Goal: Task Accomplishment & Management: Manage account settings

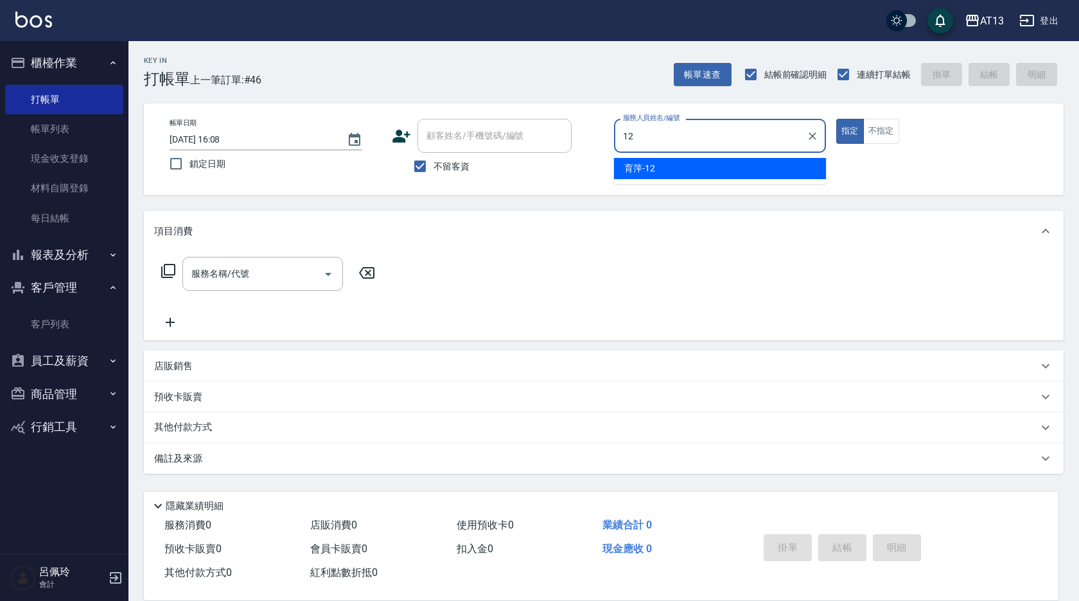
click at [632, 171] on span "育萍 -12" at bounding box center [639, 168] width 31 height 13
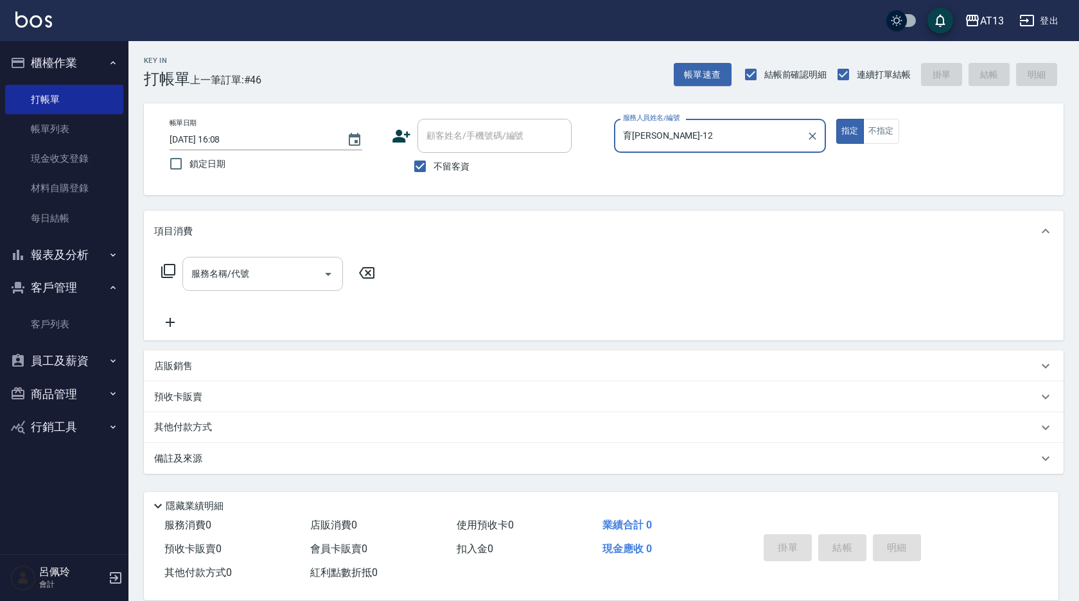
type input "育[PERSON_NAME]-12"
click at [236, 274] on div "服務名稱/代號 服務名稱/代號" at bounding box center [262, 274] width 161 height 34
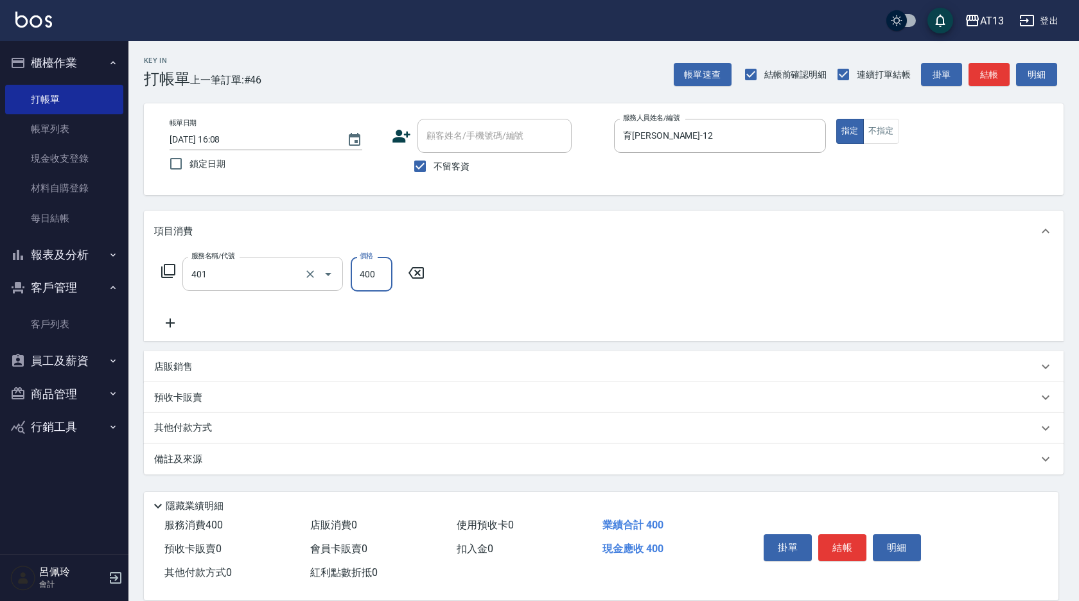
type input "剪髮(401)"
type input "500"
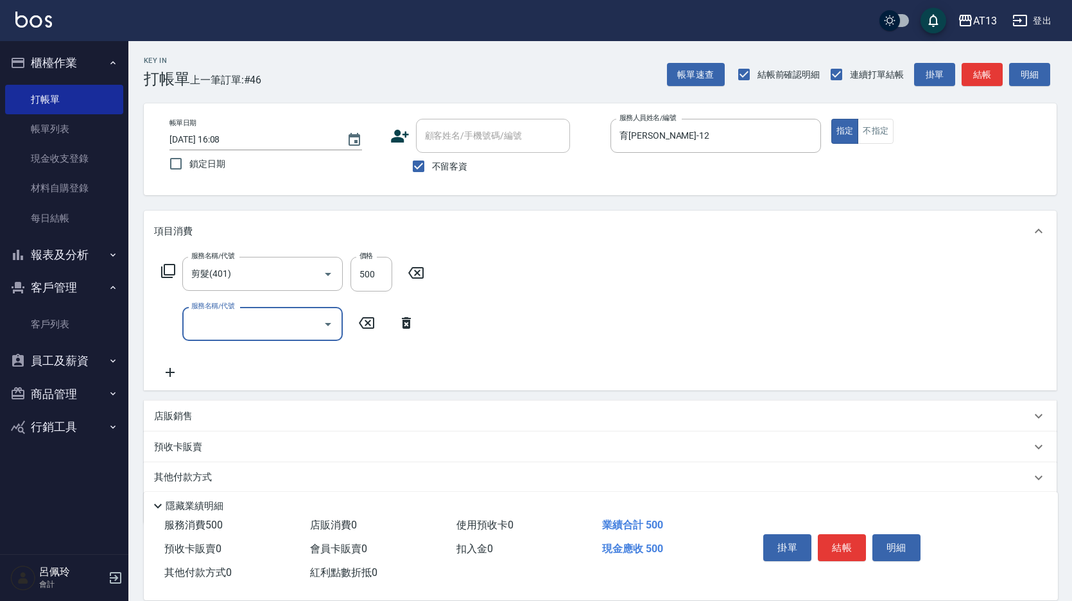
click at [566, 298] on div "服務名稱/代號 剪髮(401) 服務名稱/代號 價格 500 價格 服務名稱/代號 服務名稱/代號" at bounding box center [600, 321] width 913 height 139
click at [852, 551] on button "結帳" at bounding box center [842, 547] width 48 height 27
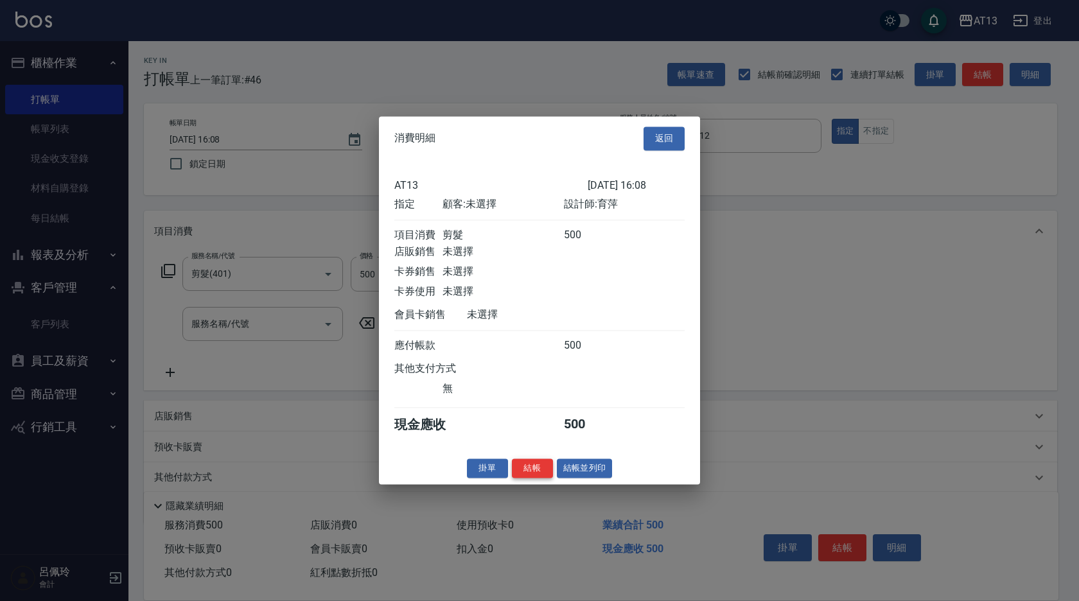
click at [526, 475] on button "結帳" at bounding box center [532, 468] width 41 height 20
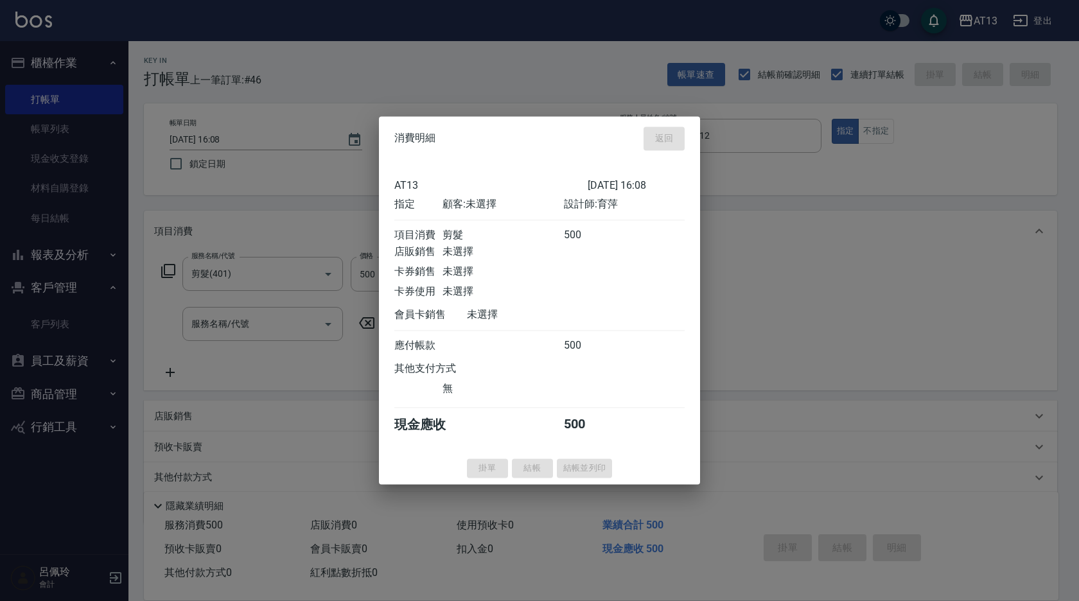
type input "[DATE] 17:05"
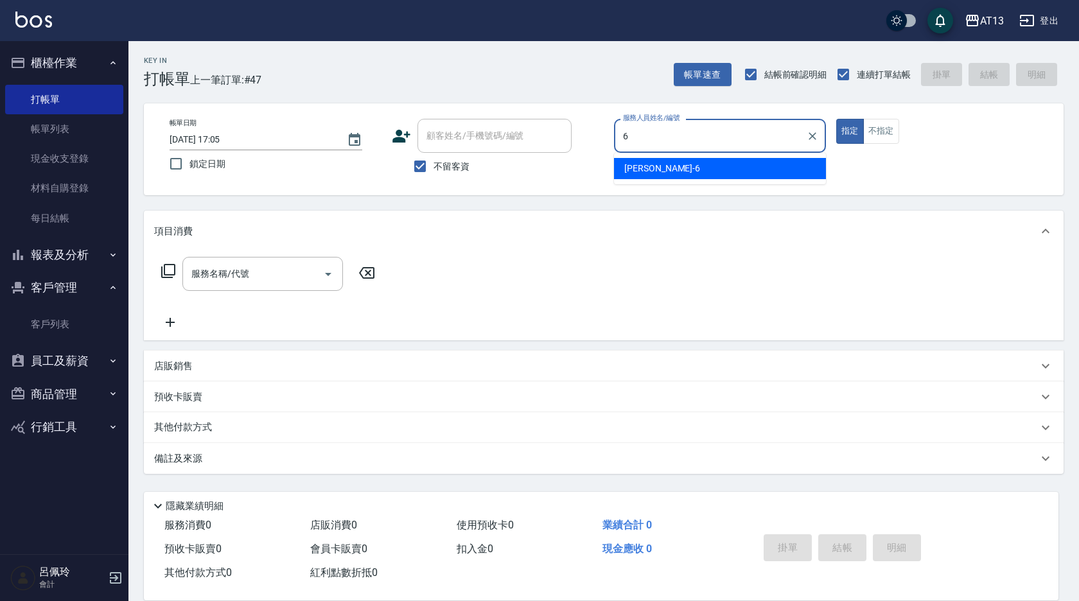
click at [645, 170] on span "亭妤 -6" at bounding box center [662, 168] width 76 height 13
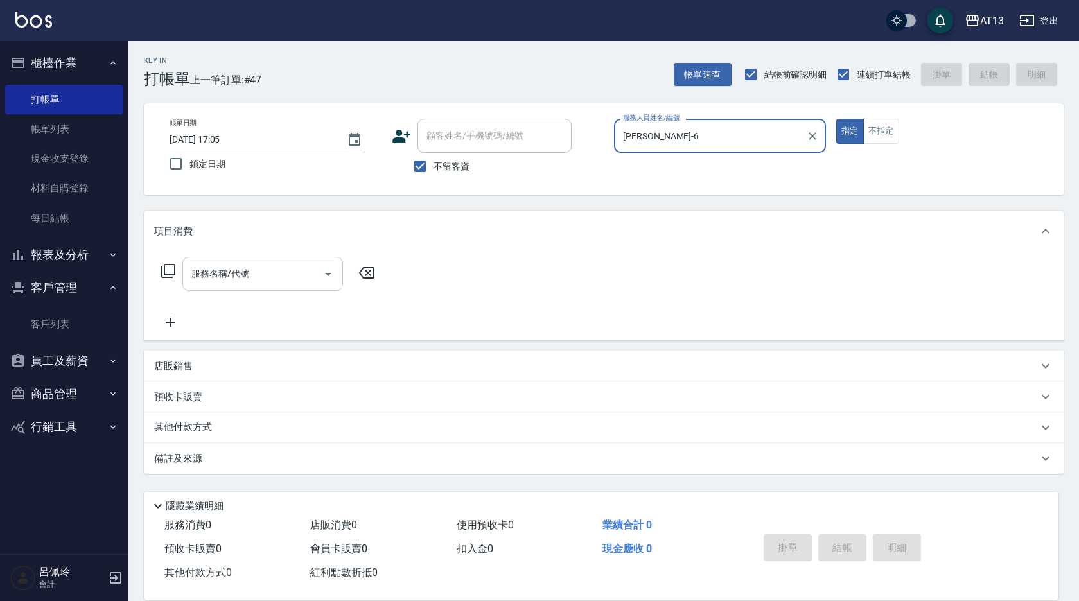
type input "[PERSON_NAME]-6"
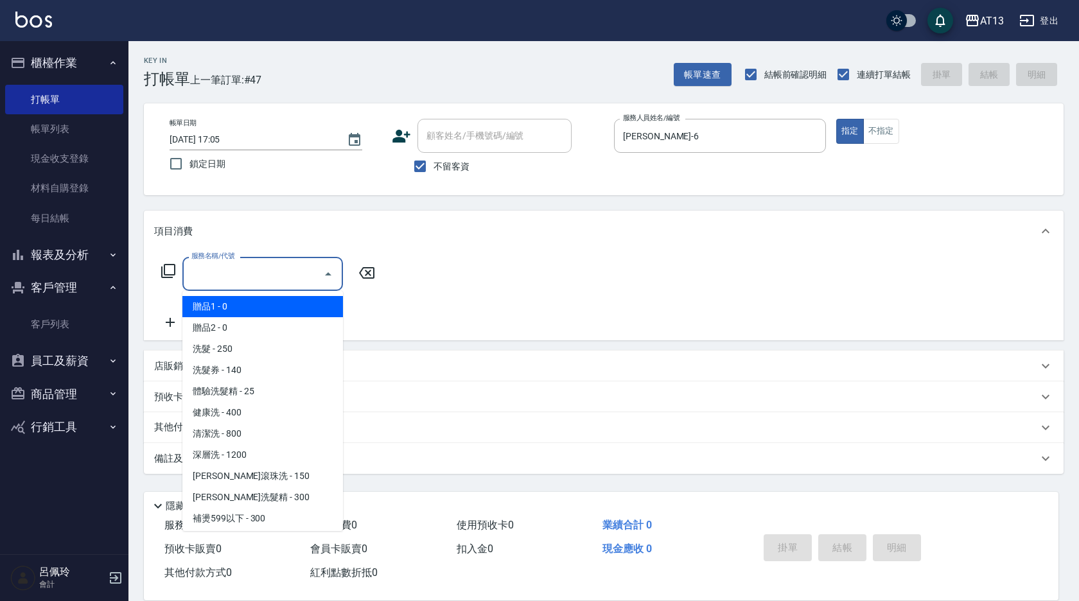
click at [205, 278] on input "服務名稱/代號" at bounding box center [253, 274] width 130 height 22
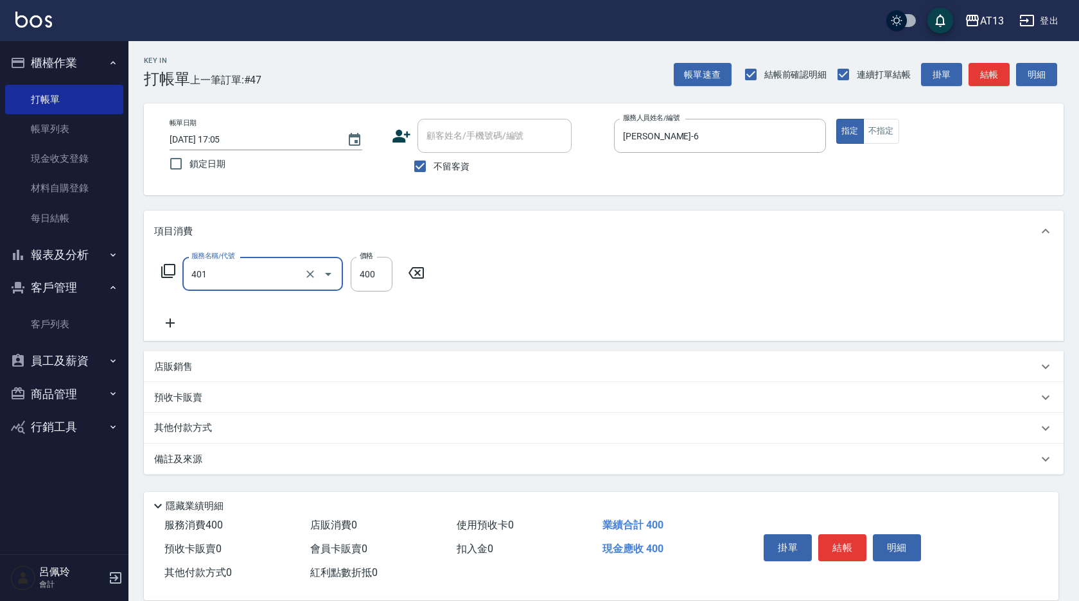
type input "剪髮(401)"
type input "350"
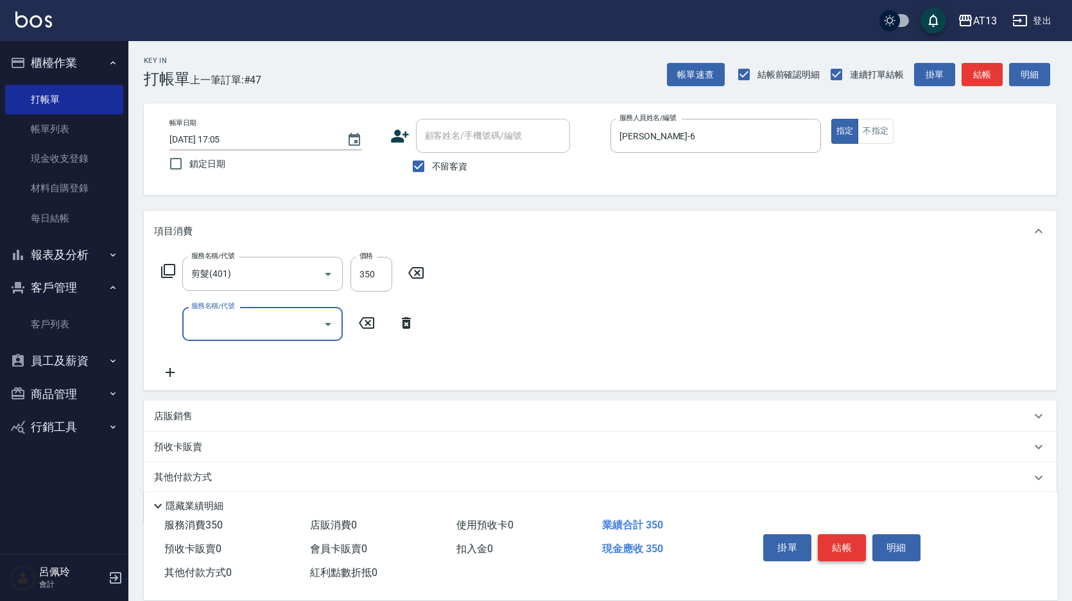
click at [837, 538] on button "結帳" at bounding box center [842, 547] width 48 height 27
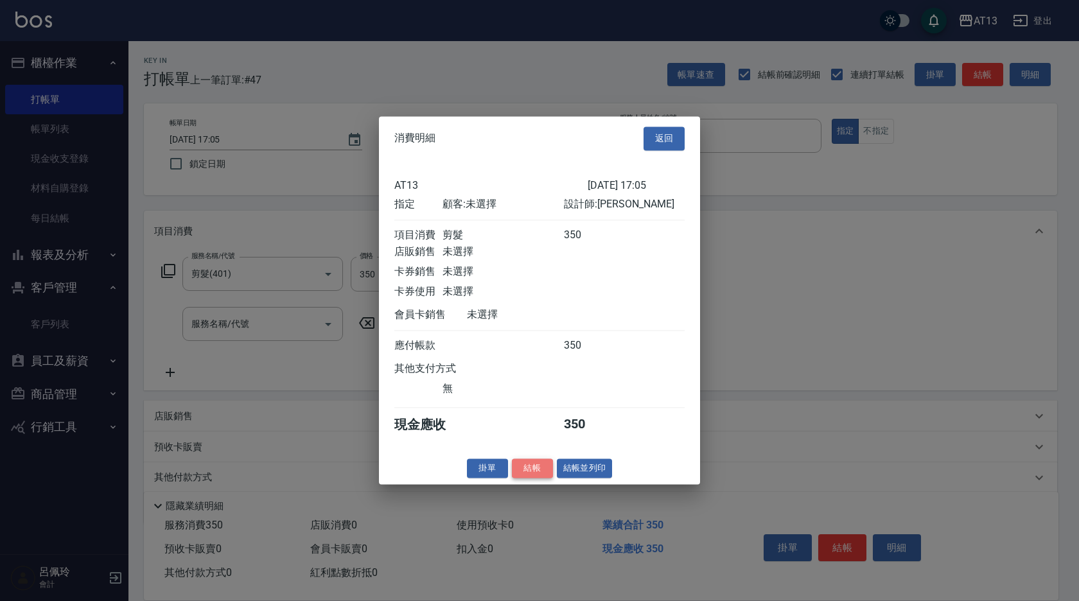
click at [535, 478] on button "結帳" at bounding box center [532, 468] width 41 height 20
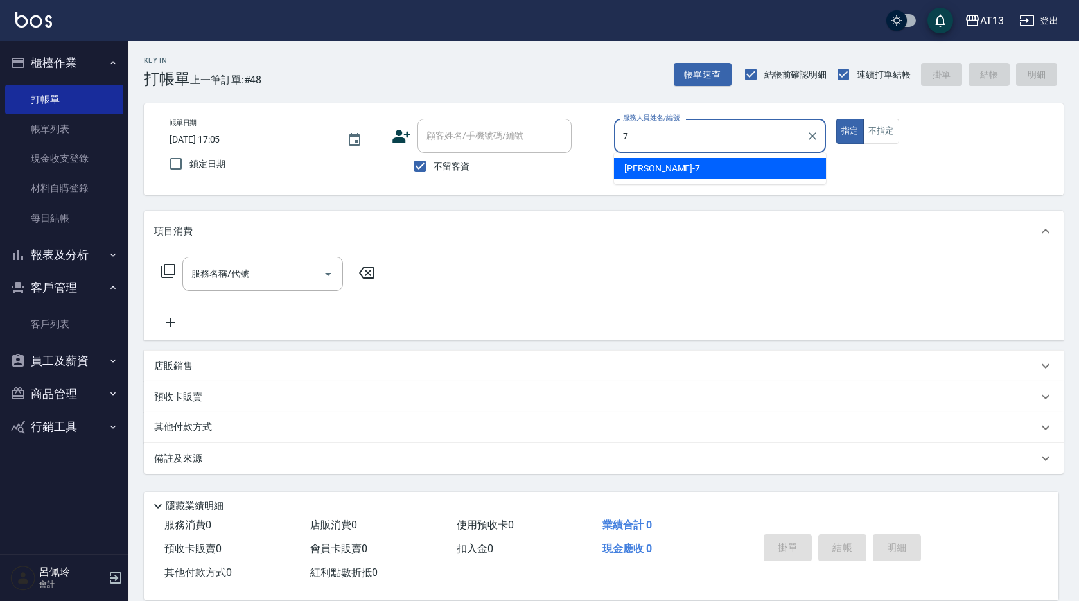
click at [659, 177] on div "[PERSON_NAME]-7" at bounding box center [720, 168] width 212 height 21
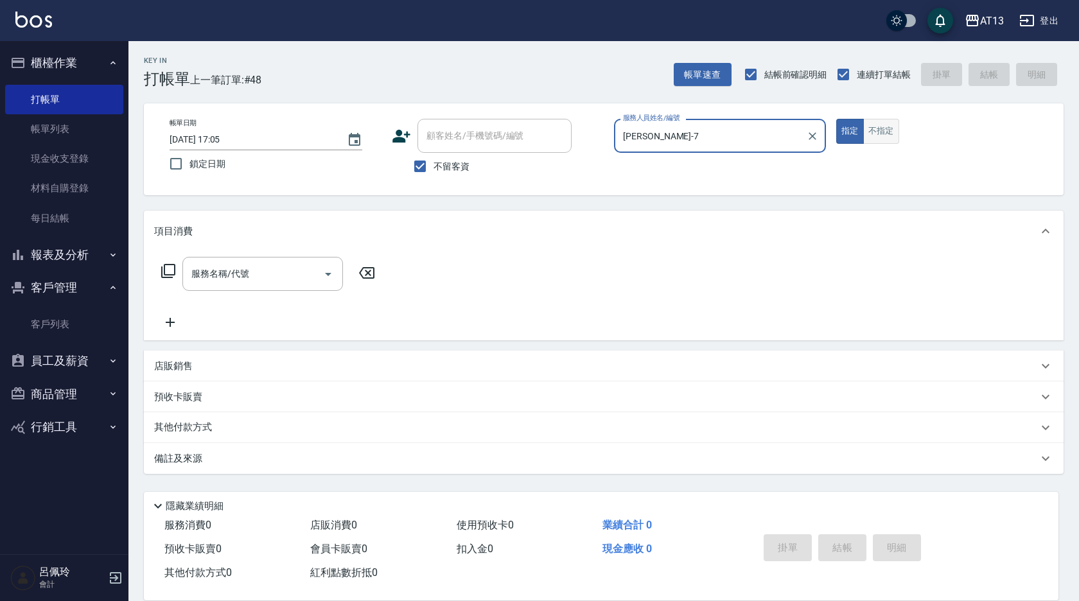
type input "[PERSON_NAME]-7"
click at [885, 130] on button "不指定" at bounding box center [881, 131] width 36 height 25
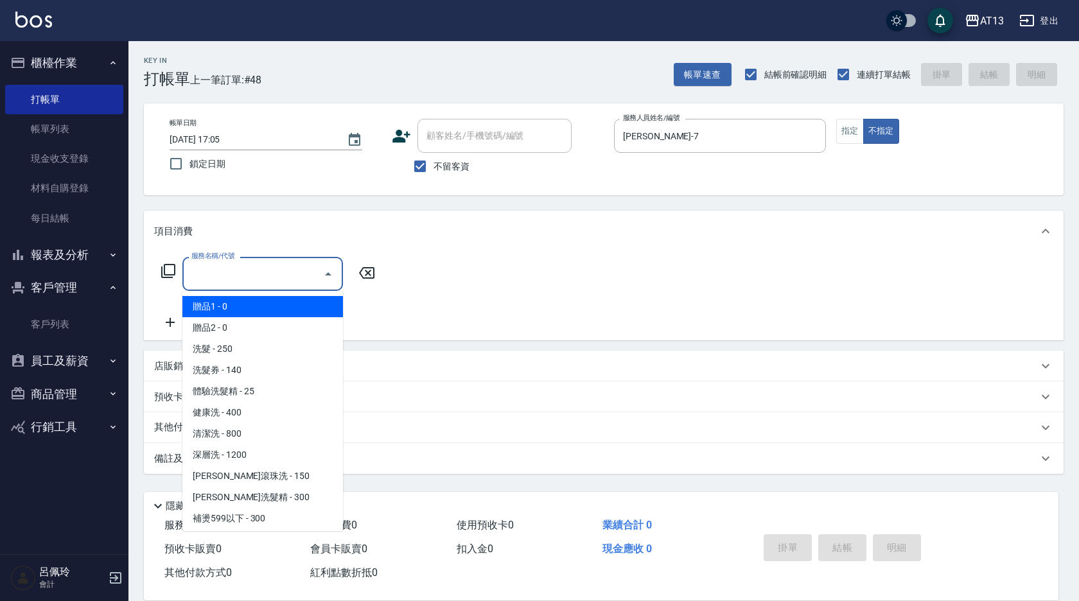
click at [218, 269] on div "服務名稱/代號 服務名稱/代號" at bounding box center [262, 274] width 161 height 34
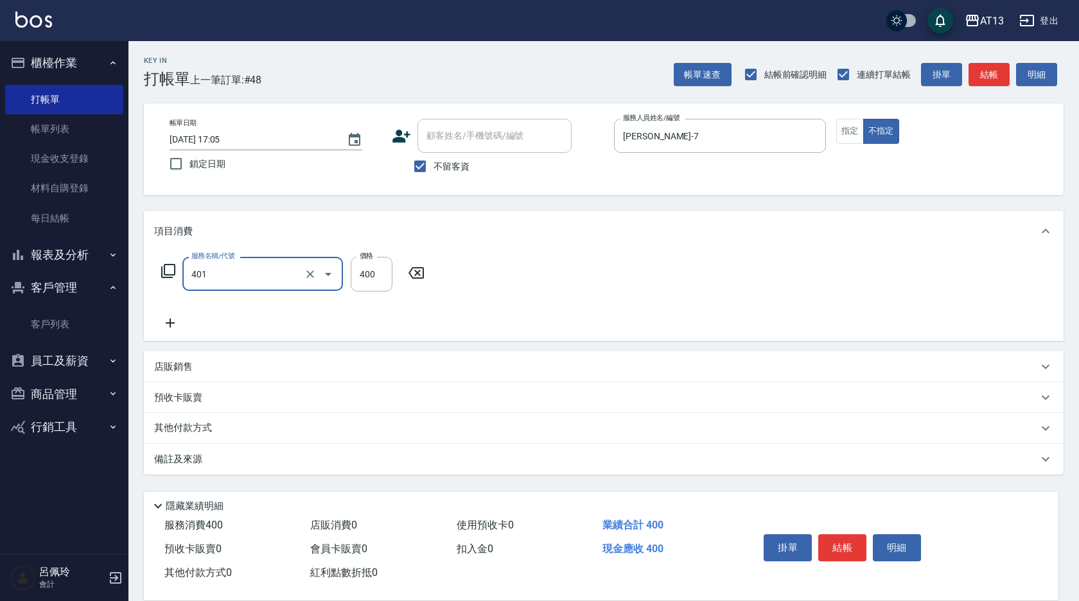
type input "剪髮(401)"
type input "200"
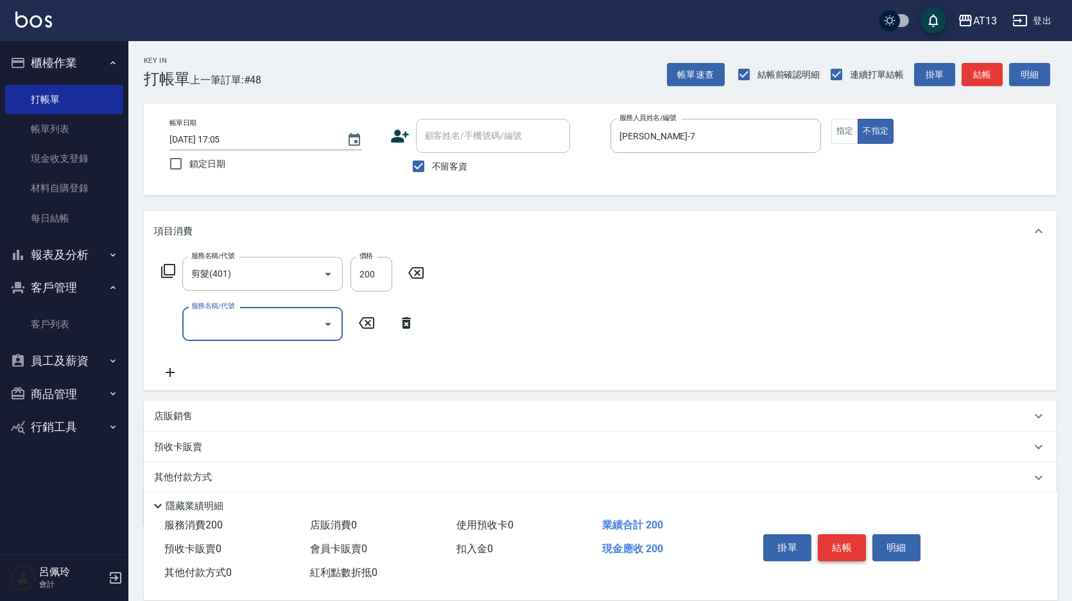
click at [863, 548] on button "結帳" at bounding box center [842, 547] width 48 height 27
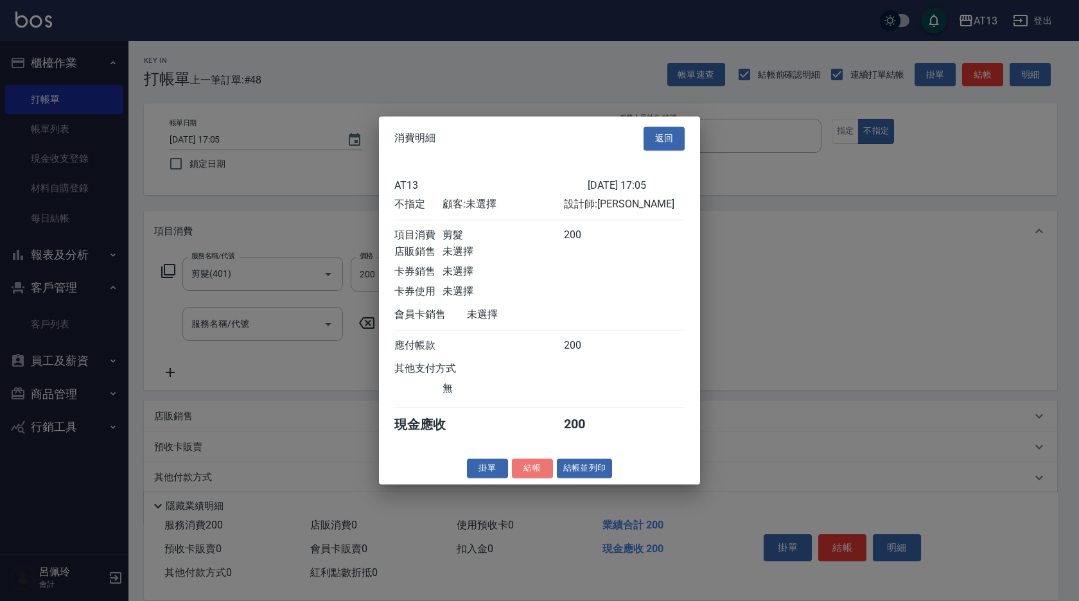
click at [532, 470] on button "結帳" at bounding box center [532, 468] width 41 height 20
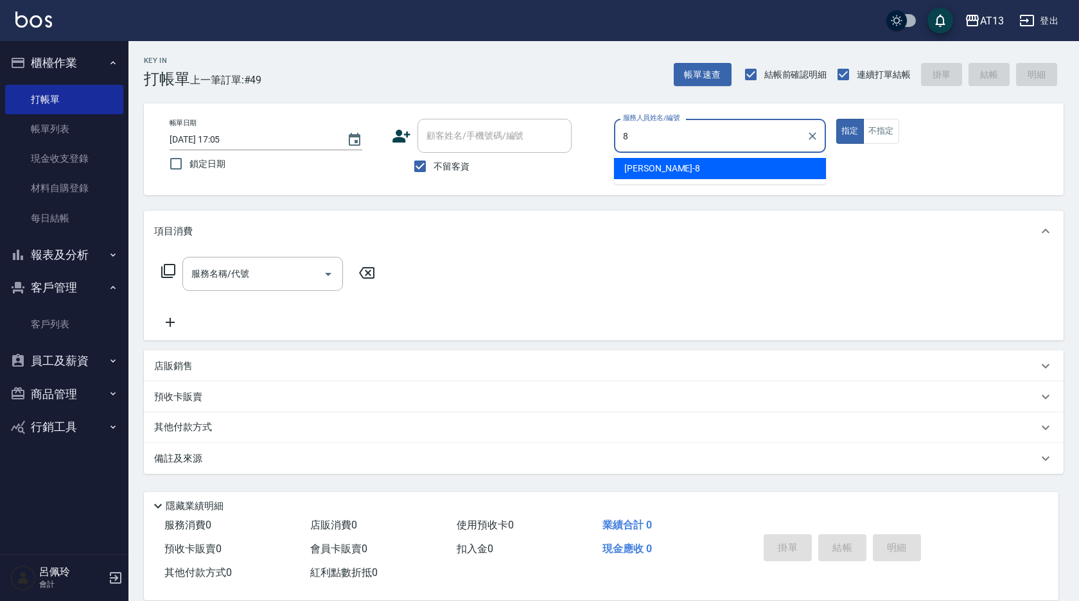
click at [665, 163] on div "[PERSON_NAME] -8" at bounding box center [720, 168] width 212 height 21
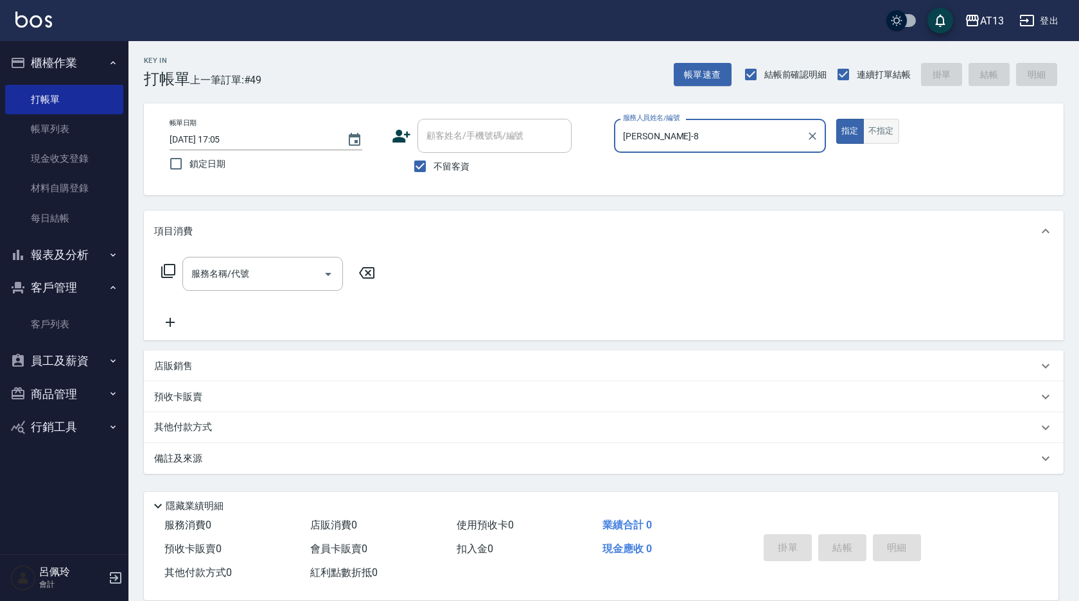
type input "[PERSON_NAME]-8"
click at [871, 125] on button "不指定" at bounding box center [881, 131] width 36 height 25
click at [218, 272] on input "服務名稱/代號" at bounding box center [253, 274] width 130 height 22
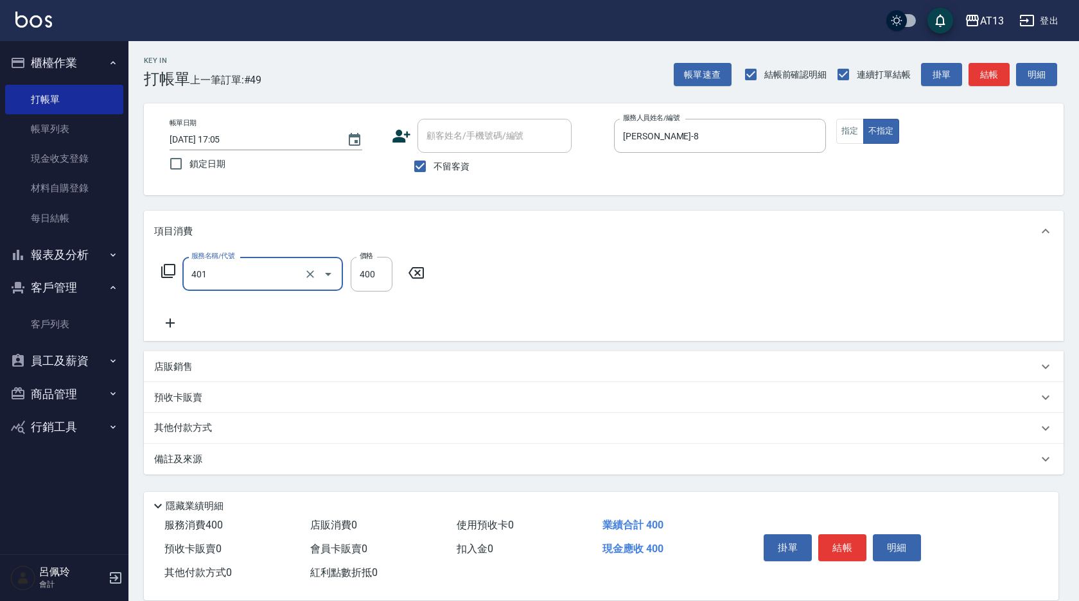
type input "剪髮(401)"
type input "200"
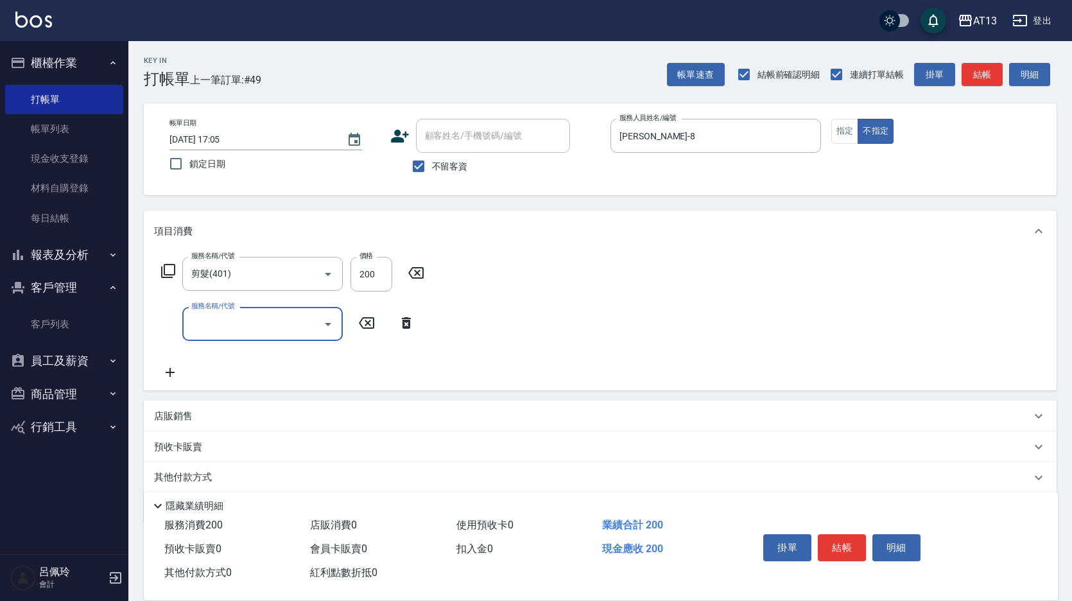
click at [697, 333] on div "服務名稱/代號 剪髮(401) 服務名稱/代號 價格 200 價格 服務名稱/代號 服務名稱/代號" at bounding box center [600, 321] width 913 height 139
click at [847, 561] on div "掛單 結帳 明細" at bounding box center [842, 549] width 168 height 40
click at [848, 544] on button "結帳" at bounding box center [842, 547] width 48 height 27
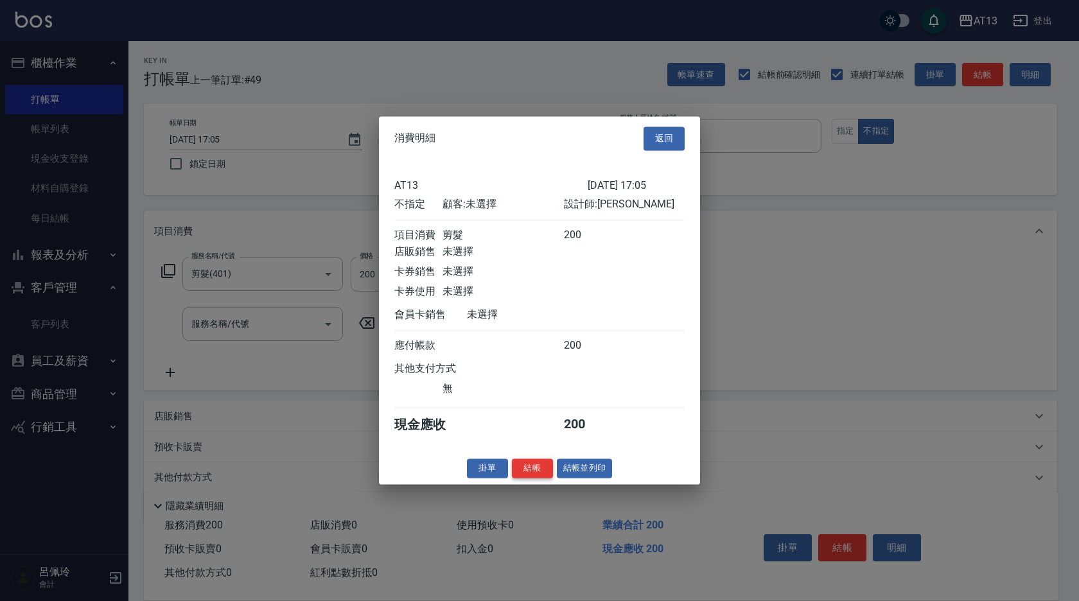
click at [522, 475] on button "結帳" at bounding box center [532, 468] width 41 height 20
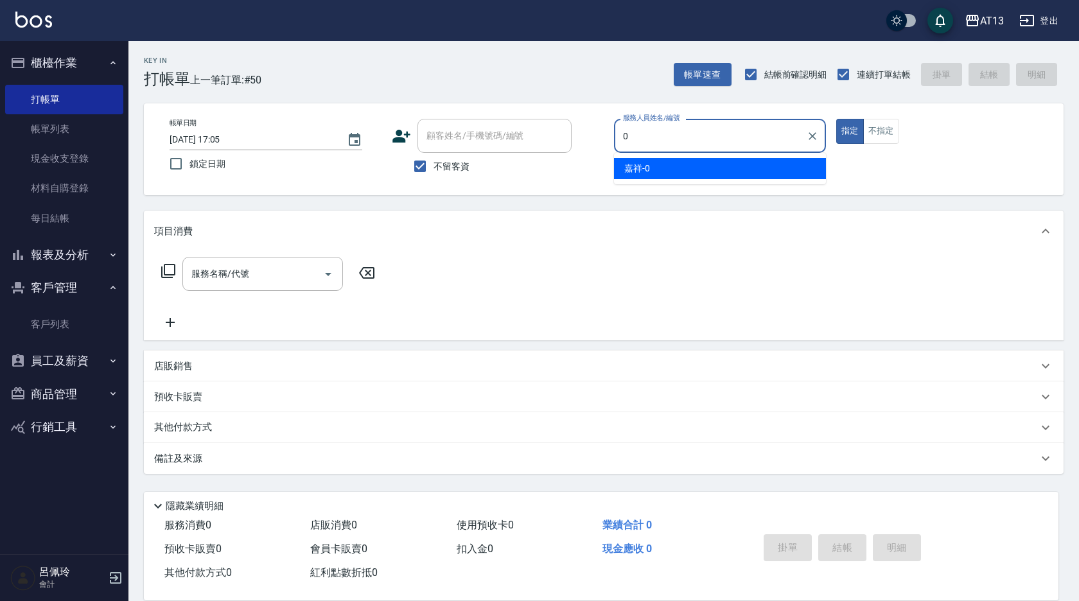
click at [722, 168] on div "嘉祥 -0" at bounding box center [720, 168] width 212 height 21
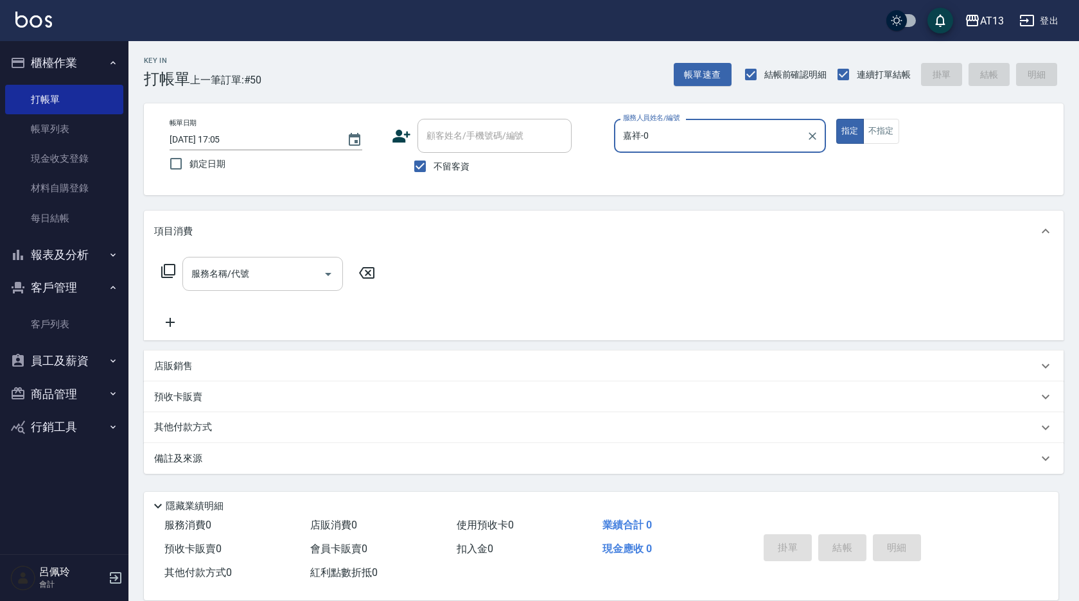
type input "嘉祥-0"
click at [263, 275] on input "服務名稱/代號" at bounding box center [253, 274] width 130 height 22
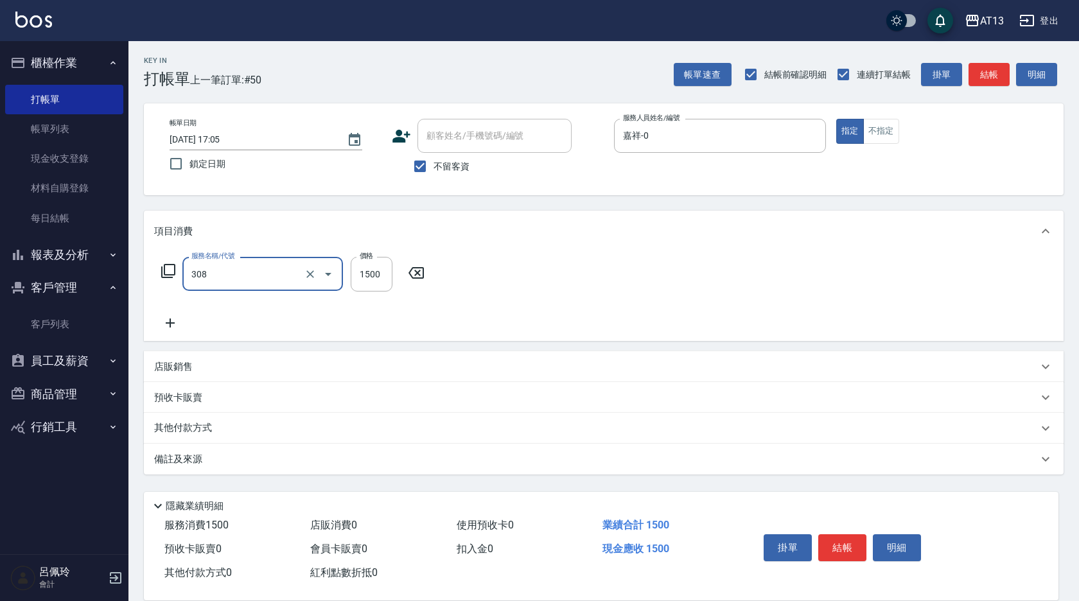
type input "效能離子燙1500(308)"
click at [584, 272] on icon at bounding box center [586, 272] width 32 height 15
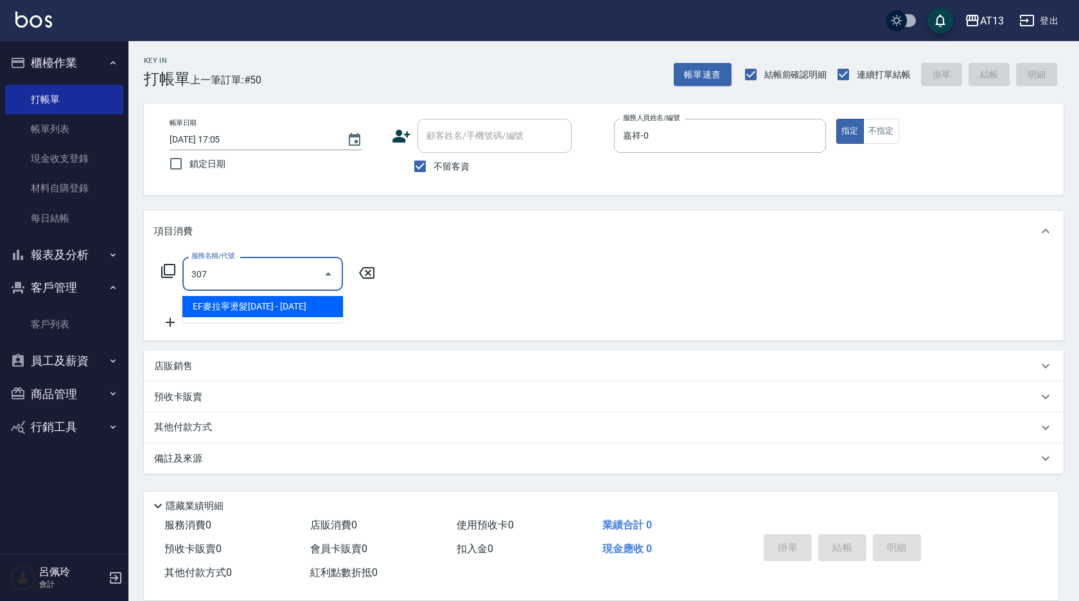
type input "EF麥拉寧燙髮1500(307)"
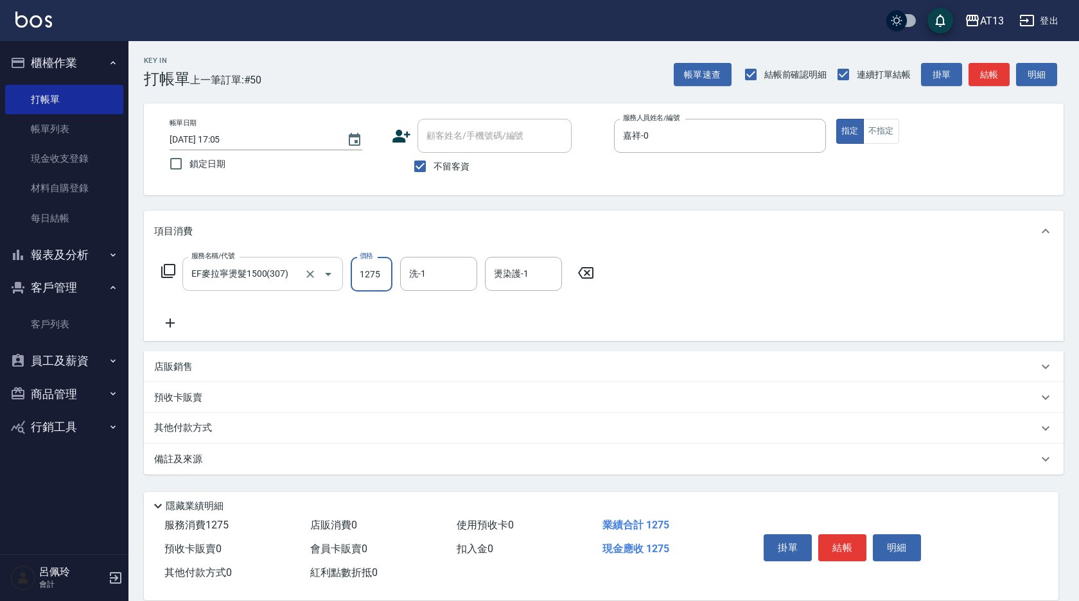
type input "1275"
type input "[PERSON_NAME]-11"
click at [849, 534] on button "結帳" at bounding box center [842, 547] width 48 height 27
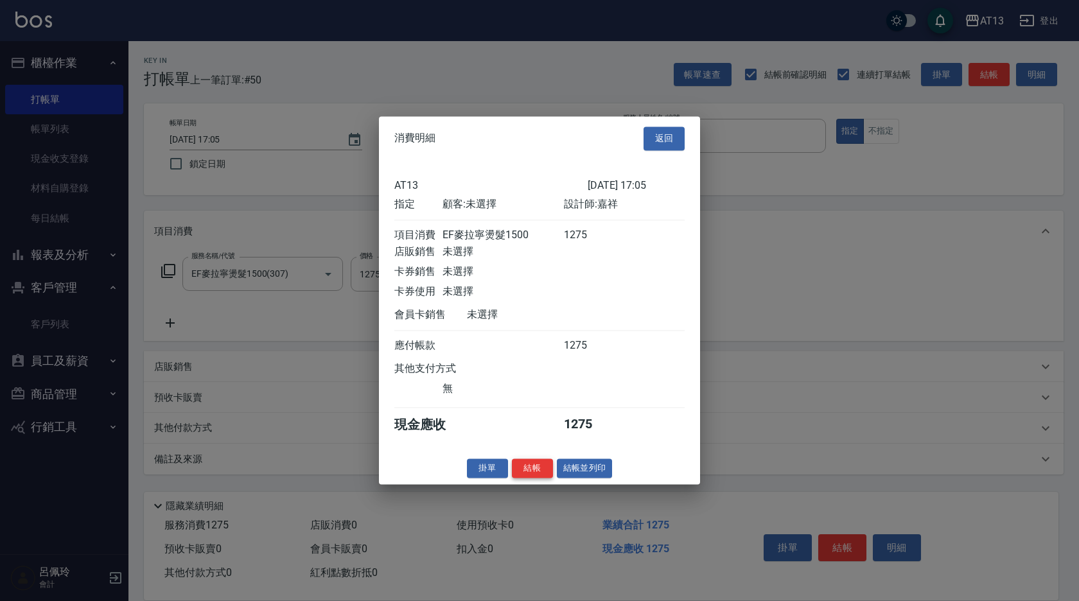
click at [537, 478] on button "結帳" at bounding box center [532, 468] width 41 height 20
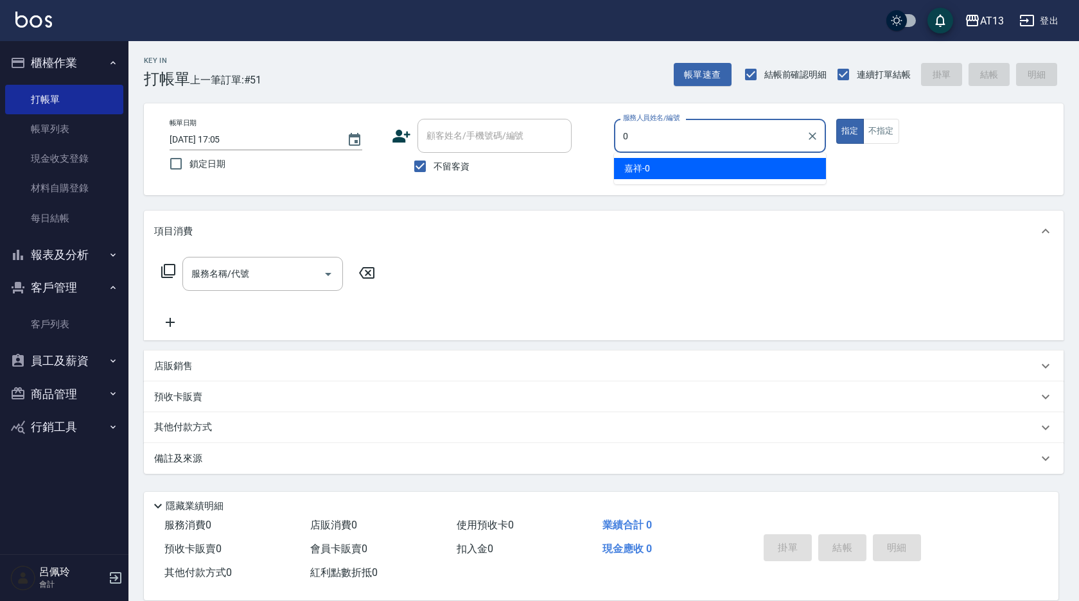
click at [668, 176] on div "嘉祥 -0" at bounding box center [720, 168] width 212 height 21
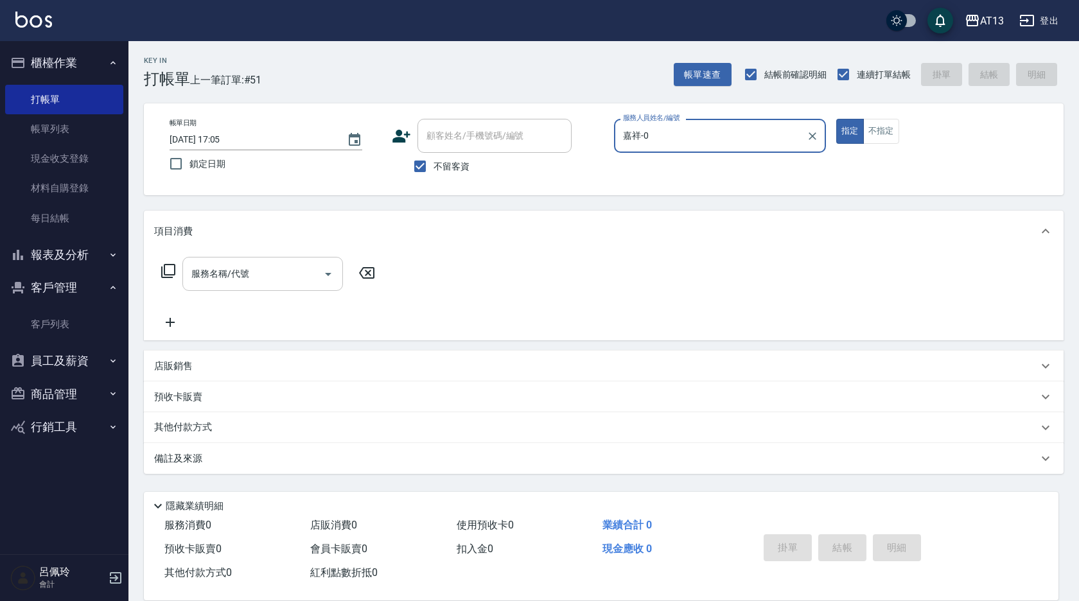
type input "嘉祥-0"
click at [290, 276] on input "服務名稱/代號" at bounding box center [253, 274] width 130 height 22
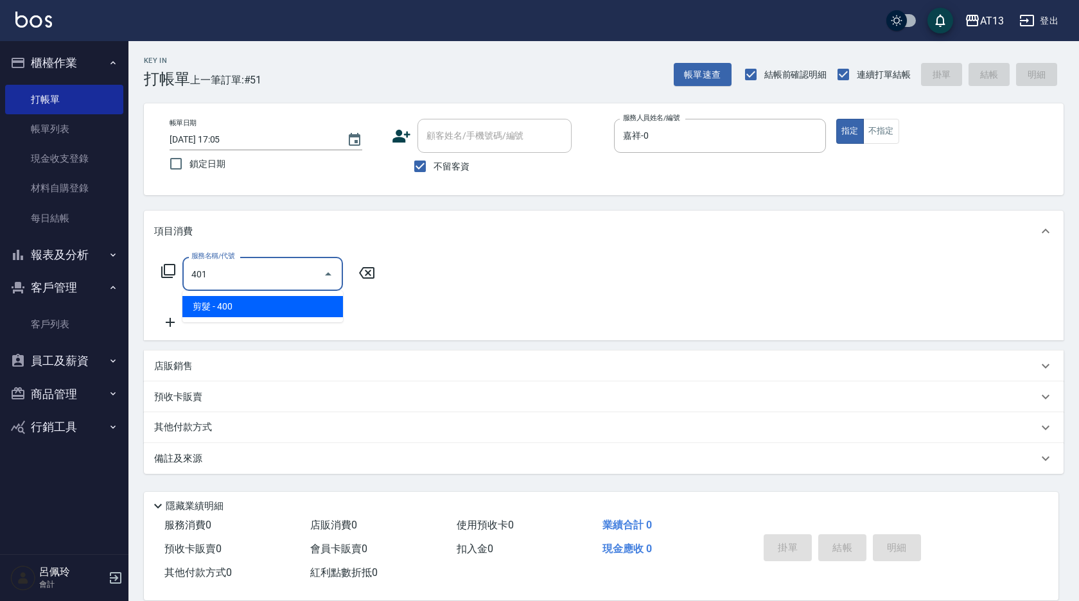
type input "剪髮(401)"
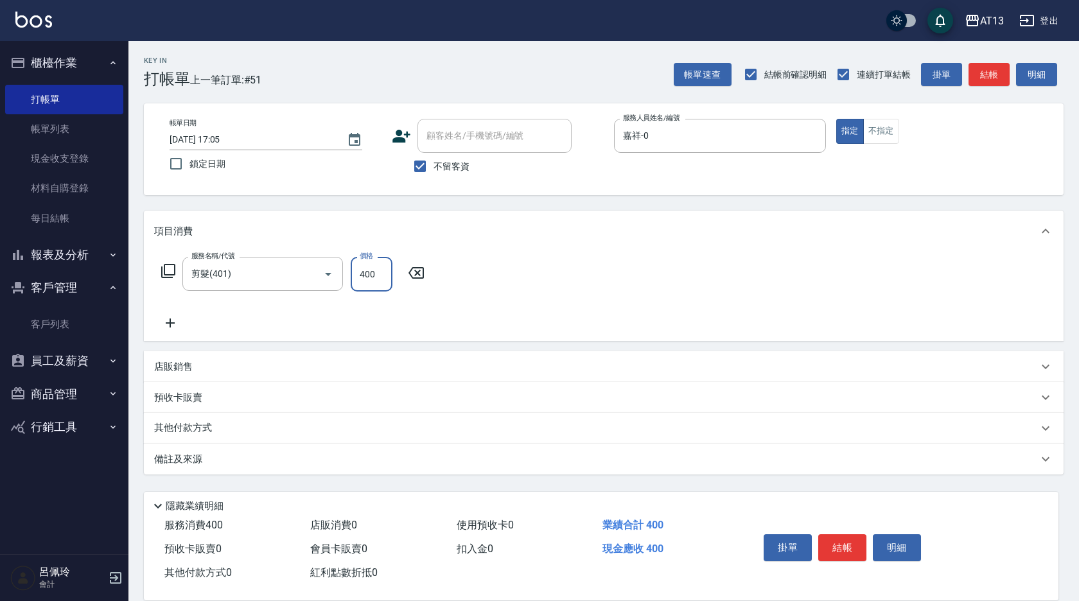
drag, startPoint x: 663, startPoint y: 308, endPoint x: 782, endPoint y: 441, distance: 178.3
click at [664, 308] on div "服務名稱/代號 剪髮(401) 服務名稱/代號 價格 400 價格" at bounding box center [603, 296] width 919 height 89
click at [835, 534] on button "結帳" at bounding box center [842, 547] width 48 height 27
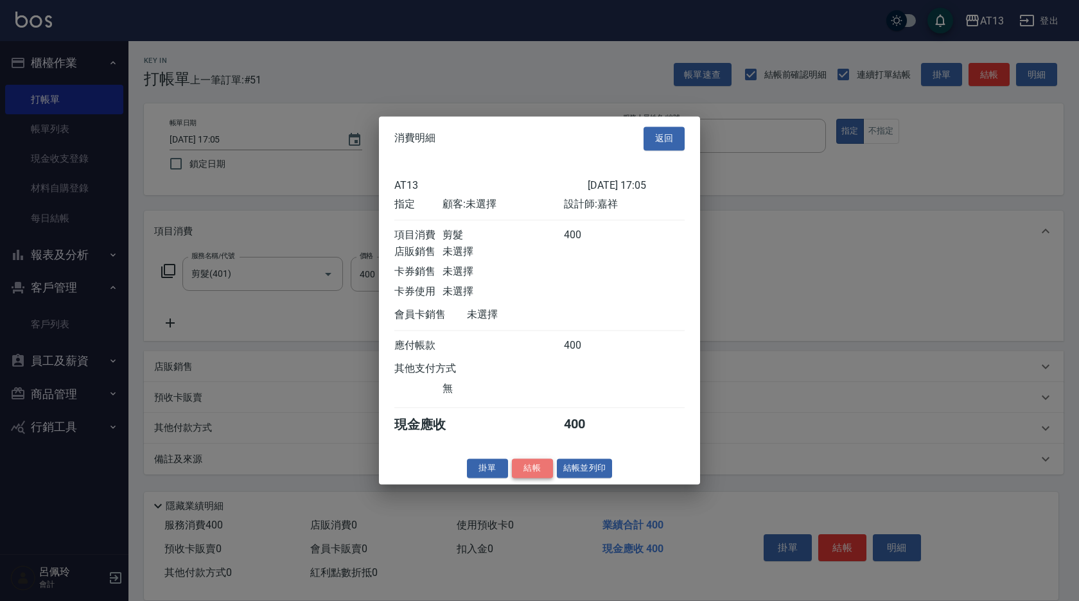
click at [528, 467] on button "結帳" at bounding box center [532, 468] width 41 height 20
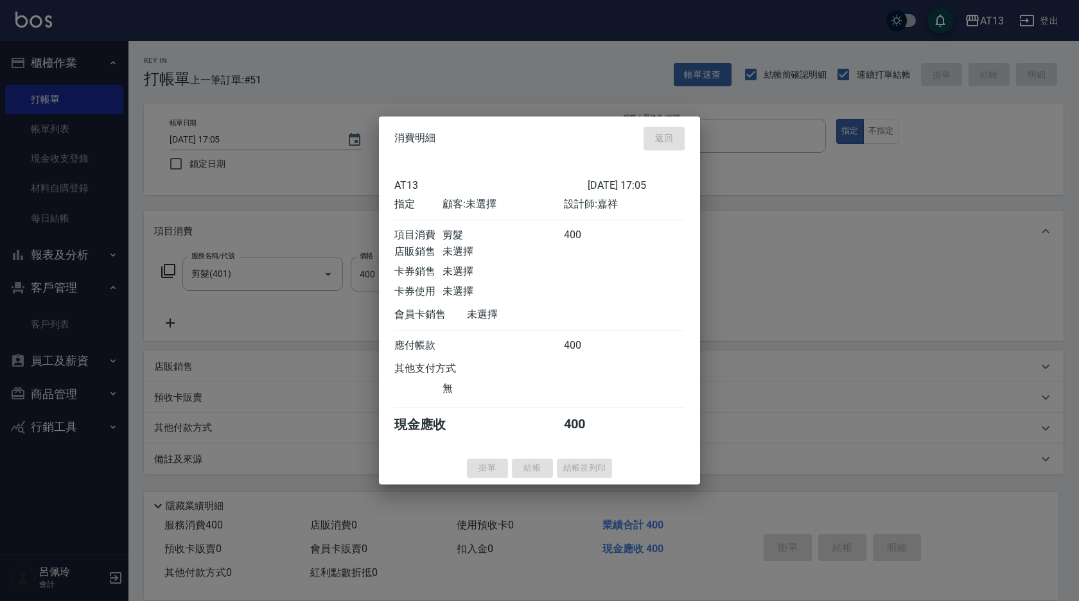
type input "[DATE] 17:06"
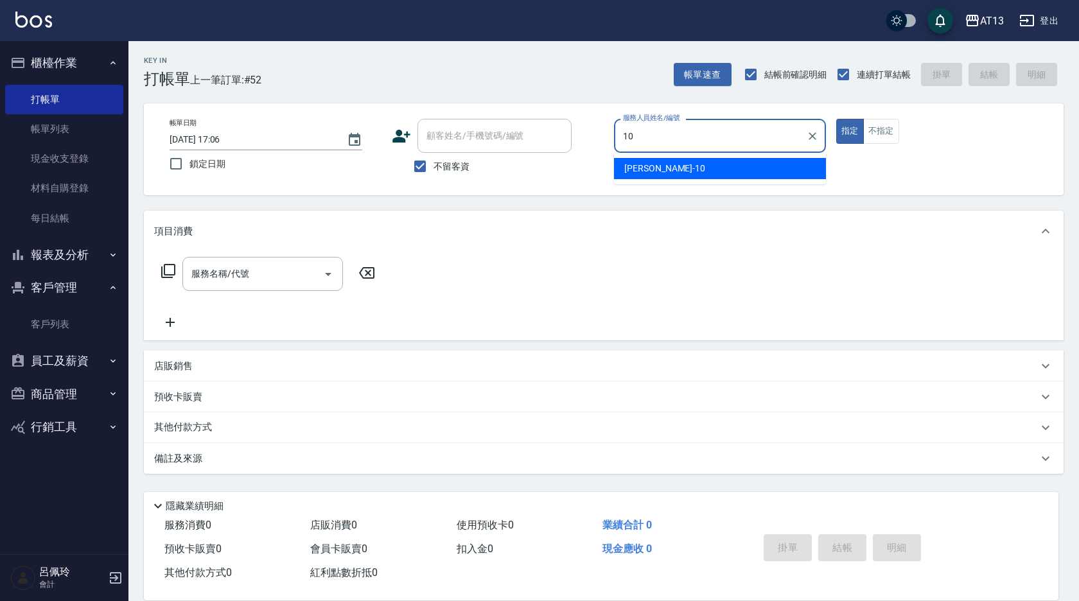
drag, startPoint x: 632, startPoint y: 173, endPoint x: 514, endPoint y: 213, distance: 125.1
click at [634, 173] on span "[PERSON_NAME] -10" at bounding box center [664, 168] width 81 height 13
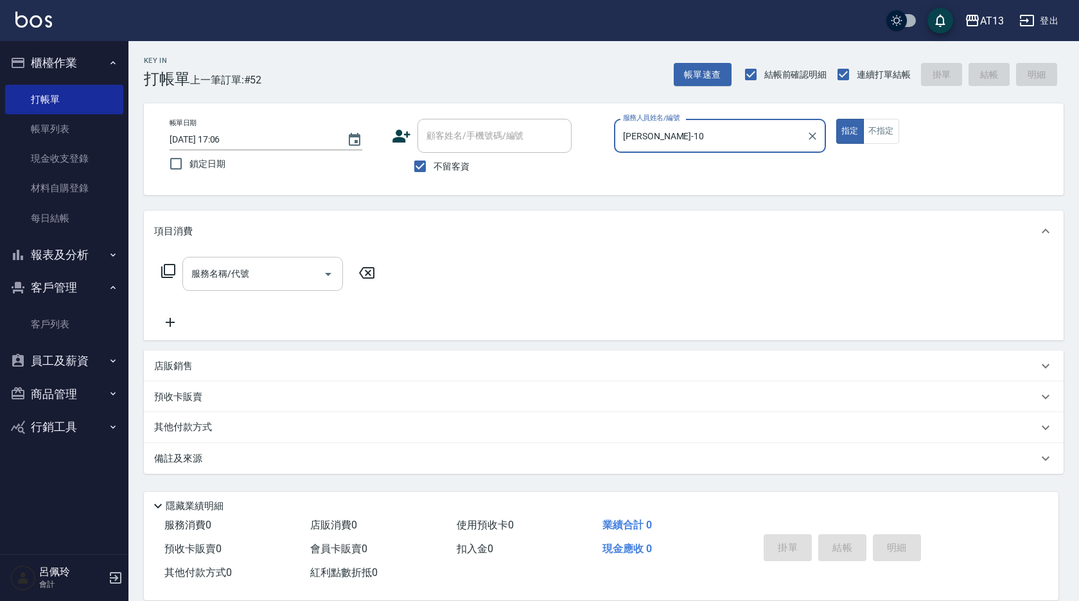
type input "[PERSON_NAME]-10"
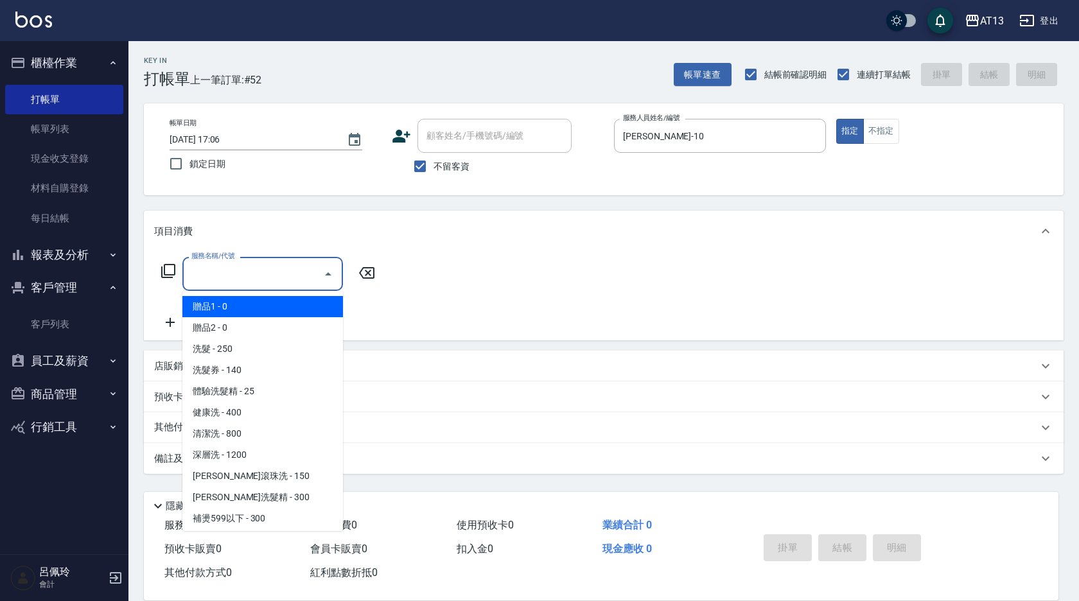
click at [227, 266] on div "服務名稱/代號 服務名稱/代號" at bounding box center [262, 274] width 161 height 34
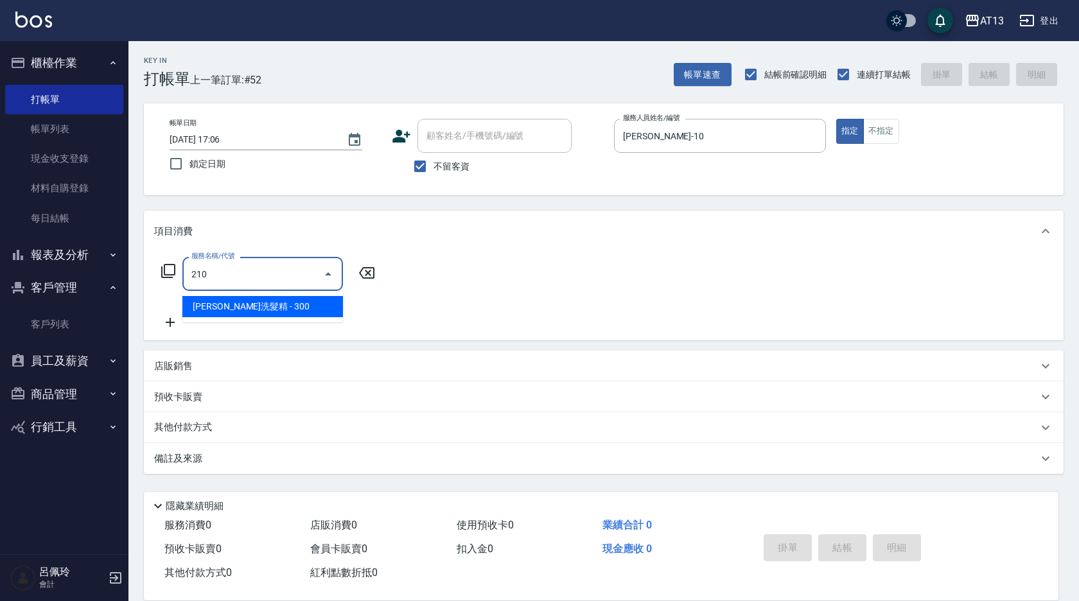
type input "歐娜洗髮精(210)"
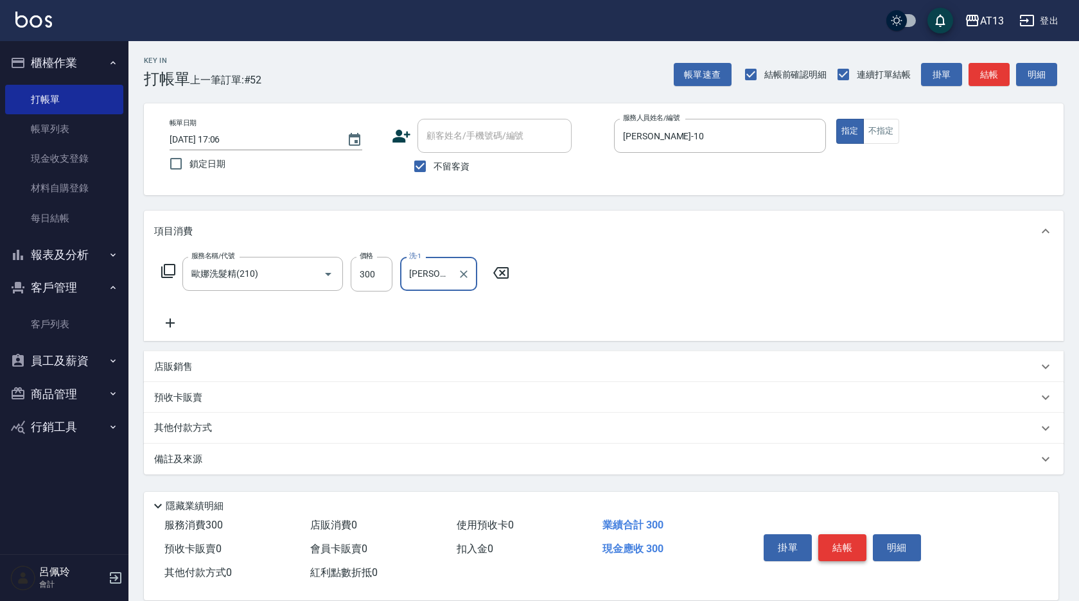
type input "[PERSON_NAME]妡-30"
click at [843, 537] on button "結帳" at bounding box center [842, 547] width 48 height 27
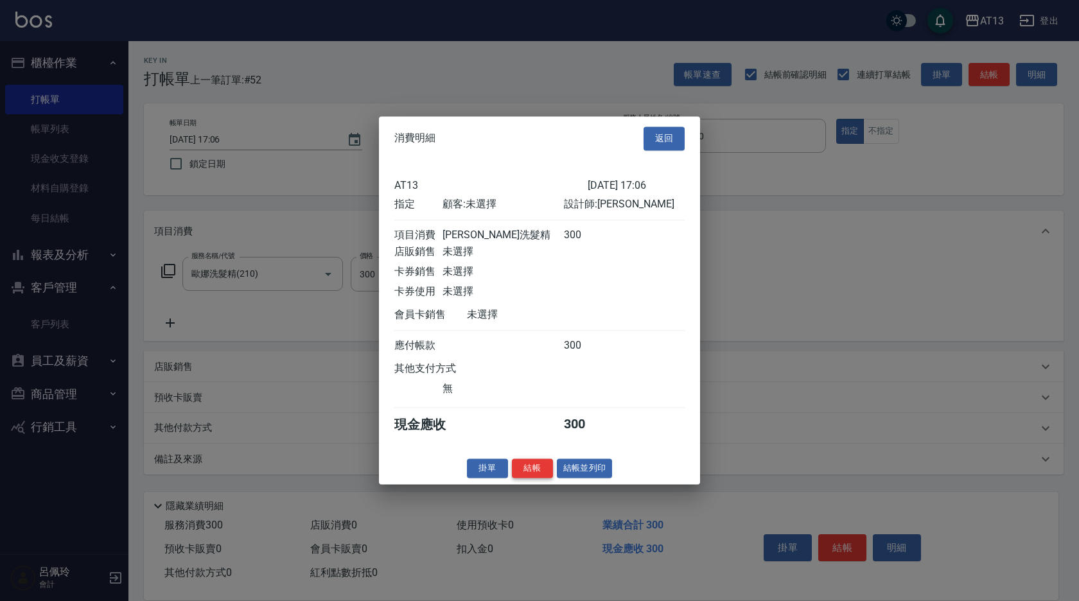
click at [536, 478] on button "結帳" at bounding box center [532, 468] width 41 height 20
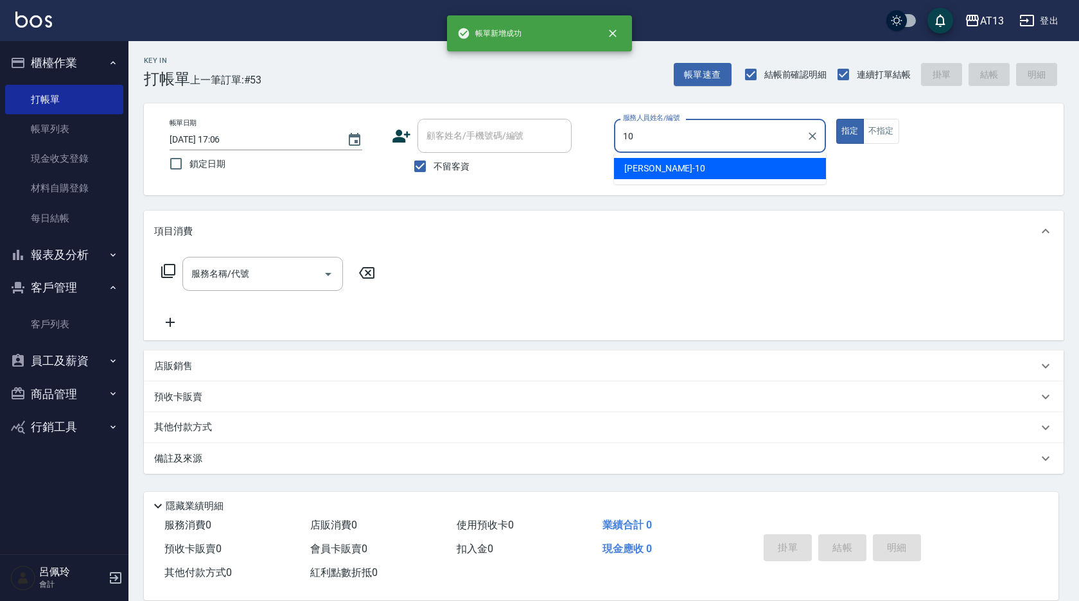
click at [646, 156] on ul "[PERSON_NAME] -10" at bounding box center [720, 168] width 212 height 31
click at [645, 166] on span "[PERSON_NAME] -10" at bounding box center [664, 168] width 81 height 13
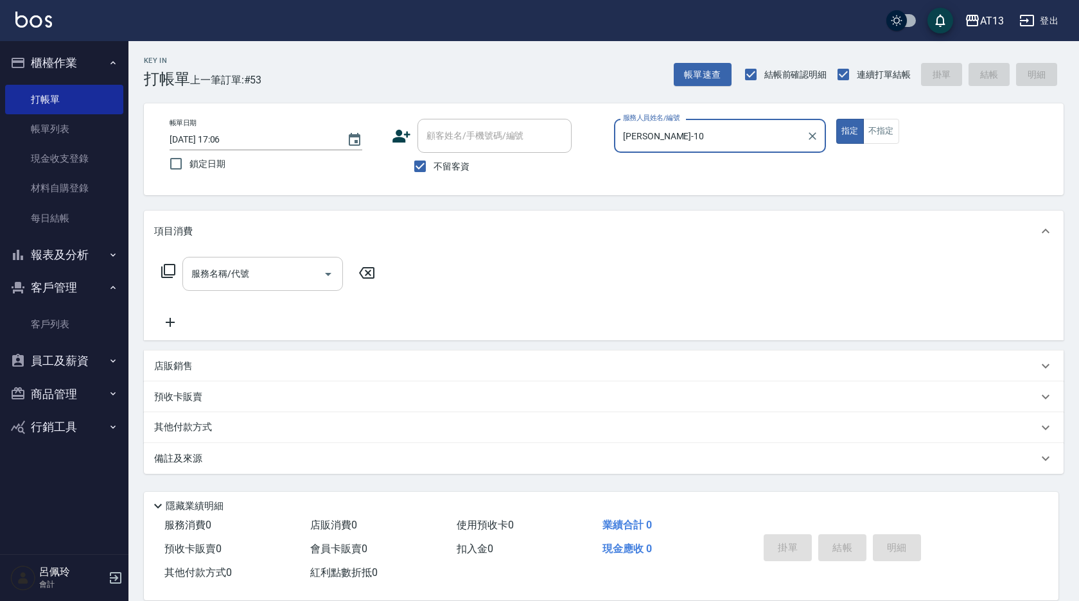
type input "[PERSON_NAME]-10"
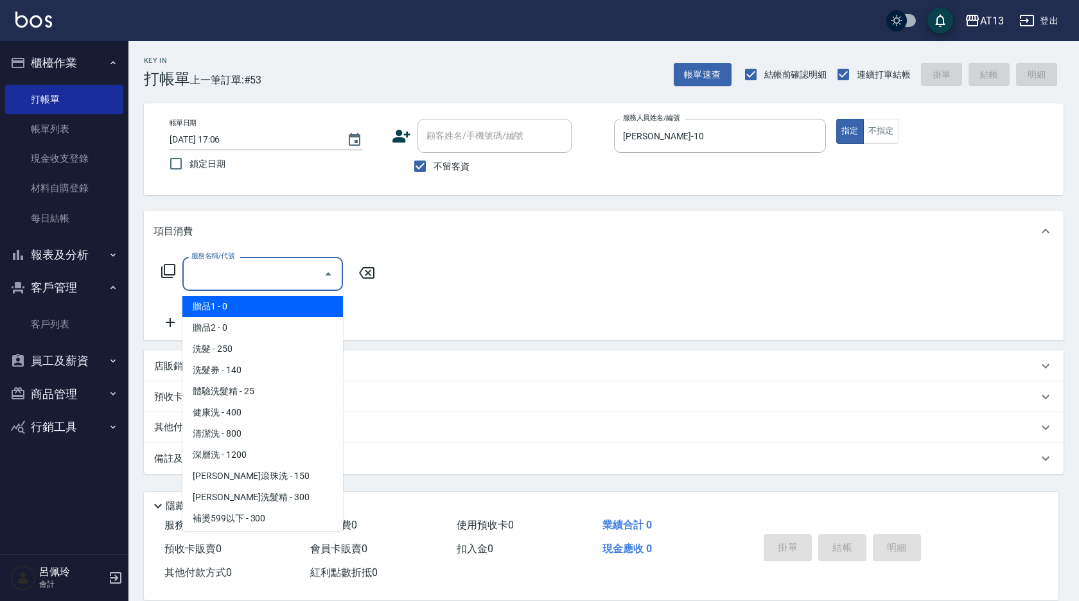
click at [290, 272] on input "服務名稱/代號" at bounding box center [253, 274] width 130 height 22
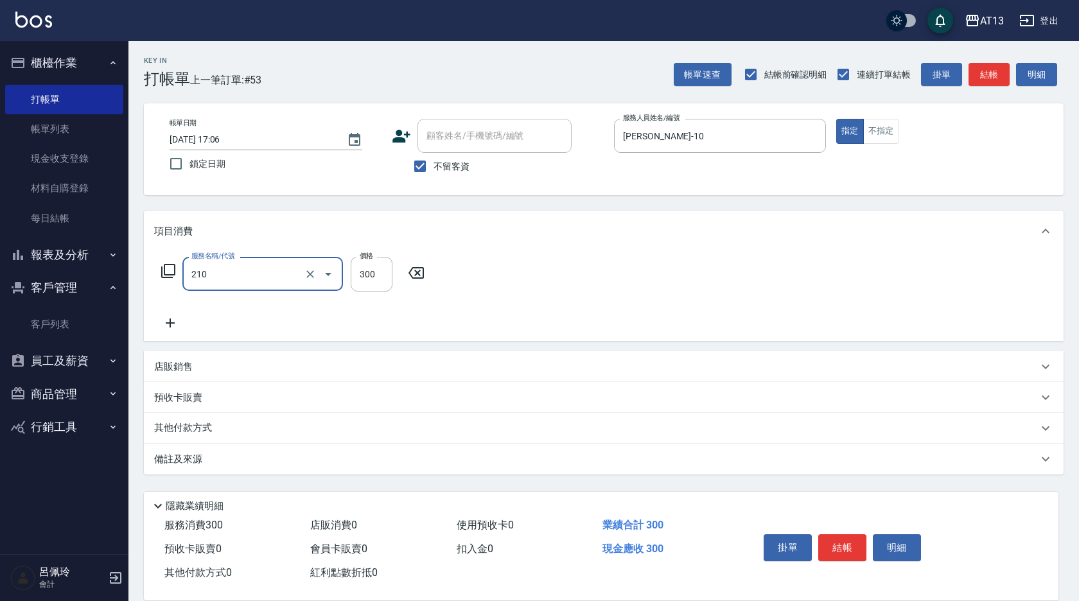
type input "歐娜洗髮精(210)"
type input "[PERSON_NAME]-31"
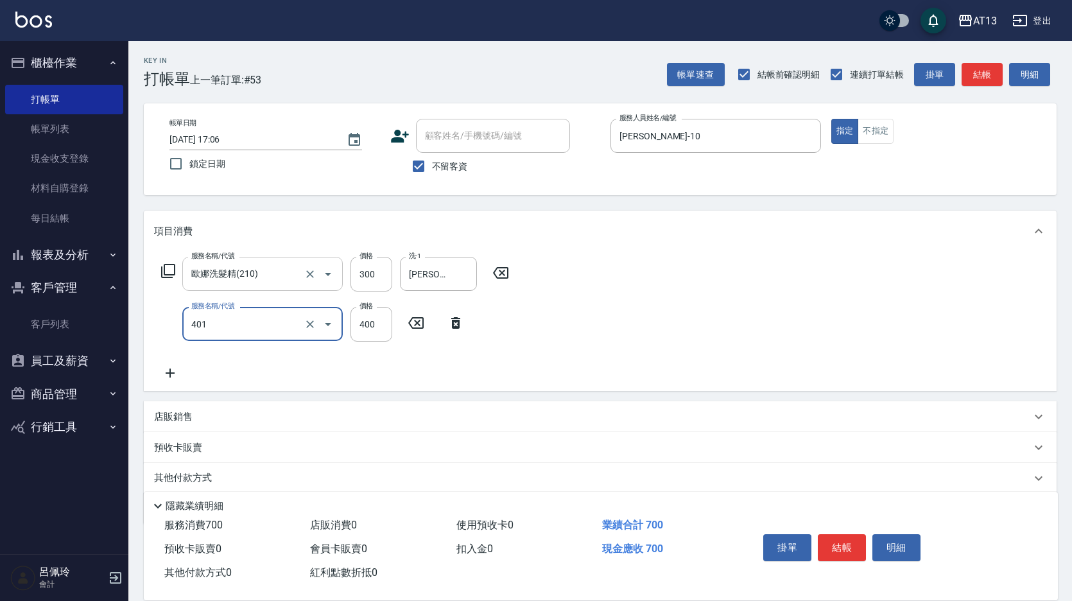
type input "剪髮(401)"
type input "500"
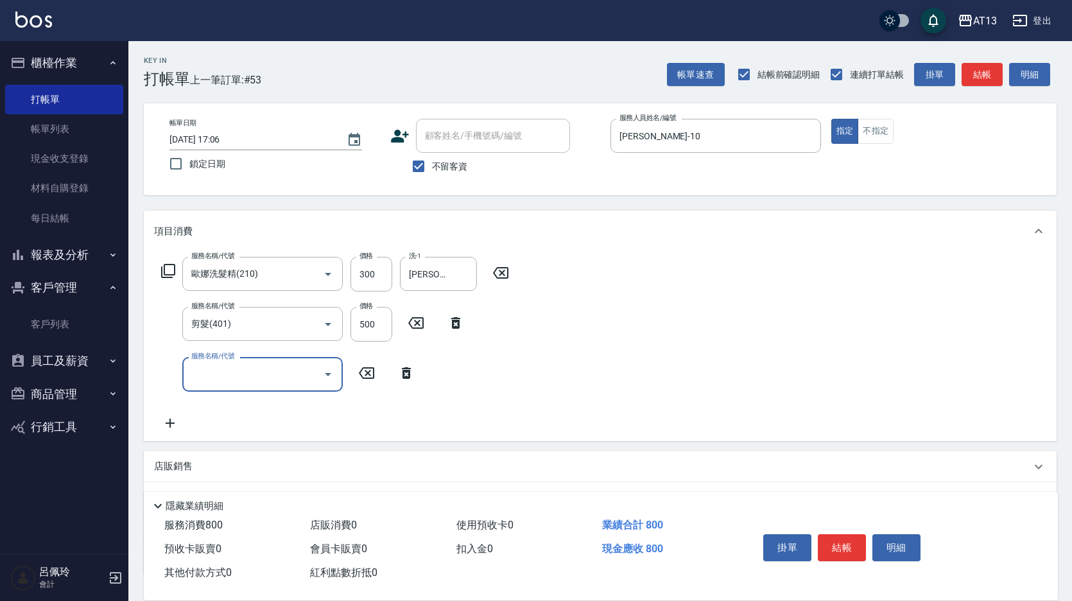
click at [718, 360] on div "服務名稱/代號 [PERSON_NAME]洗髮精(210) 服務名稱/代號 價格 300 價格 洗-1 [PERSON_NAME]-31 洗-1 服務名稱/代…" at bounding box center [600, 346] width 913 height 189
click at [844, 547] on button "結帳" at bounding box center [842, 547] width 48 height 27
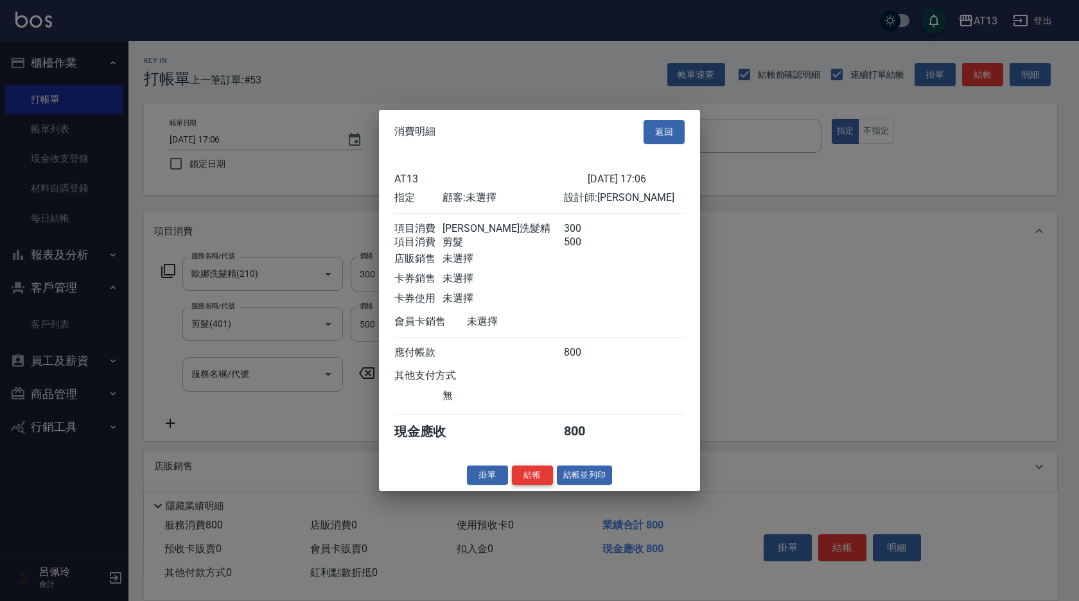
click at [535, 485] on button "結帳" at bounding box center [532, 475] width 41 height 20
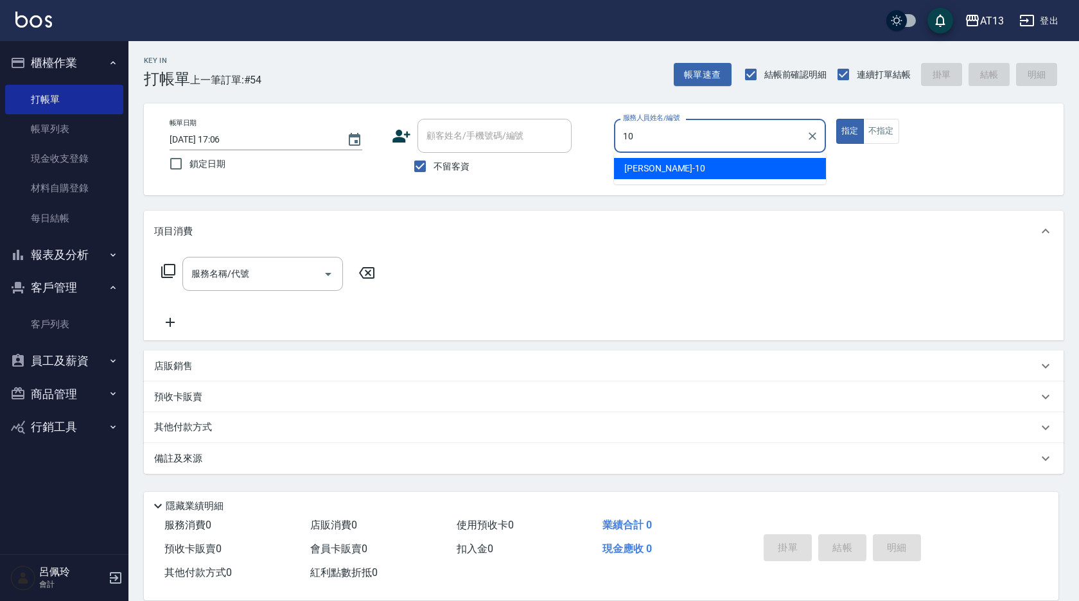
click at [646, 168] on span "[PERSON_NAME] -10" at bounding box center [664, 168] width 81 height 13
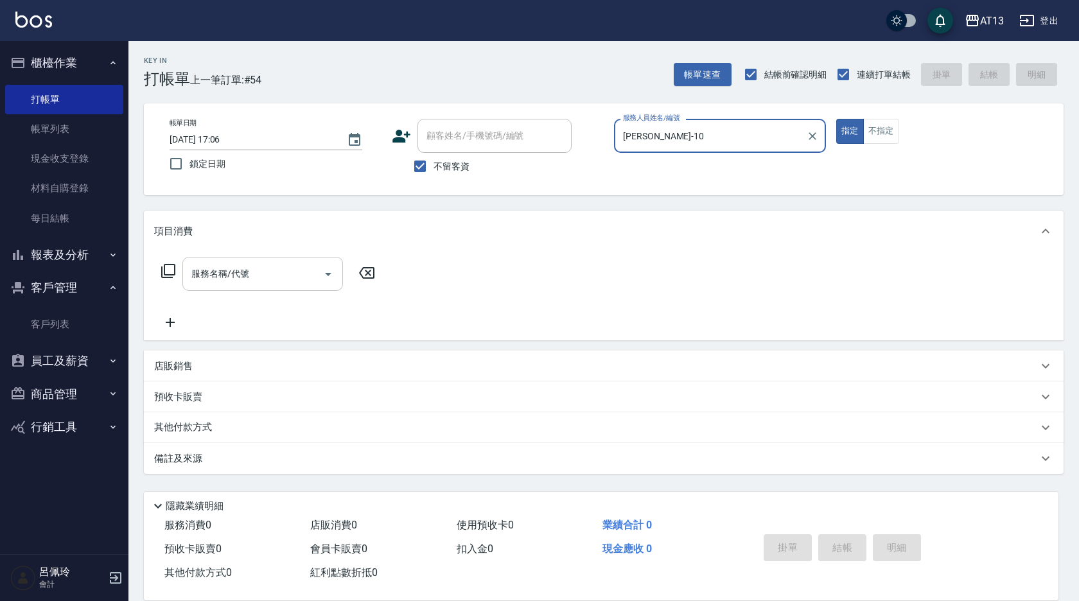
type input "[PERSON_NAME]-10"
click at [254, 270] on input "服務名稱/代號" at bounding box center [253, 274] width 130 height 22
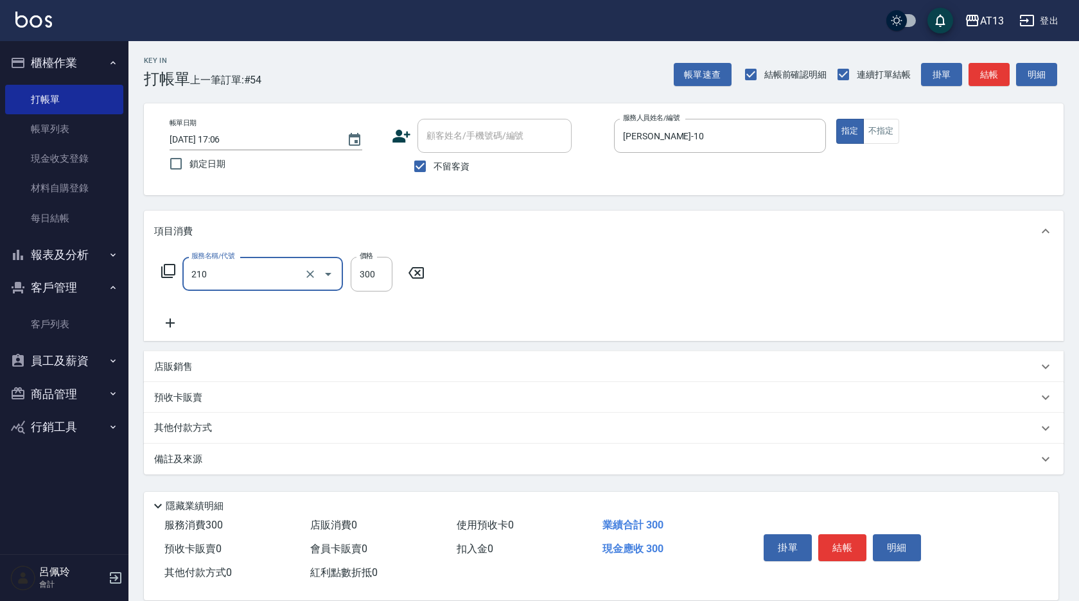
type input "歐娜洗髮精(210)"
type input "[PERSON_NAME]-33"
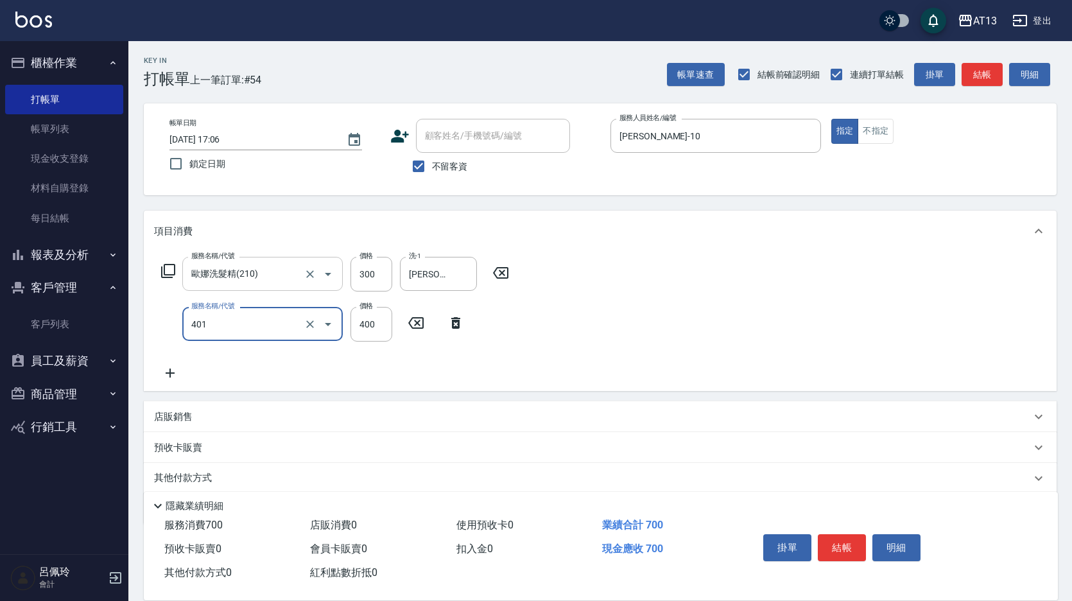
type input "剪髮(401)"
type input "350"
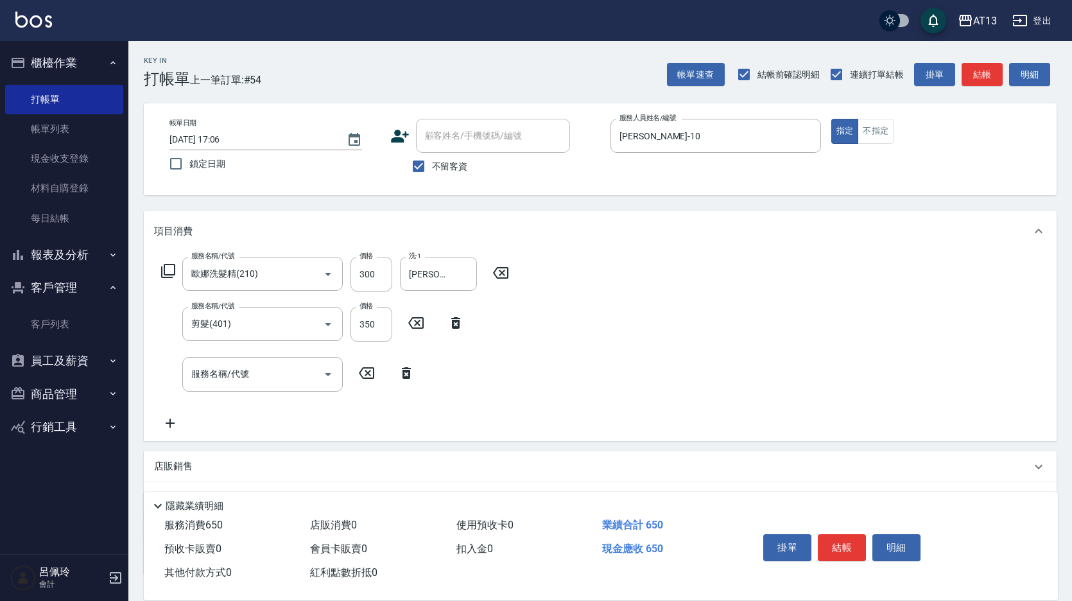
click at [698, 382] on div "服務名稱/代號 [PERSON_NAME]洗髮精(210) 服務名稱/代號 價格 300 價格 洗-1 [PERSON_NAME]-33 洗-1 服務名稱/代…" at bounding box center [600, 346] width 913 height 189
click at [823, 544] on button "結帳" at bounding box center [842, 547] width 48 height 27
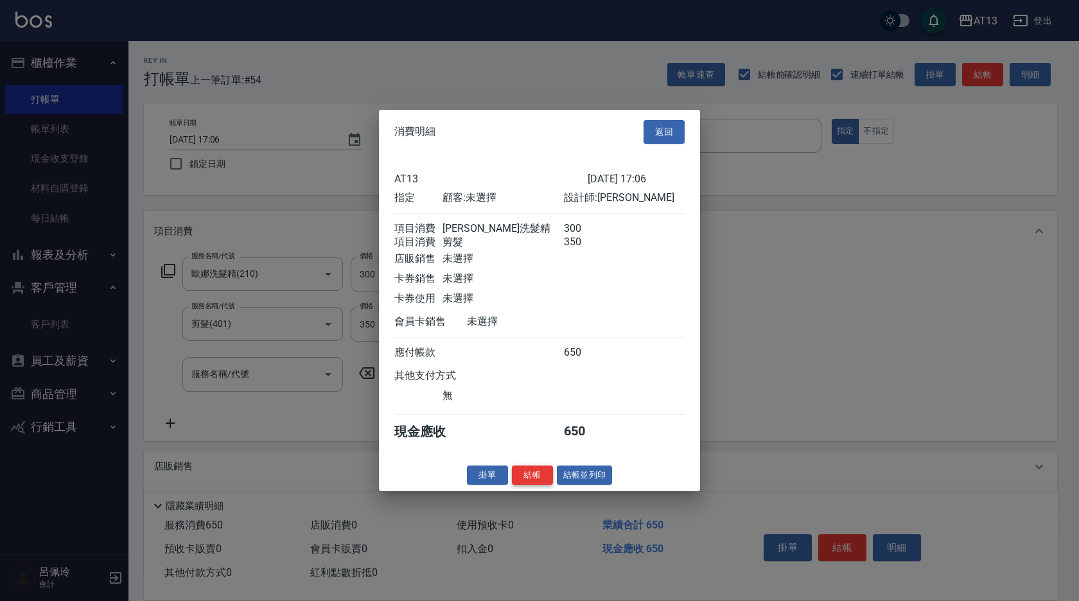
click at [534, 478] on button "結帳" at bounding box center [532, 475] width 41 height 20
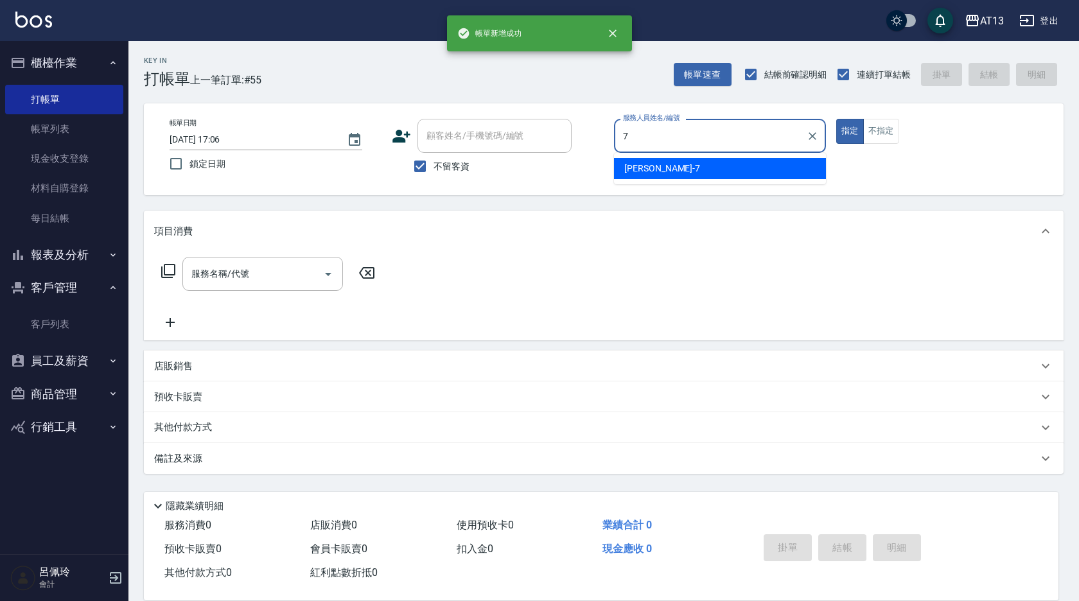
click at [647, 167] on span "[PERSON_NAME]-7" at bounding box center [662, 168] width 76 height 13
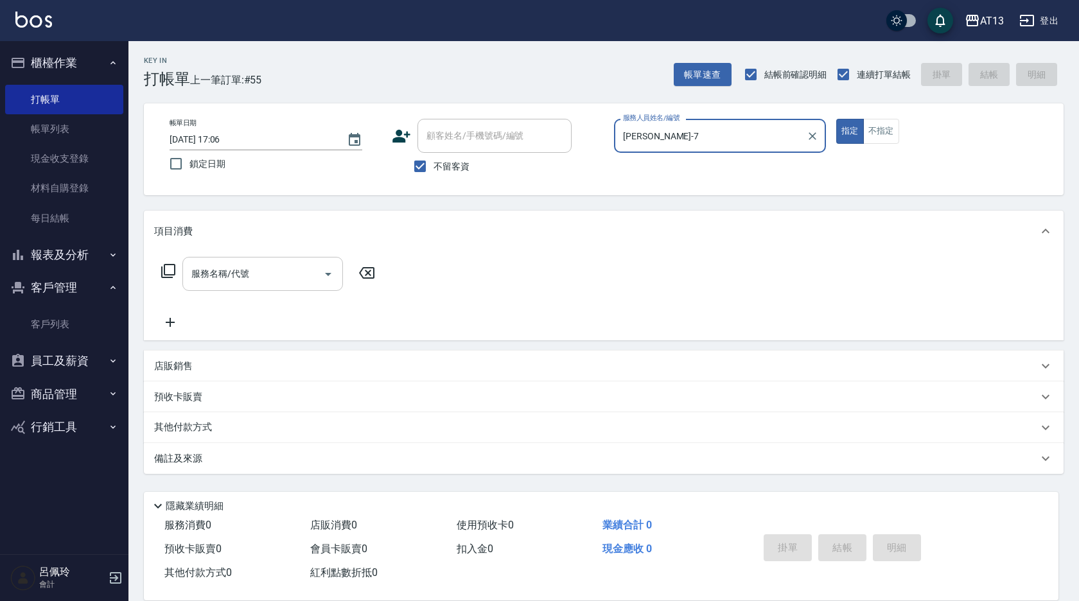
type input "[PERSON_NAME]-7"
click at [261, 276] on input "服務名稱/代號" at bounding box center [253, 274] width 130 height 22
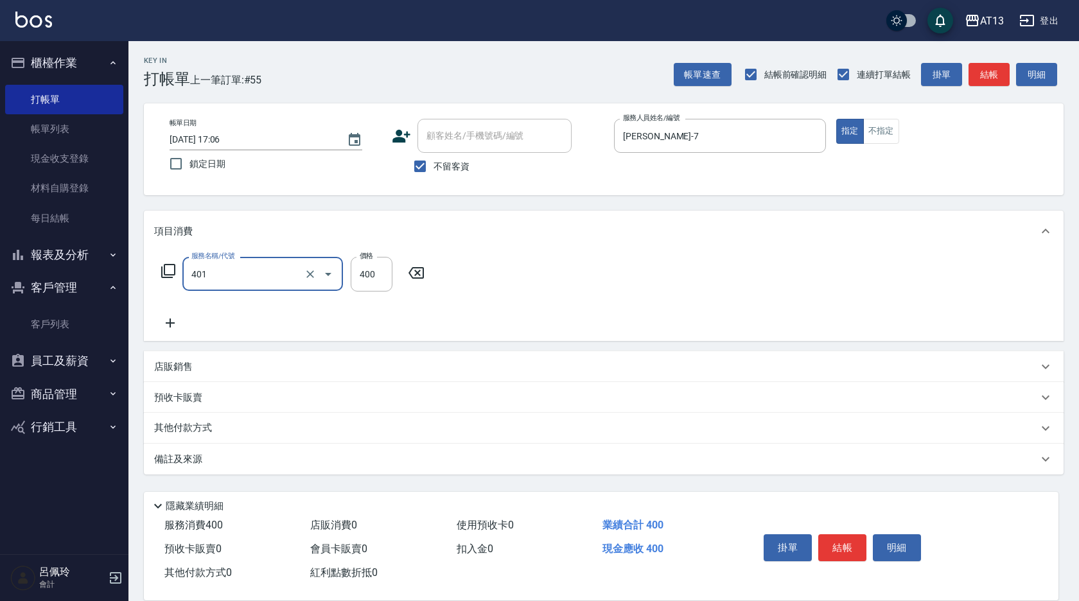
type input "剪髮(401)"
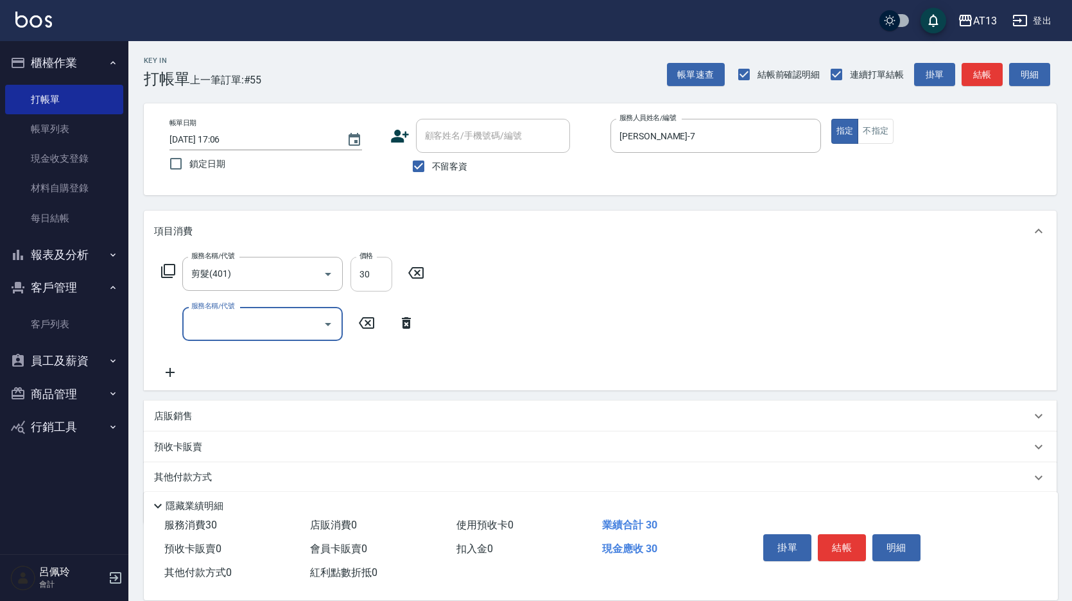
drag, startPoint x: 373, startPoint y: 279, endPoint x: 367, endPoint y: 283, distance: 7.8
click at [373, 279] on input "30" at bounding box center [372, 274] width 42 height 35
type input "300"
click at [841, 538] on button "結帳" at bounding box center [842, 547] width 48 height 27
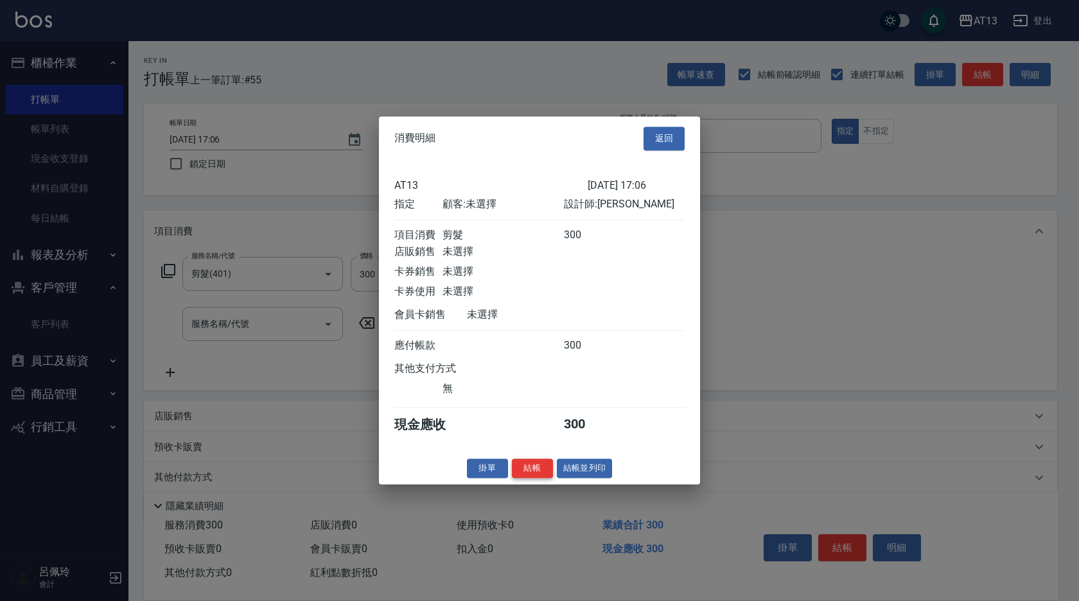
click at [537, 471] on button "結帳" at bounding box center [532, 468] width 41 height 20
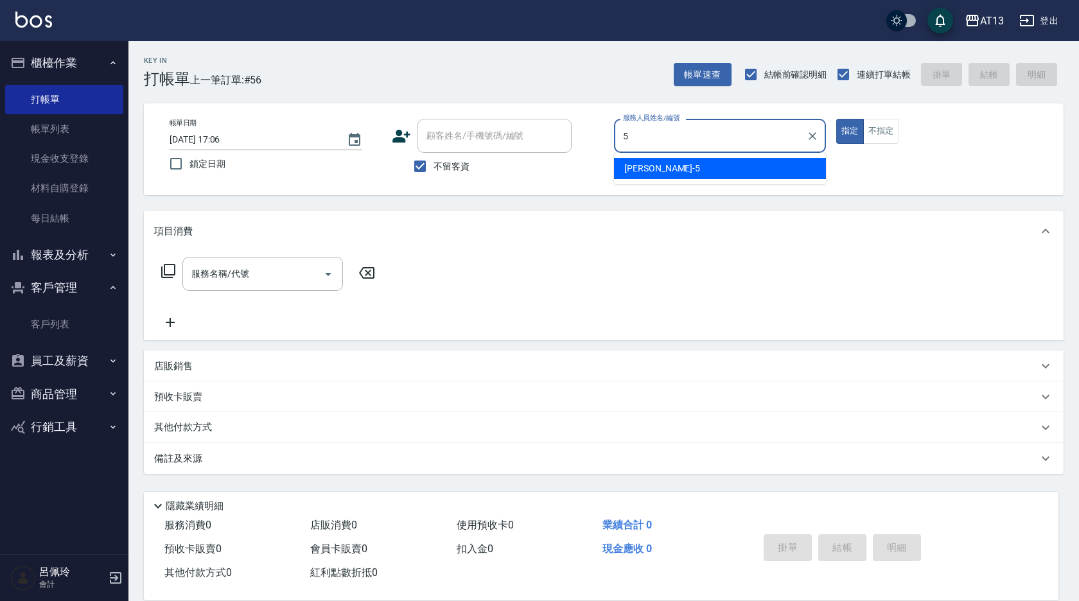
click at [742, 168] on div "[PERSON_NAME] -5" at bounding box center [720, 168] width 212 height 21
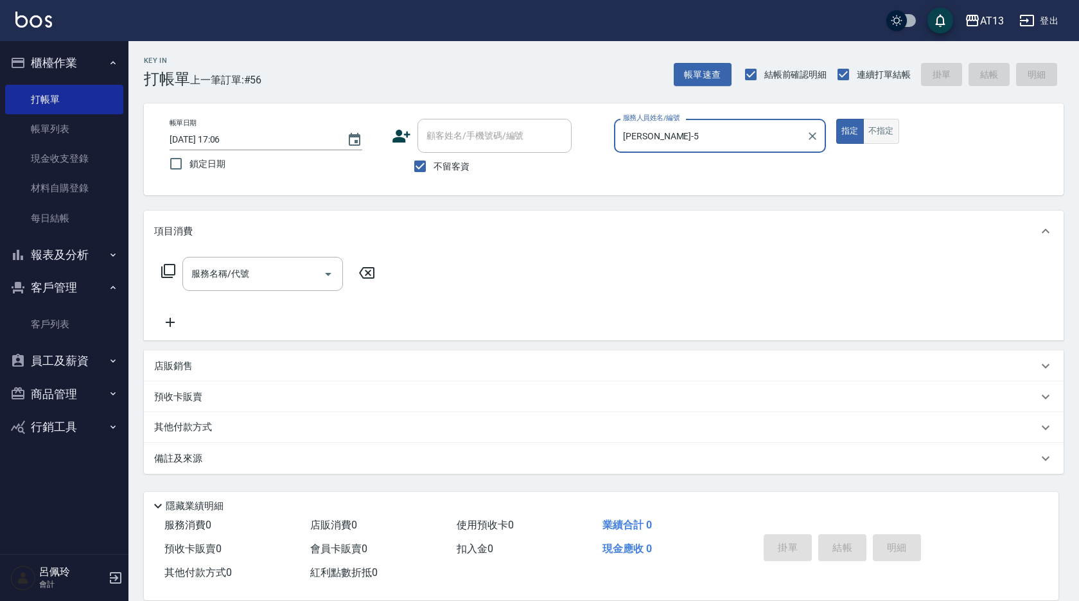
type input "[PERSON_NAME]-5"
click at [877, 133] on button "不指定" at bounding box center [881, 131] width 36 height 25
click at [265, 270] on input "服務名稱/代號" at bounding box center [253, 274] width 130 height 22
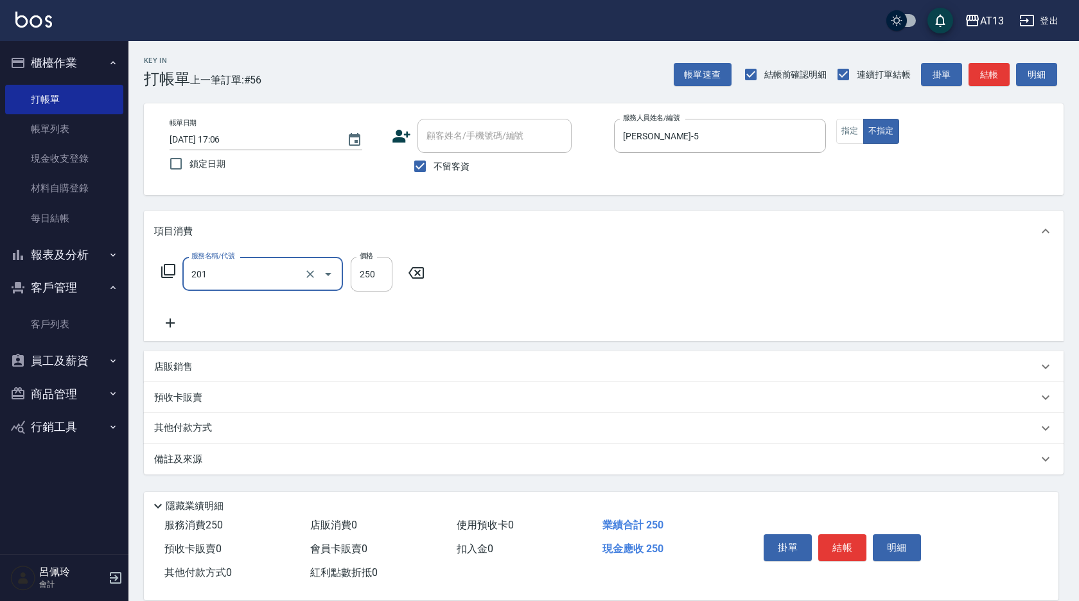
type input "洗髮(201)"
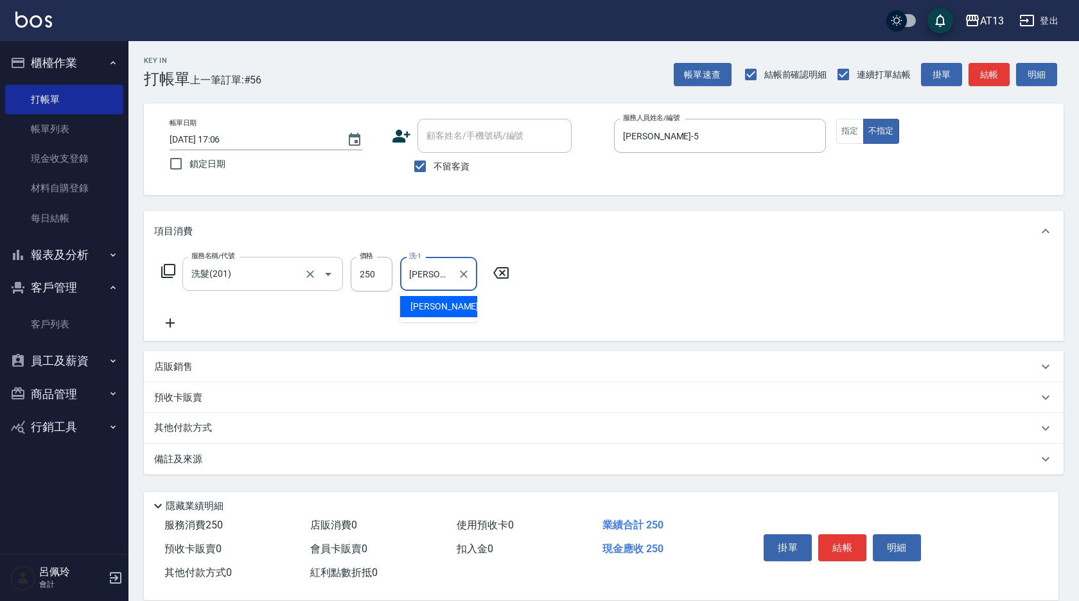
type input "[PERSON_NAME]-33"
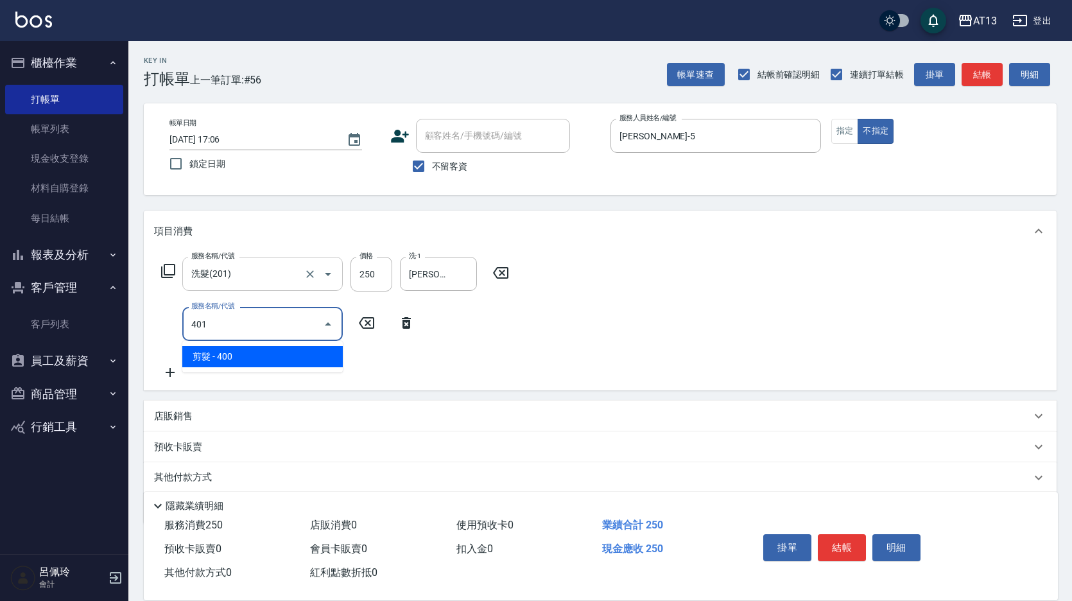
type input "剪髮(401)"
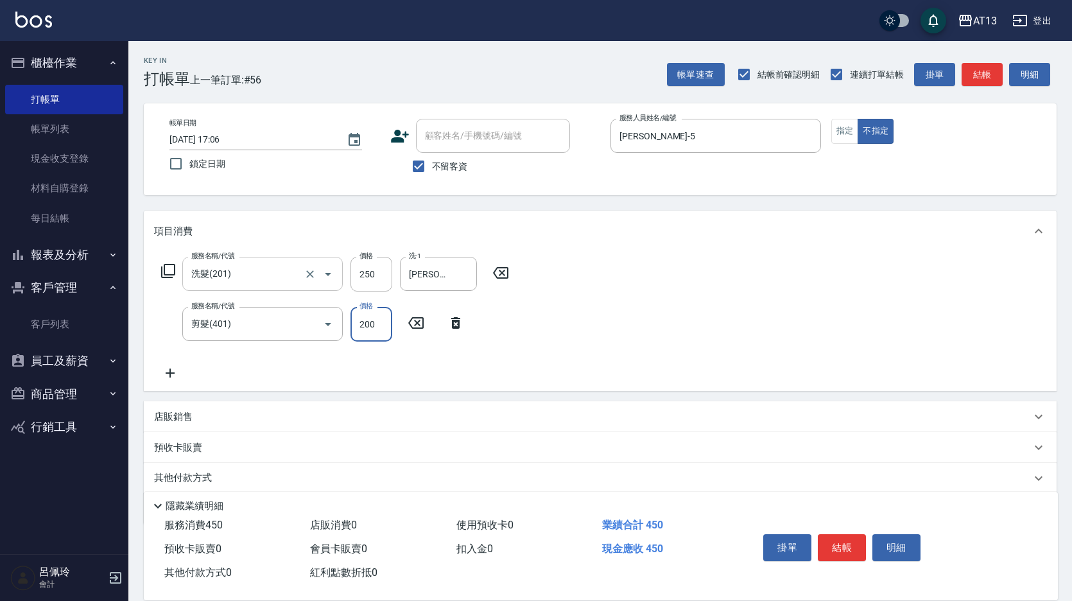
type input "200"
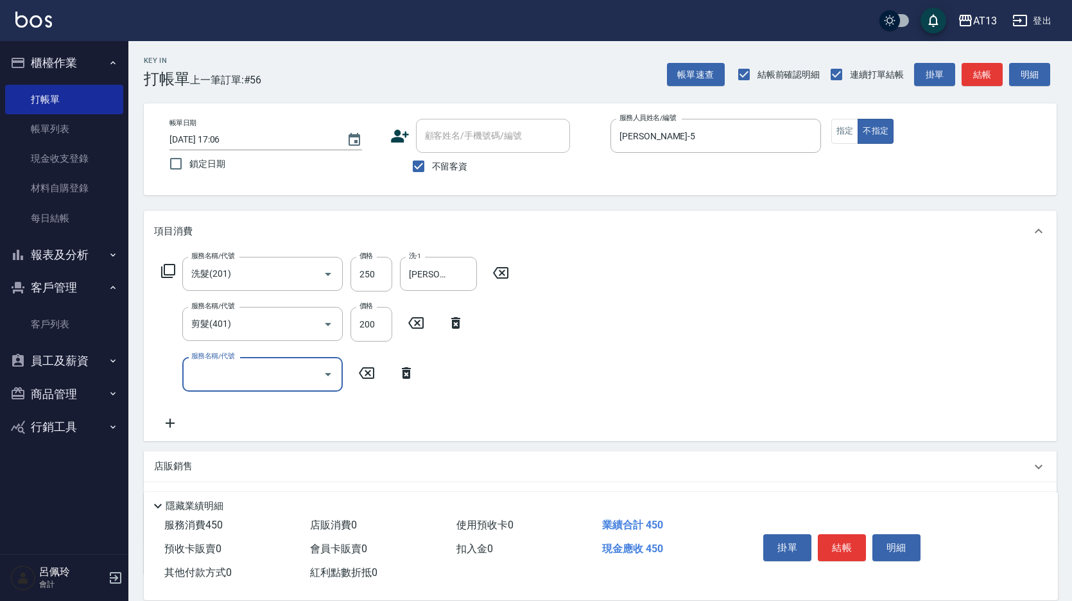
click at [634, 398] on div "服務名稱/代號 洗髮(201) 服務名稱/代號 價格 250 價格 洗-1 [PERSON_NAME]-33 洗-1 服務名稱/代號 剪髮(401) 服務名稱…" at bounding box center [600, 346] width 913 height 189
click at [840, 548] on button "結帳" at bounding box center [842, 547] width 48 height 27
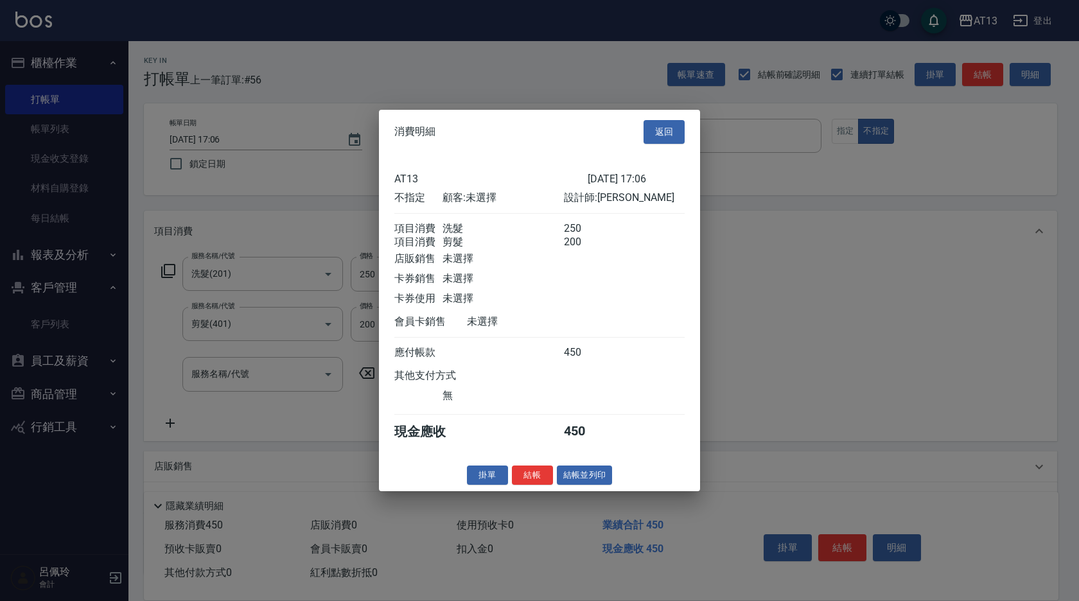
click at [537, 482] on button "結帳" at bounding box center [532, 475] width 41 height 20
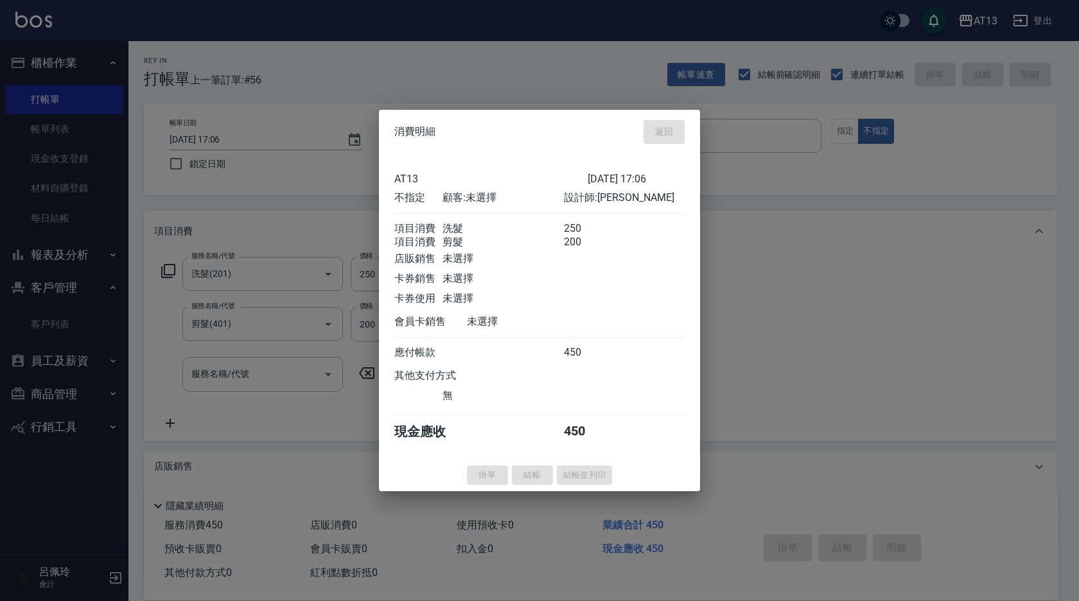
type input "[DATE] 17:32"
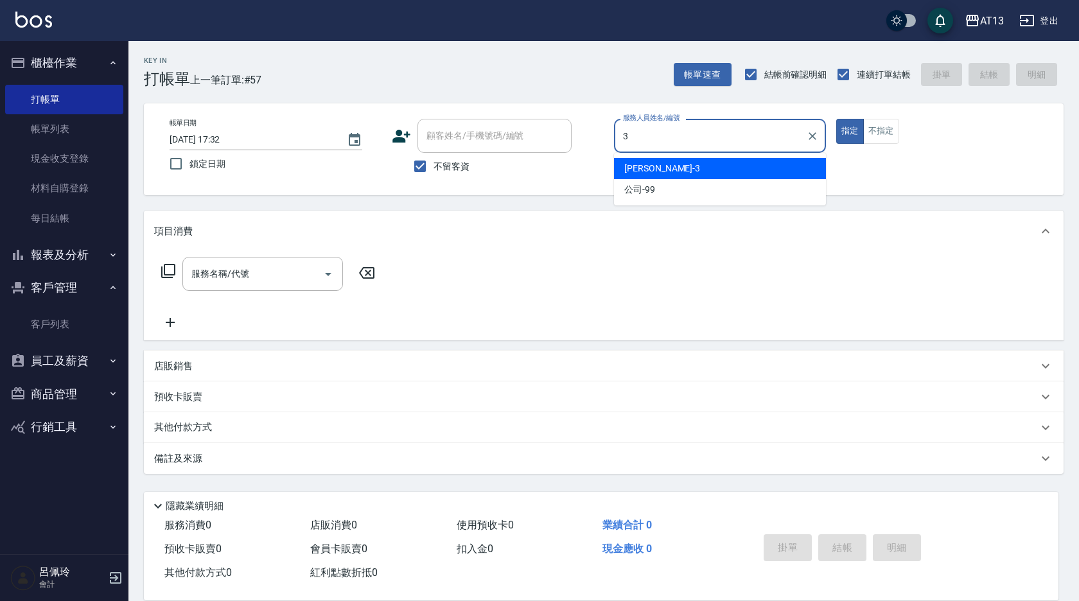
click at [622, 170] on div "[PERSON_NAME] -3" at bounding box center [720, 168] width 212 height 21
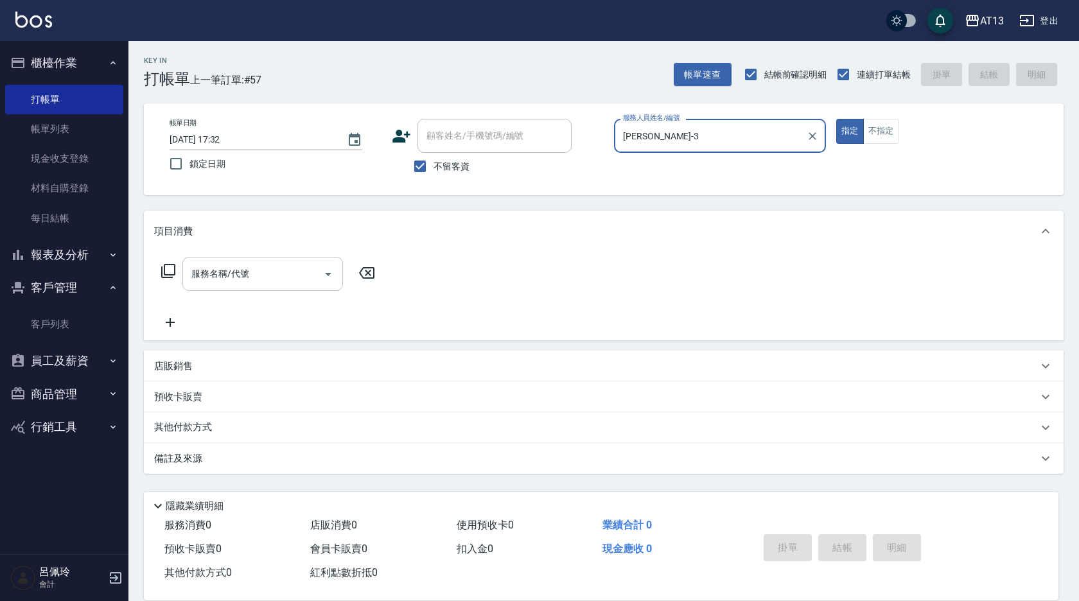
type input "[PERSON_NAME]-3"
drag, startPoint x: 280, startPoint y: 281, endPoint x: 263, endPoint y: 286, distance: 18.1
click at [277, 282] on input "服務名稱/代號" at bounding box center [253, 274] width 130 height 22
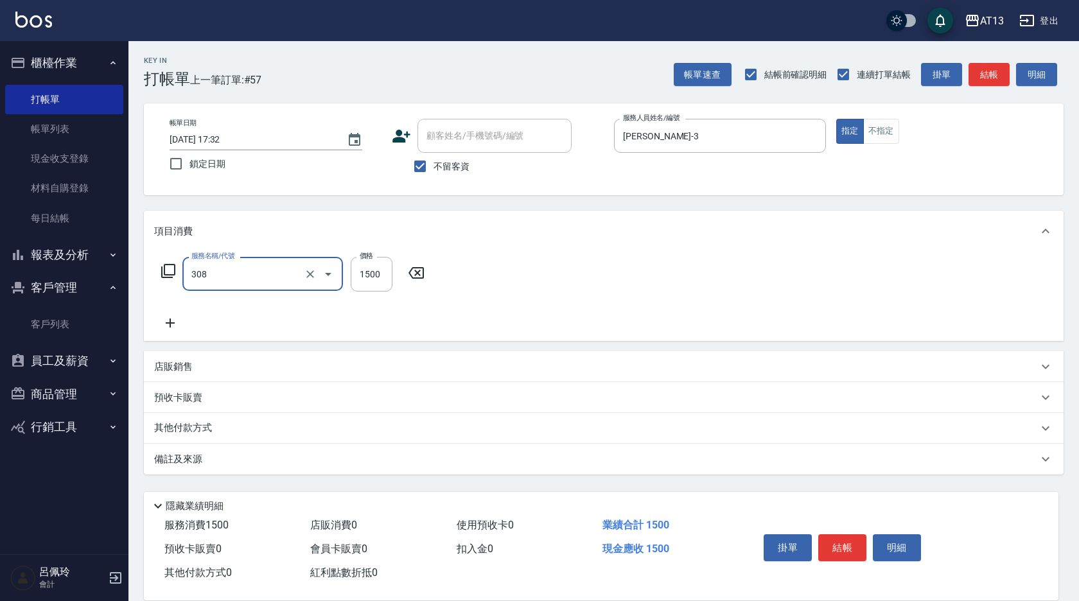
type input "效能離子燙1500(308)"
type input "1300"
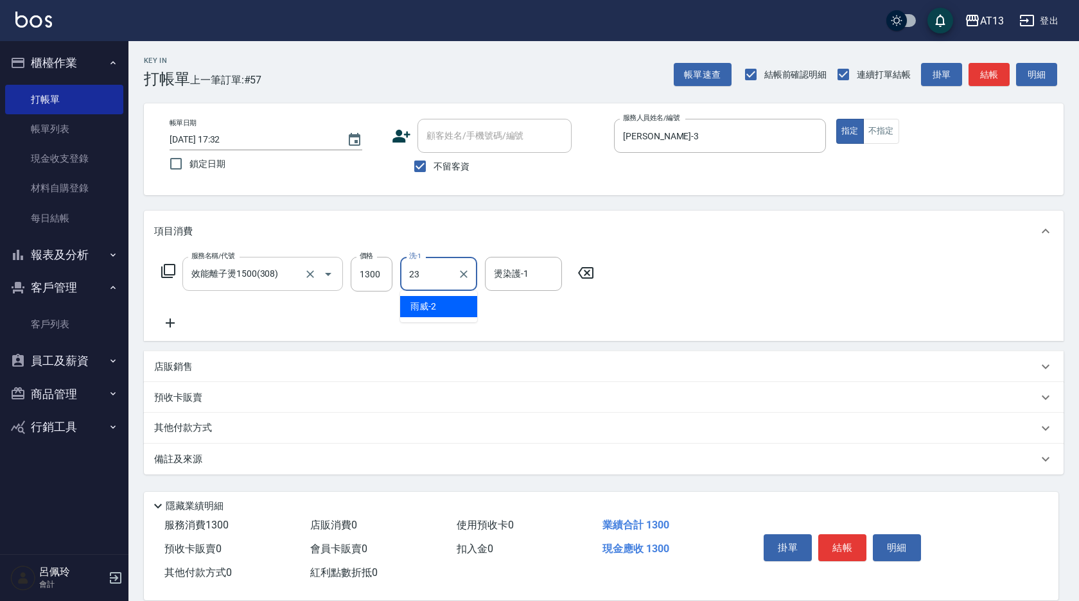
type input "[PERSON_NAME]-23"
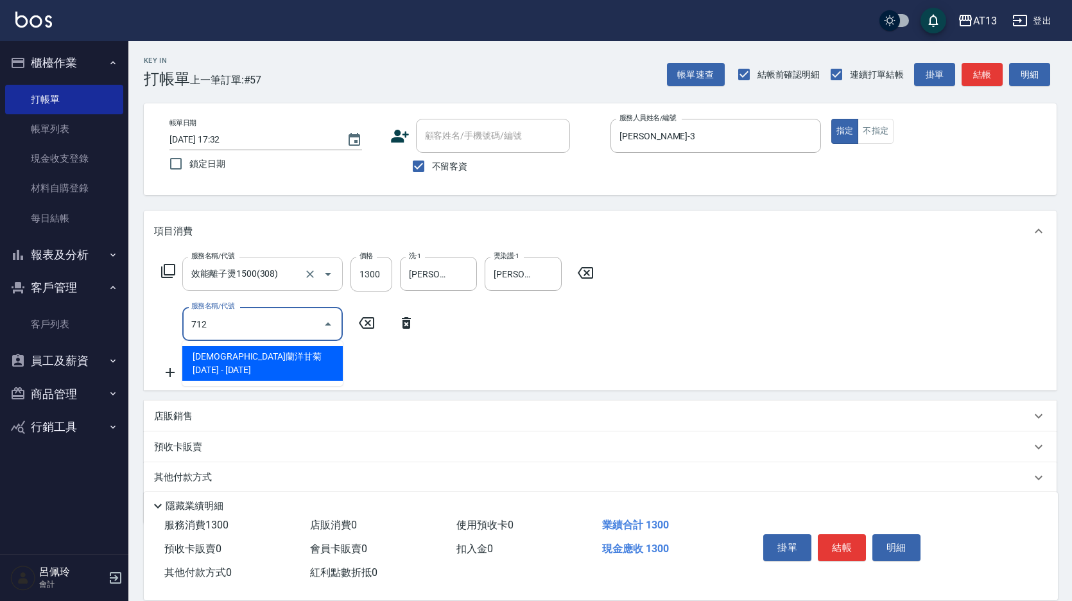
type input "伊蘭洋甘菊1000(712)"
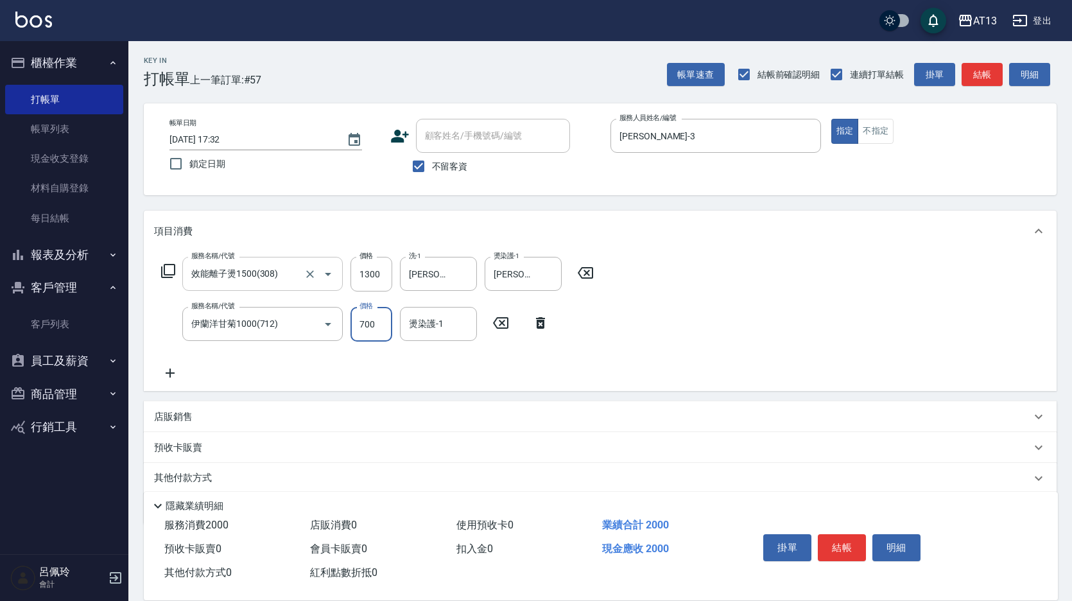
type input "700"
type input "[PERSON_NAME]-23"
click at [837, 544] on button "結帳" at bounding box center [842, 547] width 48 height 27
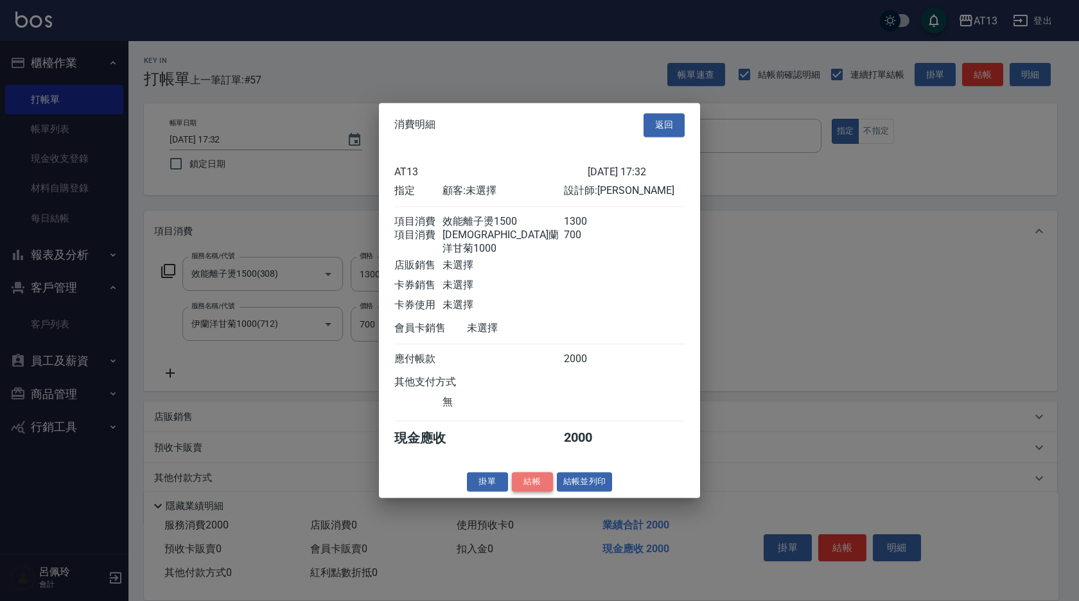
click at [522, 482] on button "結帳" at bounding box center [532, 482] width 41 height 20
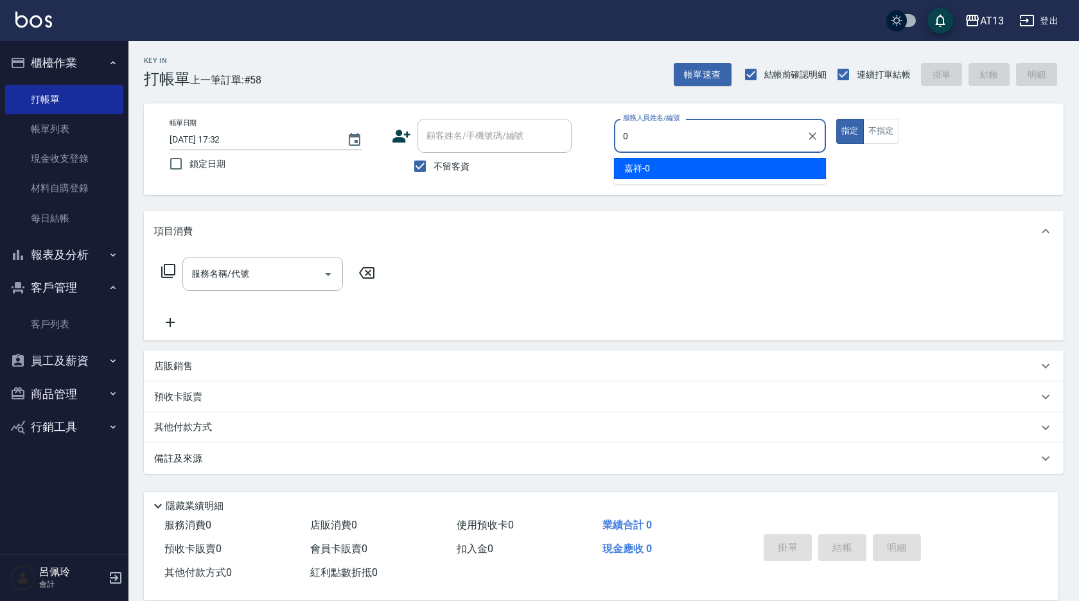
click at [701, 162] on div "嘉祥 -0" at bounding box center [720, 168] width 212 height 21
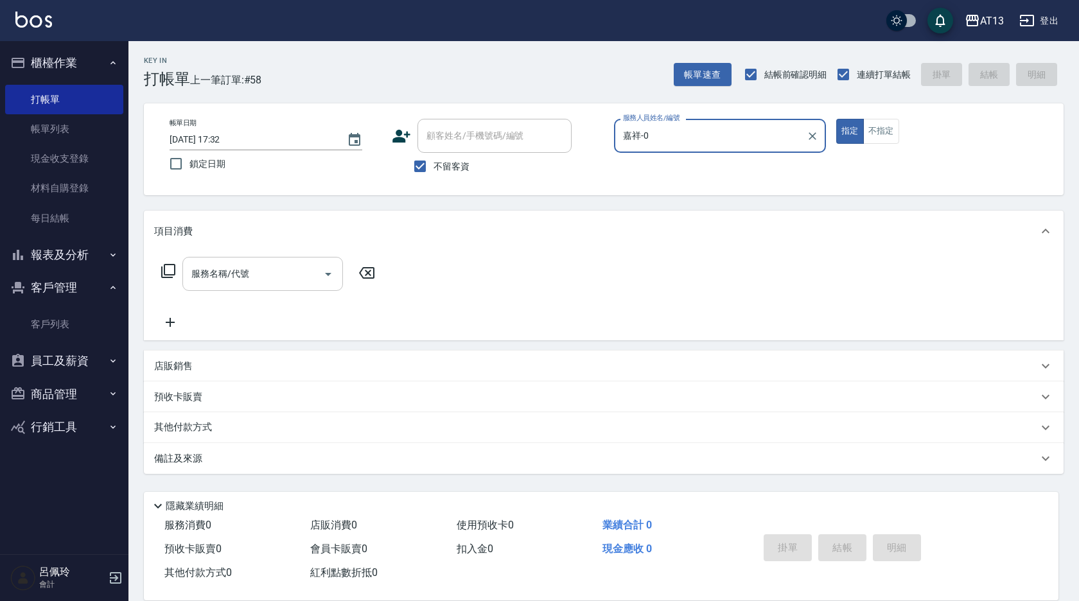
type input "嘉祥-0"
click at [222, 272] on input "服務名稱/代號" at bounding box center [253, 274] width 130 height 22
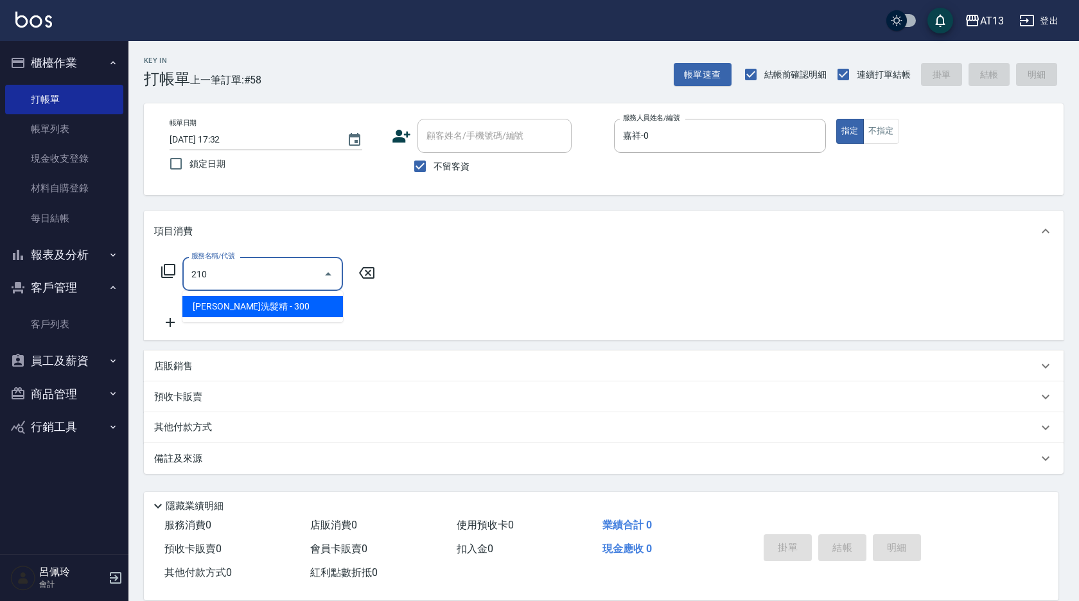
type input "歐娜洗髮精(210)"
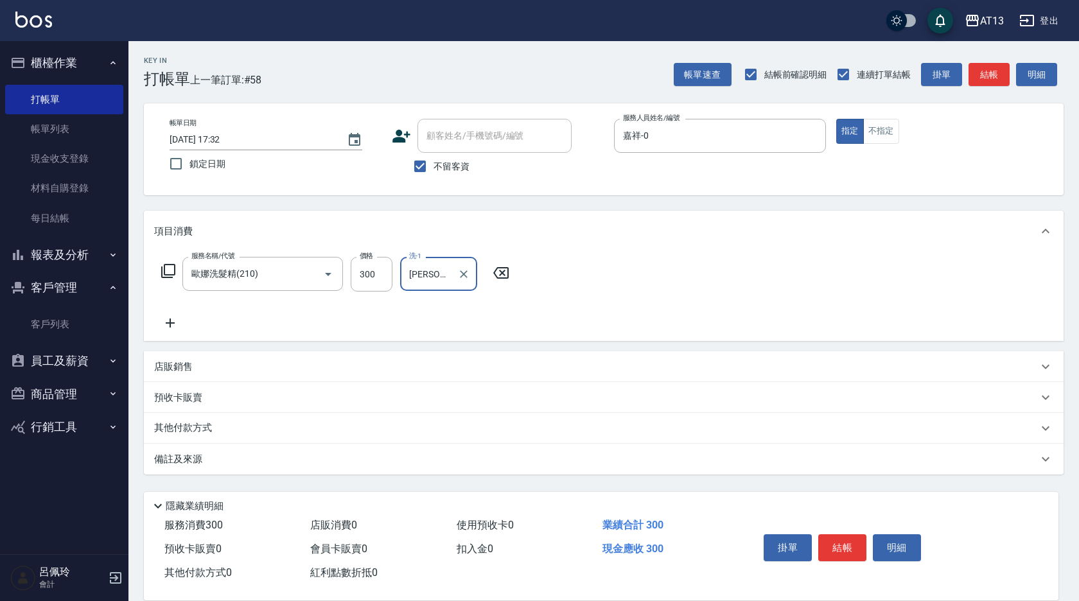
type input "[PERSON_NAME]-29"
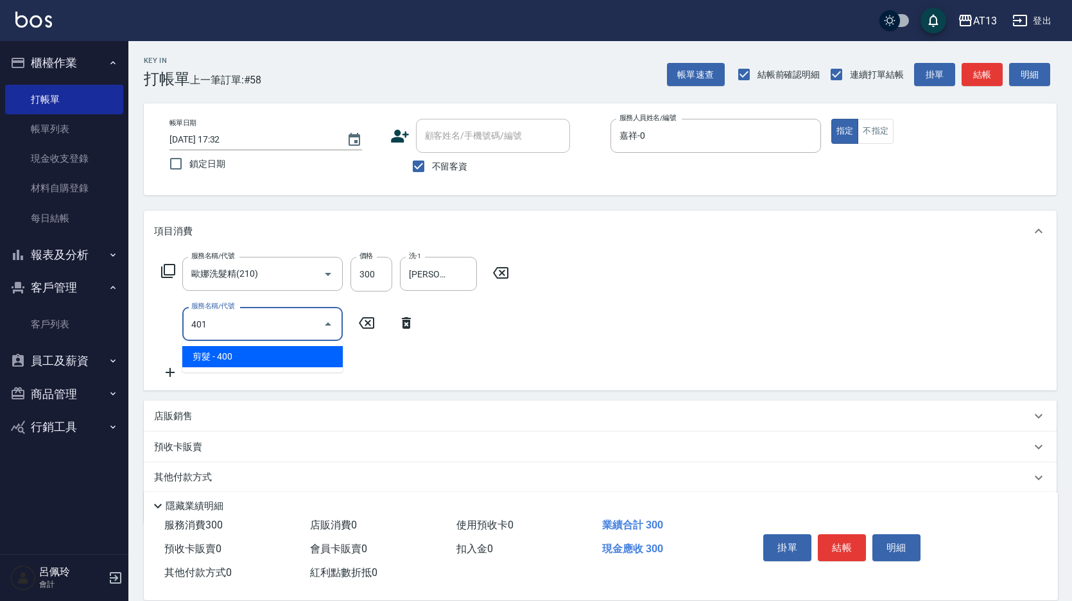
type input "剪髮(401)"
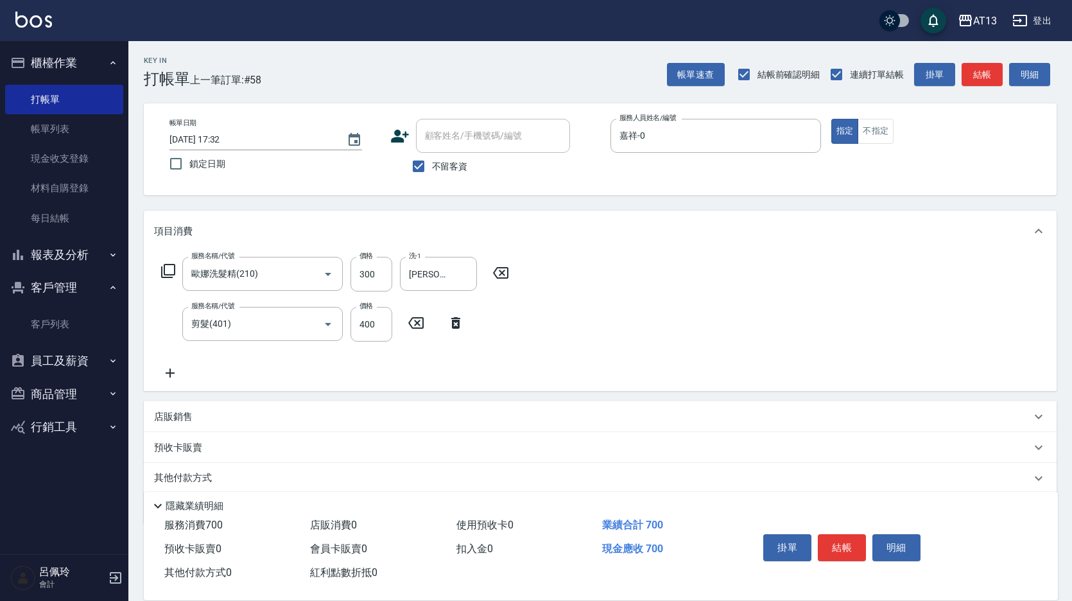
click at [613, 268] on div "服務名稱/代號 [PERSON_NAME]洗髮精(210) 服務名稱/代號 價格 300 價格 洗-1 [PERSON_NAME]-29 洗-1 服務名稱/代…" at bounding box center [600, 321] width 913 height 139
drag, startPoint x: 849, startPoint y: 539, endPoint x: 854, endPoint y: 535, distance: 6.8
click at [849, 541] on button "結帳" at bounding box center [842, 547] width 48 height 27
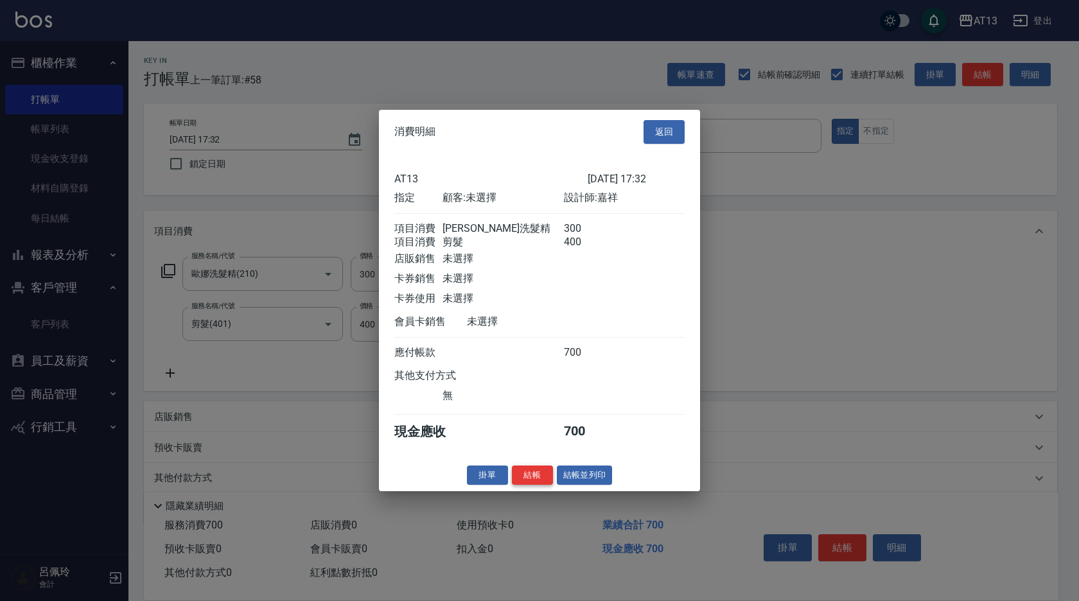
click at [541, 479] on button "結帳" at bounding box center [532, 475] width 41 height 20
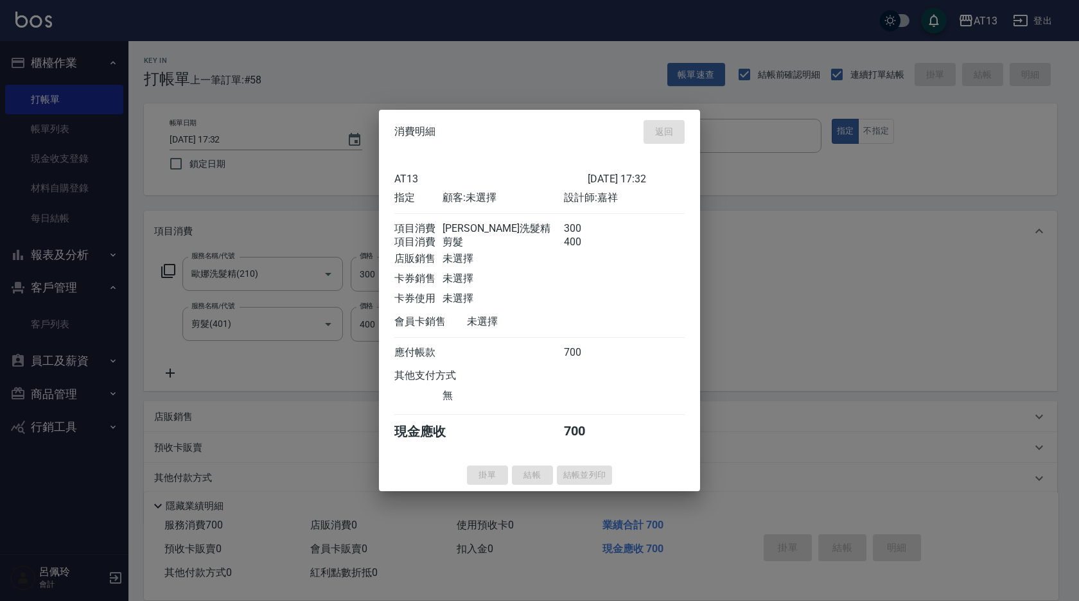
type input "[DATE] 17:33"
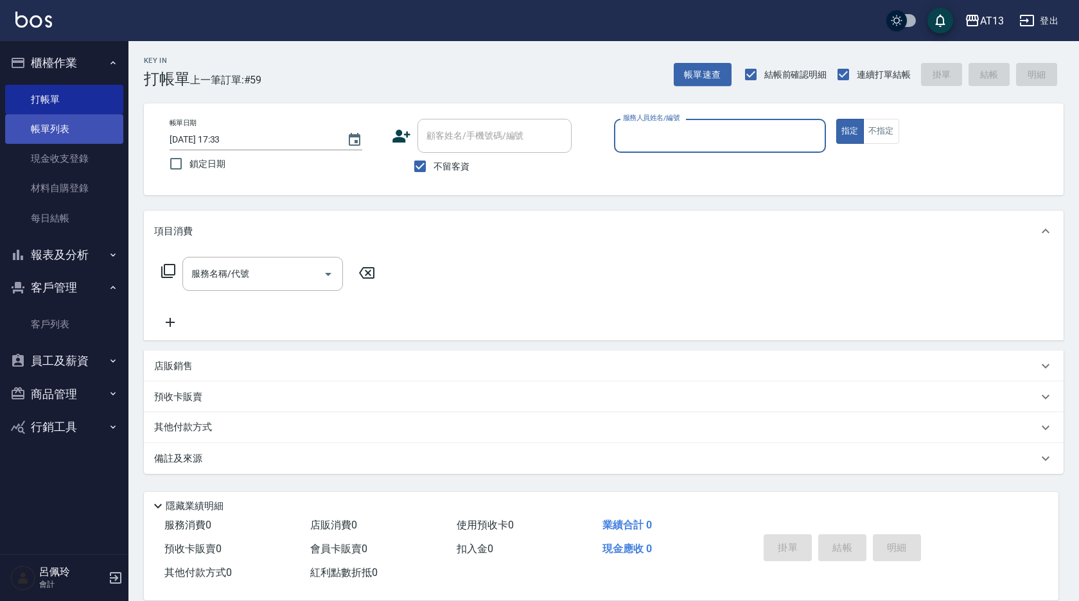
click at [51, 137] on link "帳單列表" at bounding box center [64, 129] width 118 height 30
click at [63, 122] on link "帳單列表" at bounding box center [64, 129] width 118 height 30
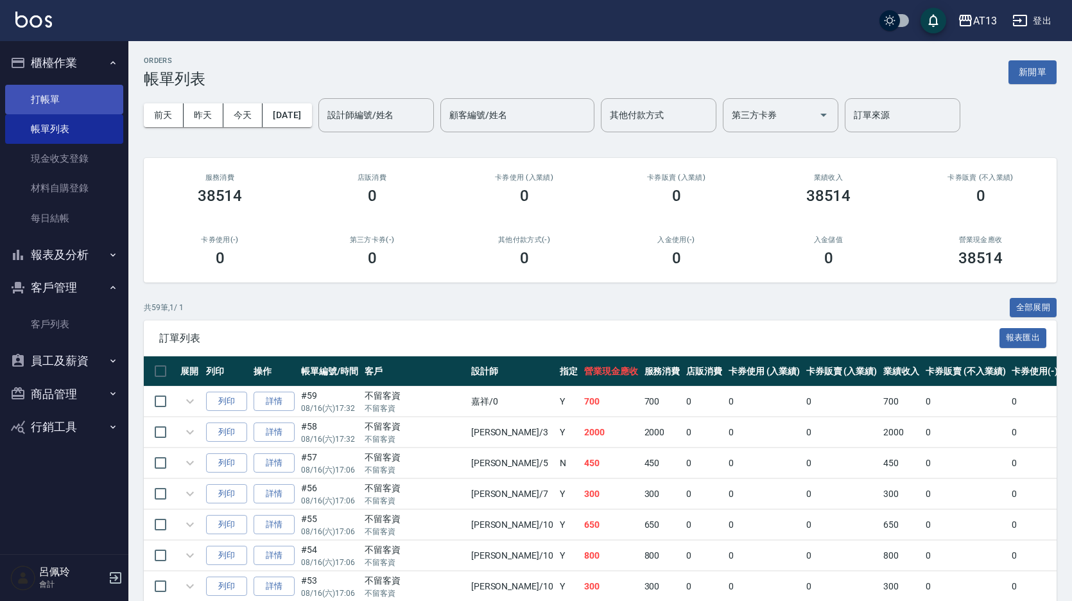
click at [54, 105] on link "打帳單" at bounding box center [64, 100] width 118 height 30
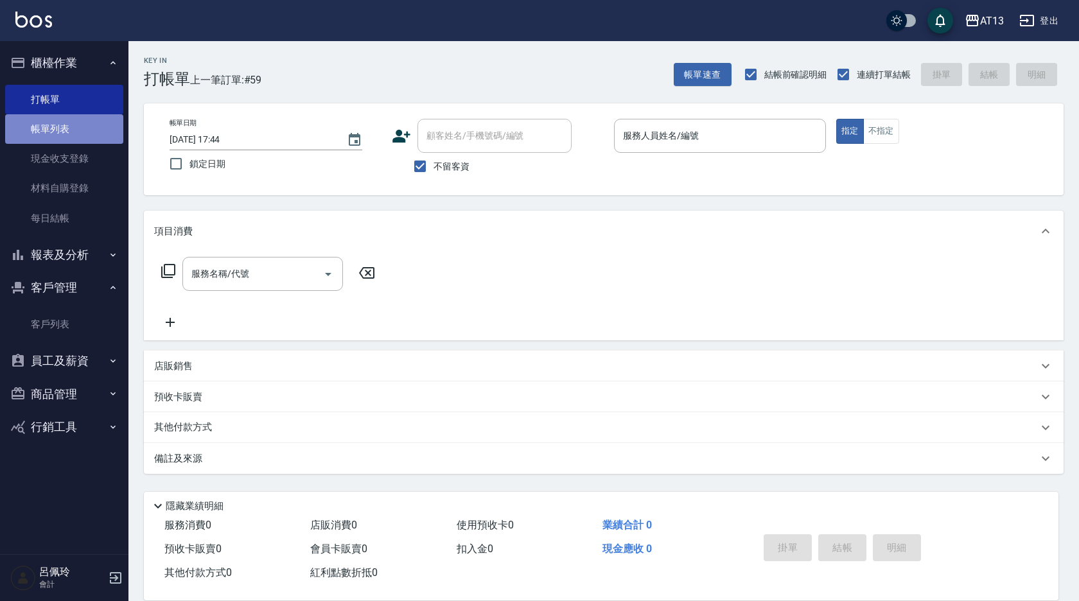
click at [44, 120] on link "帳單列表" at bounding box center [64, 129] width 118 height 30
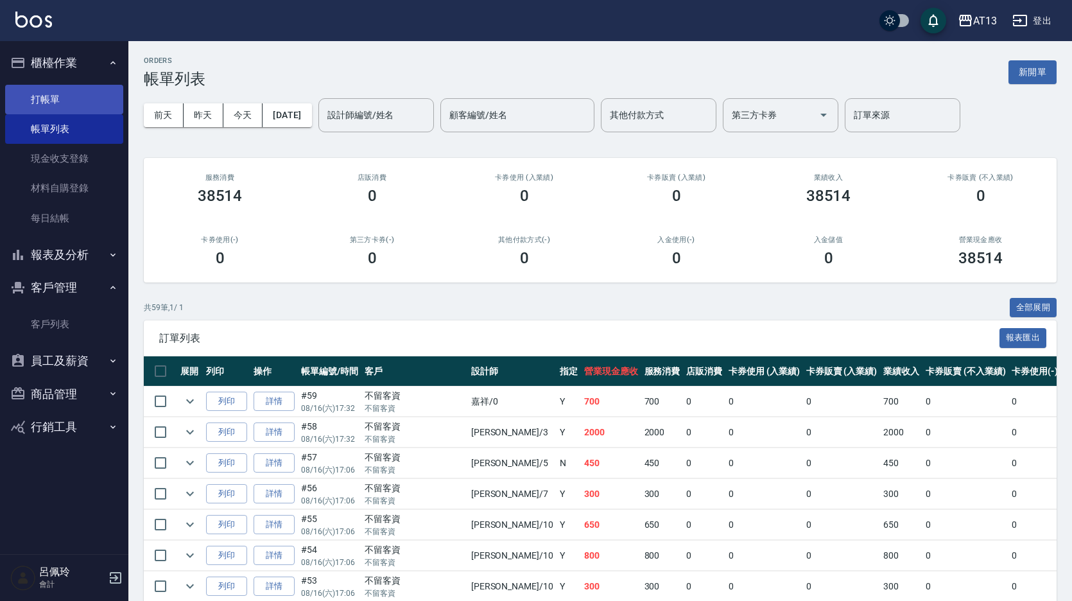
click at [67, 107] on link "打帳單" at bounding box center [64, 100] width 118 height 30
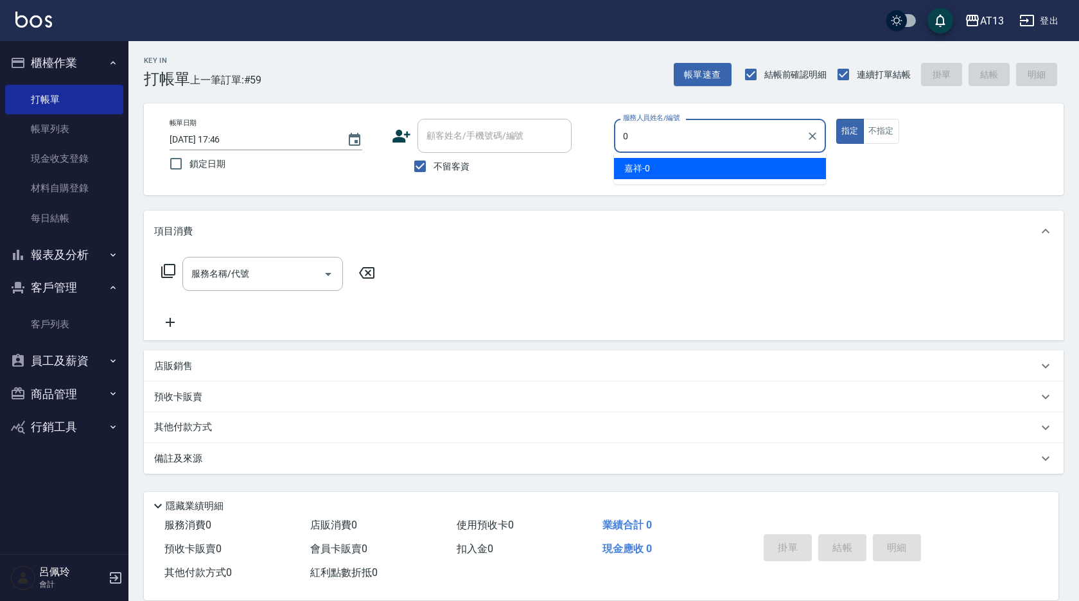
click at [730, 168] on div "嘉祥 -0" at bounding box center [720, 168] width 212 height 21
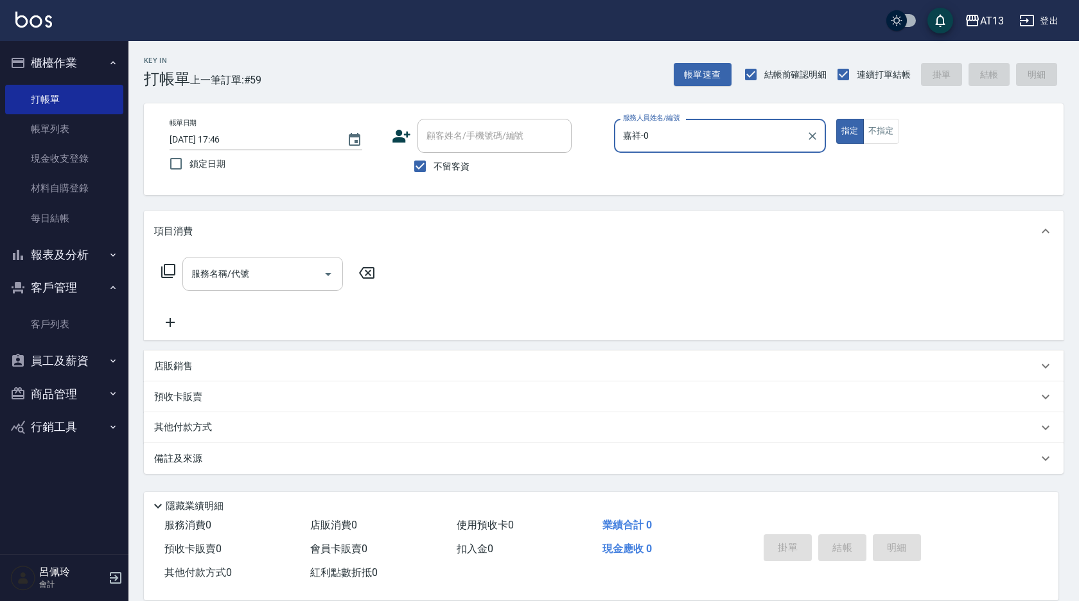
type input "嘉祥-0"
click at [285, 264] on input "服務名稱/代號" at bounding box center [253, 274] width 130 height 22
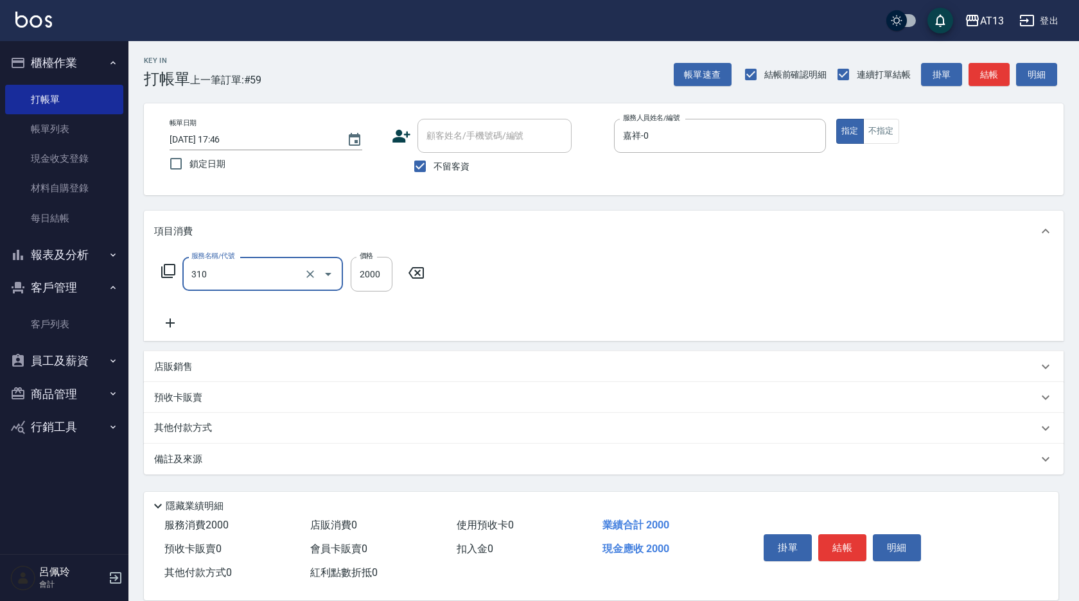
type input "MK果酸燙2000(310)"
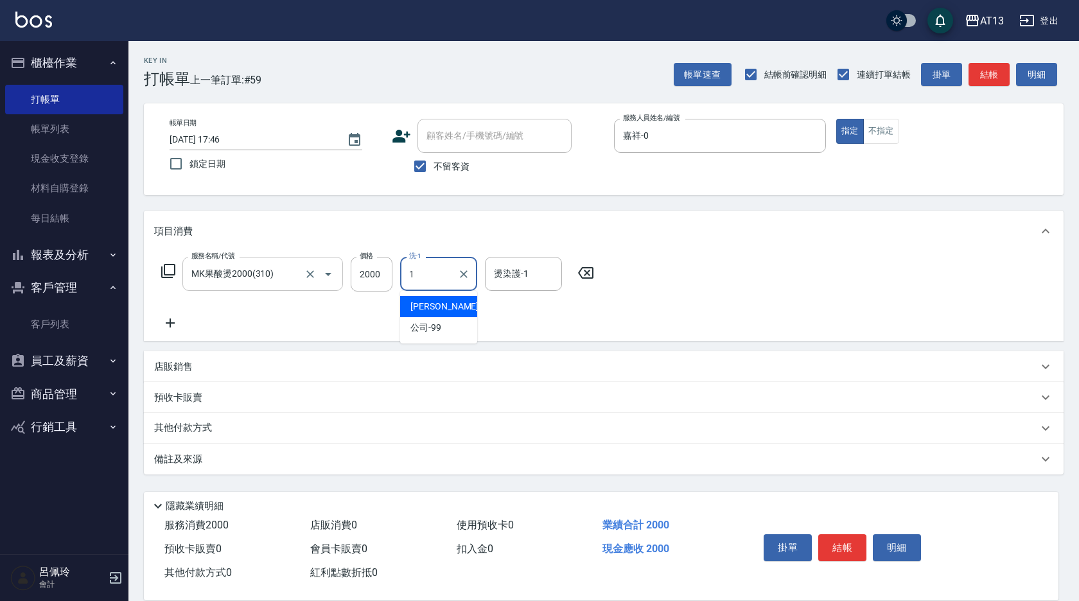
type input "[PERSON_NAME]-1"
click at [464, 275] on icon "Clear" at bounding box center [463, 274] width 13 height 13
type input "[PERSON_NAME]-11"
click at [732, 290] on div "服務名稱/代號 MK果酸燙2000(310) 服務名稱/代號 價格 2000 價格 洗-1 [PERSON_NAME]-11 洗-1 燙染護-1 [PERSO…" at bounding box center [603, 296] width 919 height 89
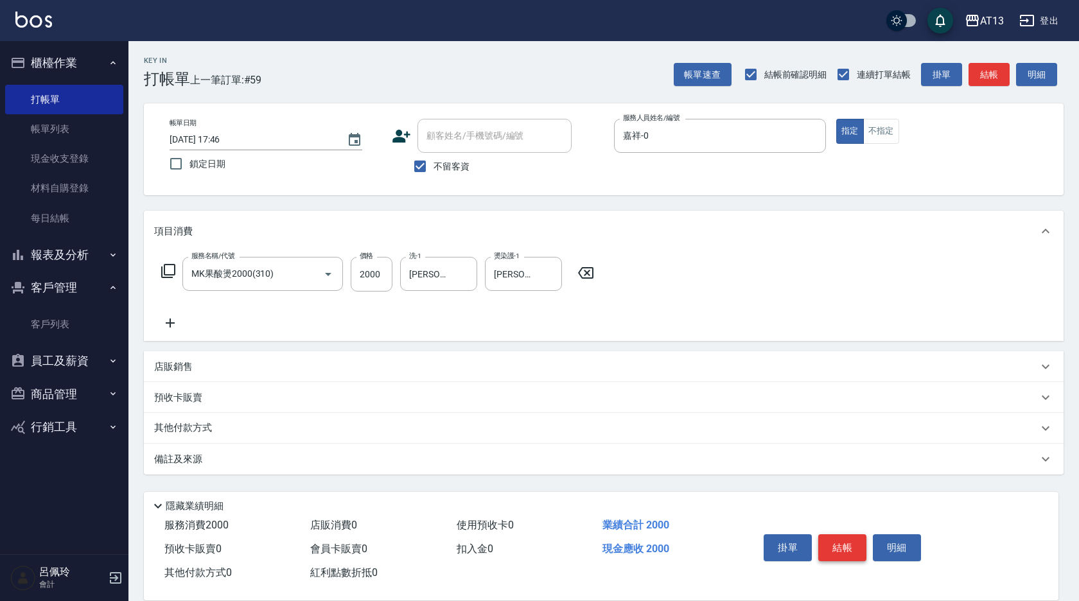
click at [835, 538] on button "結帳" at bounding box center [842, 547] width 48 height 27
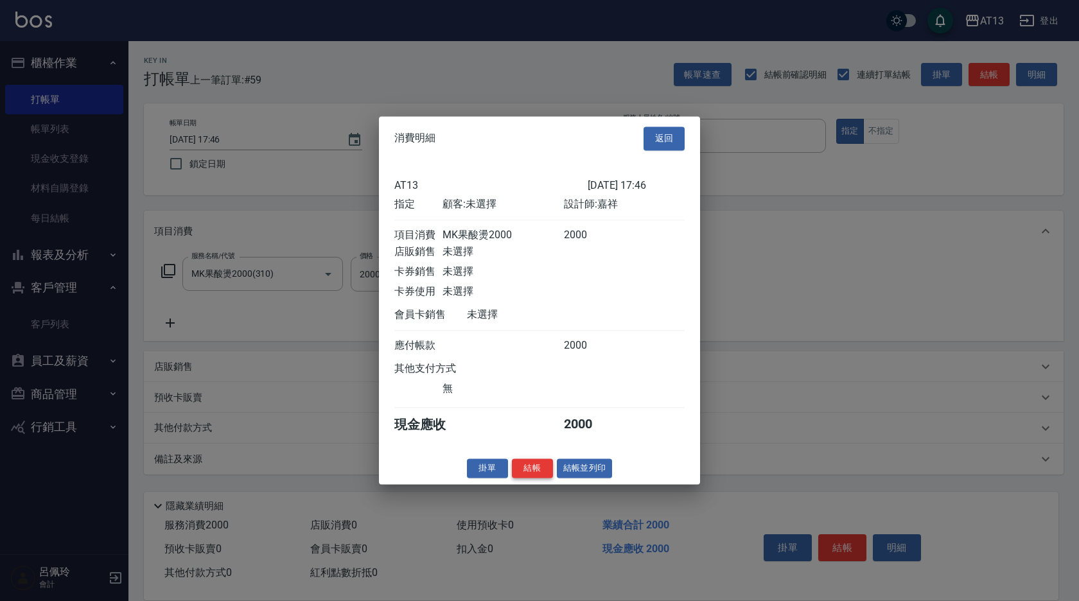
click at [538, 471] on button "結帳" at bounding box center [532, 468] width 41 height 20
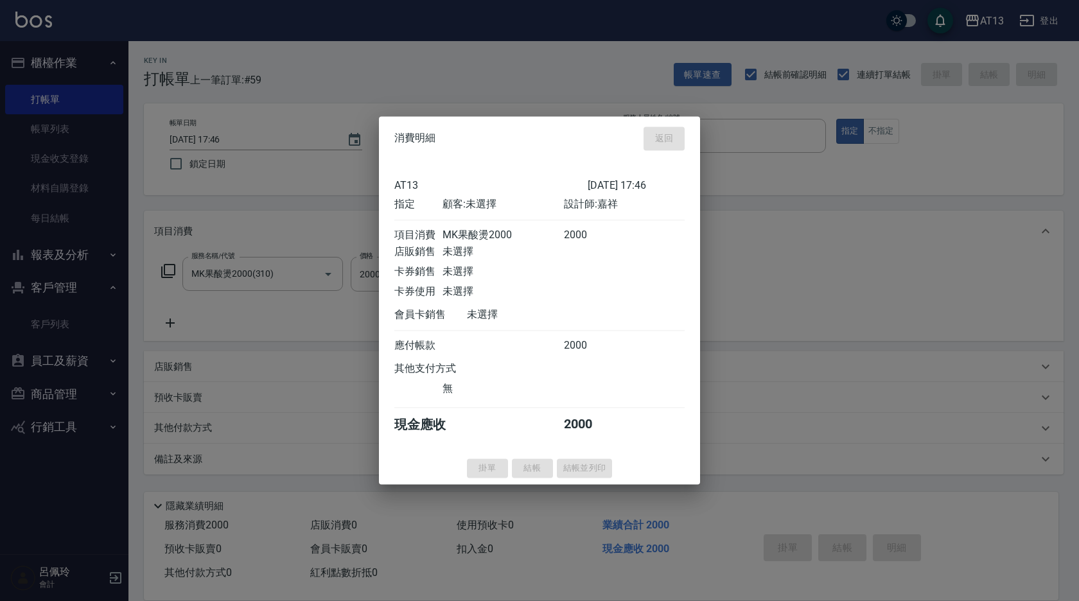
type input "[DATE] 17:58"
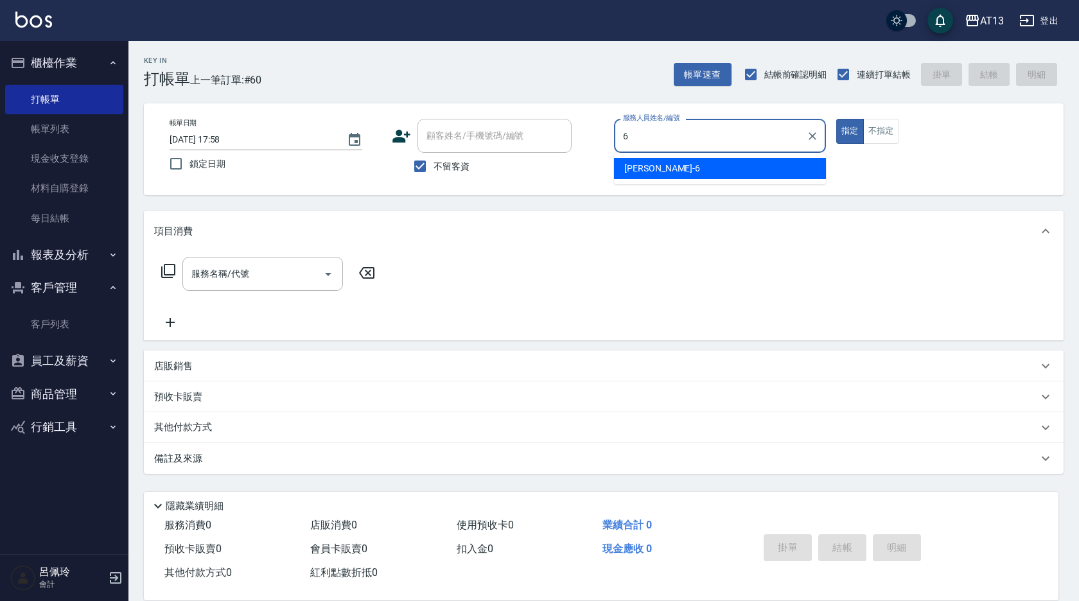
type input "6"
click at [611, 172] on div "帳單日期 [DATE] 17:58 鎖定日期 顧客姓名/手機號碼/編號 顧客姓名/手機號碼/編號 不留客資 服務人員姓名/編號 服務人員姓名/編號 指定 不指定" at bounding box center [603, 149] width 889 height 61
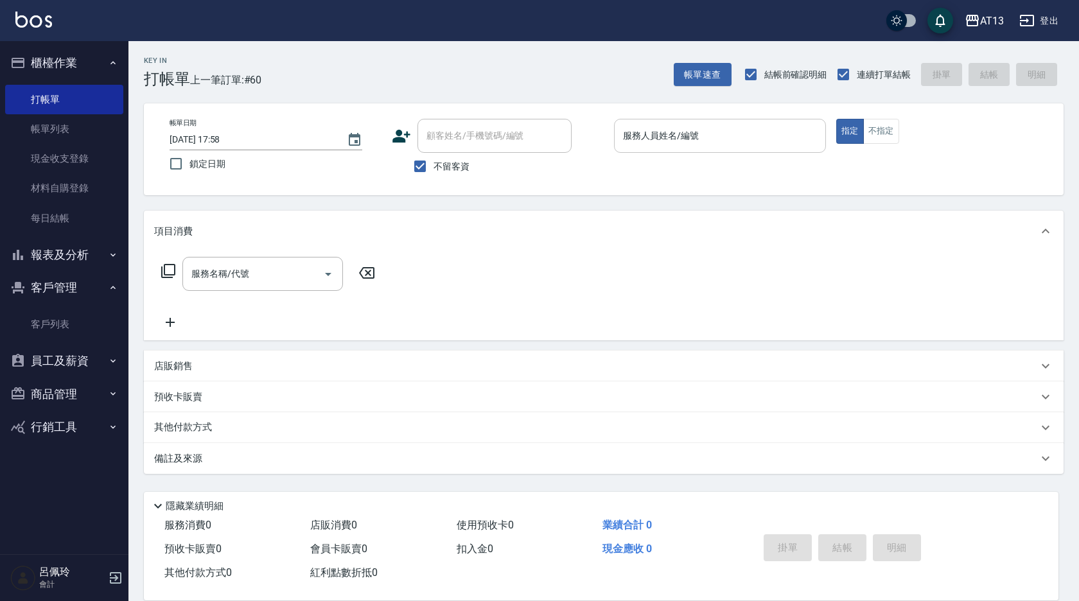
click at [643, 130] on div "服務人員姓名/編號 服務人員姓名/編號" at bounding box center [720, 136] width 212 height 34
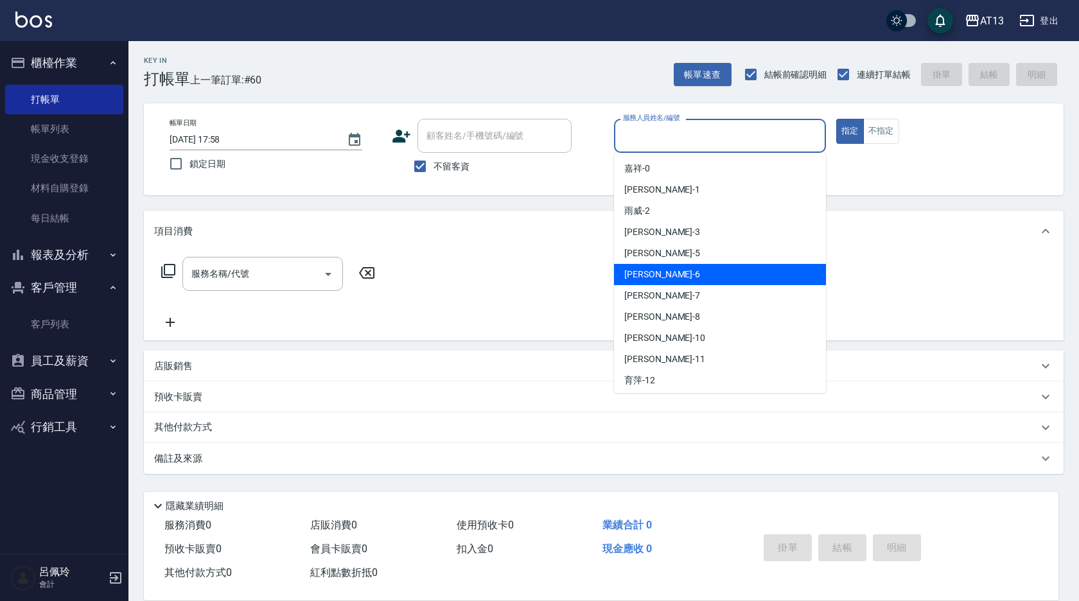
click at [667, 275] on div "亭妤 -6" at bounding box center [720, 274] width 212 height 21
type input "[PERSON_NAME]-6"
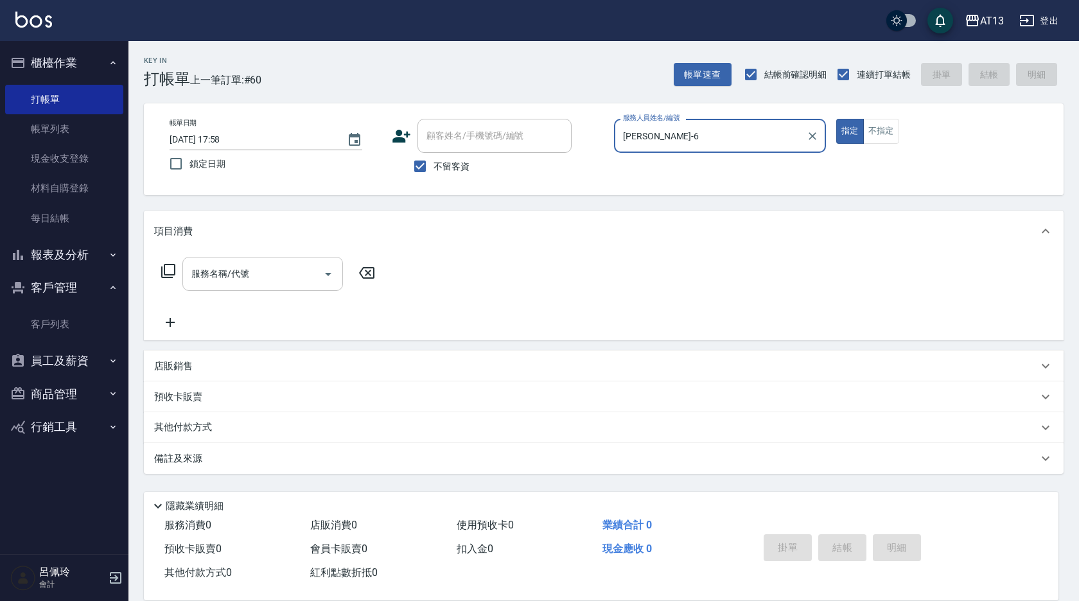
click at [273, 282] on input "服務名稱/代號" at bounding box center [253, 274] width 130 height 22
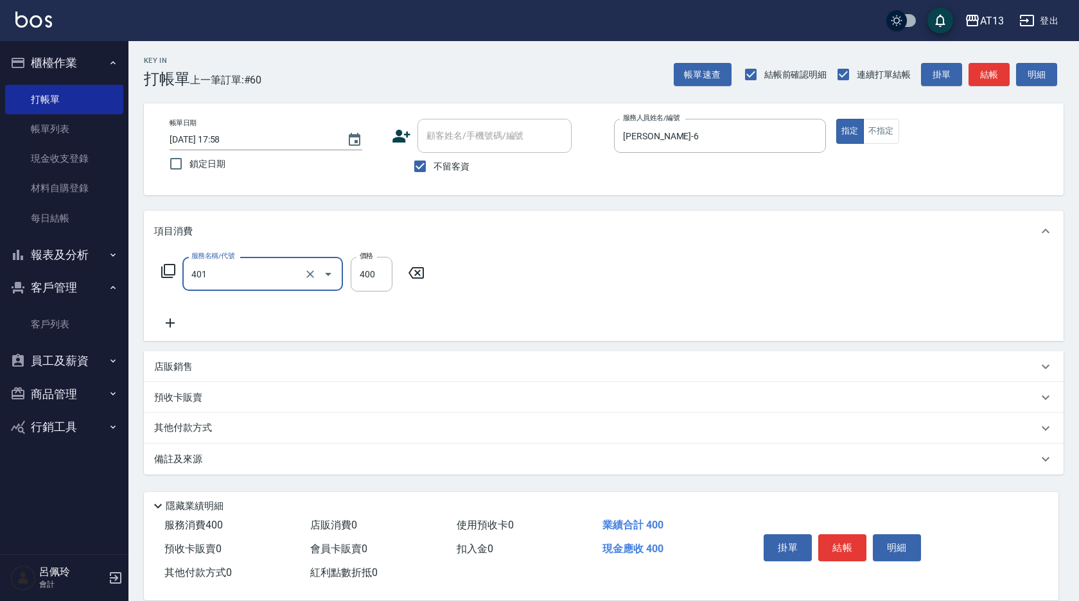
type input "剪髮(401)"
type input "200"
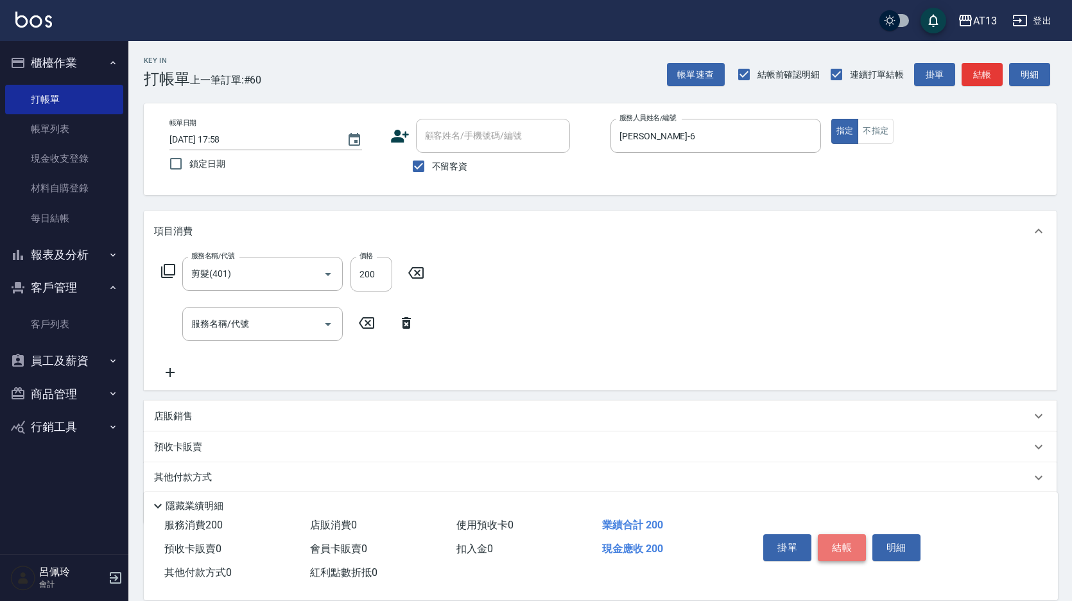
click at [844, 541] on button "結帳" at bounding box center [842, 547] width 48 height 27
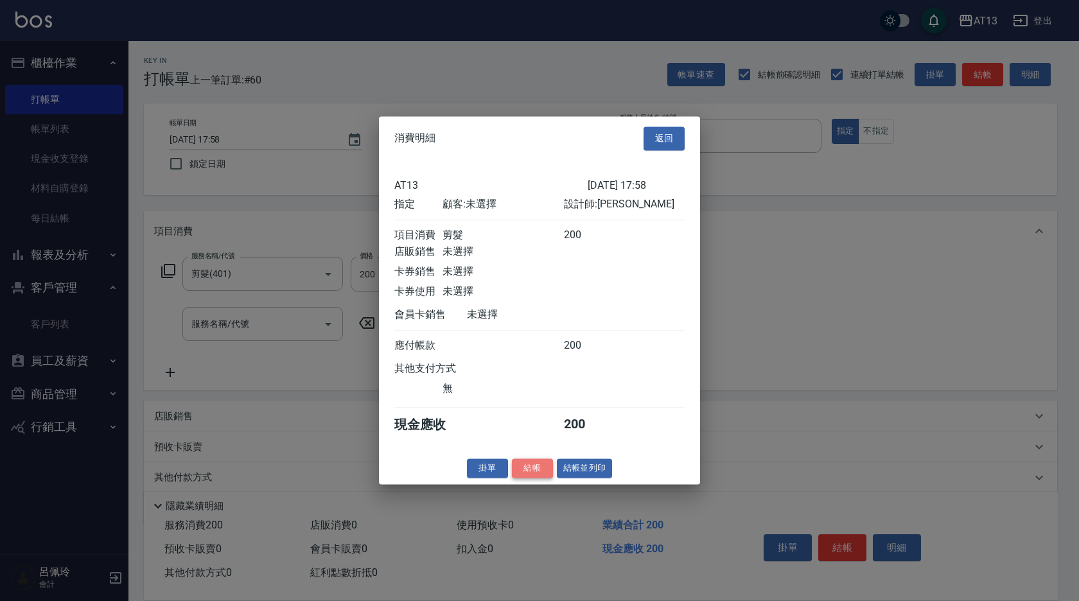
click at [527, 476] on button "結帳" at bounding box center [532, 468] width 41 height 20
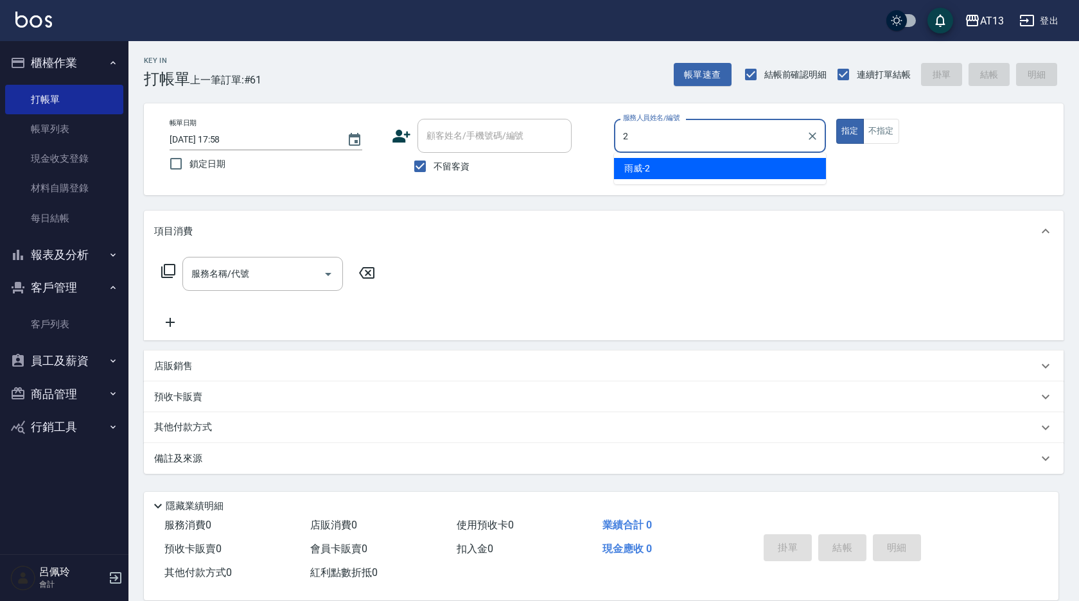
drag, startPoint x: 691, startPoint y: 175, endPoint x: 682, endPoint y: 178, distance: 9.5
click at [690, 175] on div "雨威 -2" at bounding box center [720, 168] width 212 height 21
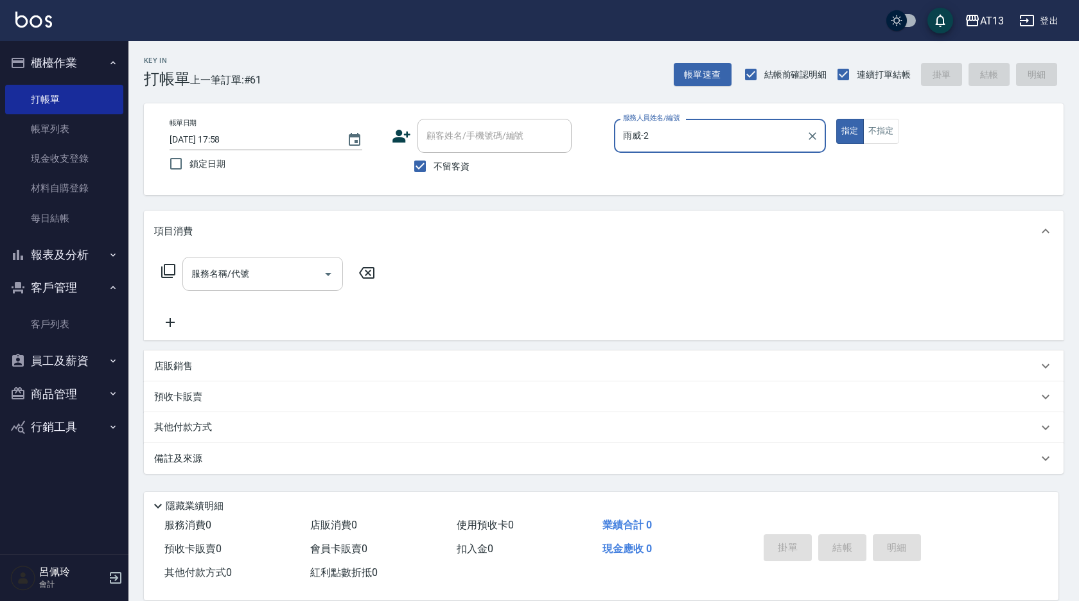
type input "雨威-2"
click at [263, 279] on input "服務名稱/代號" at bounding box center [253, 274] width 130 height 22
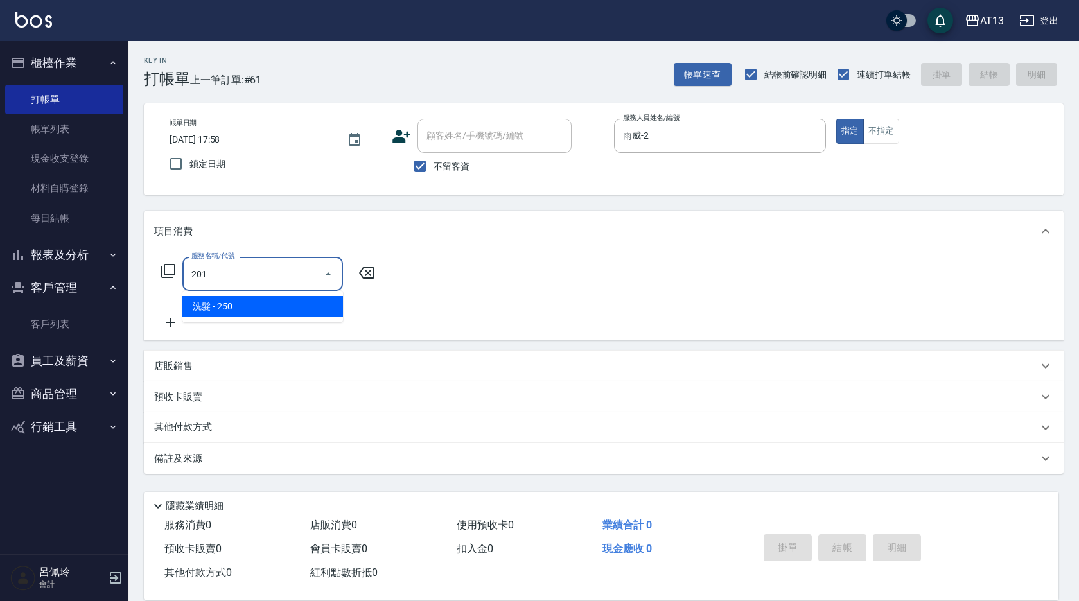
type input "洗髮(201)"
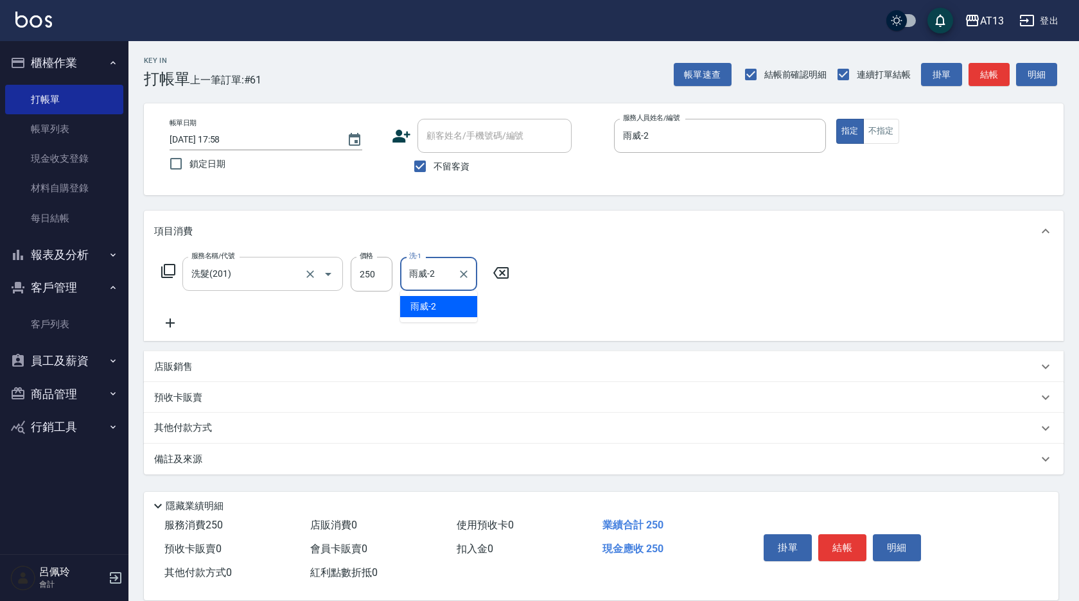
type input "雨威-2"
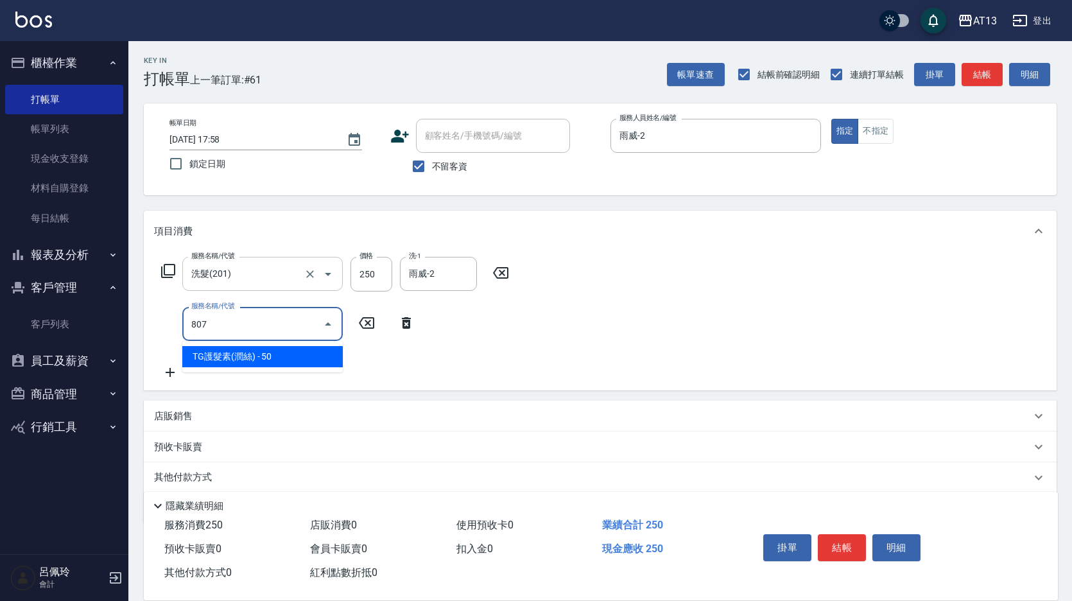
type input "TG護髮素(潤絲)(807)"
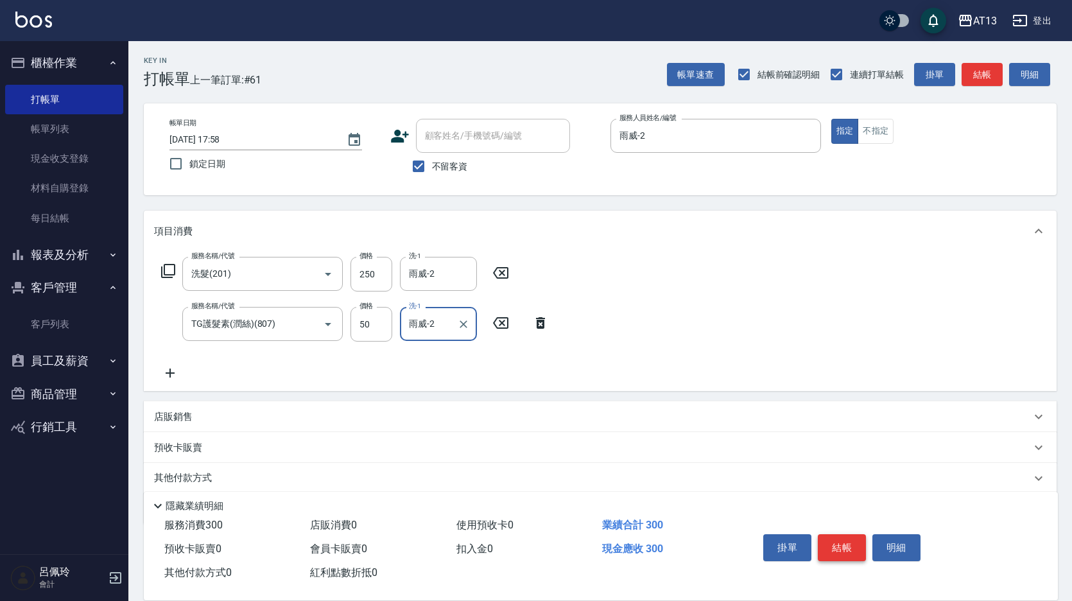
type input "雨威-2"
click at [847, 536] on button "結帳" at bounding box center [842, 547] width 48 height 27
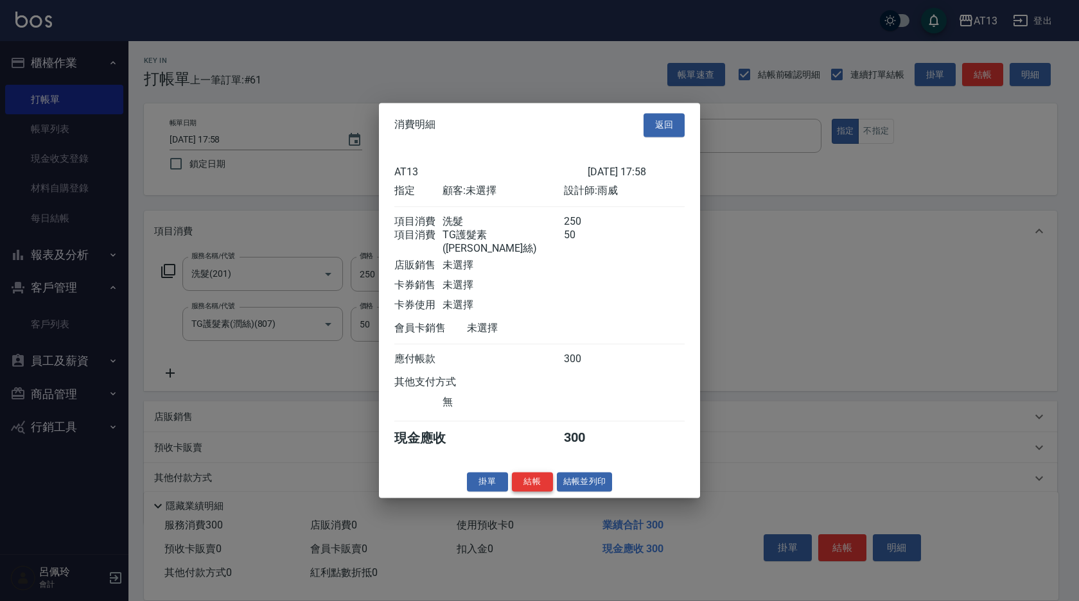
click at [542, 485] on button "結帳" at bounding box center [532, 482] width 41 height 20
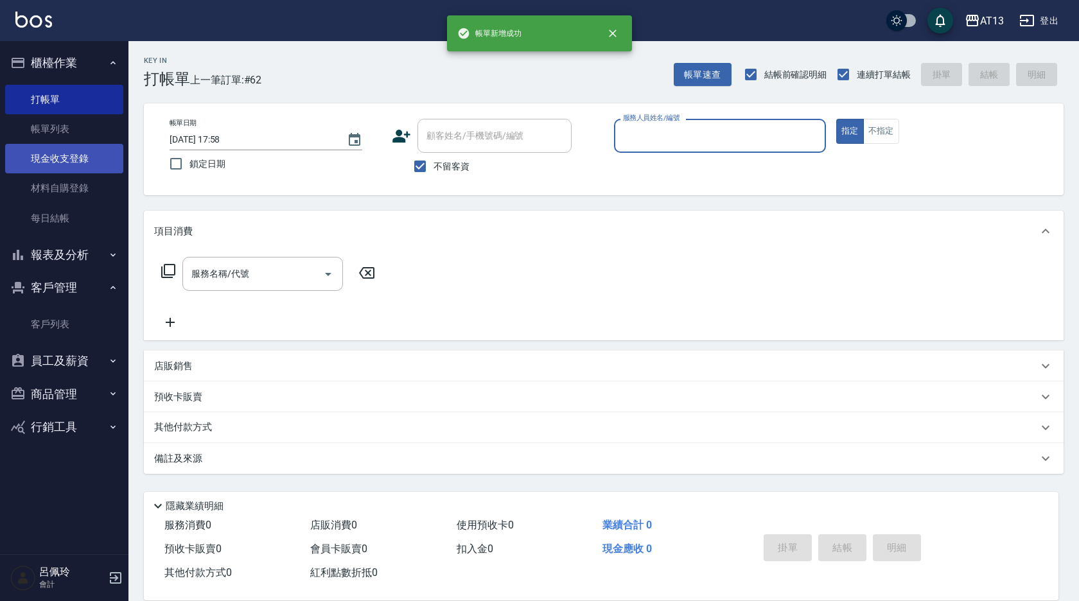
click at [69, 169] on link "現金收支登錄" at bounding box center [64, 159] width 118 height 30
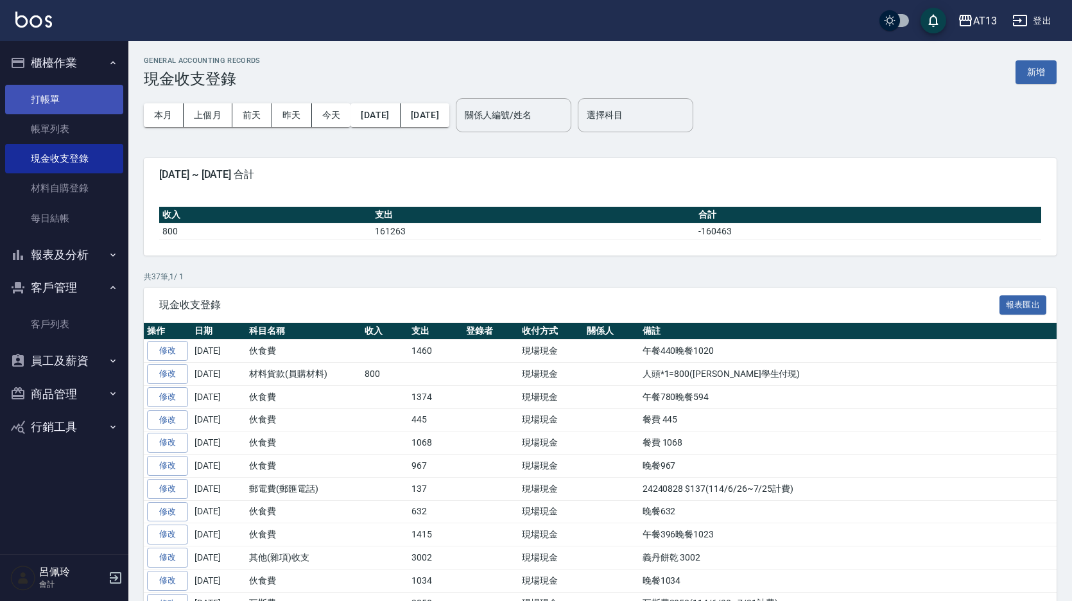
click at [56, 101] on link "打帳單" at bounding box center [64, 100] width 118 height 30
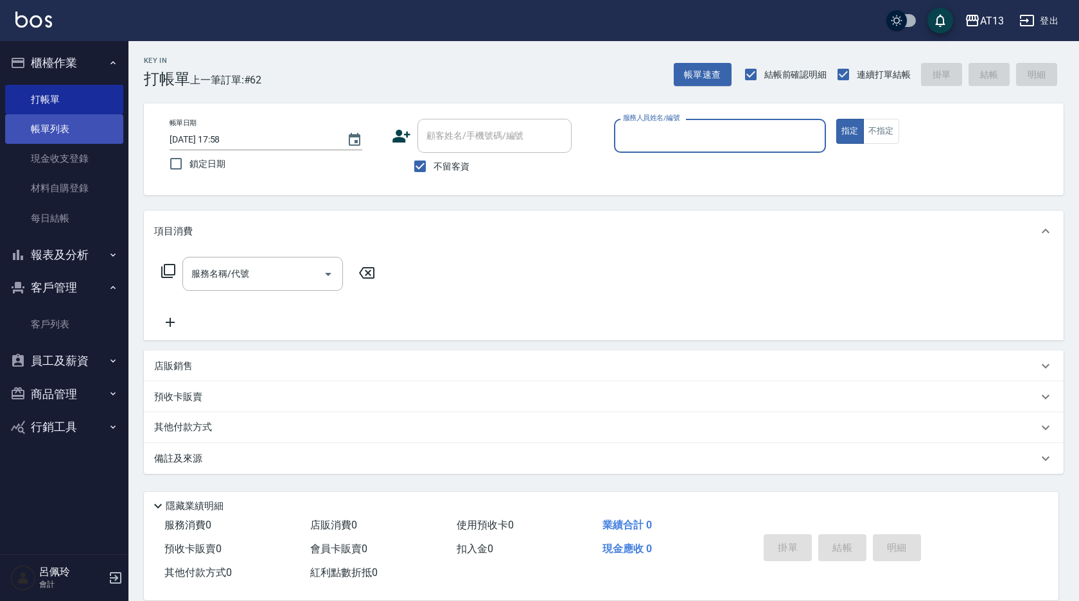
drag, startPoint x: 46, startPoint y: 101, endPoint x: 42, endPoint y: 118, distance: 17.8
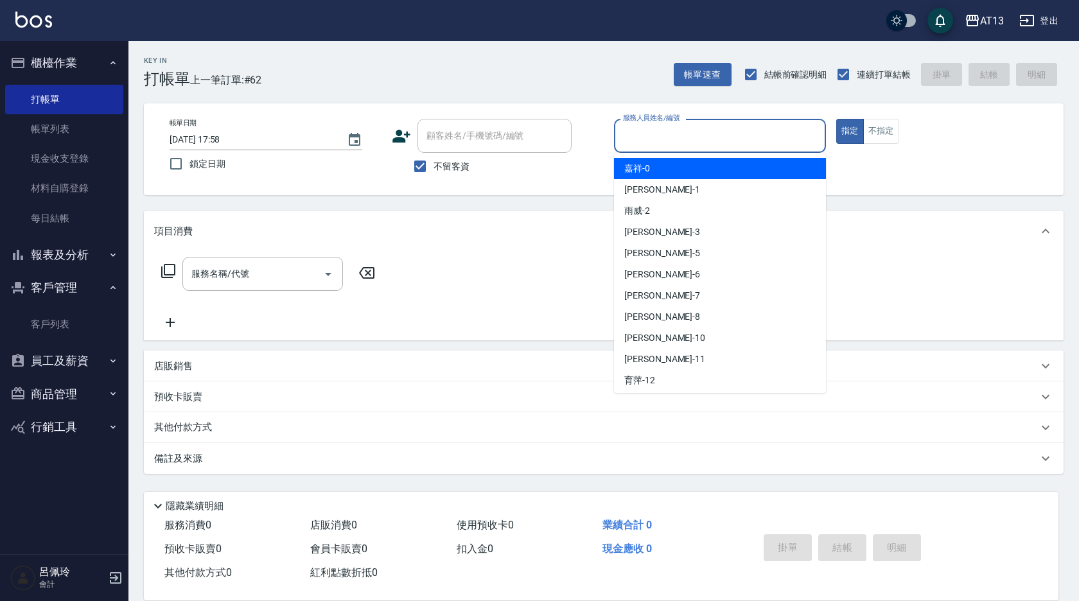
click at [661, 144] on input "服務人員姓名/編號" at bounding box center [720, 136] width 200 height 22
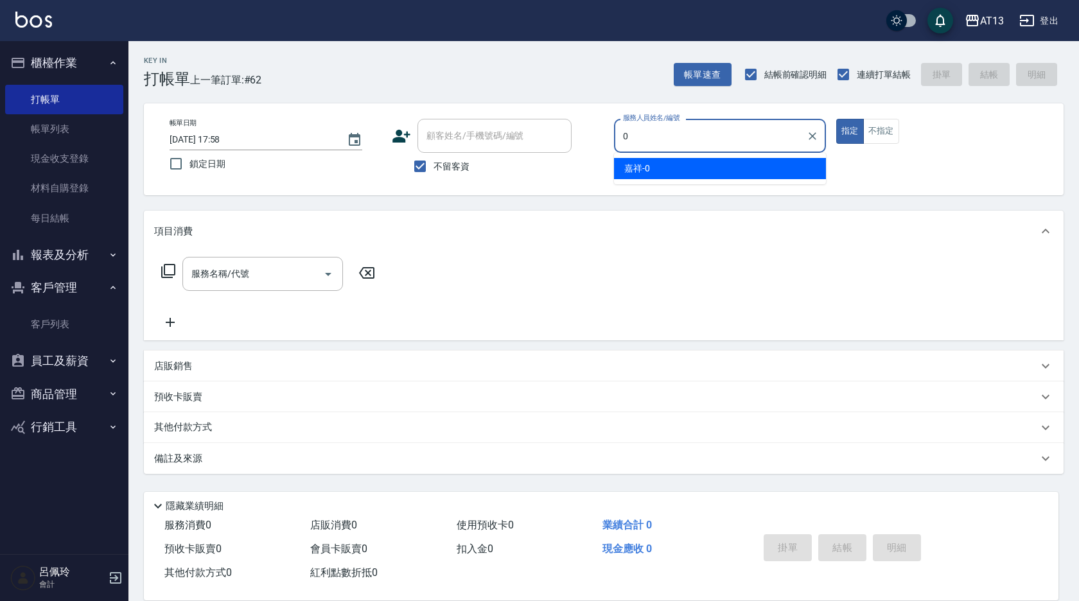
click at [704, 172] on div "嘉祥 -0" at bounding box center [720, 168] width 212 height 21
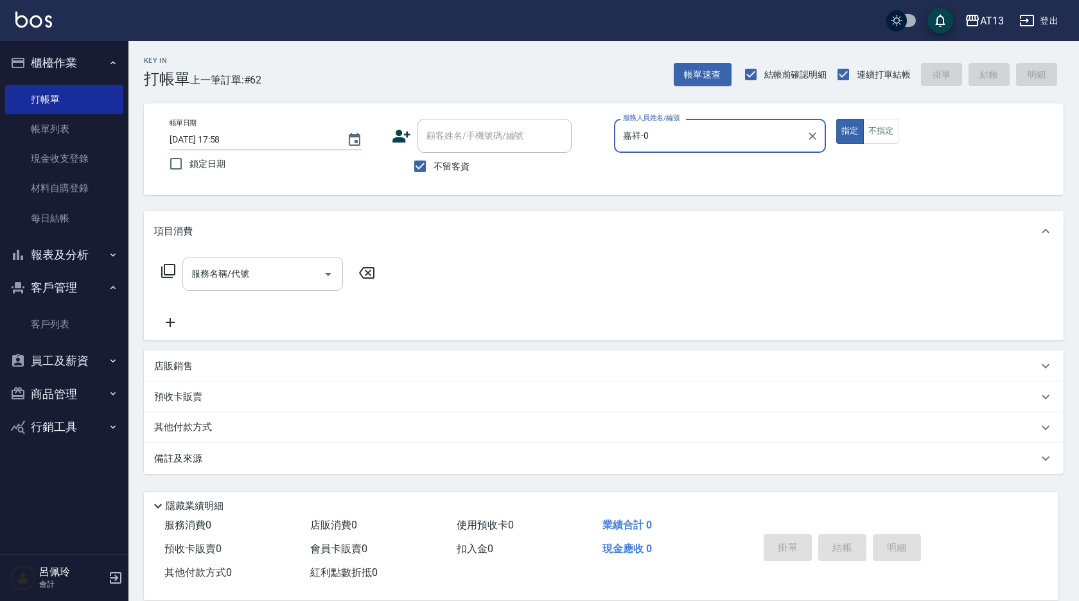
type input "嘉祥-0"
click at [260, 264] on input "服務名稱/代號" at bounding box center [253, 274] width 130 height 22
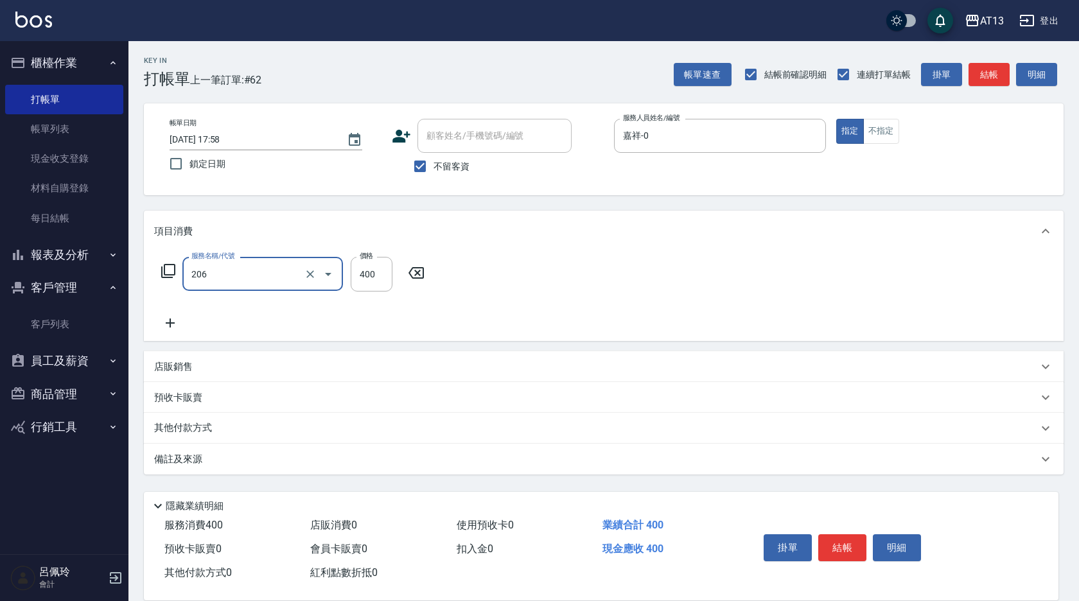
type input "健康洗(206)"
click at [363, 279] on input "3" at bounding box center [372, 274] width 42 height 35
type input "400"
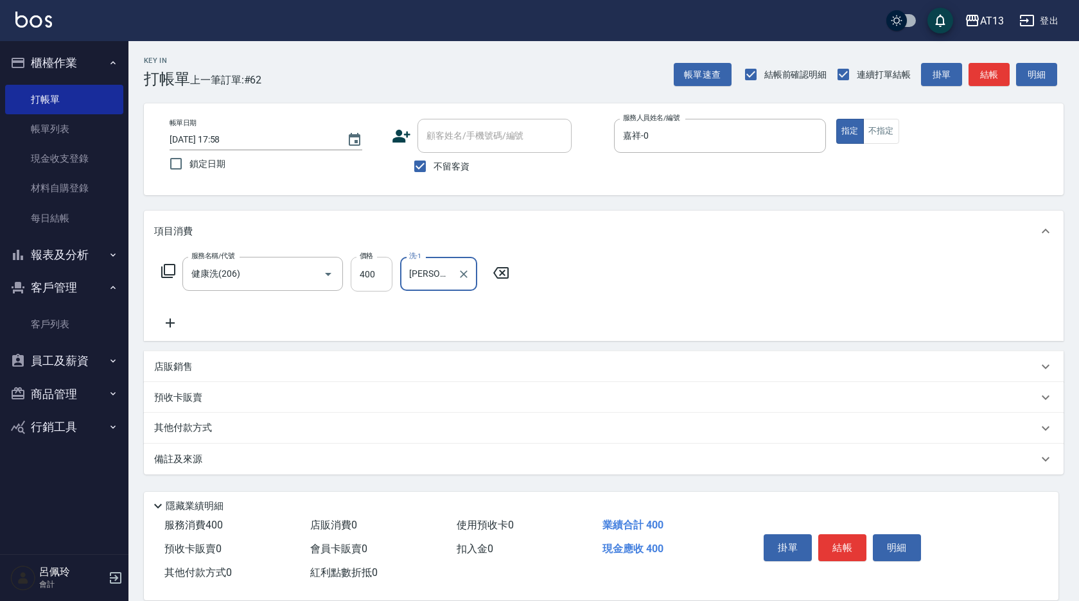
type input "[PERSON_NAME]妡-30"
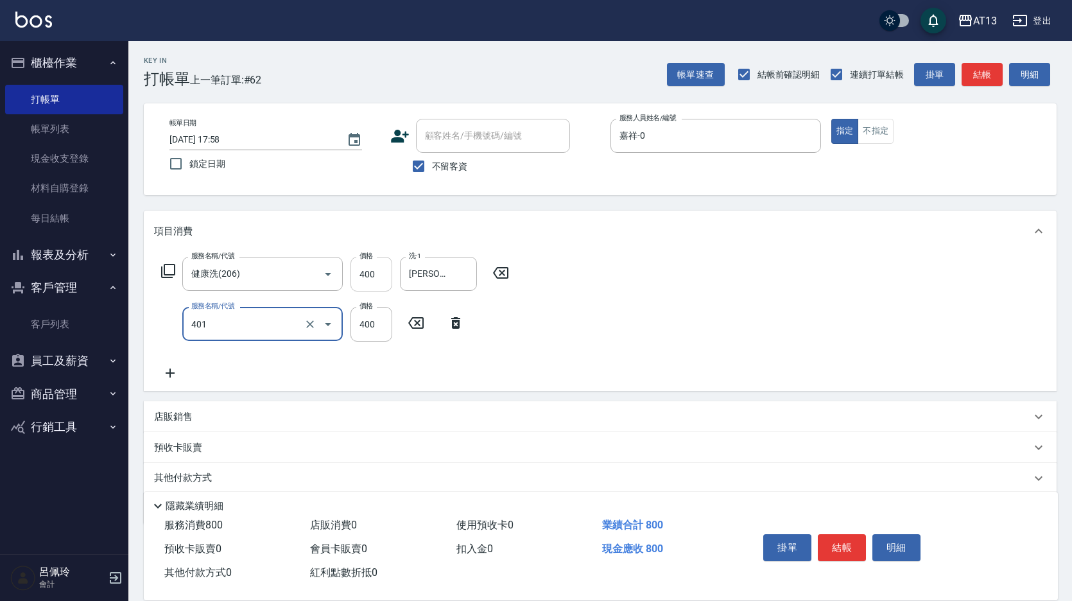
type input "剪髮(401)"
type input "450"
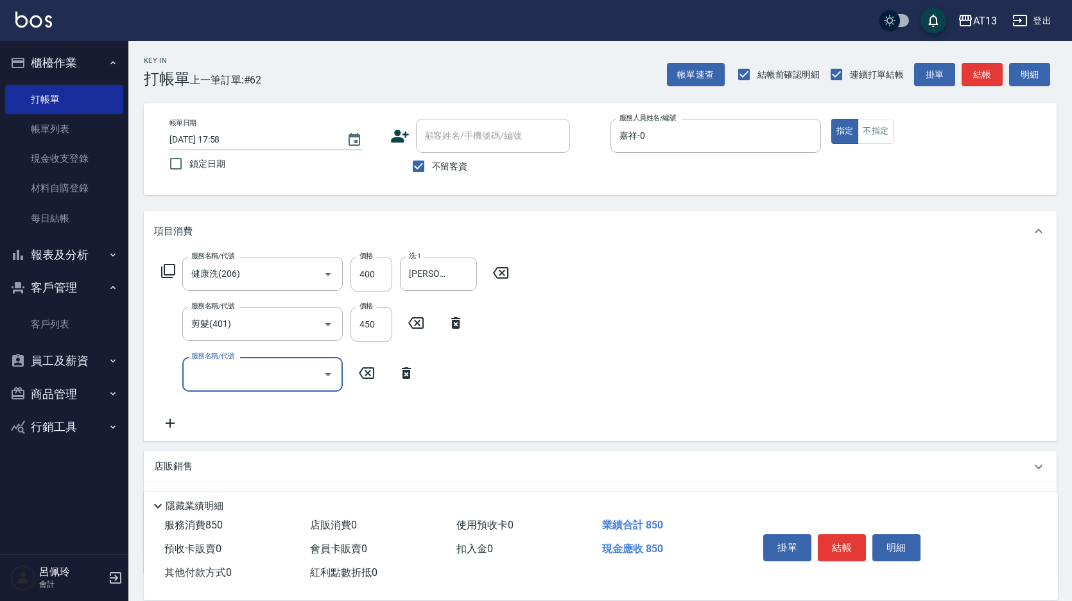
click at [751, 295] on div "服務名稱/代號 健康洗(206) 服務名稱/代號 價格 400 價格 洗-1 [PERSON_NAME]妡-30 洗-1 服務名稱/代號 剪髮(401) 服務…" at bounding box center [600, 346] width 913 height 189
click at [851, 539] on button "結帳" at bounding box center [842, 547] width 48 height 27
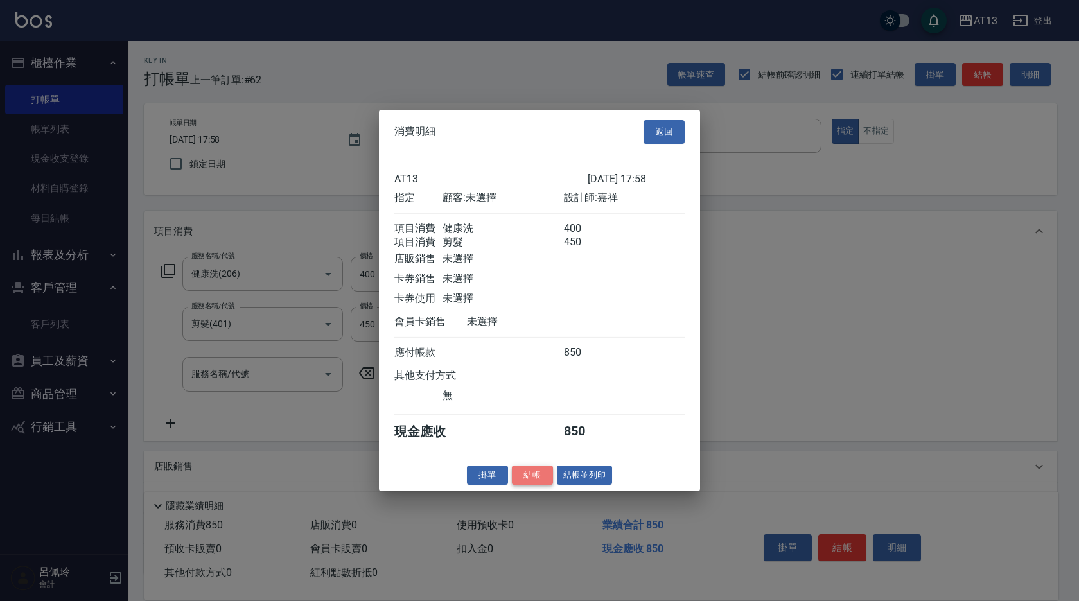
click at [550, 485] on button "結帳" at bounding box center [532, 475] width 41 height 20
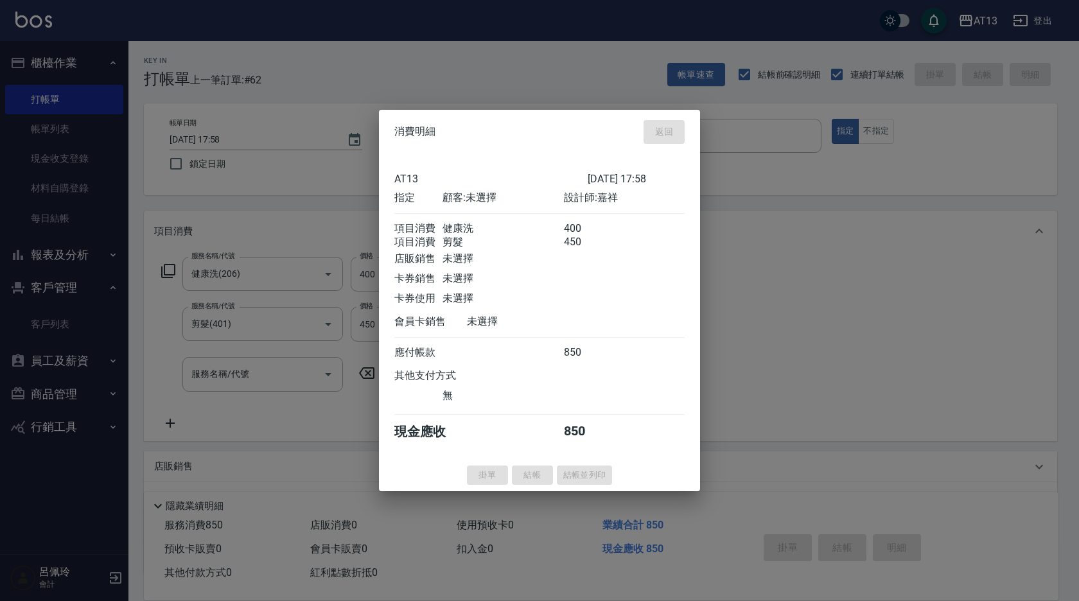
type input "[DATE] 18:09"
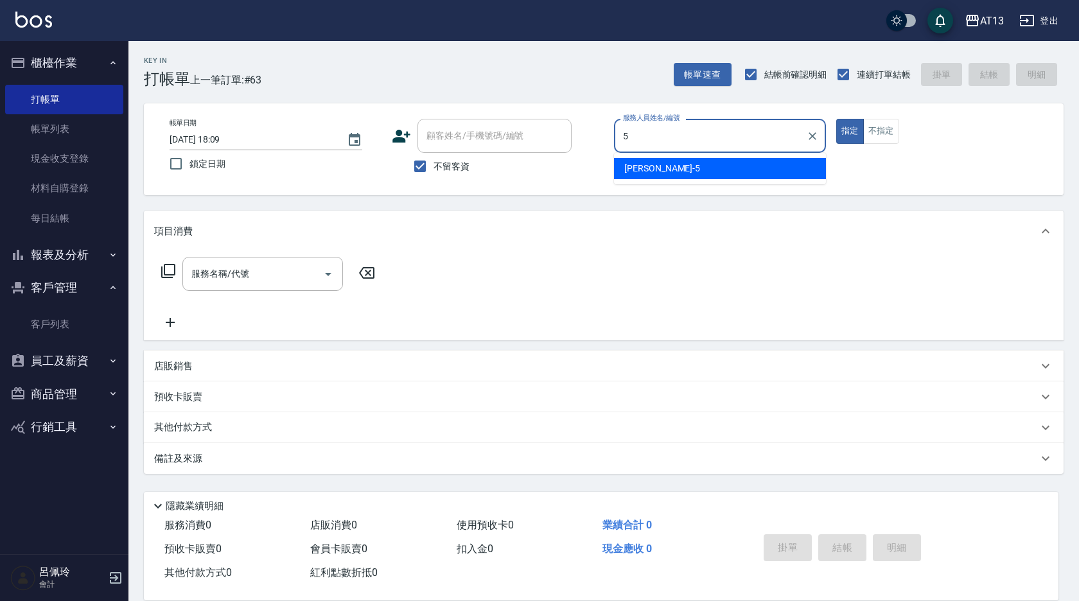
click at [664, 170] on div "[PERSON_NAME] -5" at bounding box center [720, 168] width 212 height 21
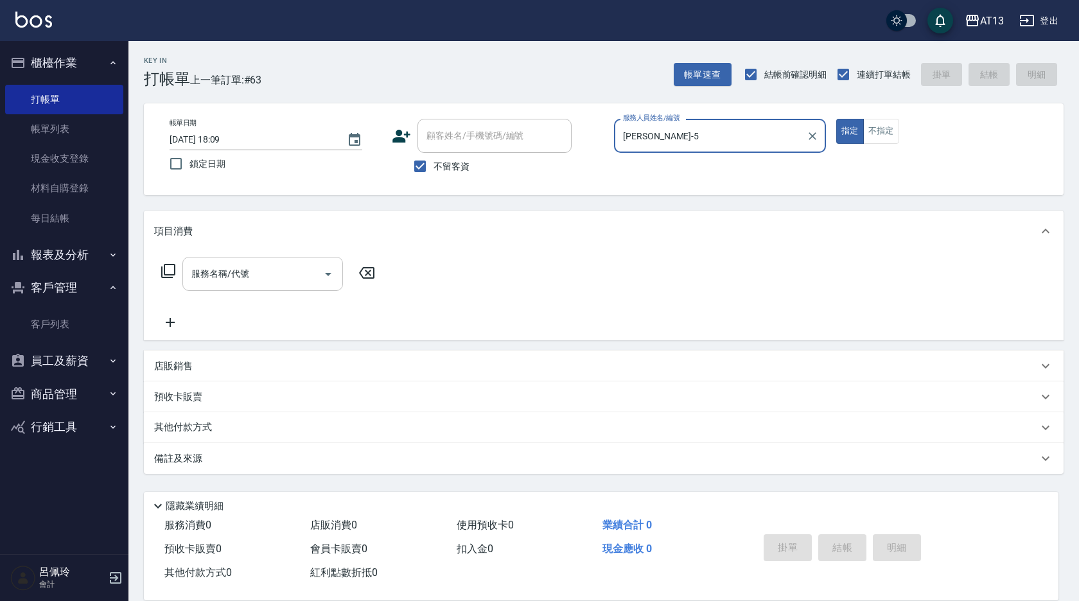
type input "[PERSON_NAME]-5"
drag, startPoint x: 290, startPoint y: 270, endPoint x: 287, endPoint y: 277, distance: 6.9
click at [289, 272] on input "服務名稱/代號" at bounding box center [253, 274] width 130 height 22
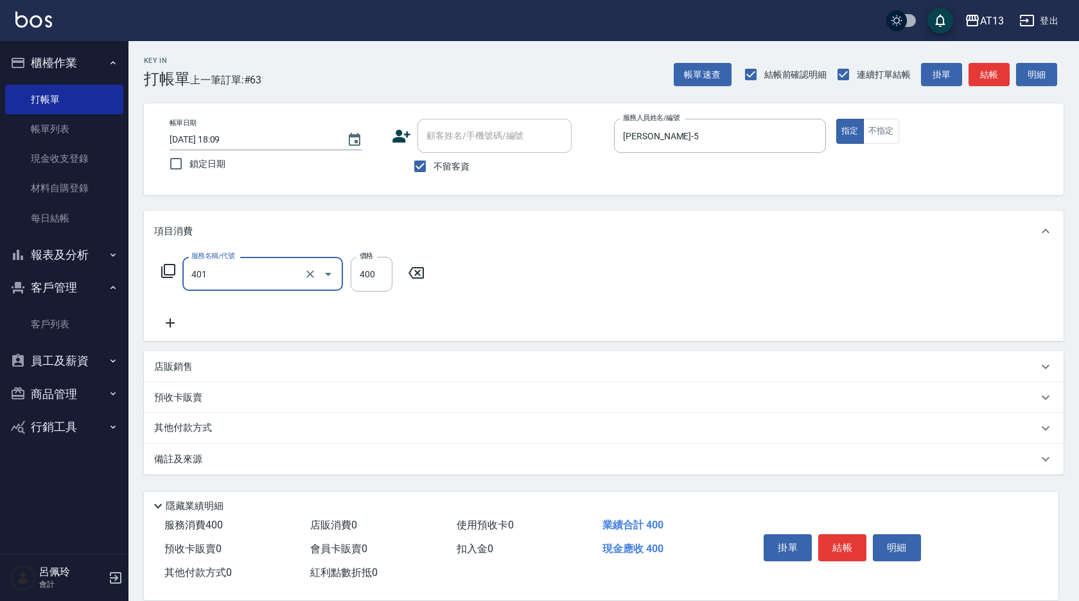
type input "剪髮(401)"
type input "150"
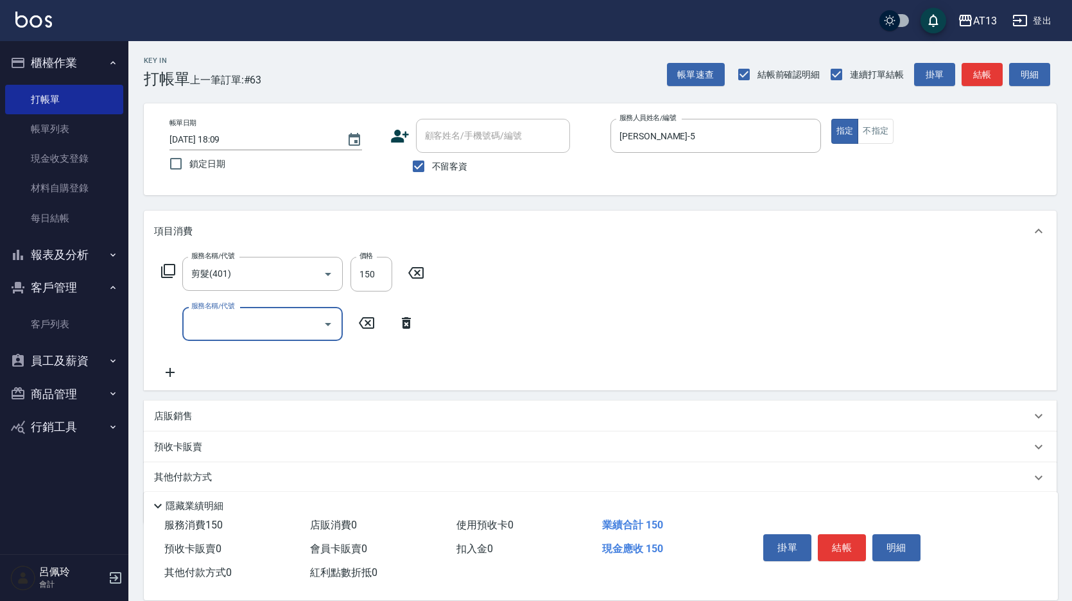
click at [516, 292] on div "服務名稱/代號 剪髮(401) 服務名稱/代號 價格 150 價格 服務名稱/代號 服務名稱/代號" at bounding box center [600, 321] width 913 height 139
click at [832, 535] on button "結帳" at bounding box center [842, 547] width 48 height 27
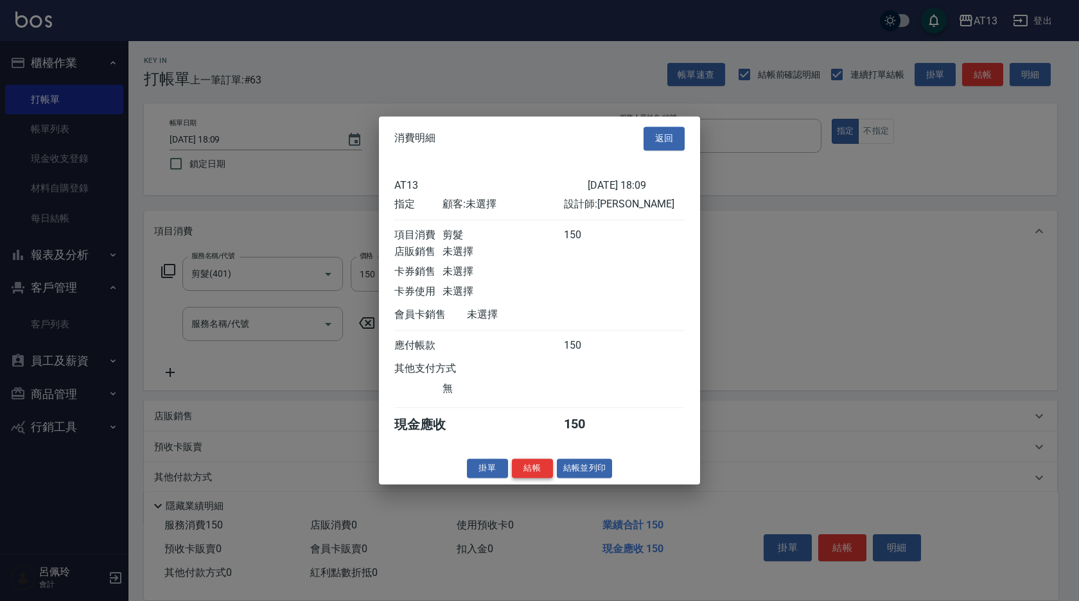
click at [530, 478] on button "結帳" at bounding box center [532, 468] width 41 height 20
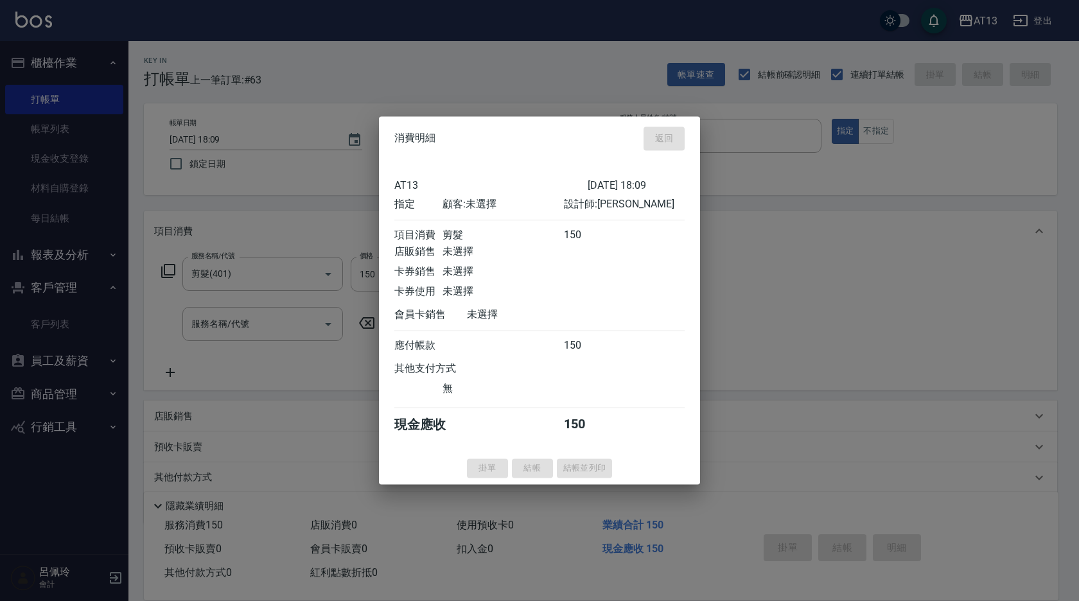
type input "[DATE] 18:10"
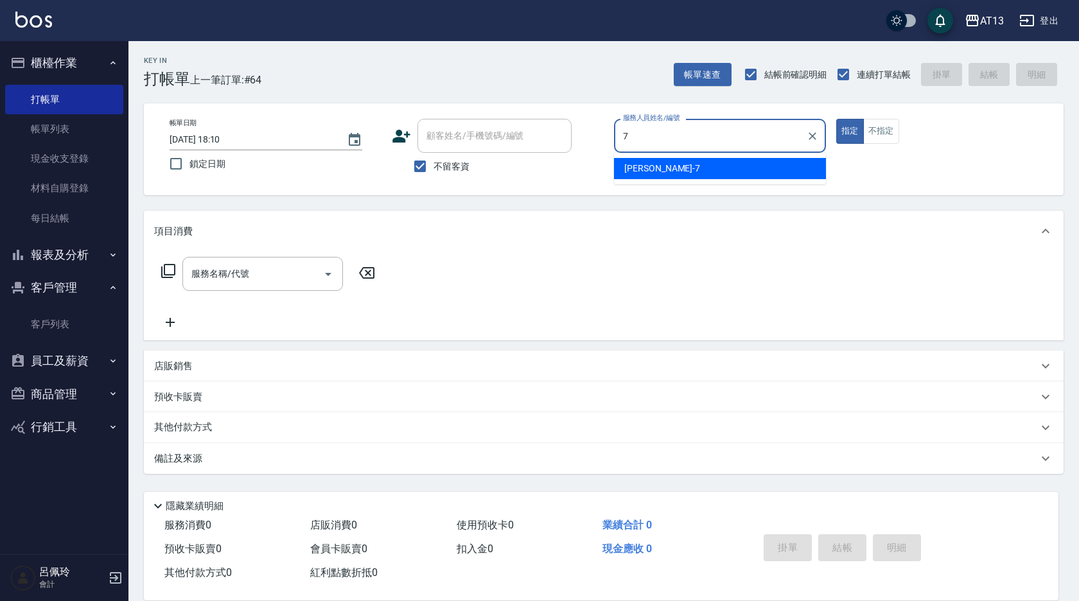
click at [634, 171] on span "[PERSON_NAME]-7" at bounding box center [662, 168] width 76 height 13
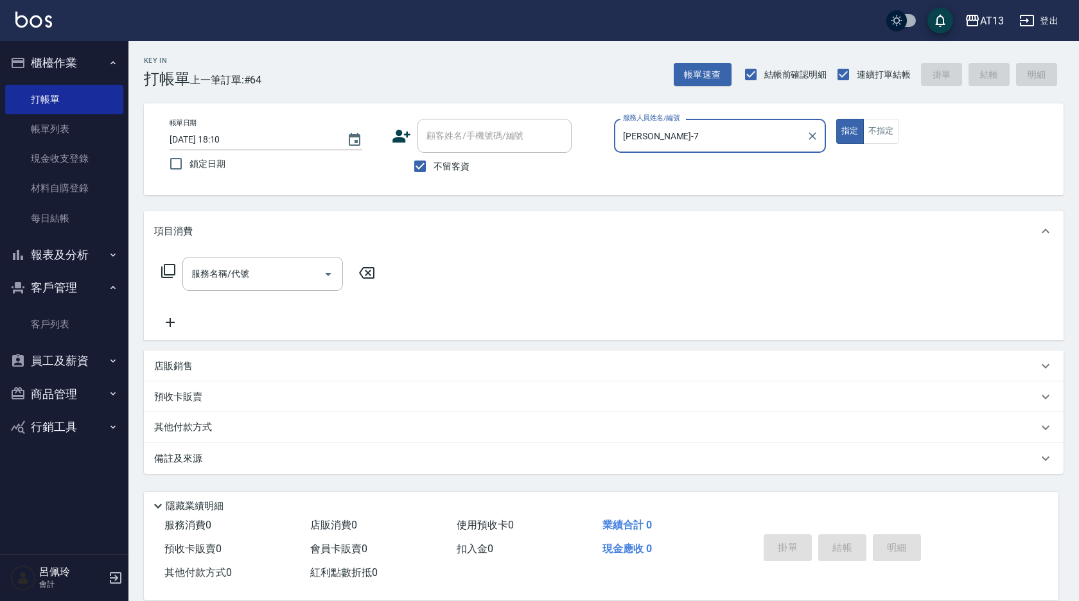
type input "[PERSON_NAME]-7"
click at [236, 274] on div "服務名稱/代號 服務名稱/代號" at bounding box center [262, 274] width 161 height 34
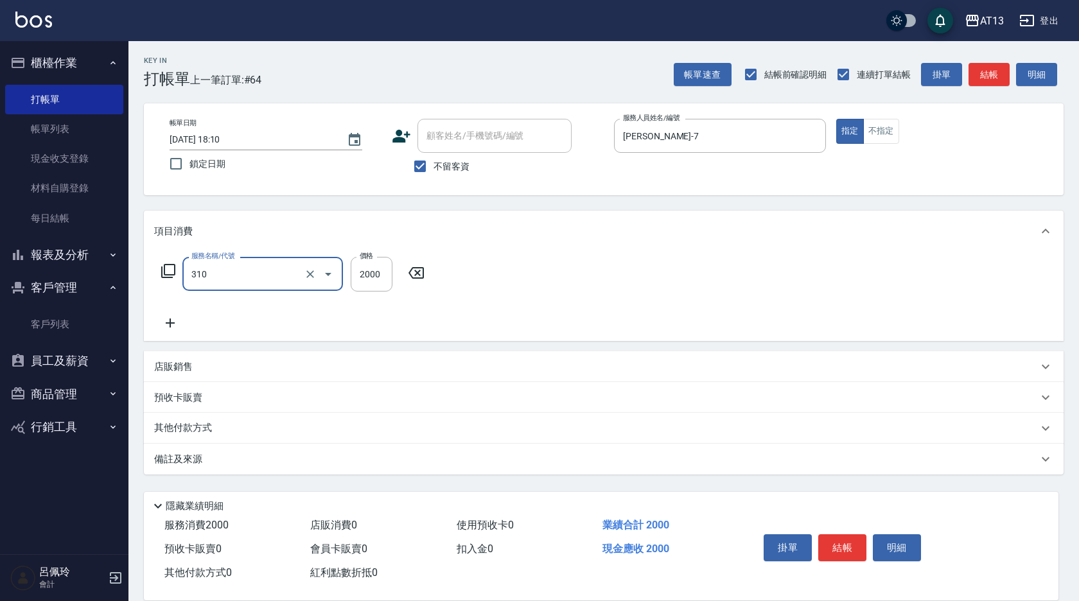
type input "MK果酸燙2000(310)"
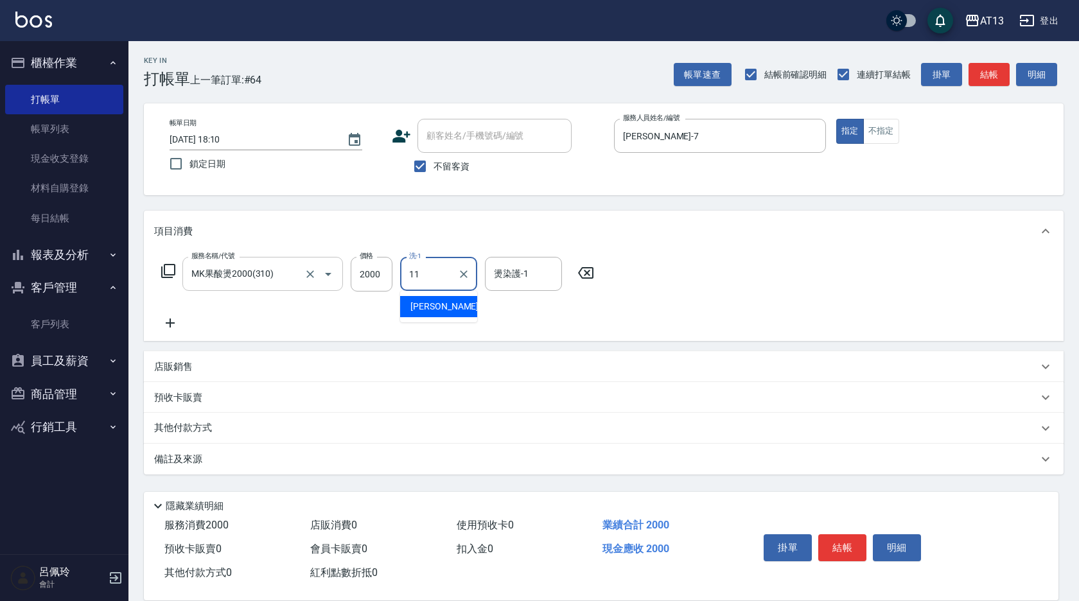
type input "[PERSON_NAME]-11"
click at [688, 267] on div "服務名稱/代號 MK果酸燙2000(310) 服務名稱/代號 價格 2000 價格 洗-1 [PERSON_NAME]-11 洗-1 燙染護-1 [PERSO…" at bounding box center [603, 296] width 919 height 89
click at [846, 544] on button "結帳" at bounding box center [842, 547] width 48 height 27
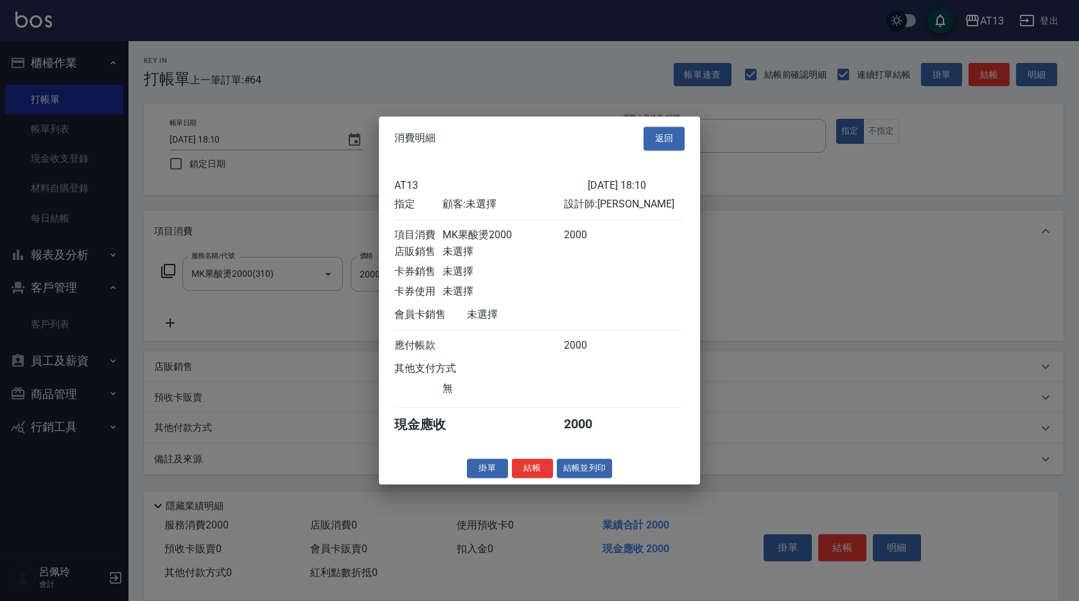
drag, startPoint x: 540, startPoint y: 483, endPoint x: 533, endPoint y: 477, distance: 9.1
click at [539, 478] on button "結帳" at bounding box center [532, 468] width 41 height 20
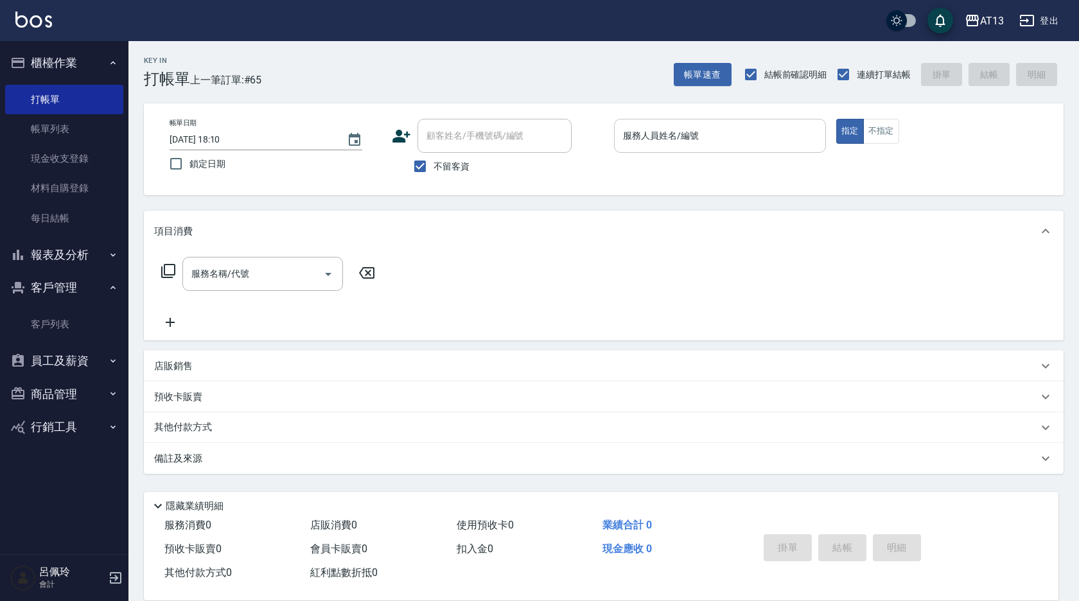
drag, startPoint x: 513, startPoint y: 471, endPoint x: 638, endPoint y: 132, distance: 360.8
click at [641, 135] on input "服務人員姓名/編號" at bounding box center [720, 136] width 200 height 22
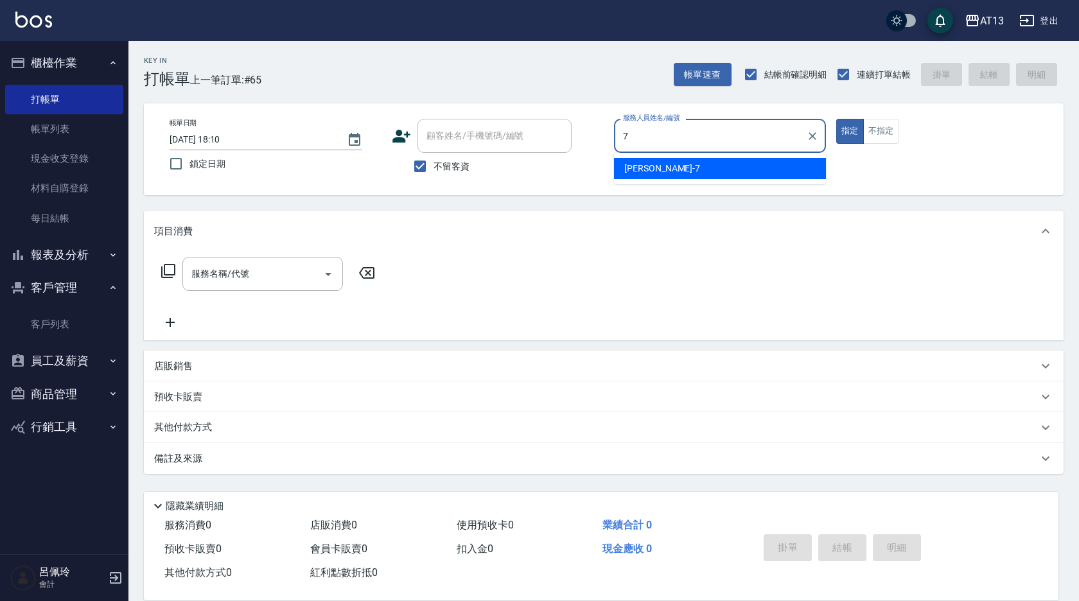
click at [681, 173] on div "[PERSON_NAME]-7" at bounding box center [720, 168] width 212 height 21
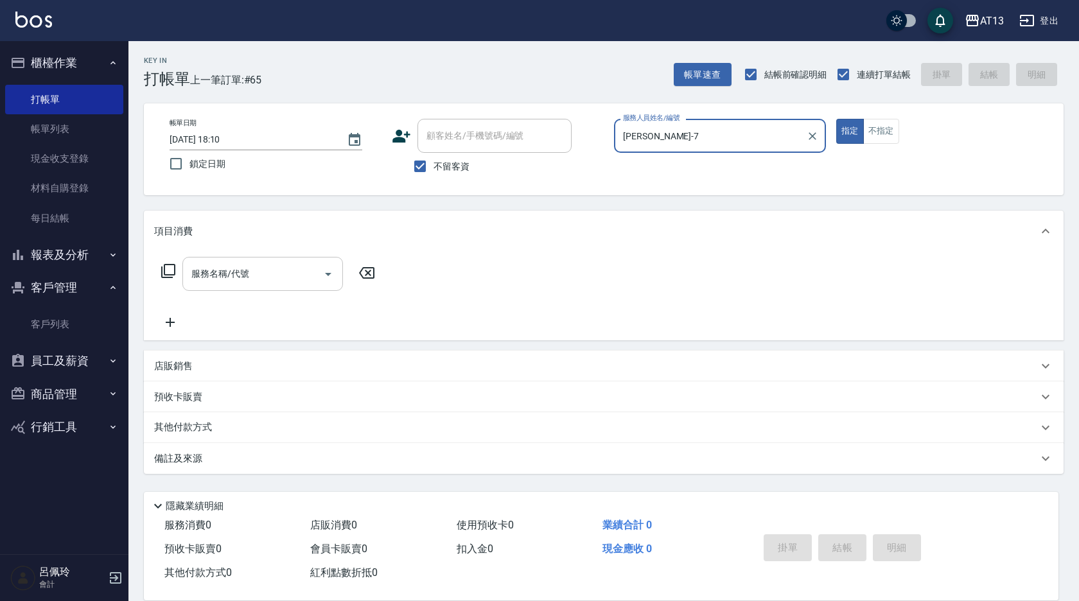
type input "[PERSON_NAME]-7"
click at [293, 275] on input "服務名稱/代號" at bounding box center [253, 274] width 130 height 22
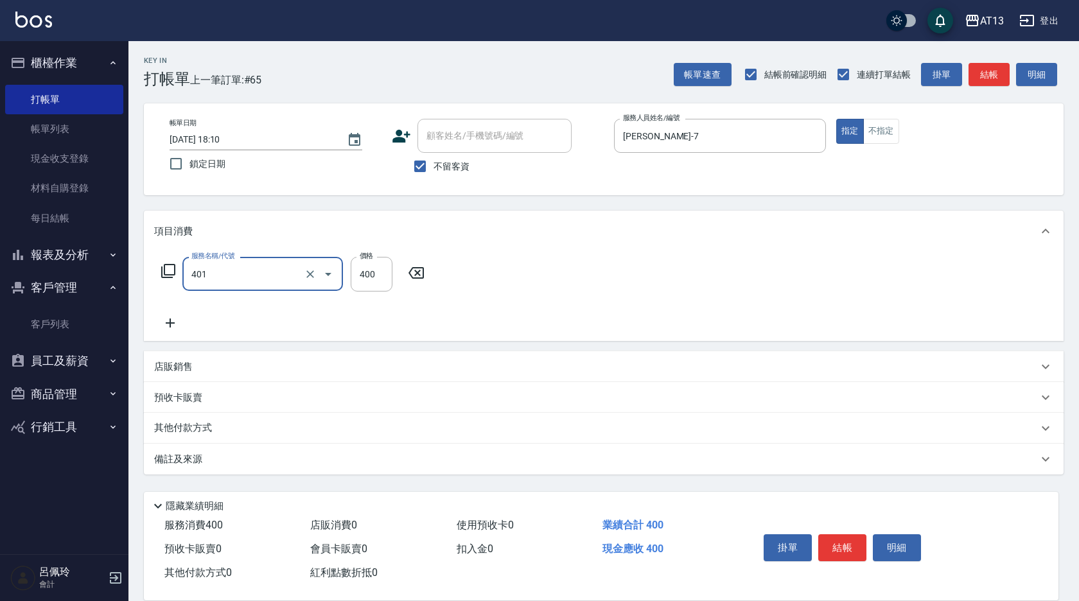
type input "剪髮(401)"
type input "300"
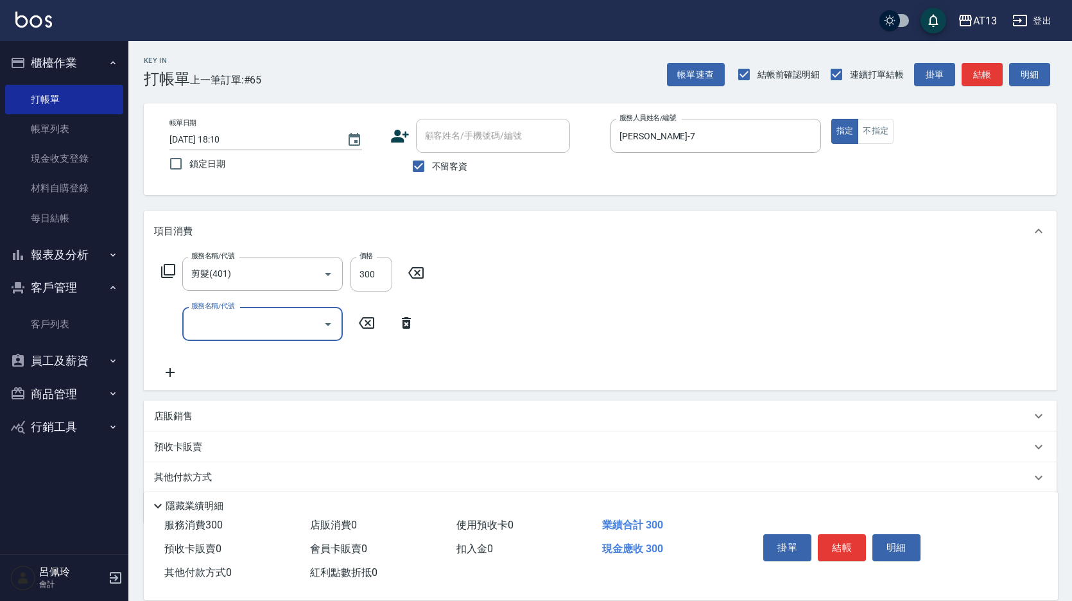
click at [687, 245] on div "項目消費" at bounding box center [600, 231] width 913 height 41
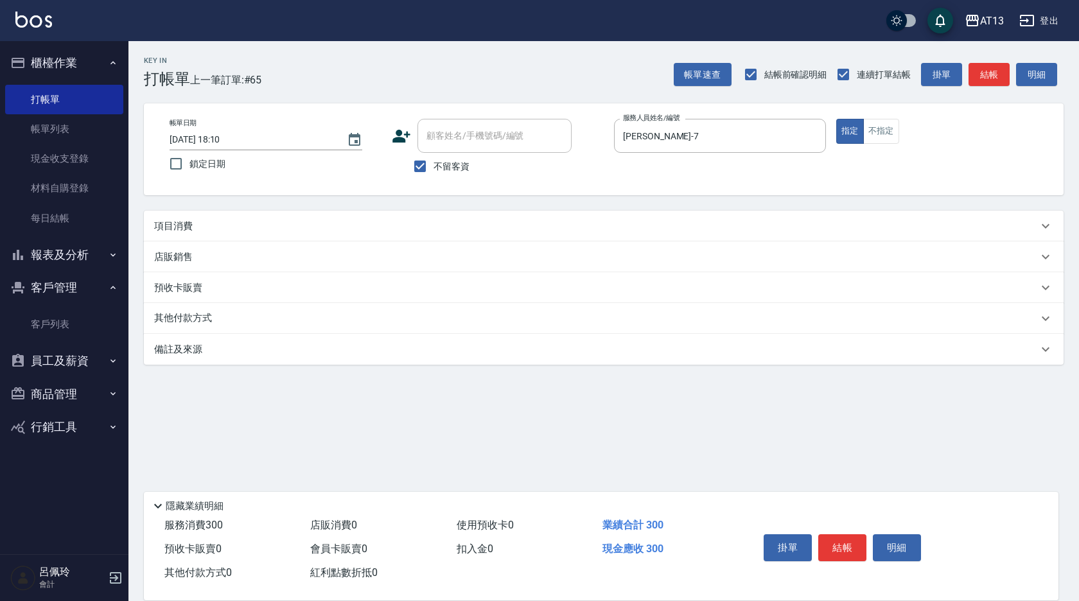
click at [839, 562] on div "掛單 結帳 明細" at bounding box center [842, 549] width 168 height 40
click at [833, 539] on button "結帳" at bounding box center [842, 547] width 48 height 27
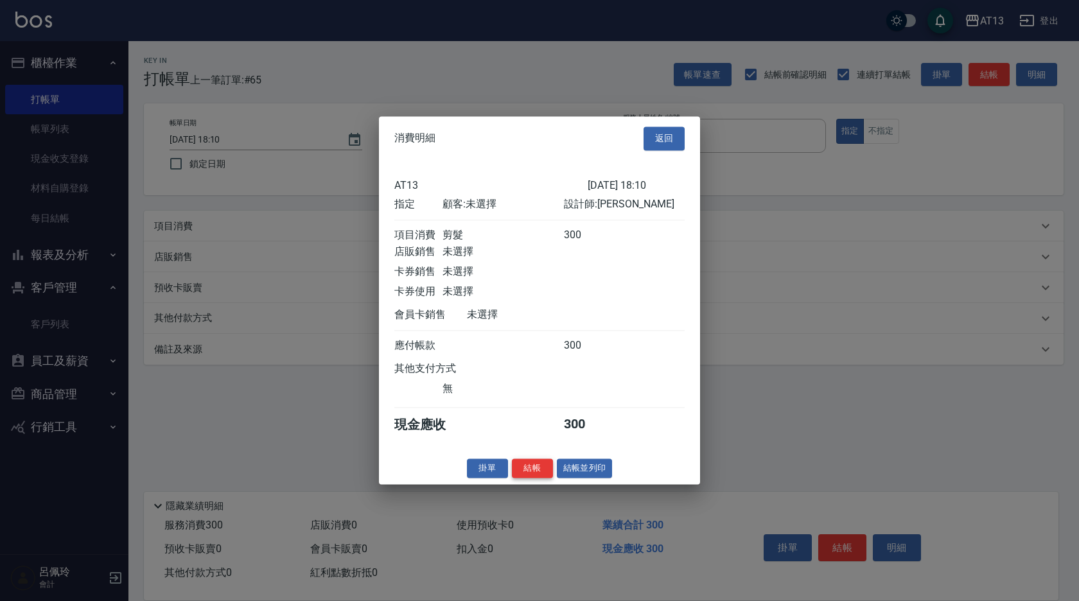
click at [536, 478] on button "結帳" at bounding box center [532, 468] width 41 height 20
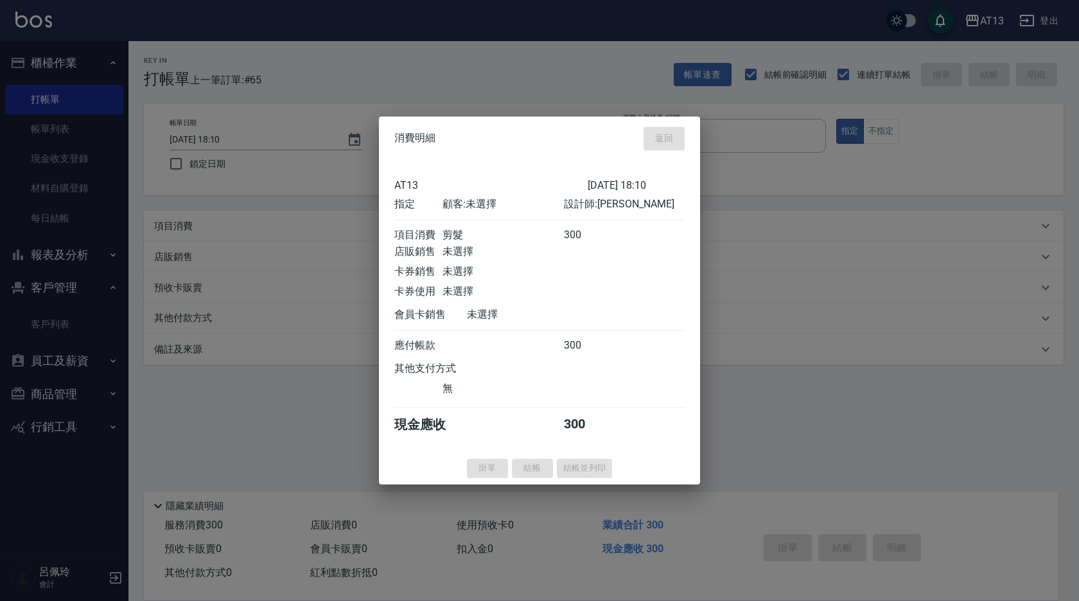
type input "[DATE] 18:23"
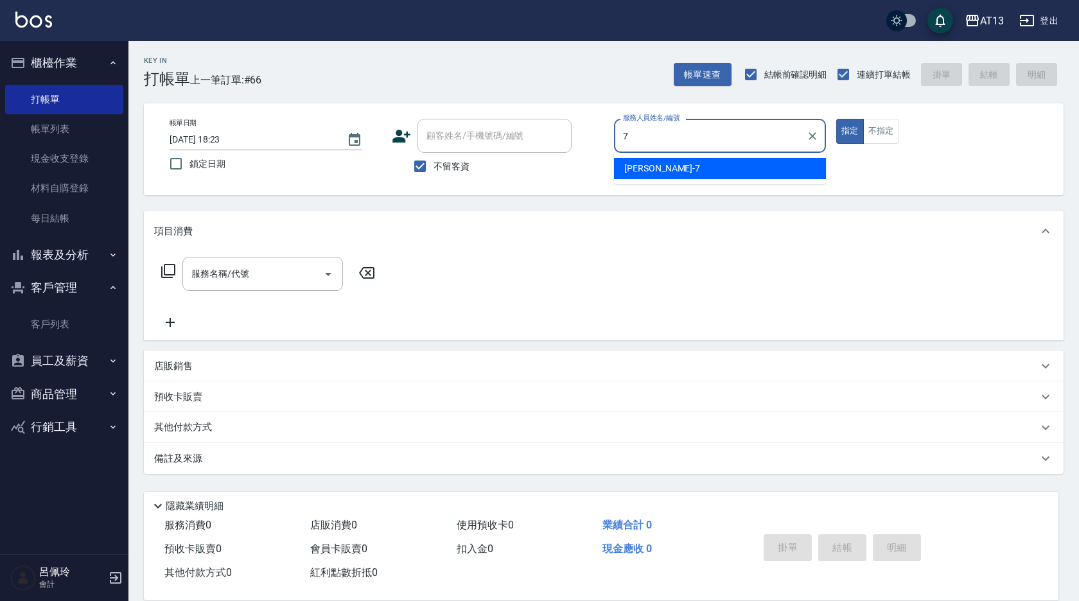
click at [679, 163] on div "[PERSON_NAME]-7" at bounding box center [720, 168] width 212 height 21
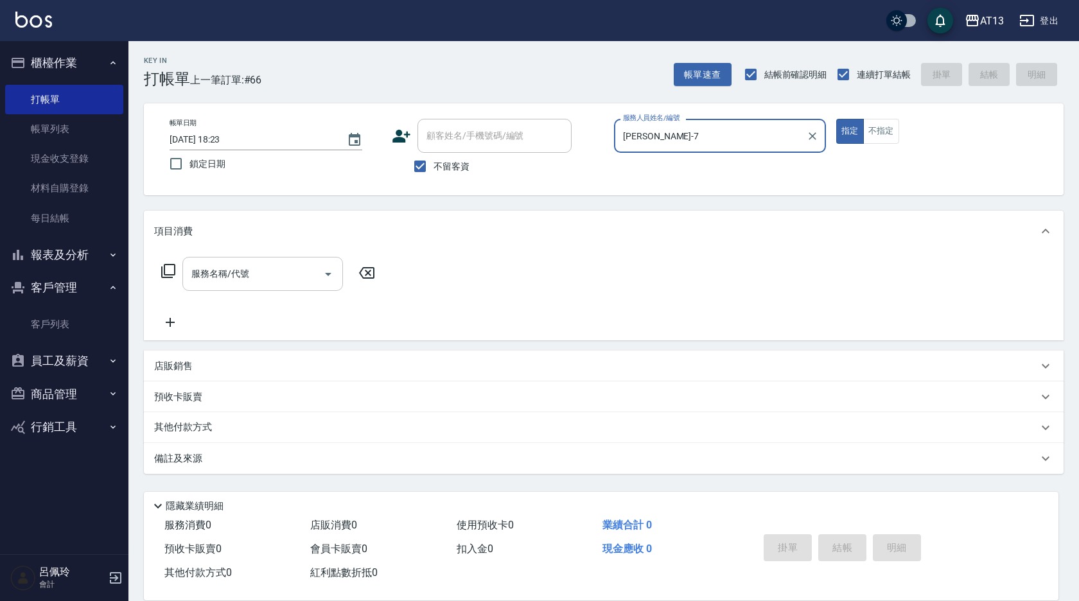
type input "[PERSON_NAME]-7"
click at [283, 277] on input "服務名稱/代號" at bounding box center [253, 274] width 130 height 22
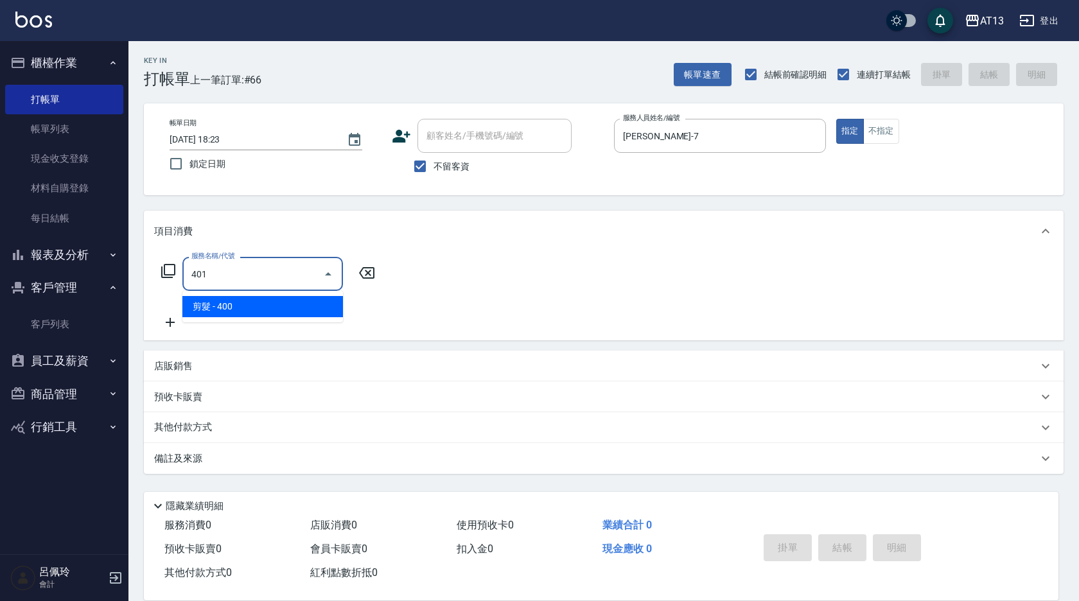
type input "剪髮(401)"
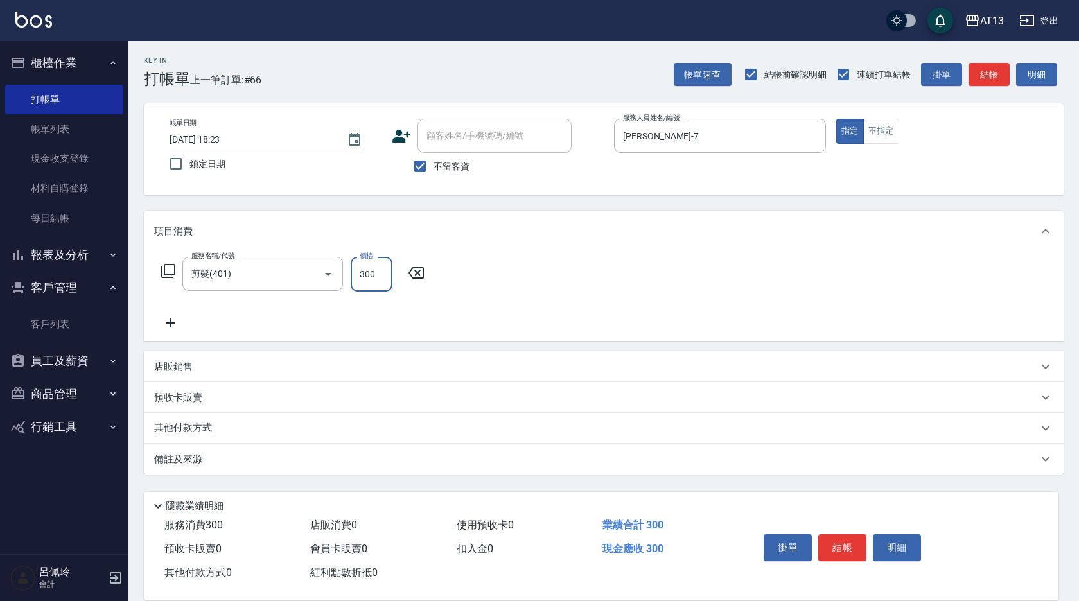
type input "300"
click at [537, 270] on div "服務名稱/代號 剪髮(401) 服務名稱/代號 價格 300 價格" at bounding box center [603, 296] width 919 height 89
click at [848, 534] on button "結帳" at bounding box center [842, 547] width 48 height 27
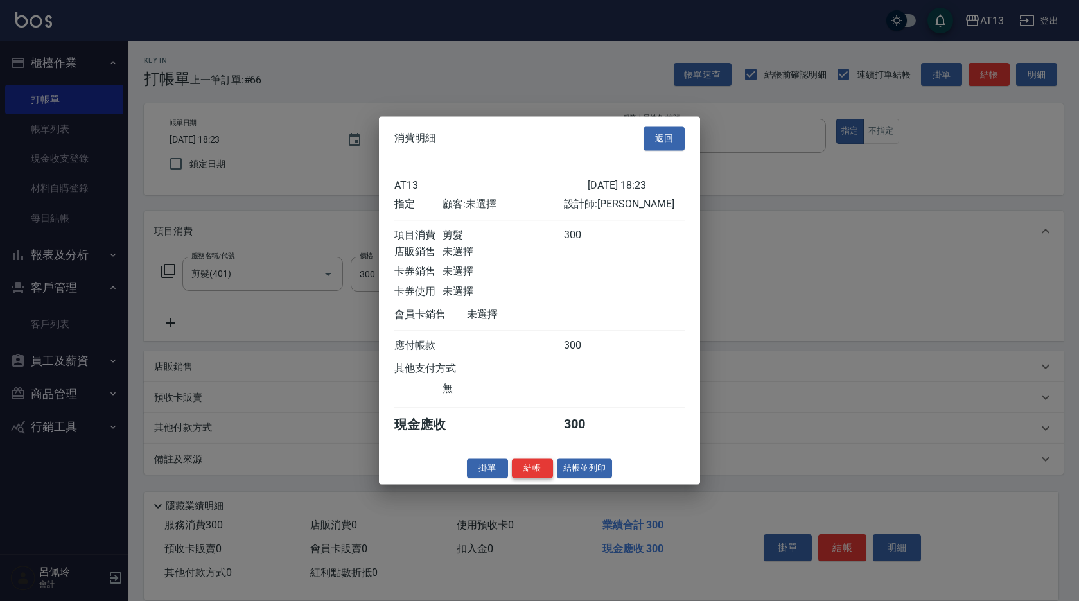
click at [538, 477] on button "結帳" at bounding box center [532, 468] width 41 height 20
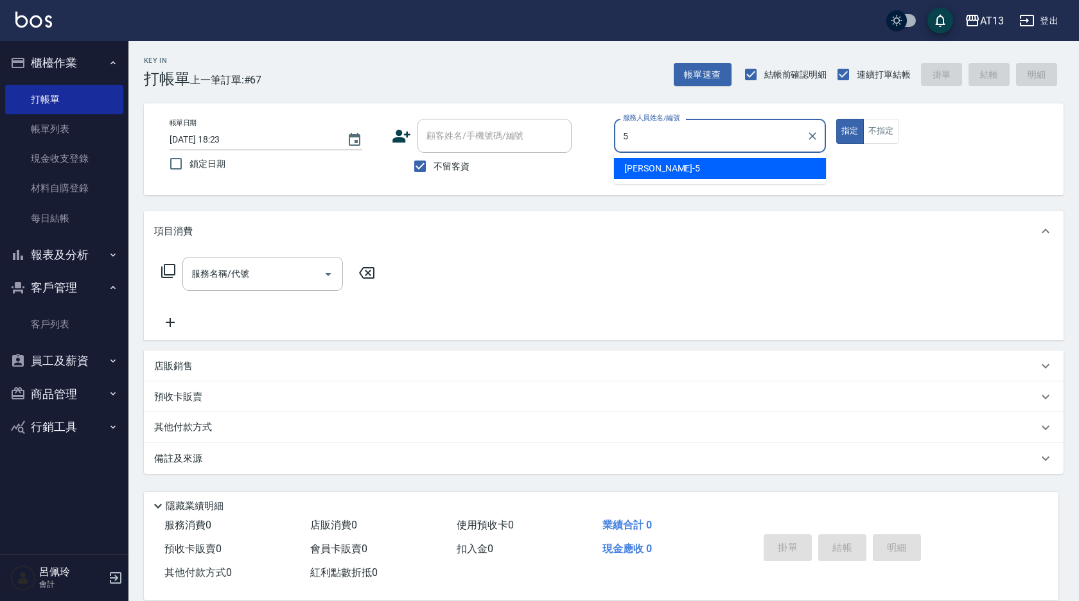
click at [641, 168] on span "[PERSON_NAME] -5" at bounding box center [662, 168] width 76 height 13
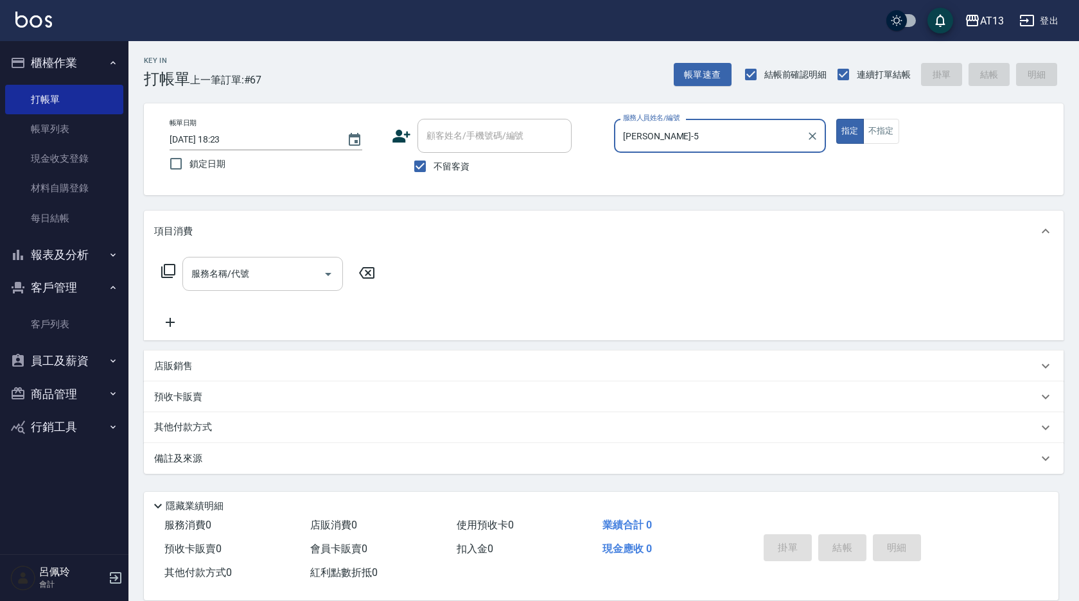
type input "[PERSON_NAME]-5"
click at [226, 272] on div "服務名稱/代號 服務名稱/代號" at bounding box center [262, 274] width 161 height 34
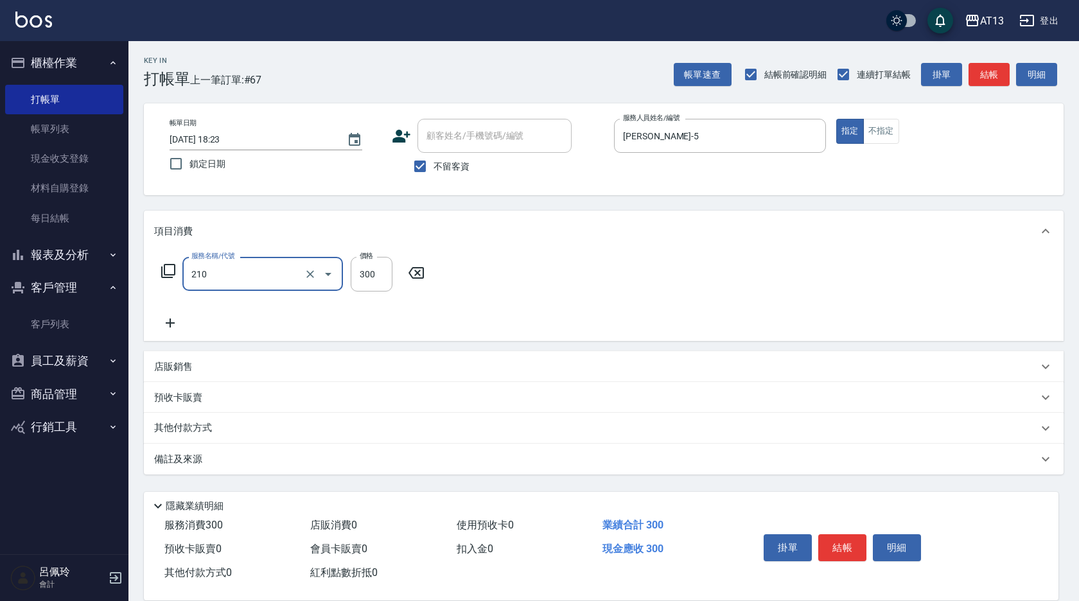
type input "歐娜洗髮精(210)"
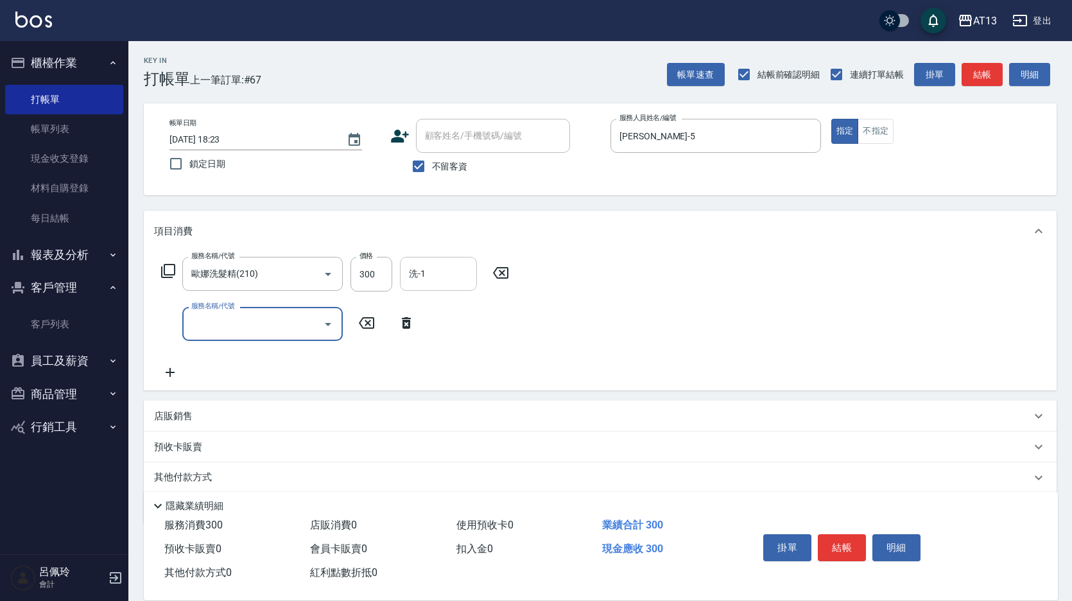
click at [430, 281] on input "洗-1" at bounding box center [438, 274] width 65 height 22
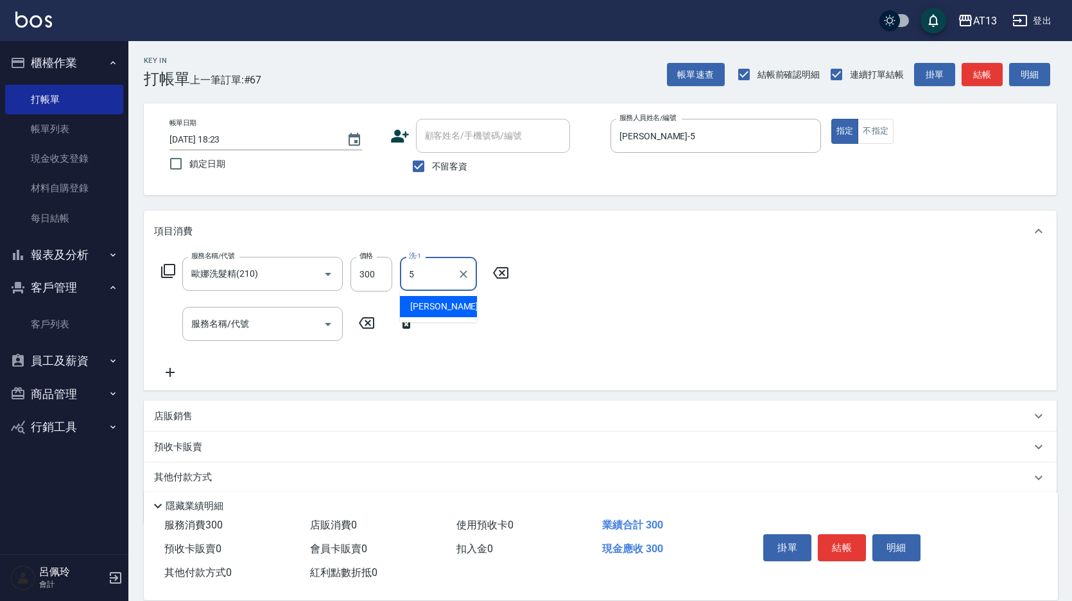
type input "[PERSON_NAME]-5"
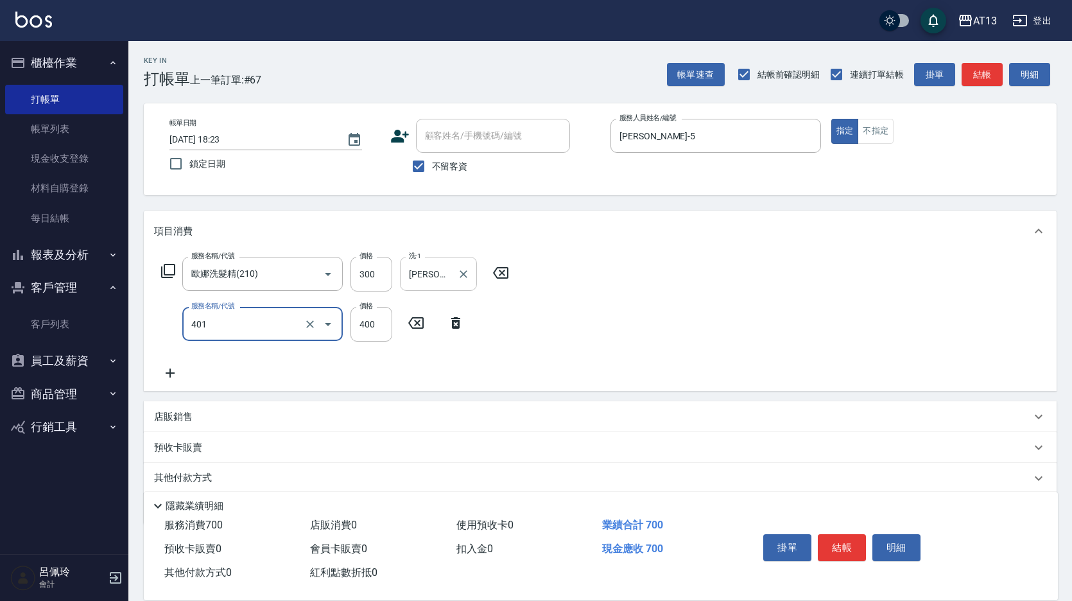
type input "剪髮(401)"
type input "200"
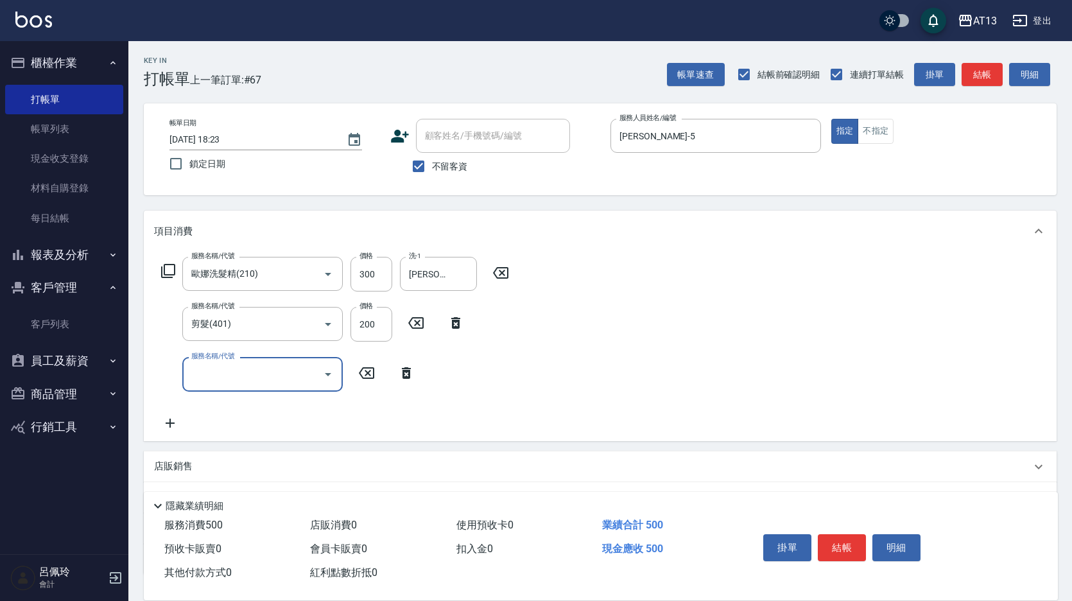
click at [889, 378] on div "服務名稱/代號 [PERSON_NAME]洗髮精(210) 服務名稱/代號 價格 300 價格 洗-1 [PERSON_NAME]-5 洗-1 服務名稱/代號…" at bounding box center [600, 346] width 913 height 189
click at [831, 534] on button "結帳" at bounding box center [842, 547] width 48 height 27
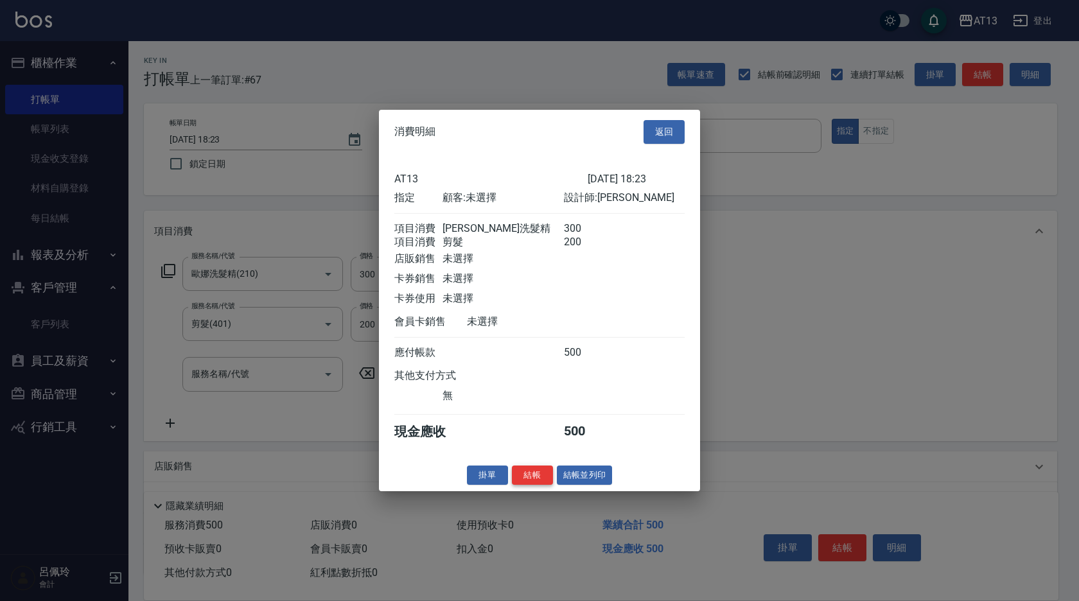
click at [551, 485] on button "結帳" at bounding box center [532, 475] width 41 height 20
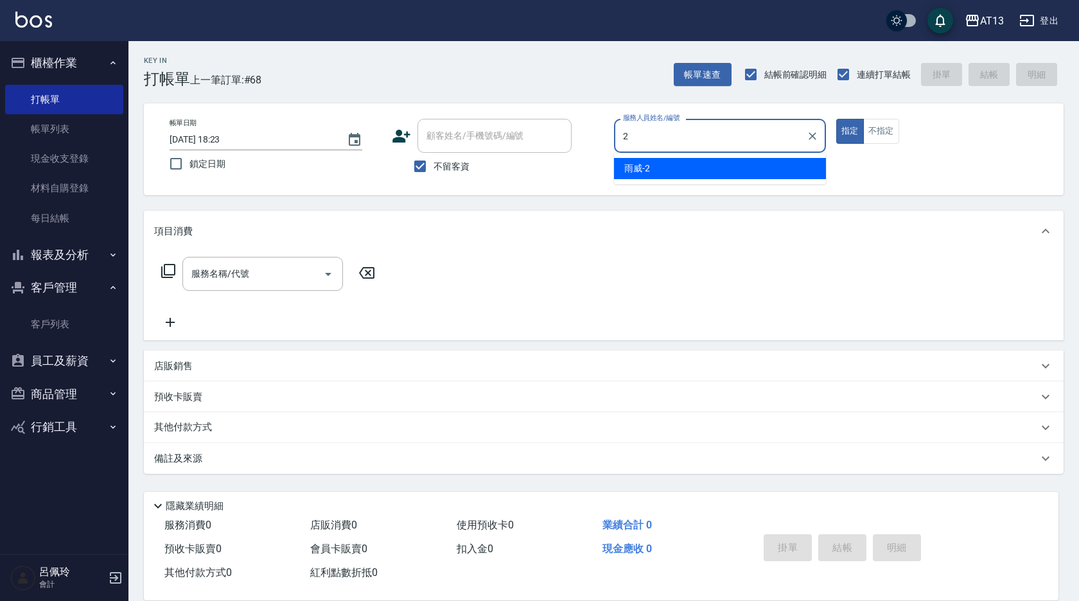
click at [655, 167] on div "雨威 -2" at bounding box center [720, 168] width 212 height 21
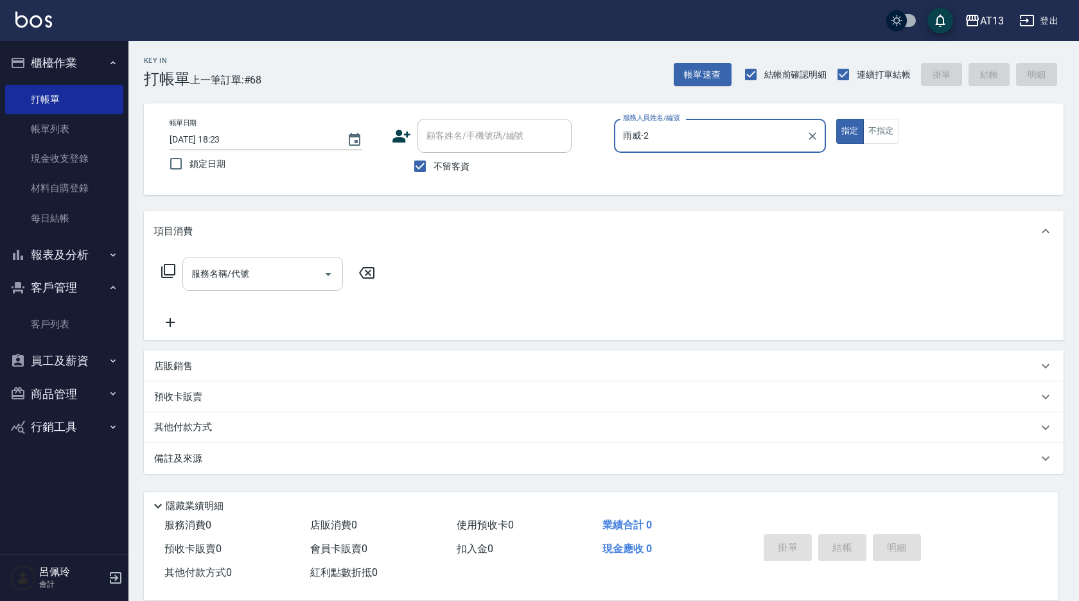
type input "雨威-2"
click at [234, 273] on div "服務名稱/代號 服務名稱/代號" at bounding box center [262, 274] width 161 height 34
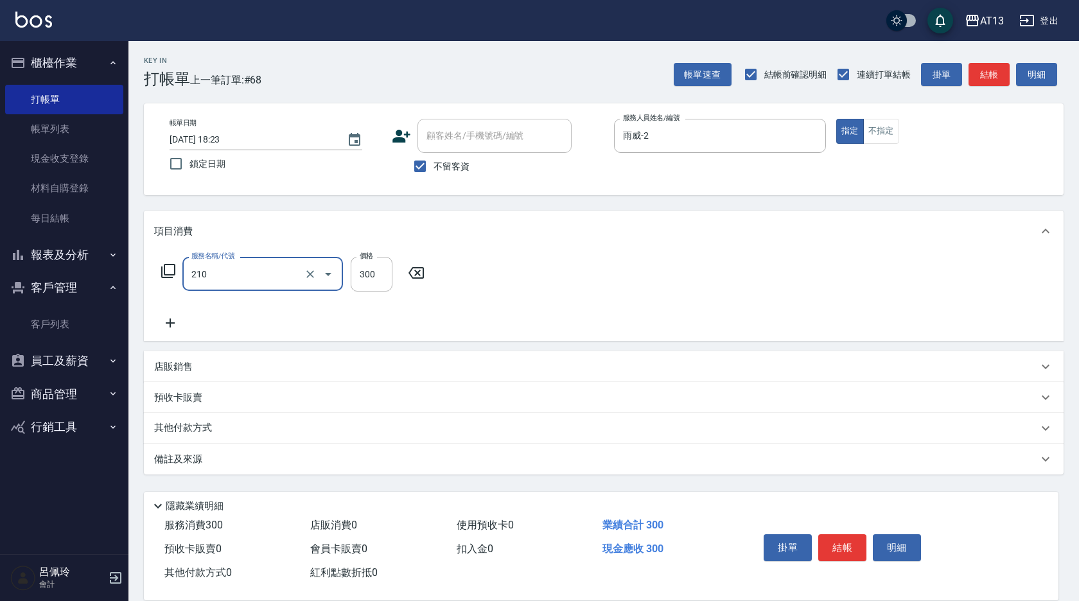
type input "歐娜洗髮精(210)"
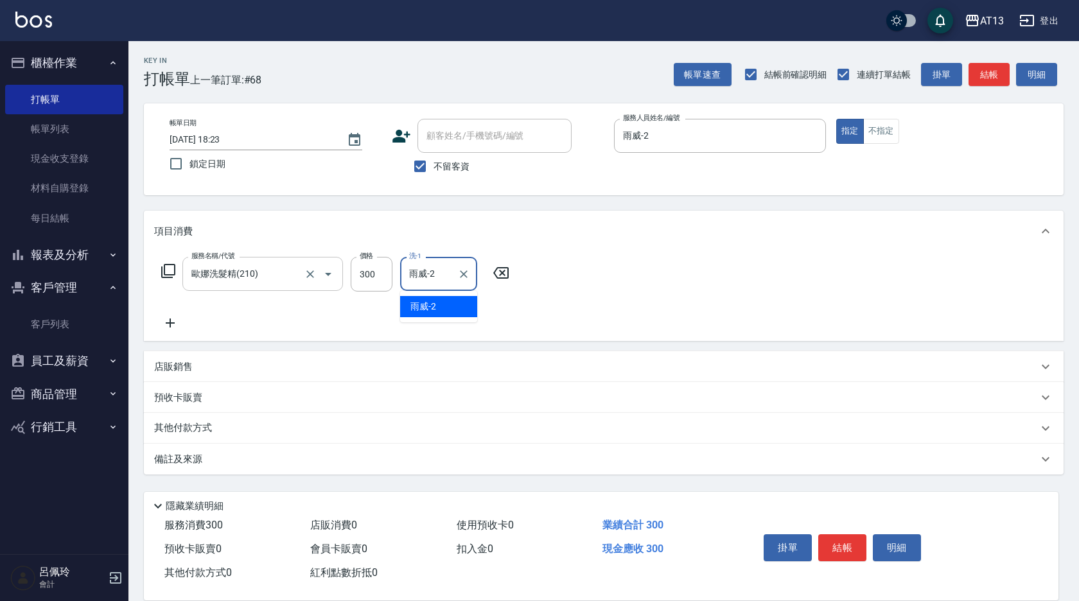
type input "雨威-2"
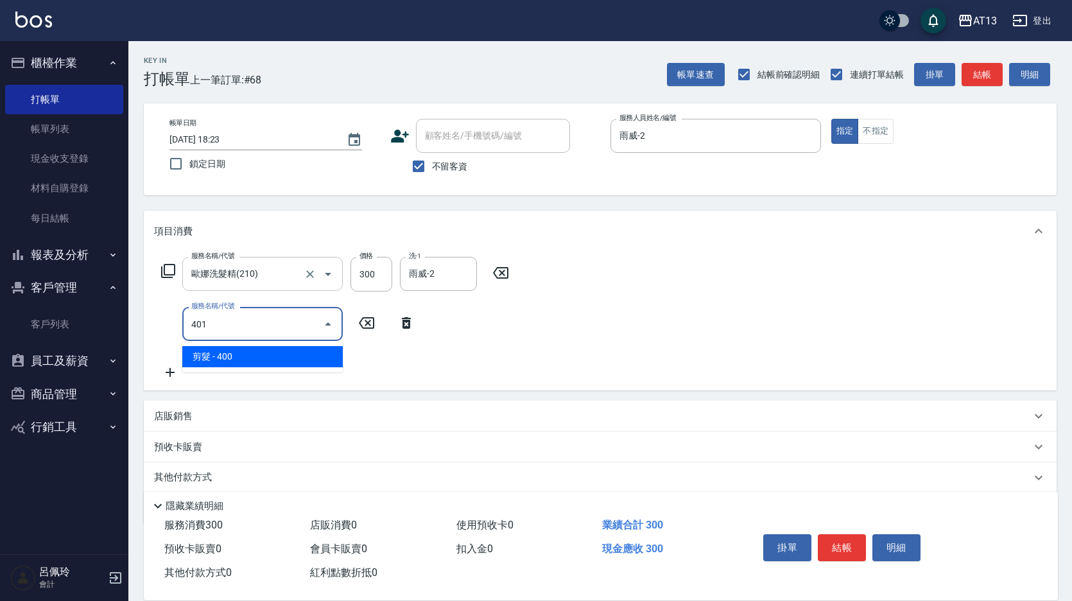
type input "剪髮(401)"
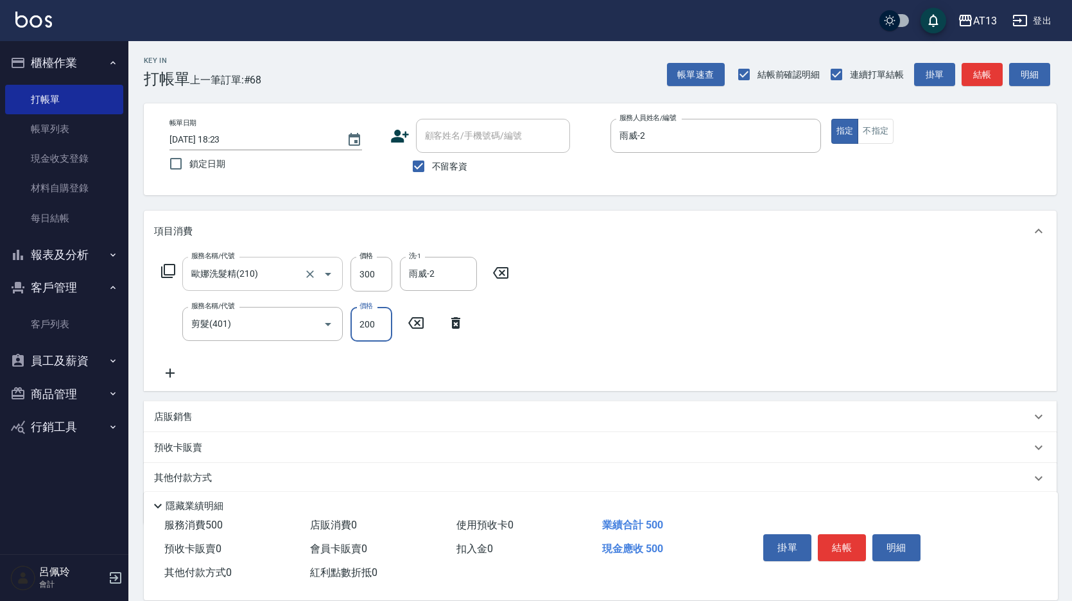
type input "200"
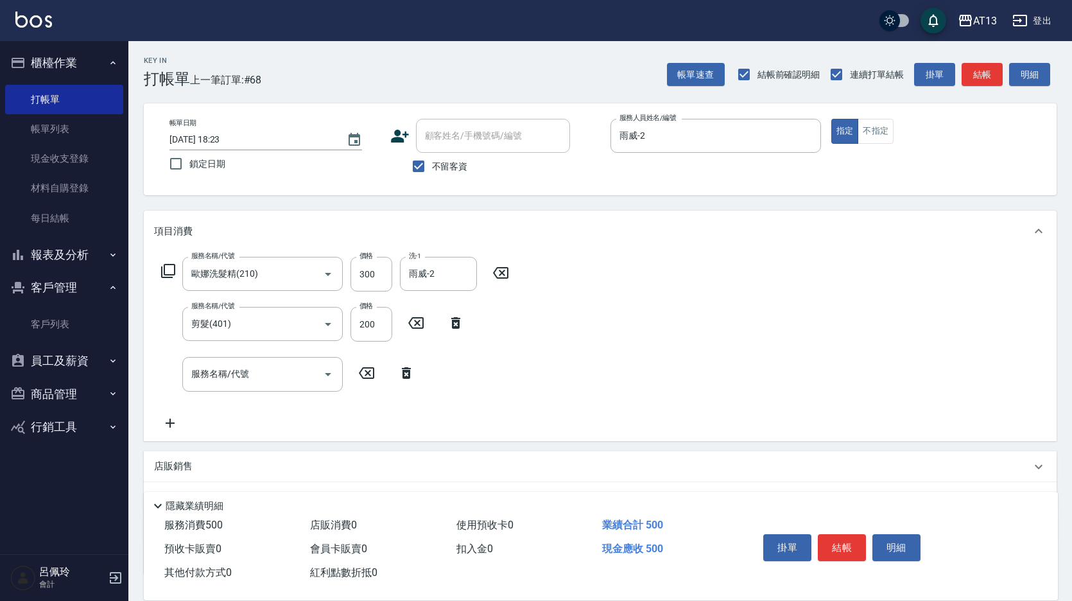
click at [797, 299] on div "服務名稱/代號 [PERSON_NAME]洗髮精(210) 服務名稱/代號 價格 300 價格 洗-1 雨威-2 洗-1 服務名稱/代號 剪髮(401) 服務…" at bounding box center [600, 346] width 913 height 189
click at [830, 534] on button "結帳" at bounding box center [842, 547] width 48 height 27
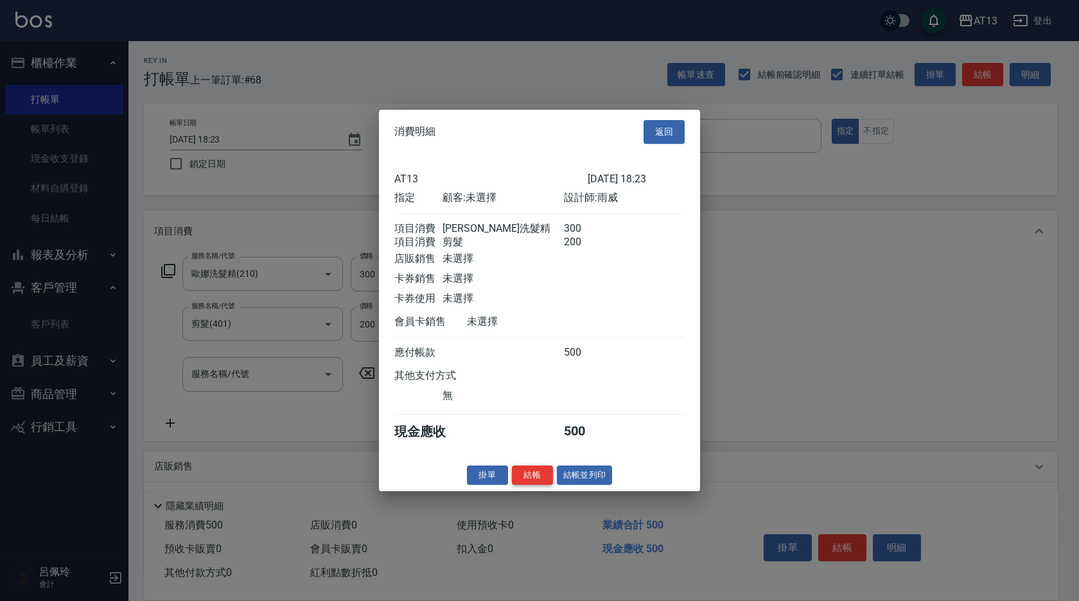
click at [521, 480] on button "結帳" at bounding box center [532, 475] width 41 height 20
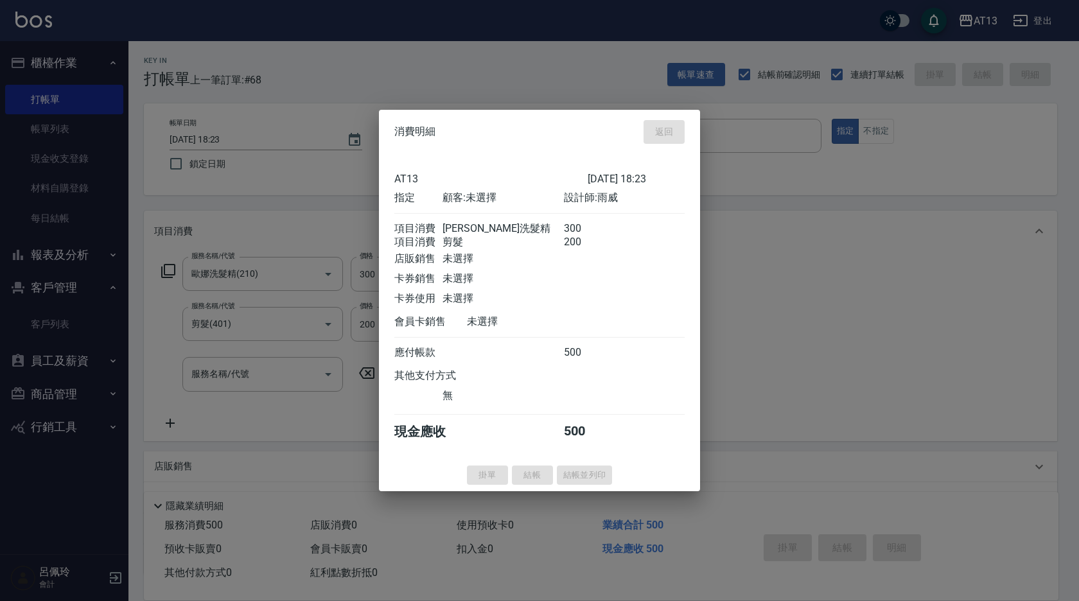
type input "[DATE] 18:24"
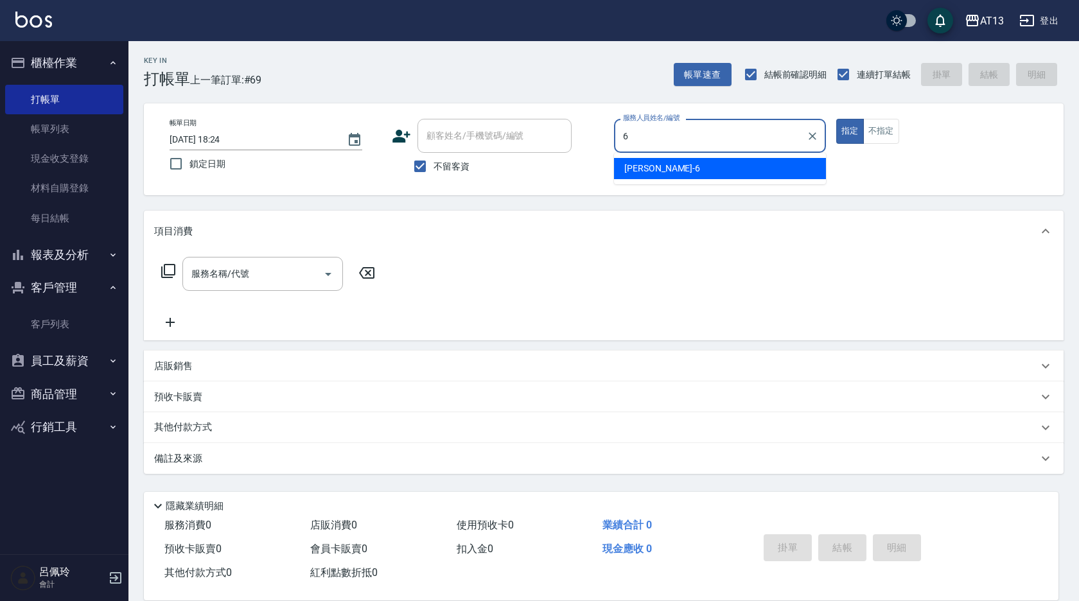
click at [681, 167] on div "亭妤 -6" at bounding box center [720, 168] width 212 height 21
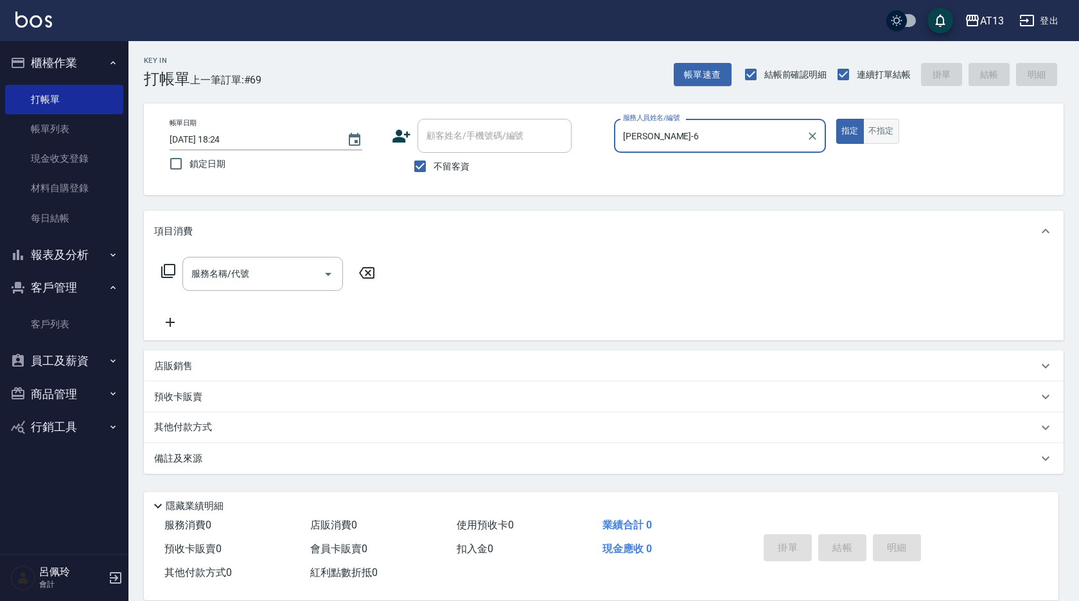
type input "[PERSON_NAME]-6"
click at [884, 130] on button "不指定" at bounding box center [881, 131] width 36 height 25
click at [306, 268] on input "服務名稱/代號" at bounding box center [253, 274] width 130 height 22
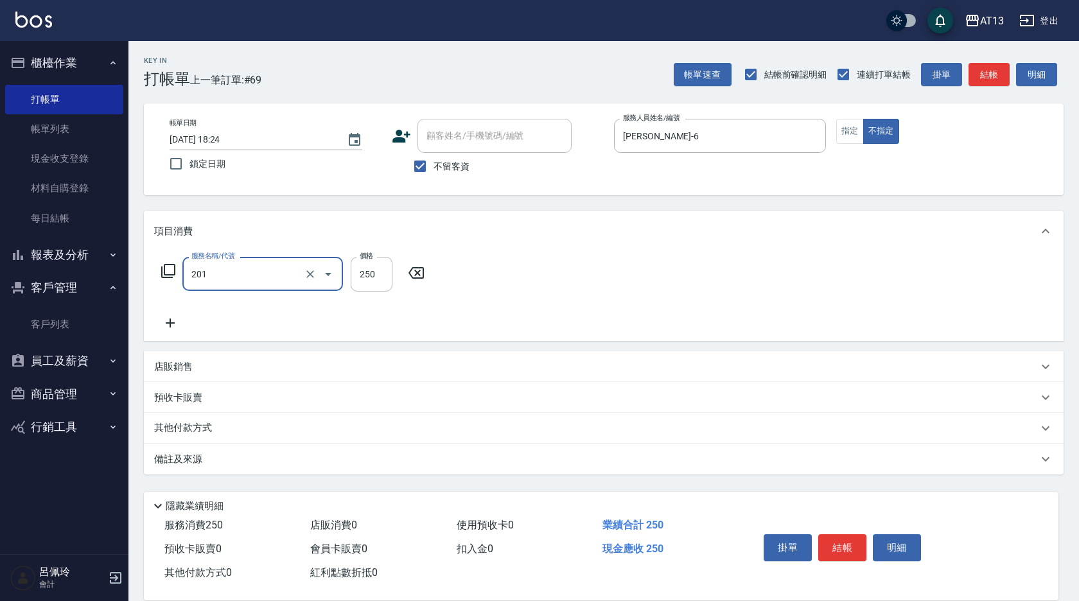
type input "洗髮(201)"
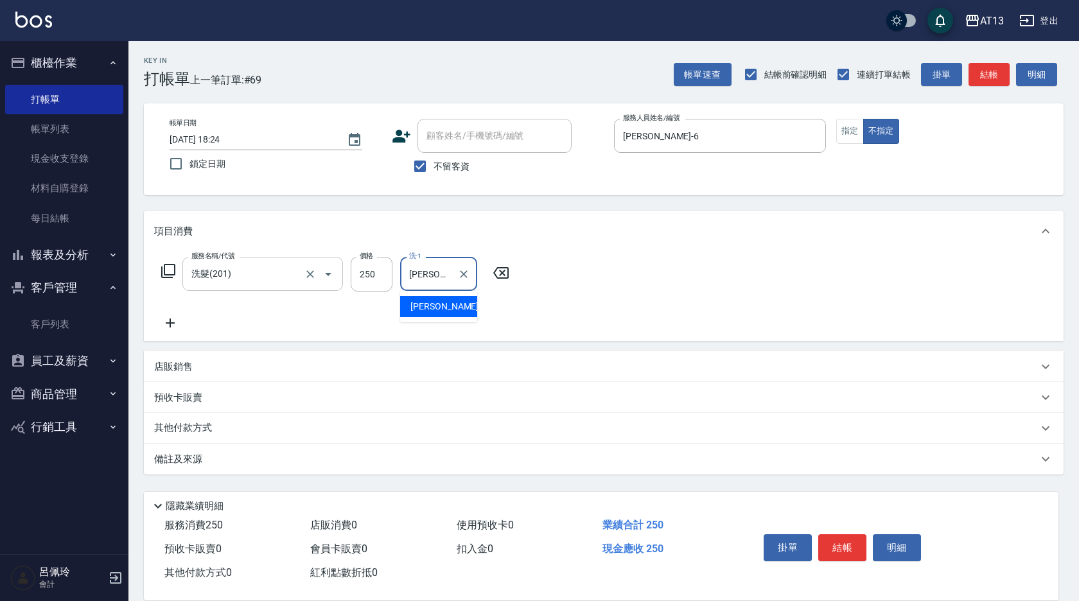
type input "[PERSON_NAME]-33"
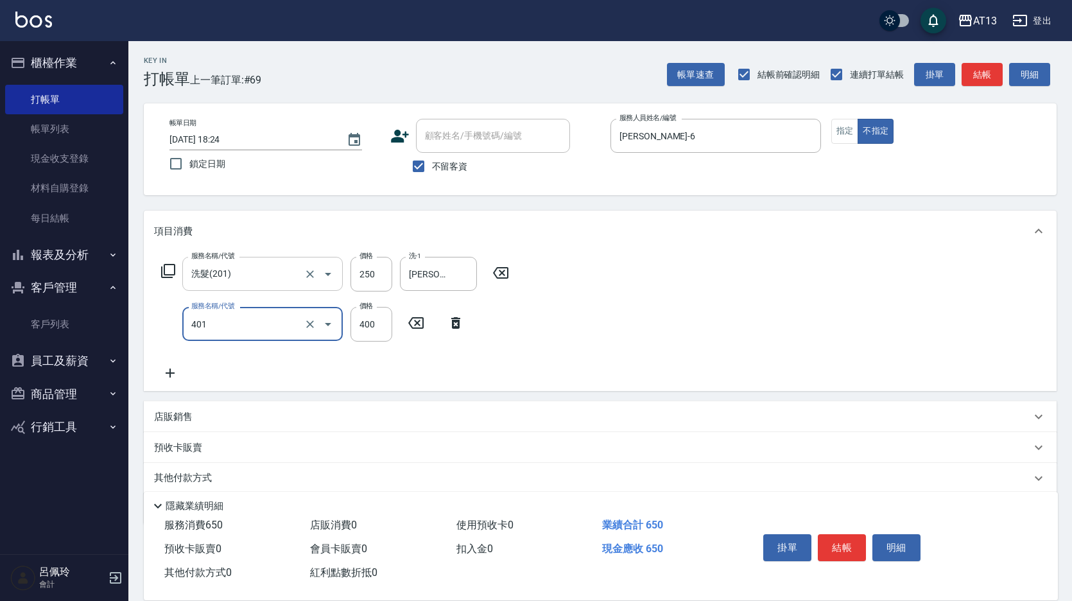
type input "剪髮(401)"
type input "50"
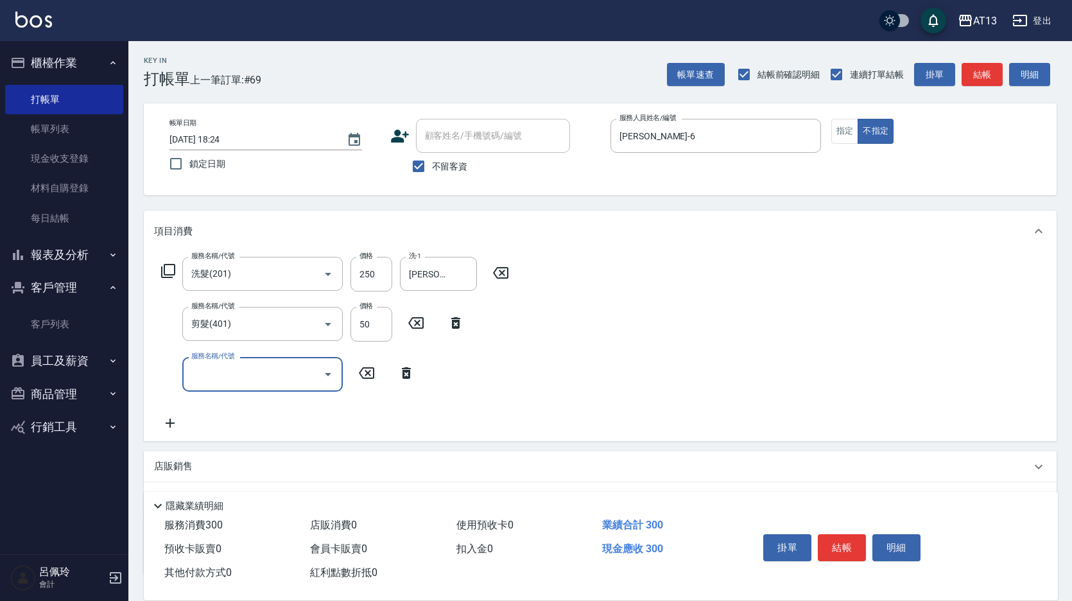
drag, startPoint x: 809, startPoint y: 372, endPoint x: 828, endPoint y: 401, distance: 34.7
click at [810, 373] on div "服務名稱/代號 洗髮(201) 服務名稱/代號 價格 250 價格 洗-1 [PERSON_NAME]-33 洗-1 服務名稱/代號 剪髮(401) 服務名稱…" at bounding box center [600, 346] width 913 height 189
click at [839, 546] on button "結帳" at bounding box center [842, 547] width 48 height 27
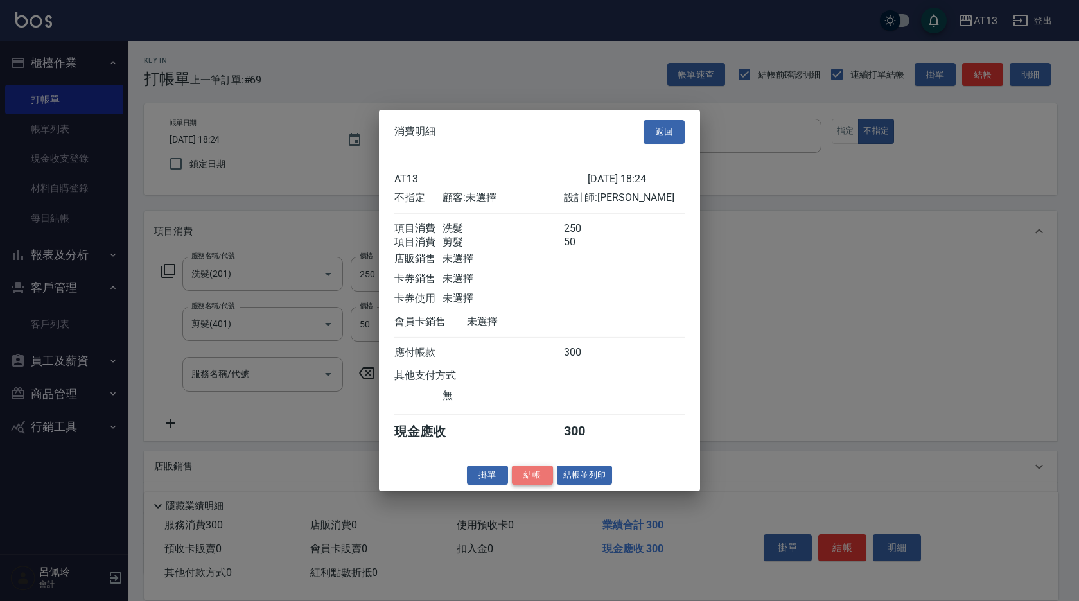
click at [537, 483] on button "結帳" at bounding box center [532, 475] width 41 height 20
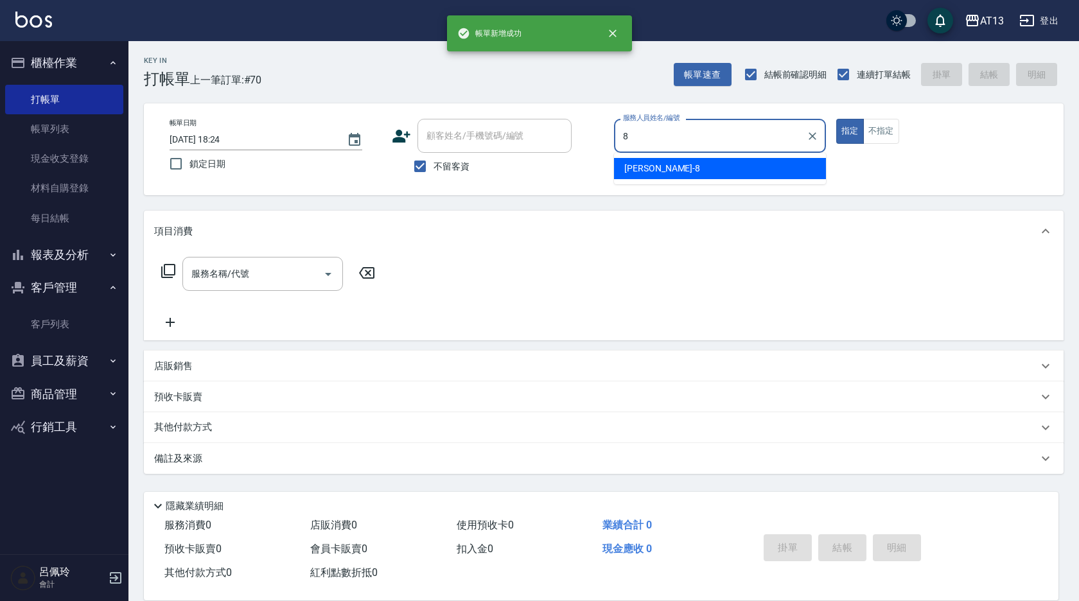
click at [660, 171] on div "[PERSON_NAME] -8" at bounding box center [720, 168] width 212 height 21
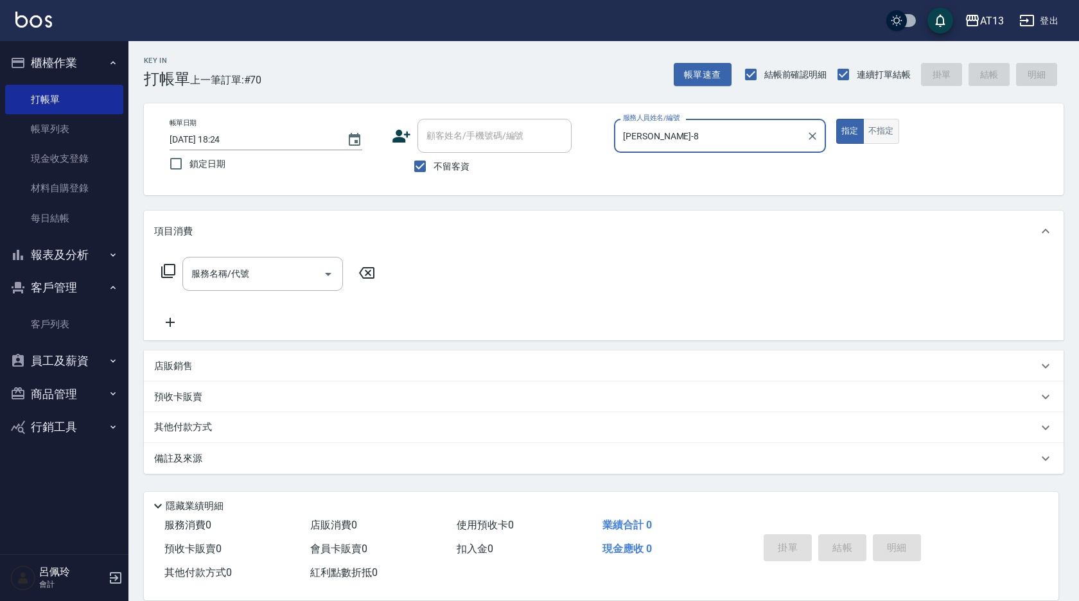
type input "[PERSON_NAME]-8"
click at [886, 123] on button "不指定" at bounding box center [881, 131] width 36 height 25
click at [278, 270] on input "服務名稱/代號" at bounding box center [253, 274] width 130 height 22
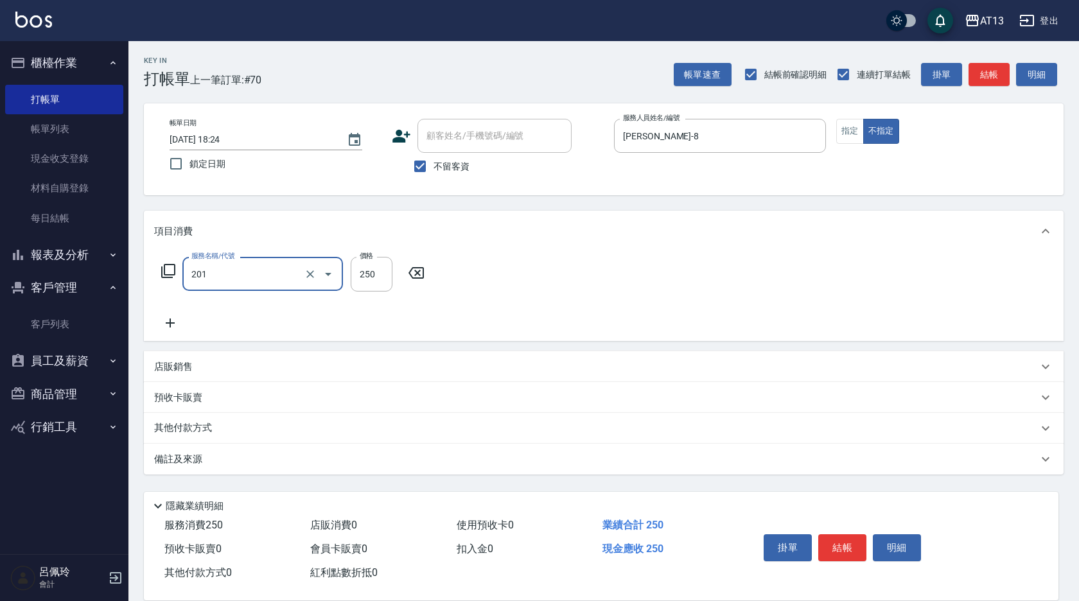
type input "洗髮(201)"
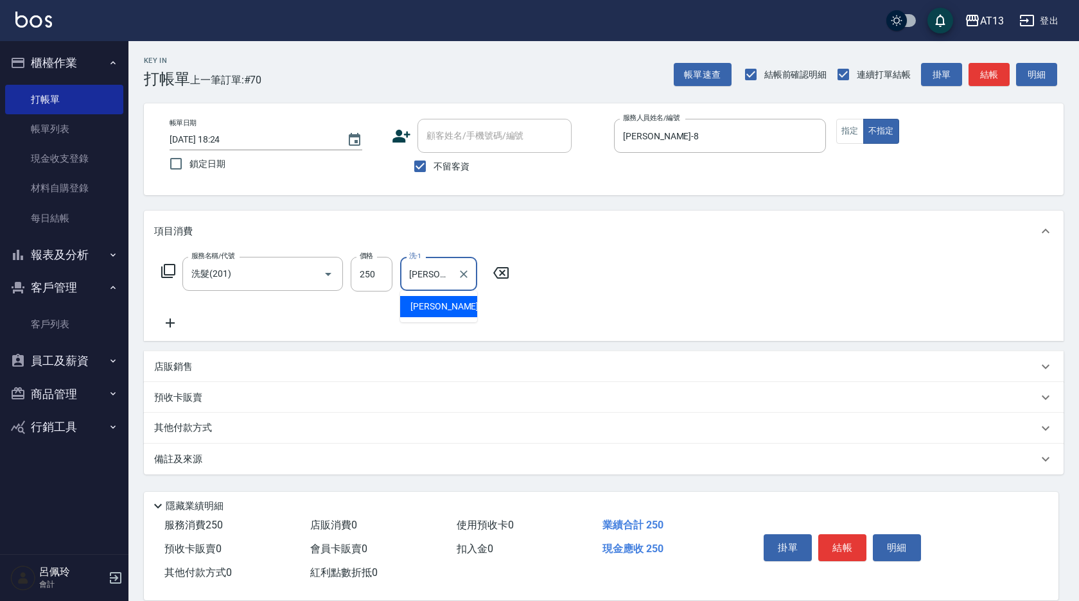
type input "[PERSON_NAME]-8"
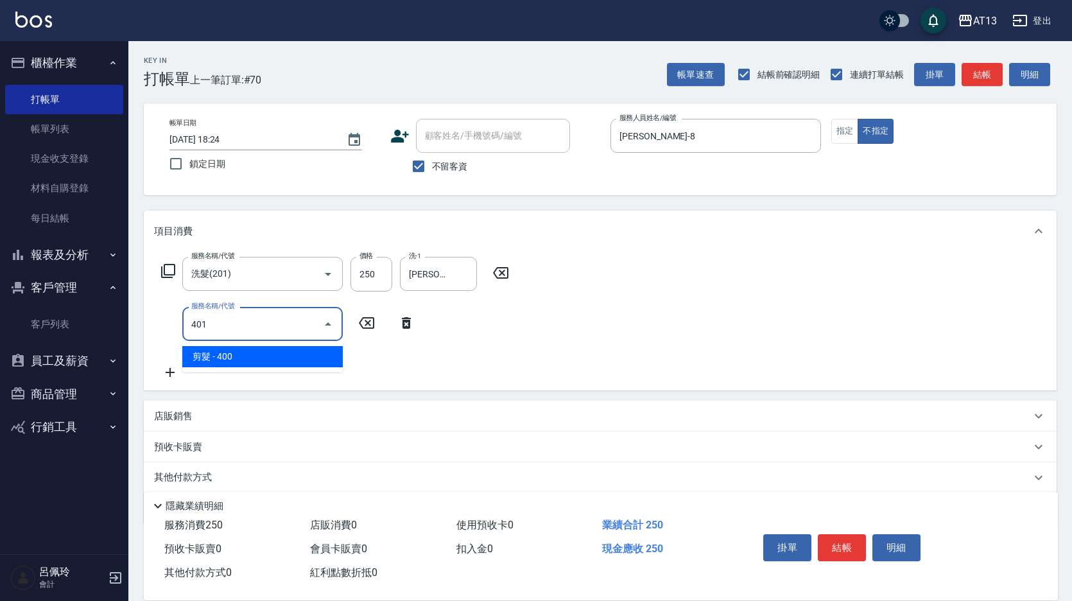
type input "剪髮(401)"
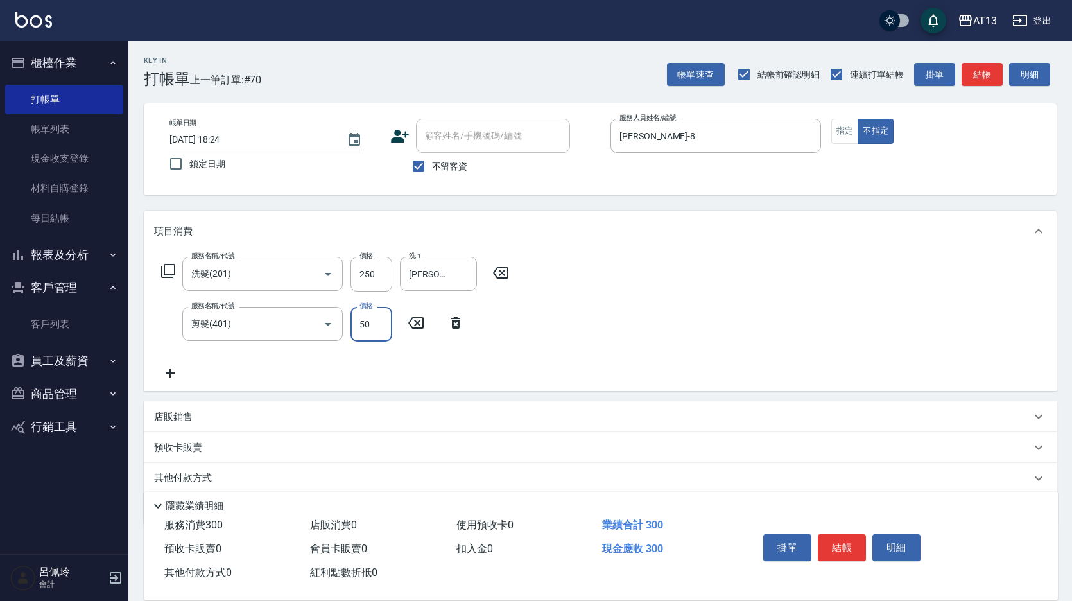
type input "50"
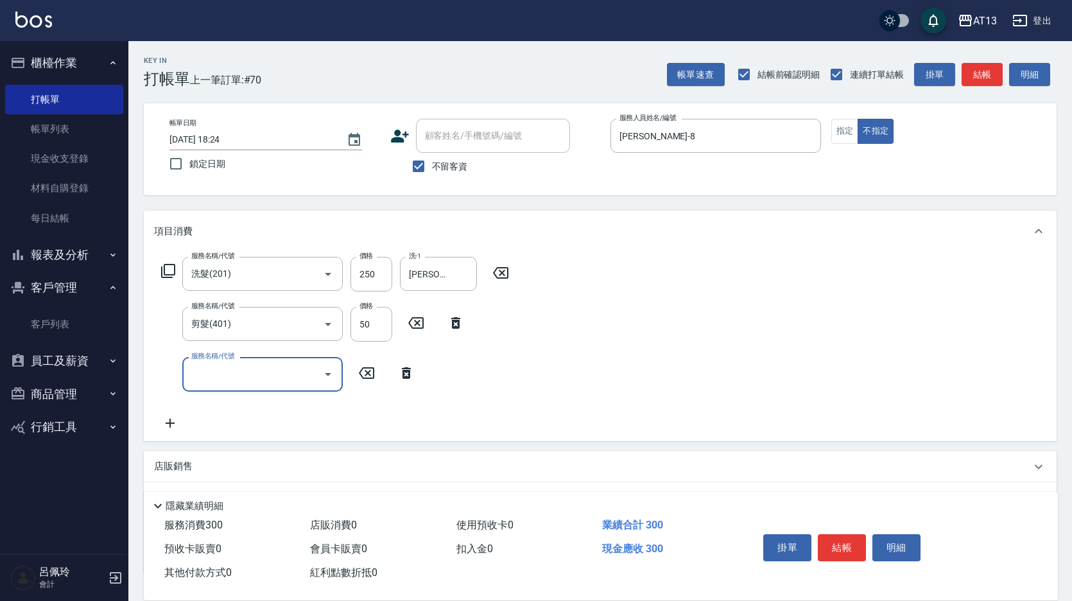
click at [732, 290] on div "服務名稱/代號 洗髮(201) 服務名稱/代號 價格 250 價格 洗-1 [PERSON_NAME]-8 洗-1 服務名稱/代號 剪髮(401) 服務名稱/…" at bounding box center [600, 346] width 913 height 189
click at [848, 546] on button "結帳" at bounding box center [842, 547] width 48 height 27
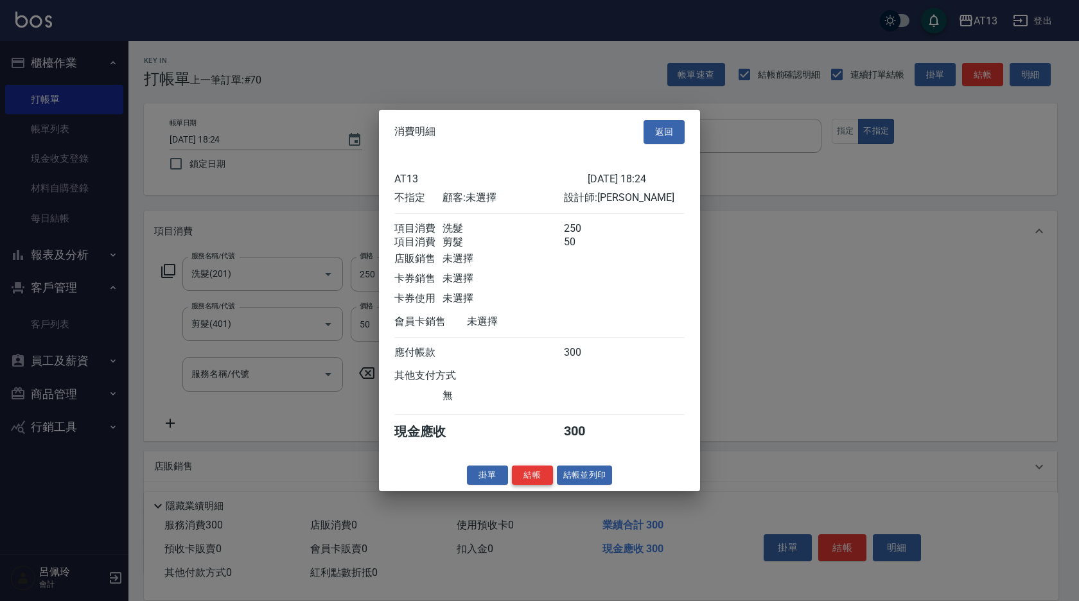
click at [544, 480] on button "結帳" at bounding box center [532, 475] width 41 height 20
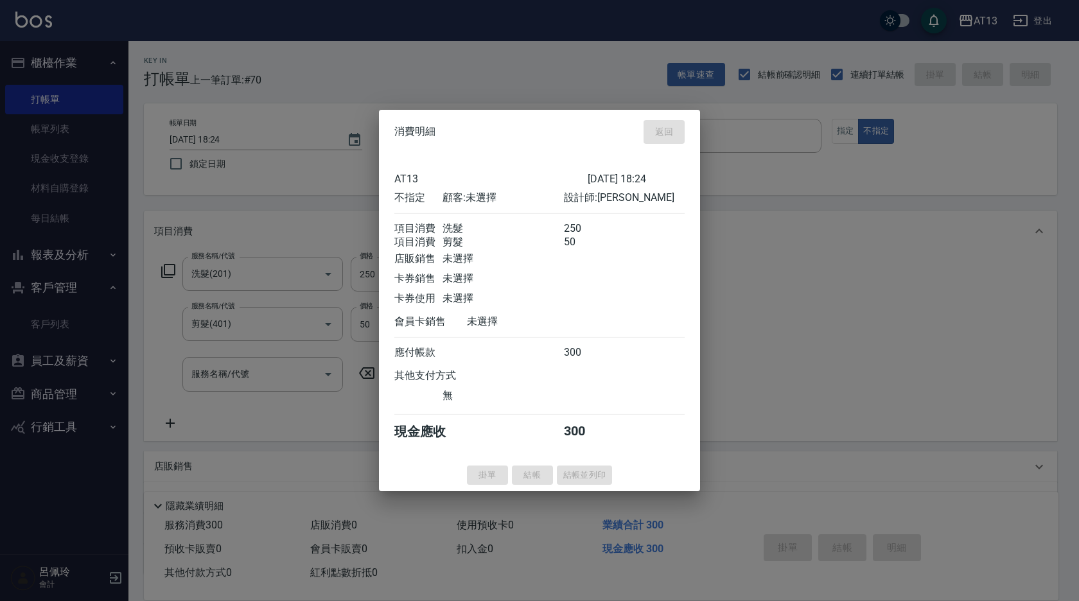
type input "[DATE] 18:25"
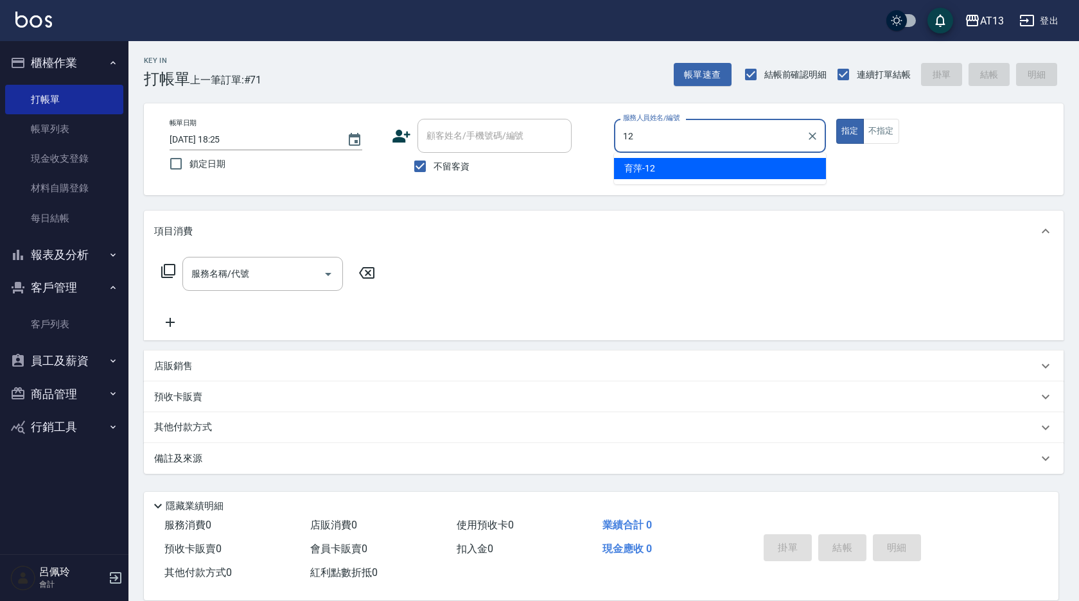
click at [667, 173] on div "育萍 -12" at bounding box center [720, 168] width 212 height 21
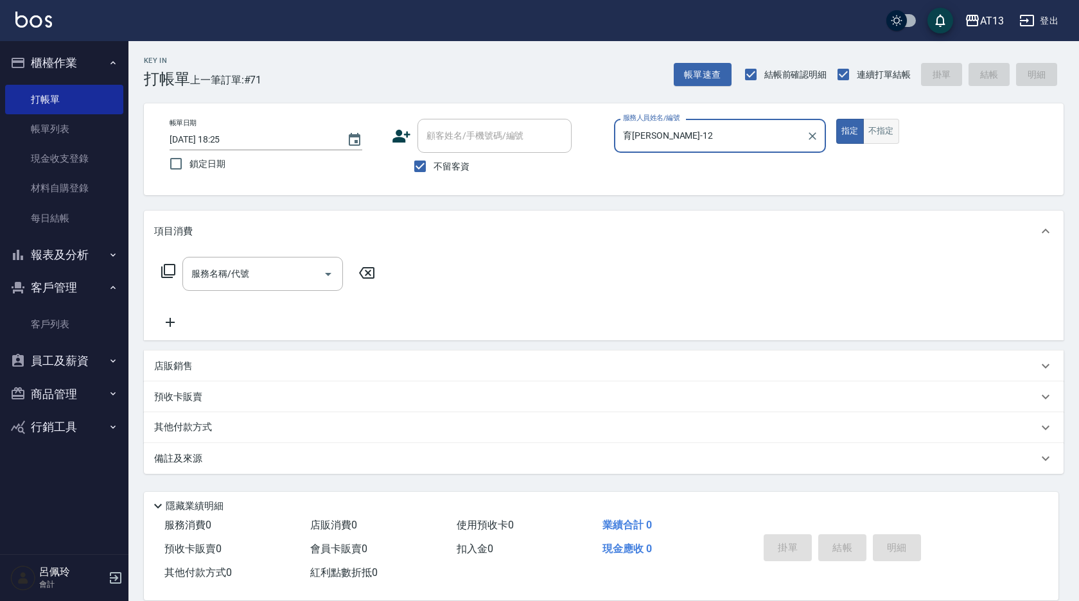
type input "育[PERSON_NAME]-12"
drag, startPoint x: 881, startPoint y: 125, endPoint x: 812, endPoint y: 162, distance: 78.1
click at [882, 125] on button "不指定" at bounding box center [881, 131] width 36 height 25
click at [303, 282] on input "服務名稱/代號" at bounding box center [253, 274] width 130 height 22
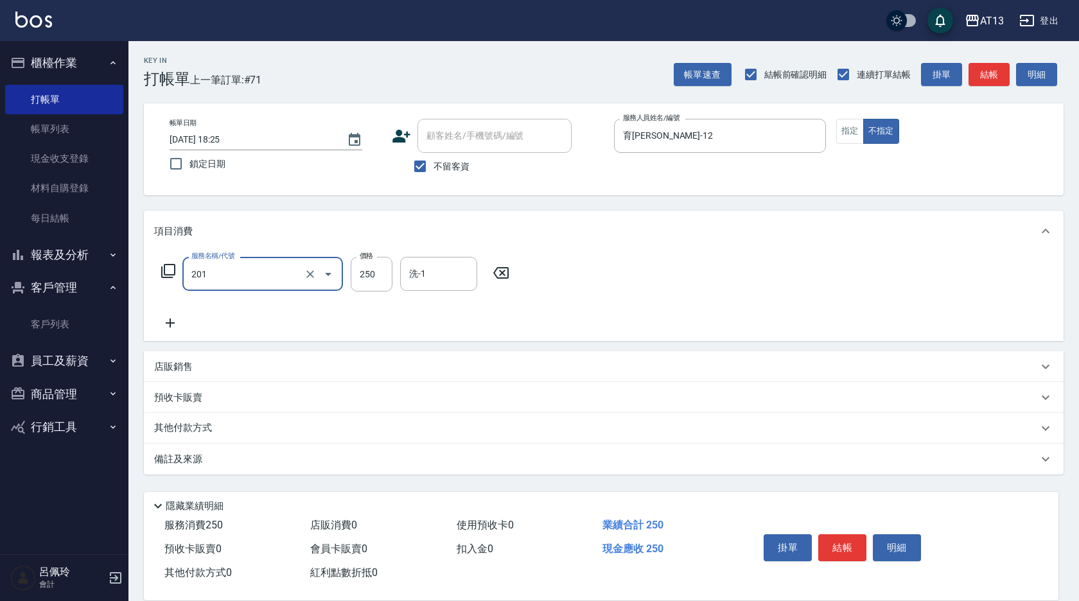
type input "洗髮(201)"
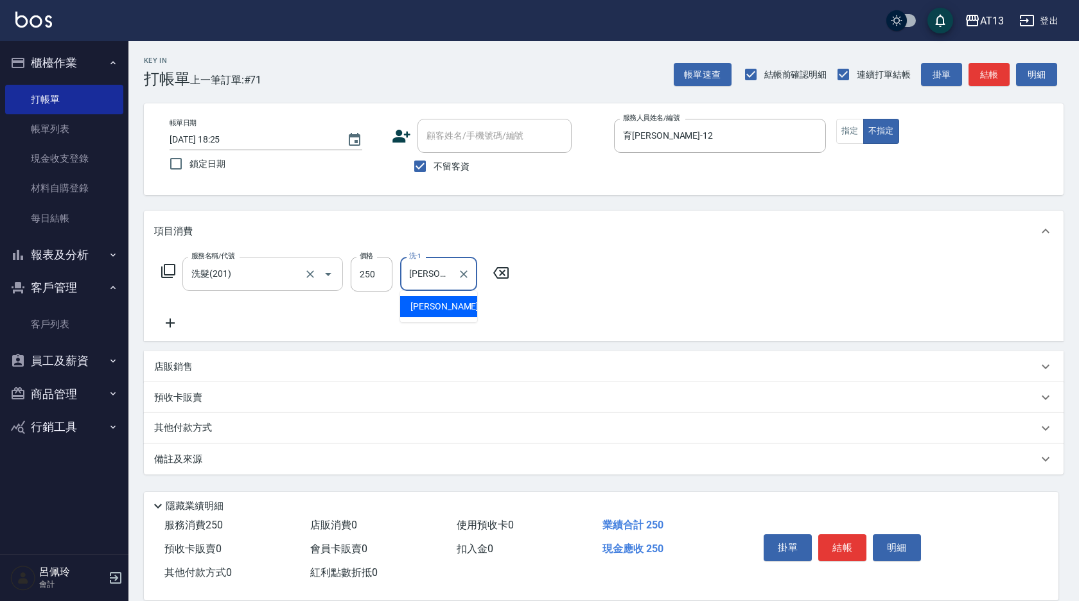
type input "[PERSON_NAME]妡-30"
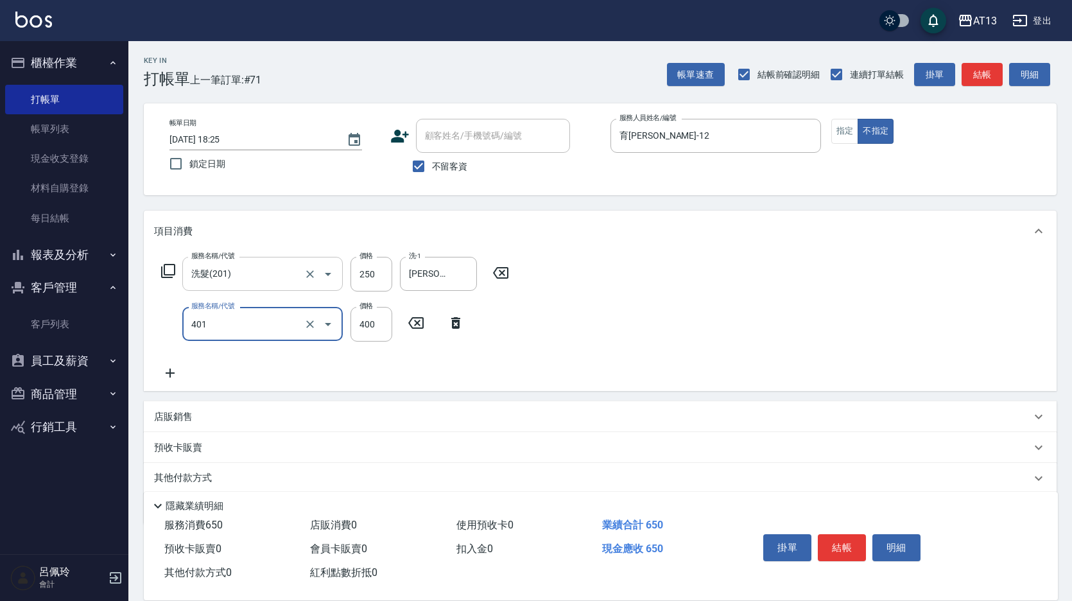
type input "剪髮(401)"
type input "50"
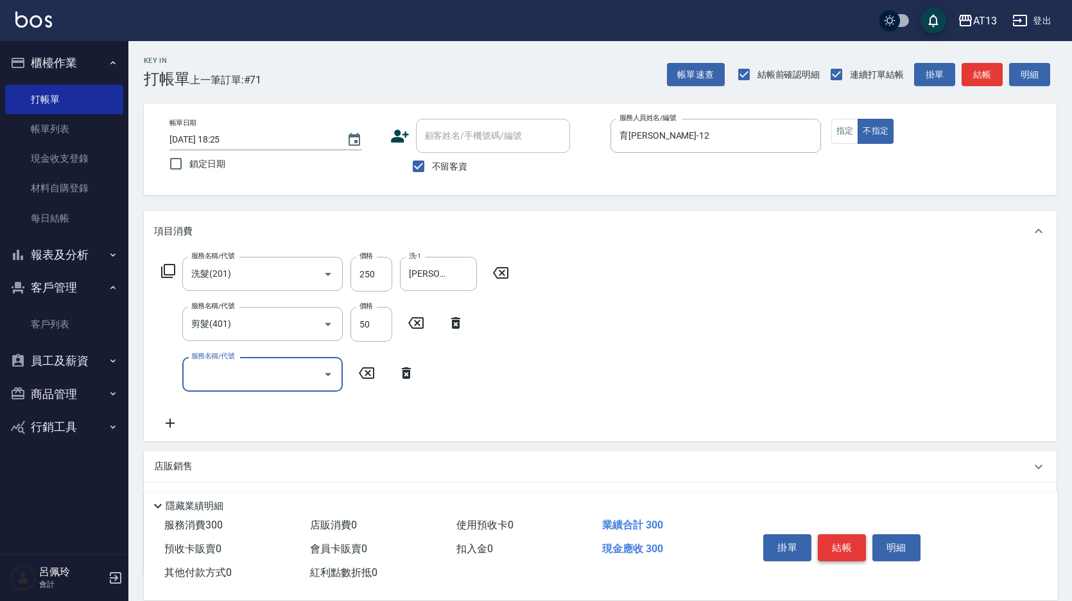
click at [836, 534] on button "結帳" at bounding box center [842, 547] width 48 height 27
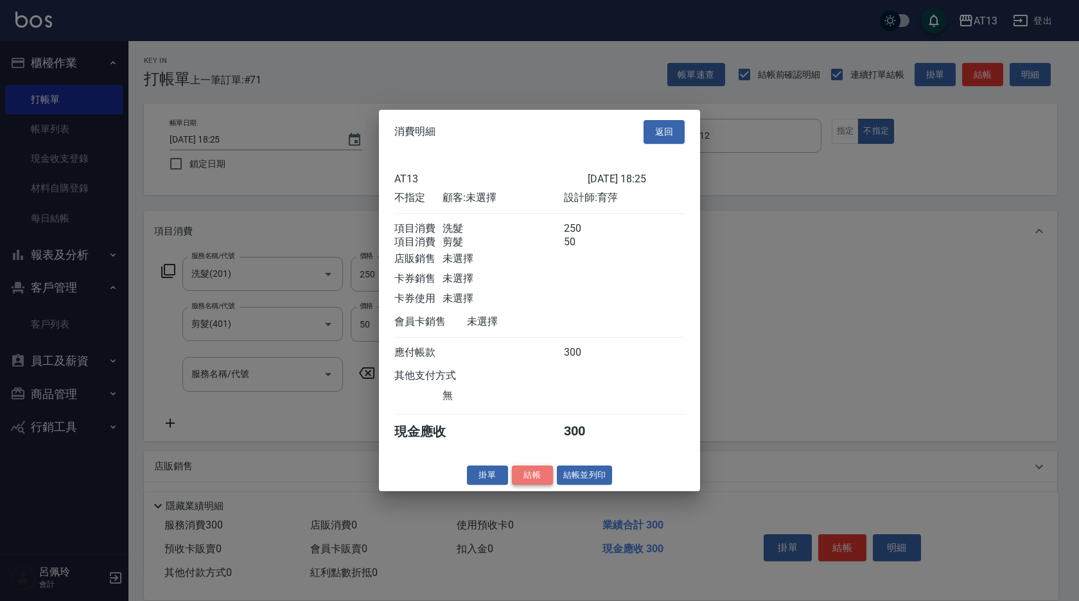
click at [536, 485] on button "結帳" at bounding box center [532, 475] width 41 height 20
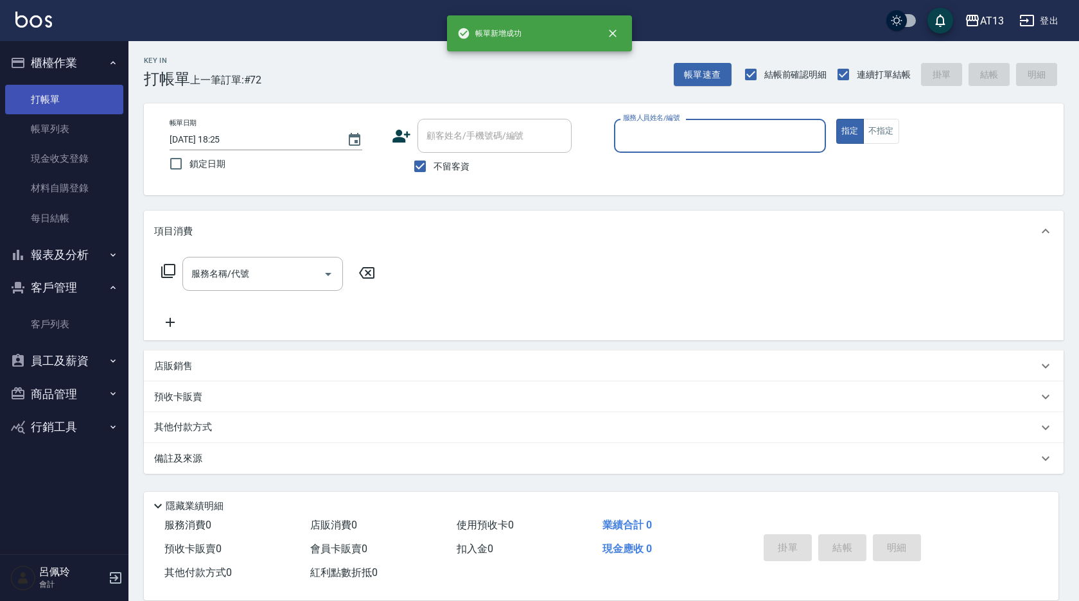
click at [49, 132] on link "帳單列表" at bounding box center [64, 129] width 118 height 30
click at [53, 95] on link "打帳單" at bounding box center [64, 100] width 118 height 30
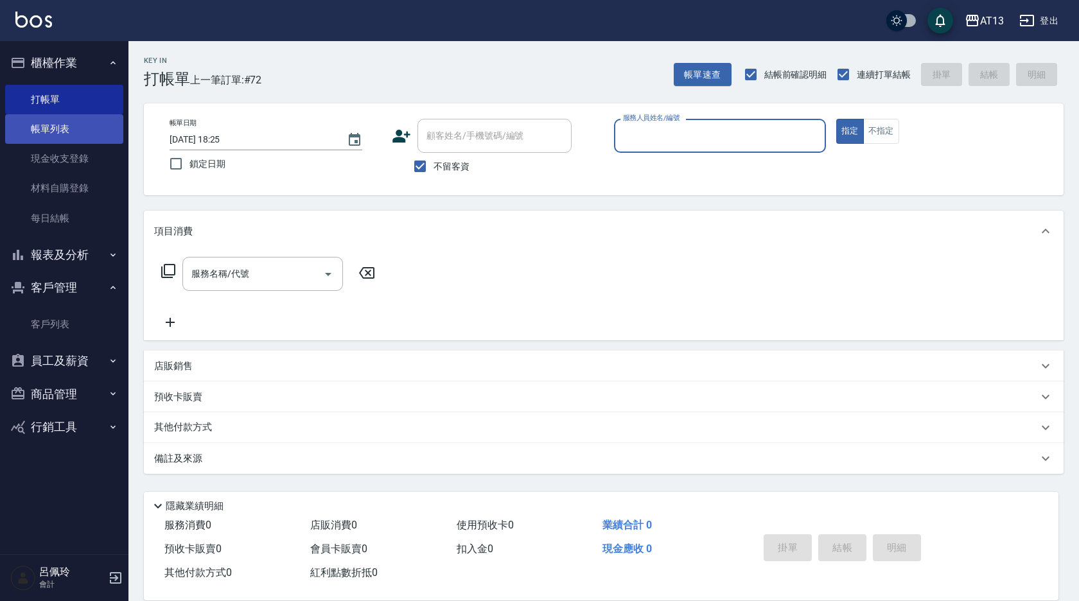
click at [51, 121] on link "帳單列表" at bounding box center [64, 129] width 118 height 30
click at [48, 125] on link "帳單列表" at bounding box center [64, 129] width 118 height 30
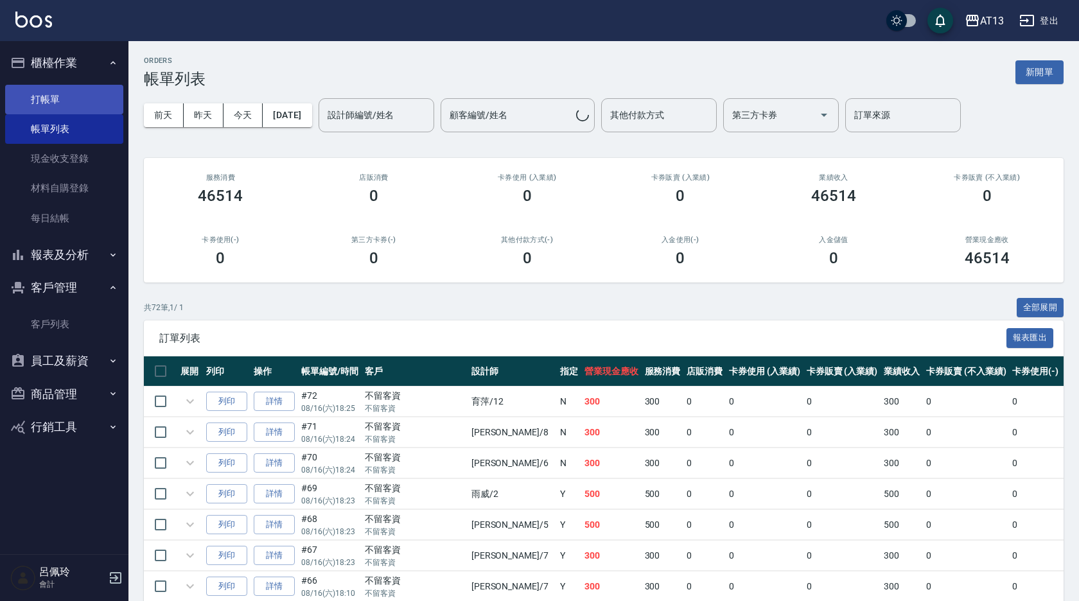
click at [40, 100] on link "打帳單" at bounding box center [64, 100] width 118 height 30
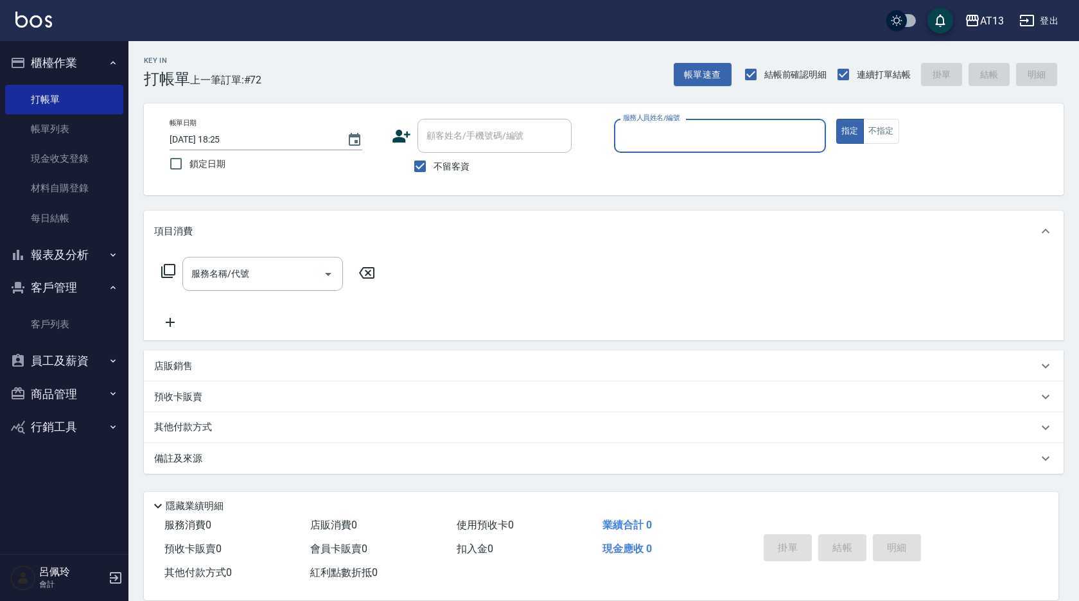
drag, startPoint x: 139, startPoint y: 475, endPoint x: 144, endPoint y: 467, distance: 8.7
drag, startPoint x: 144, startPoint y: 467, endPoint x: 679, endPoint y: 142, distance: 626.1
click at [679, 140] on input "服務人員姓名/編號" at bounding box center [720, 136] width 200 height 22
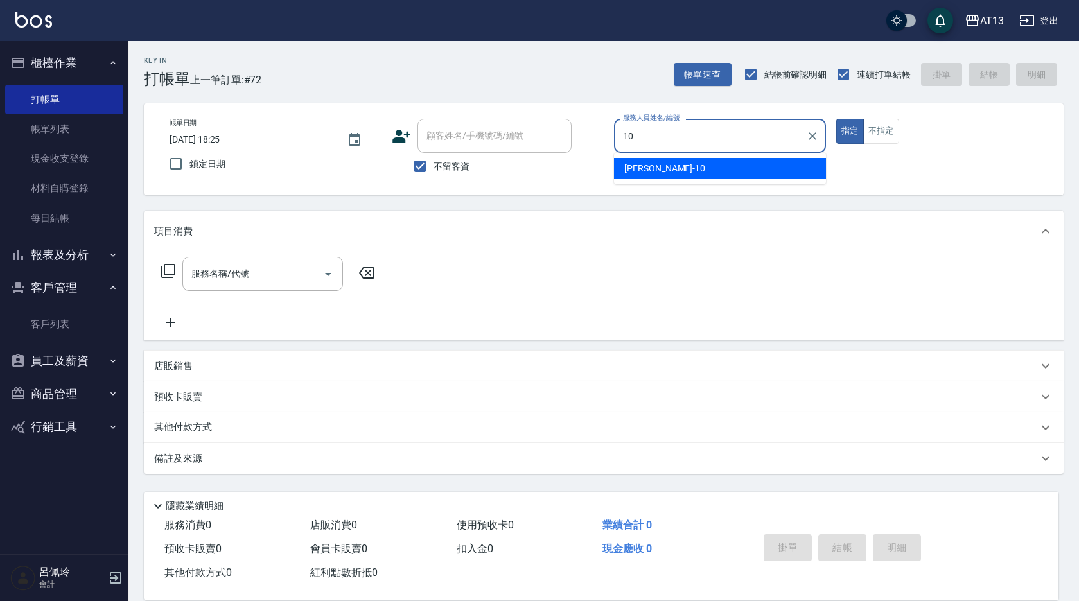
drag, startPoint x: 654, startPoint y: 173, endPoint x: 654, endPoint y: 153, distance: 19.9
click at [654, 173] on span "[PERSON_NAME] -10" at bounding box center [664, 168] width 81 height 13
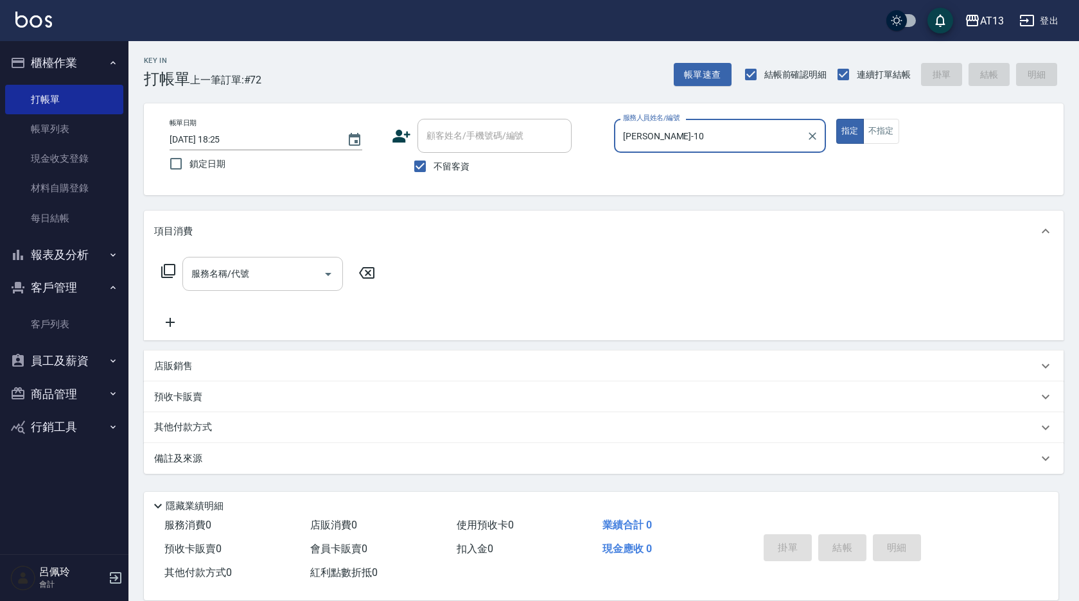
type input "[PERSON_NAME]-10"
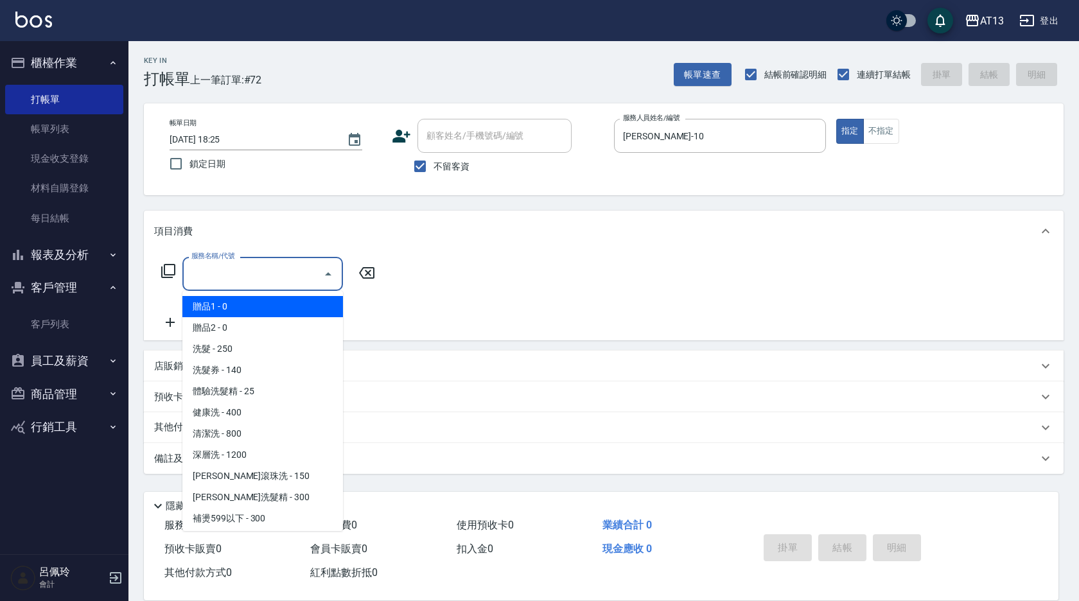
click at [210, 276] on div "服務名稱/代號 服務名稱/代號" at bounding box center [262, 274] width 161 height 34
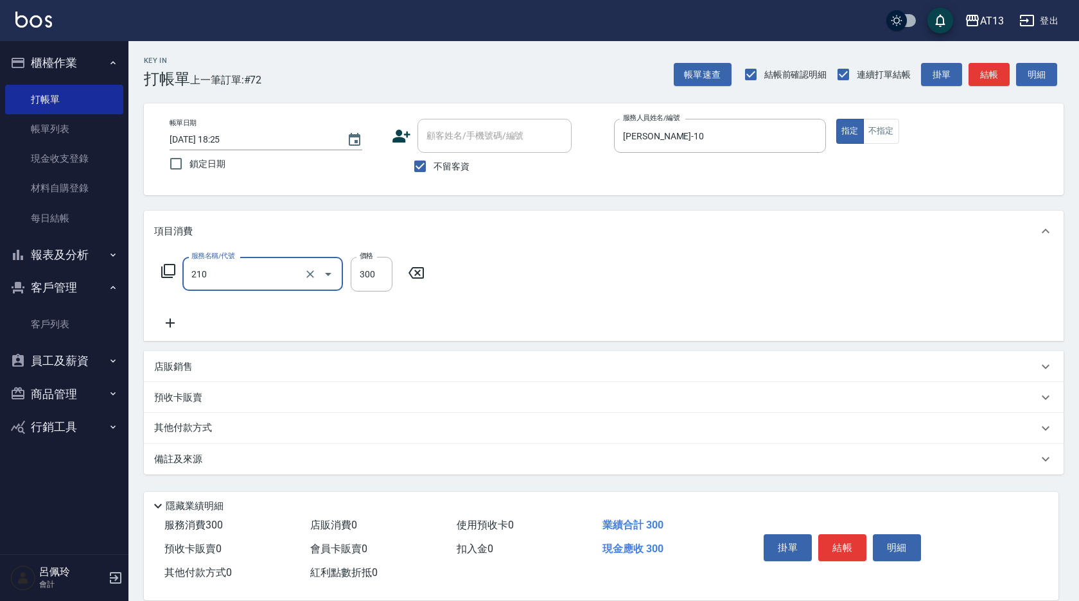
type input "歐娜洗髮精(210)"
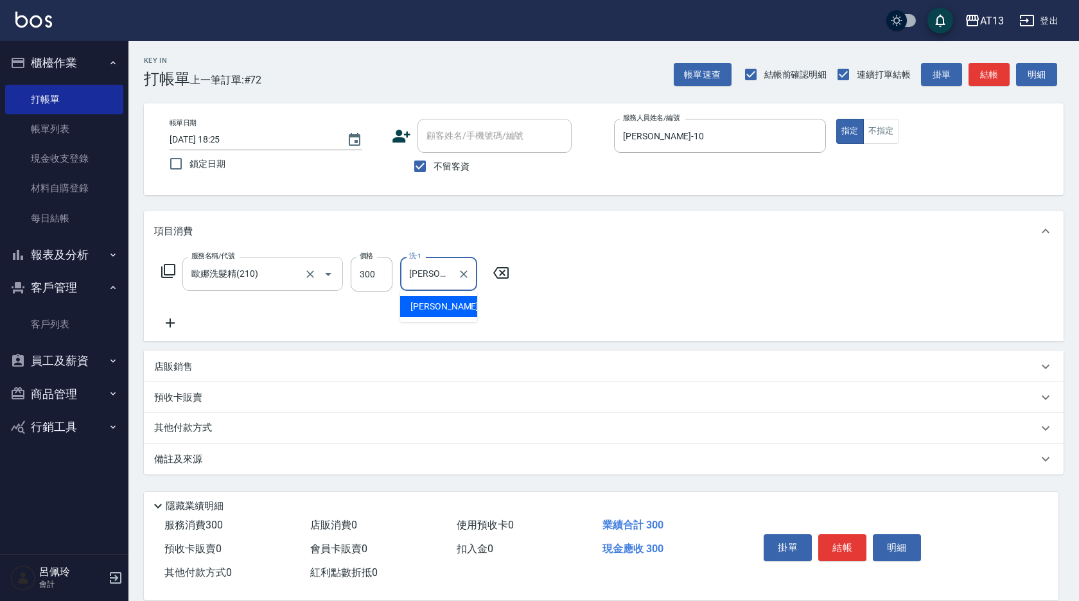
type input "[PERSON_NAME]妡-30"
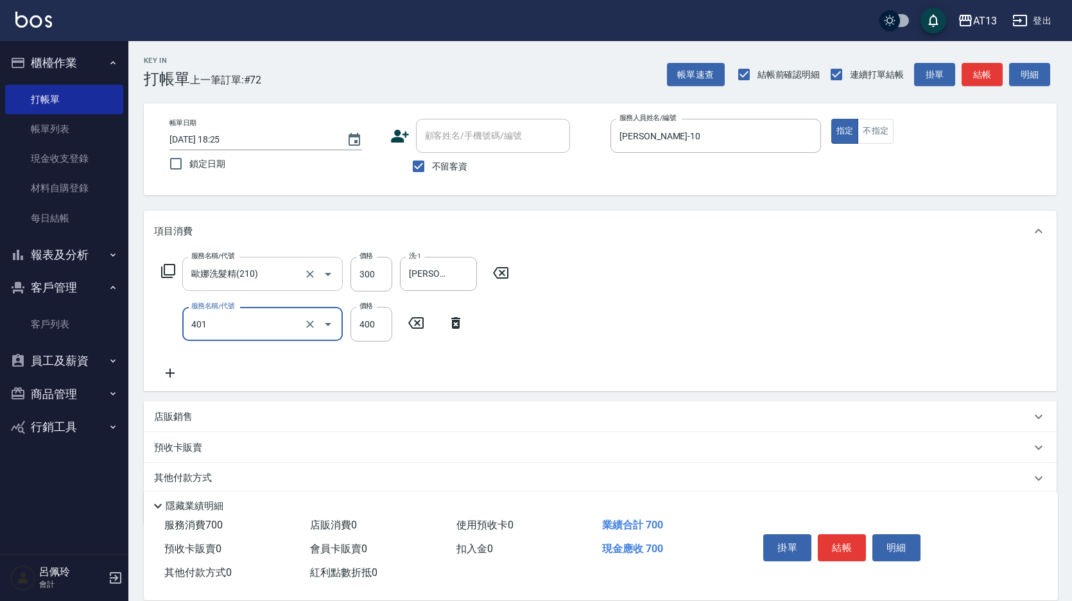
type input "剪髮(401)"
type input "250"
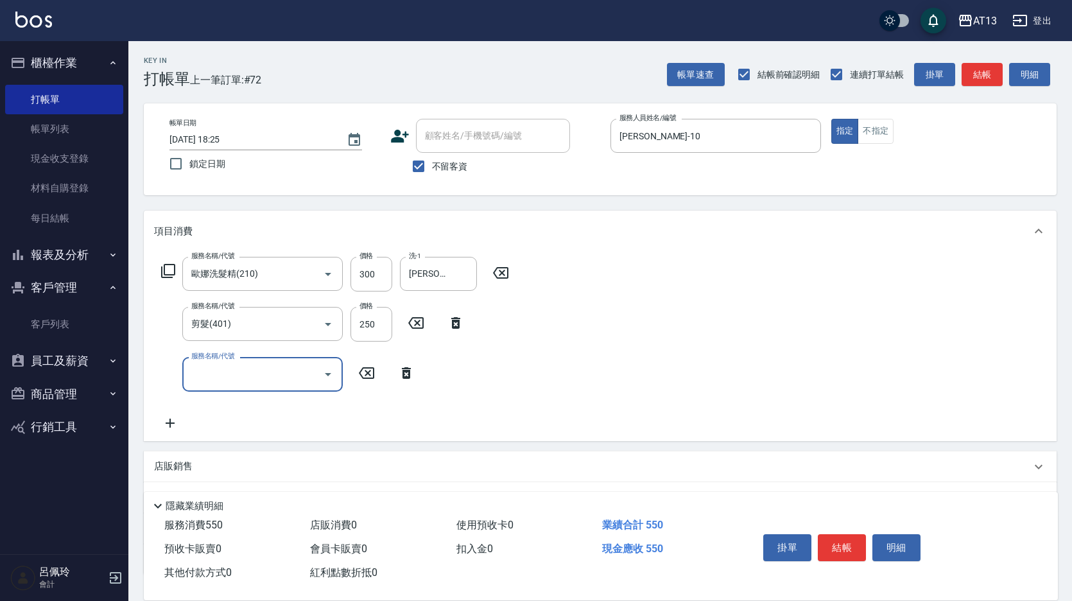
click at [868, 473] on div "項目消費 服務名稱/代號 [PERSON_NAME]洗髮精(210) 服務名稱/代號 價格 300 價格 洗-1 [PERSON_NAME]妡-30 洗-1 …" at bounding box center [600, 392] width 913 height 363
click at [832, 534] on button "結帳" at bounding box center [842, 547] width 48 height 27
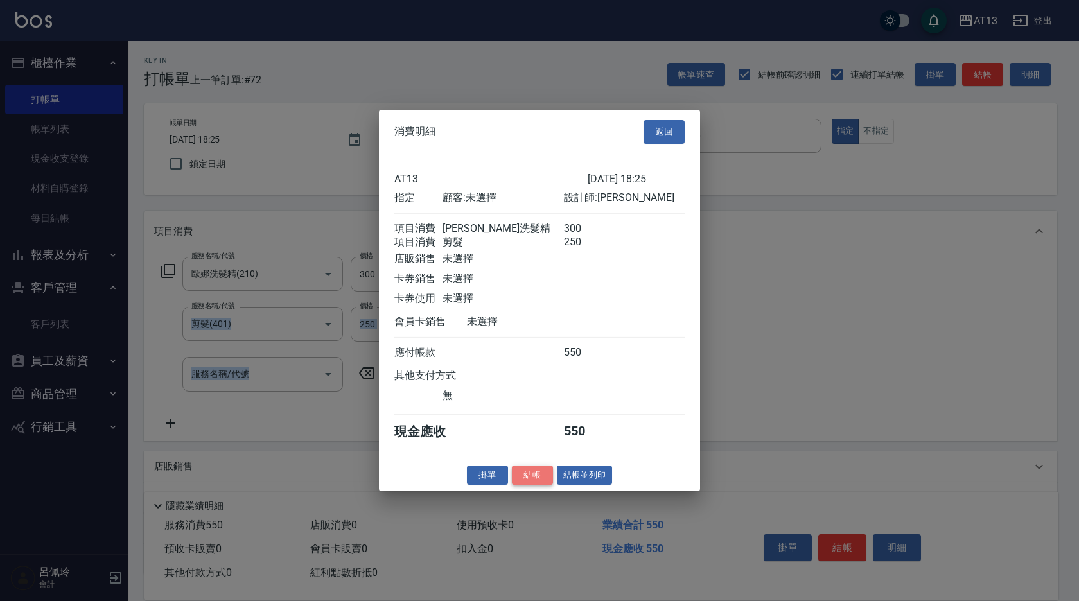
click at [542, 485] on button "結帳" at bounding box center [532, 475] width 41 height 20
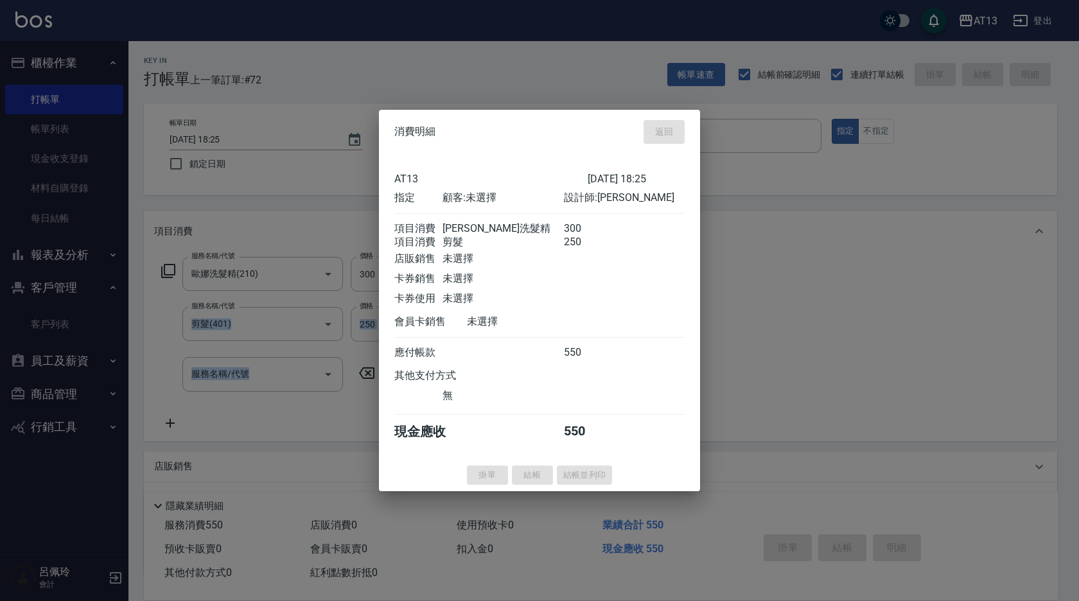
type input "[DATE] 18:48"
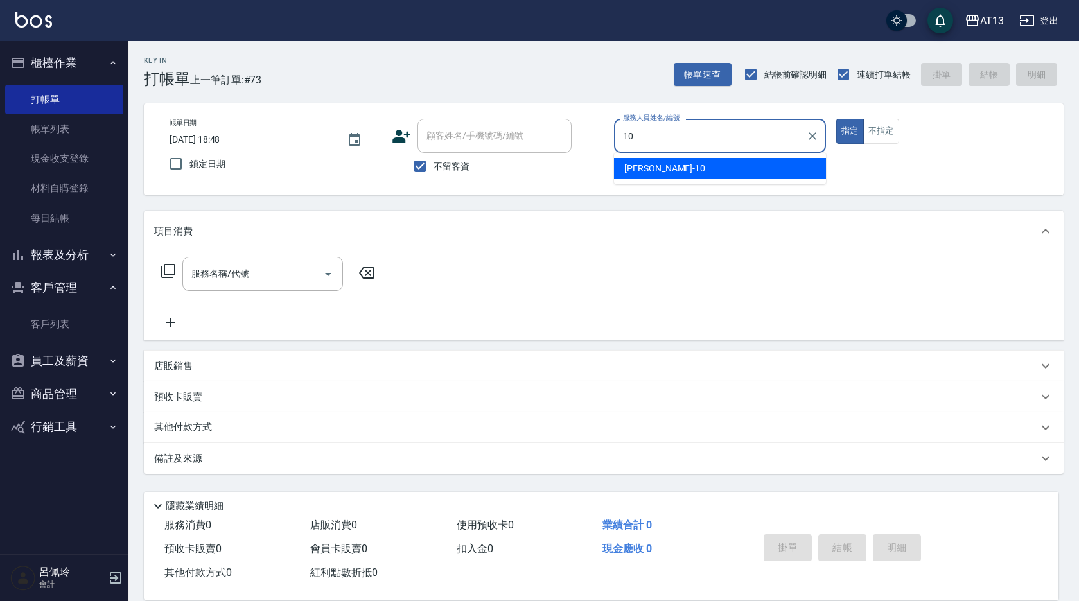
click at [729, 166] on div "[PERSON_NAME] -10" at bounding box center [720, 168] width 212 height 21
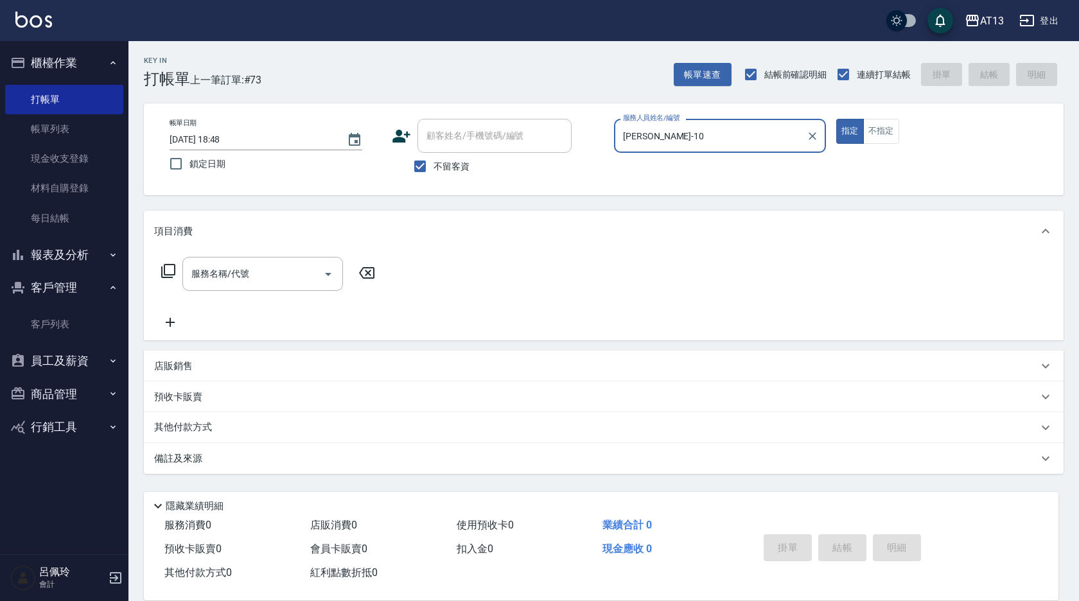
type input "[PERSON_NAME]-10"
click at [203, 274] on div "服務名稱/代號 服務名稱/代號" at bounding box center [262, 274] width 161 height 34
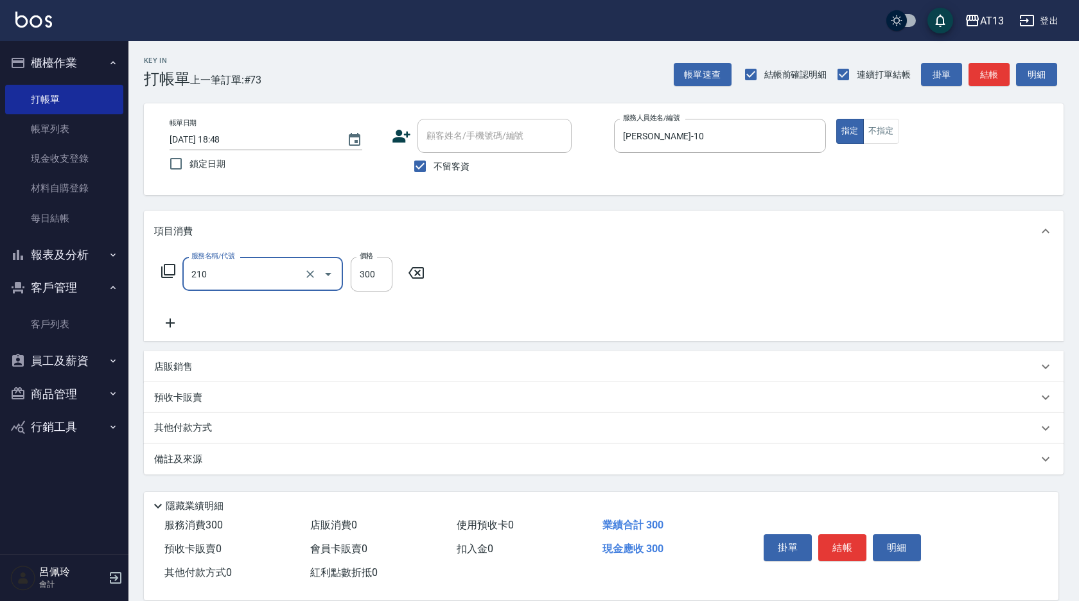
type input "歐娜洗髮精(210)"
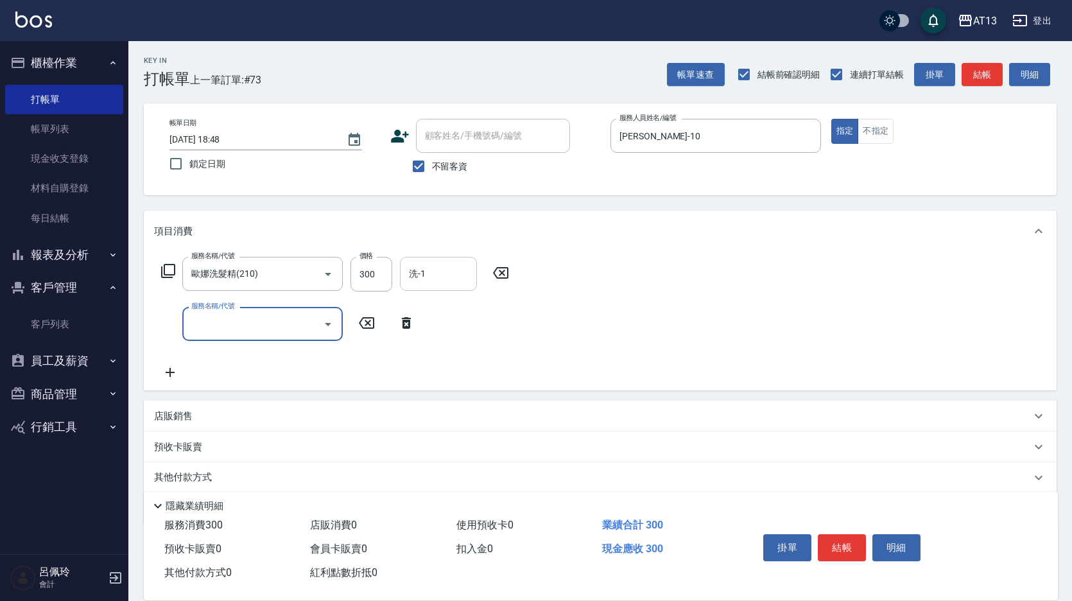
click at [428, 265] on input "洗-1" at bounding box center [438, 274] width 65 height 22
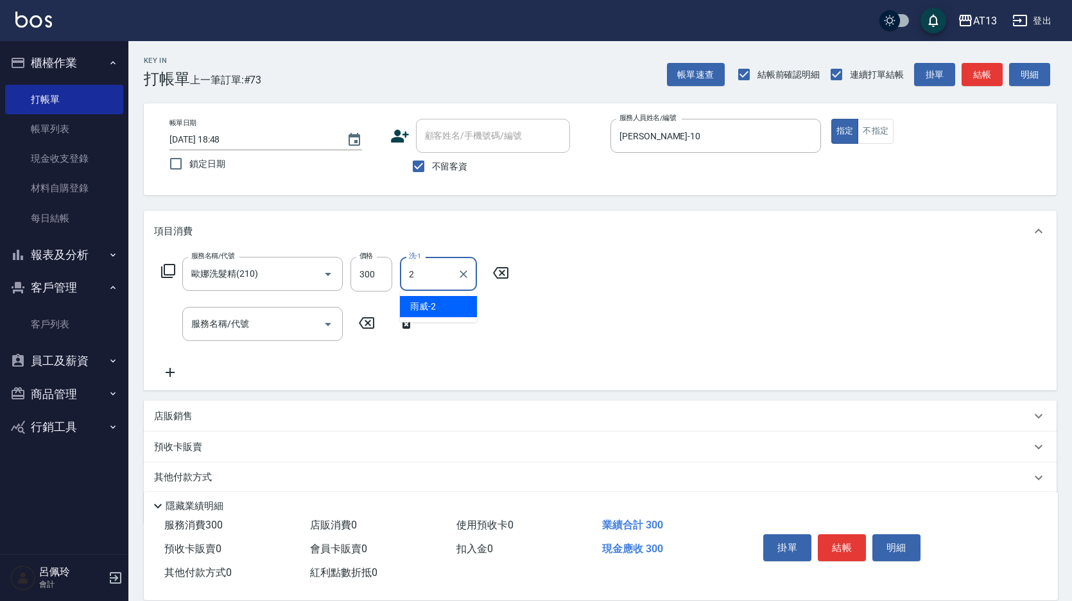
type input "雨威-2"
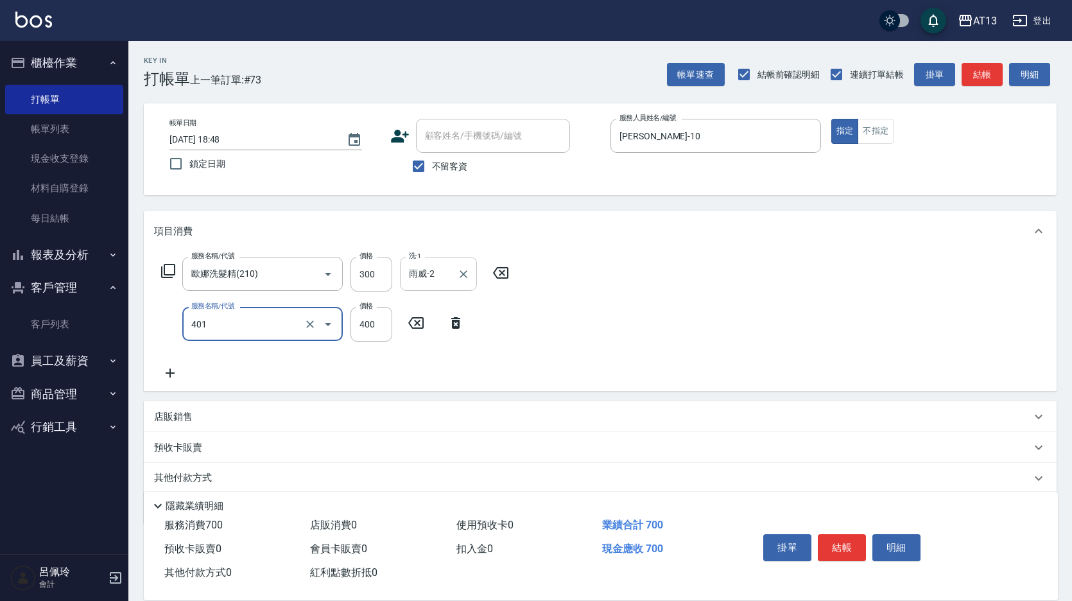
type input "剪髮(401)"
type input "300"
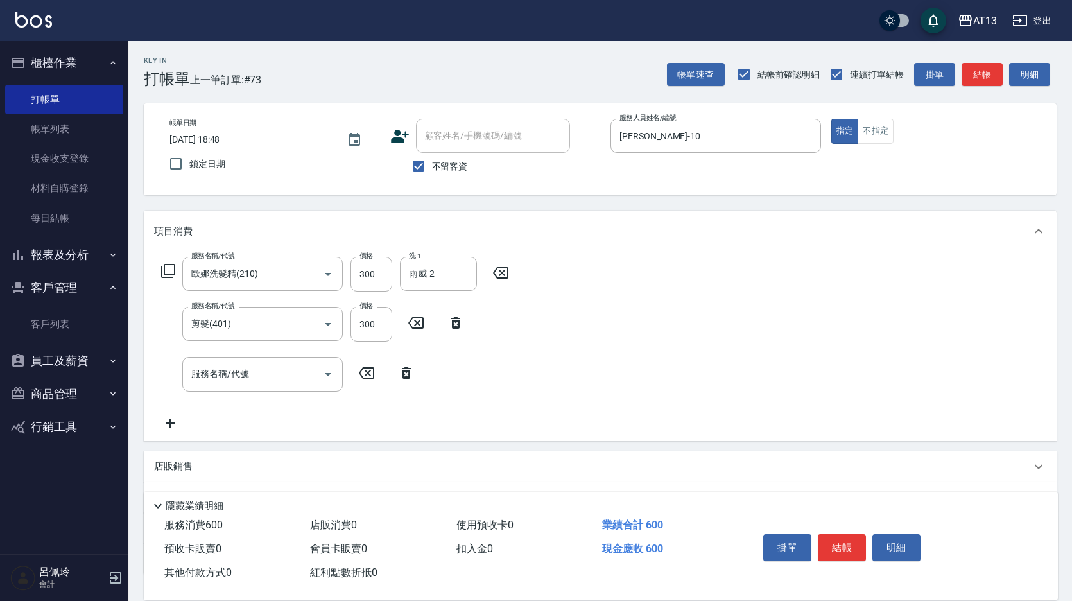
drag, startPoint x: 993, startPoint y: 376, endPoint x: 860, endPoint y: 597, distance: 258.7
click at [997, 383] on div "服務名稱/代號 [PERSON_NAME]洗髮精(210) 服務名稱/代號 價格 300 價格 洗-1 雨威-2 洗-1 服務名稱/代號 剪髮(401) 服務…" at bounding box center [600, 346] width 913 height 189
drag, startPoint x: 857, startPoint y: 517, endPoint x: 856, endPoint y: 528, distance: 10.9
click at [857, 519] on div "掛單 結帳 明細" at bounding box center [893, 549] width 300 height 71
drag, startPoint x: 854, startPoint y: 534, endPoint x: 845, endPoint y: 537, distance: 9.5
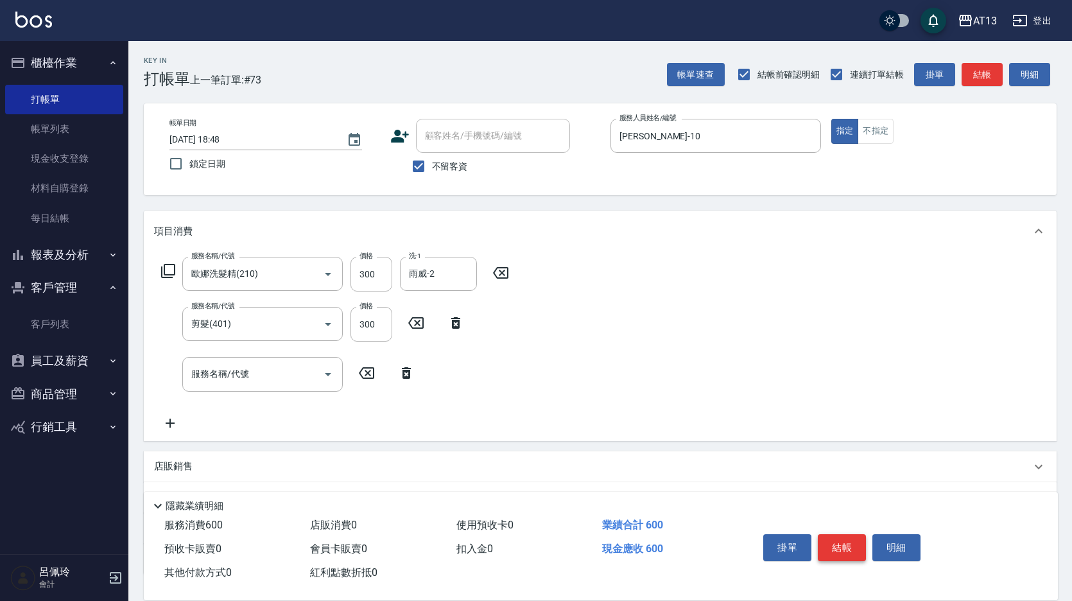
click at [853, 536] on button "結帳" at bounding box center [842, 547] width 48 height 27
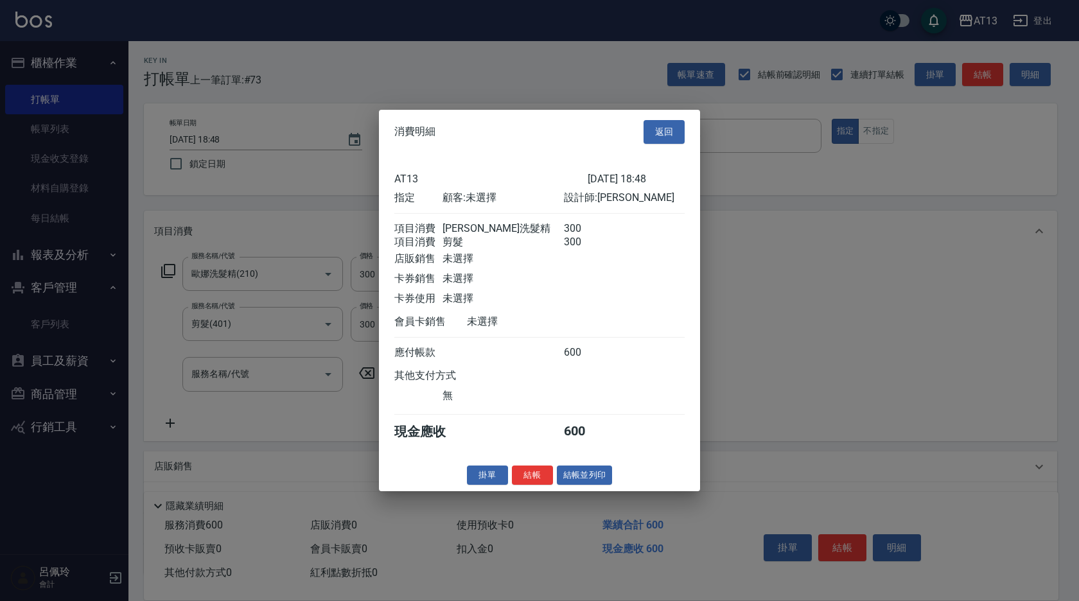
click at [537, 480] on button "結帳" at bounding box center [532, 475] width 41 height 20
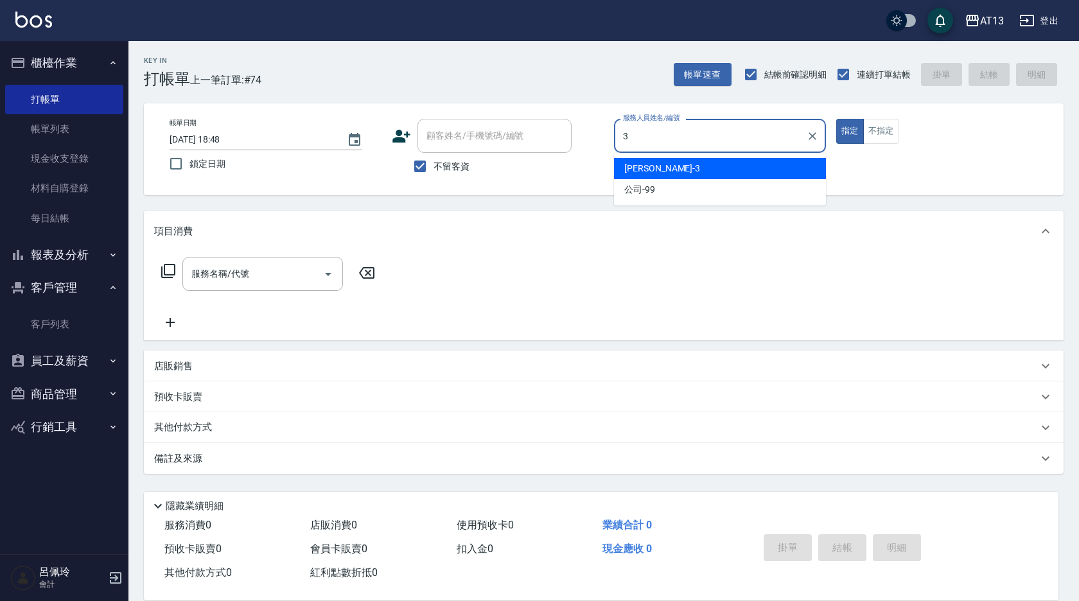
click at [730, 171] on div "[PERSON_NAME] -3" at bounding box center [720, 168] width 212 height 21
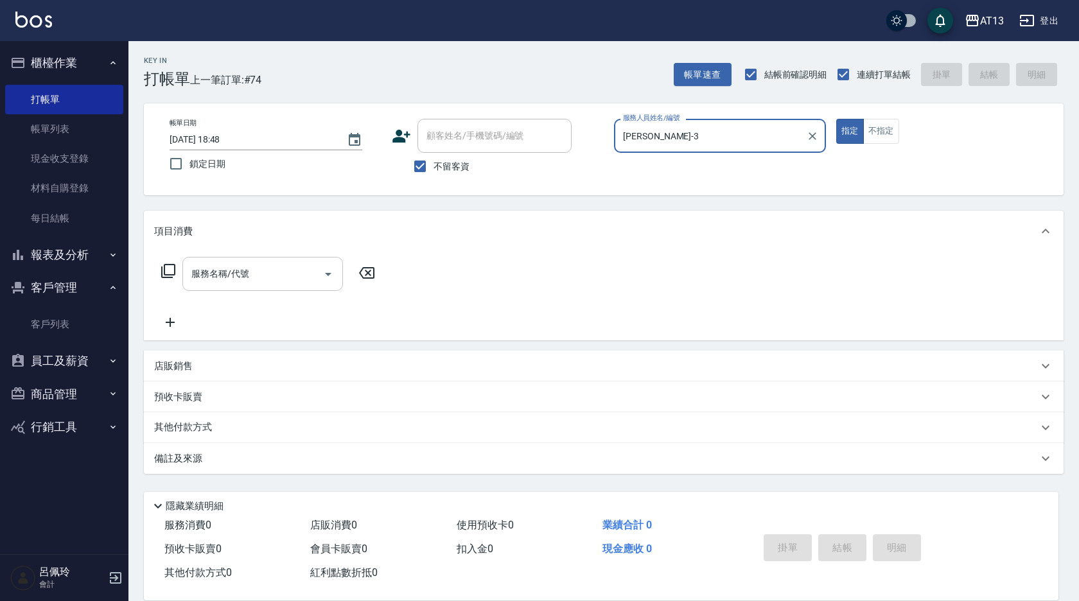
type input "[PERSON_NAME]-3"
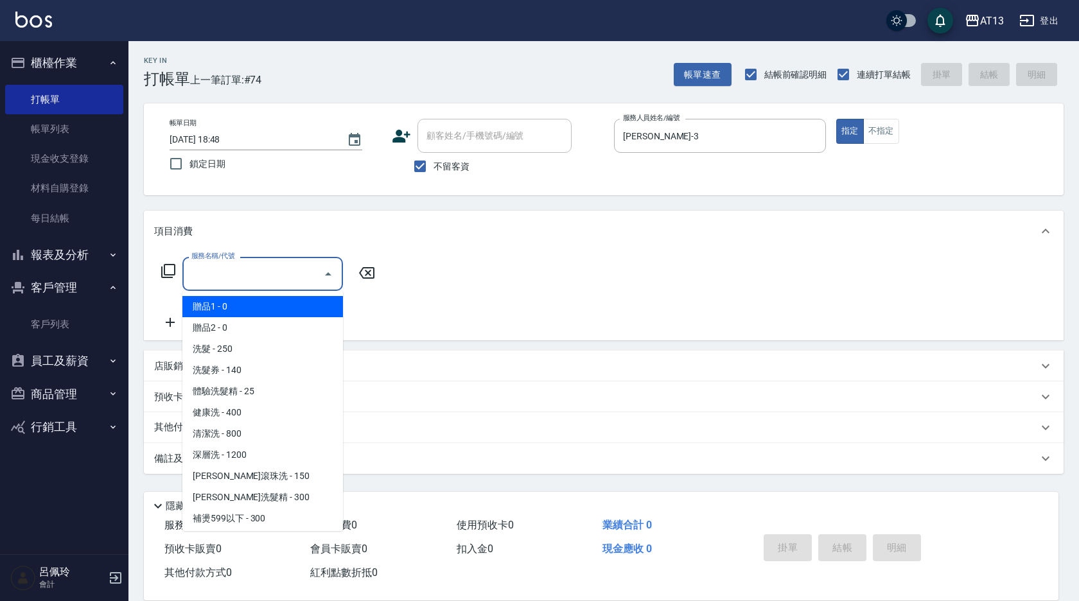
click at [216, 276] on input "服務名稱/代號" at bounding box center [253, 274] width 130 height 22
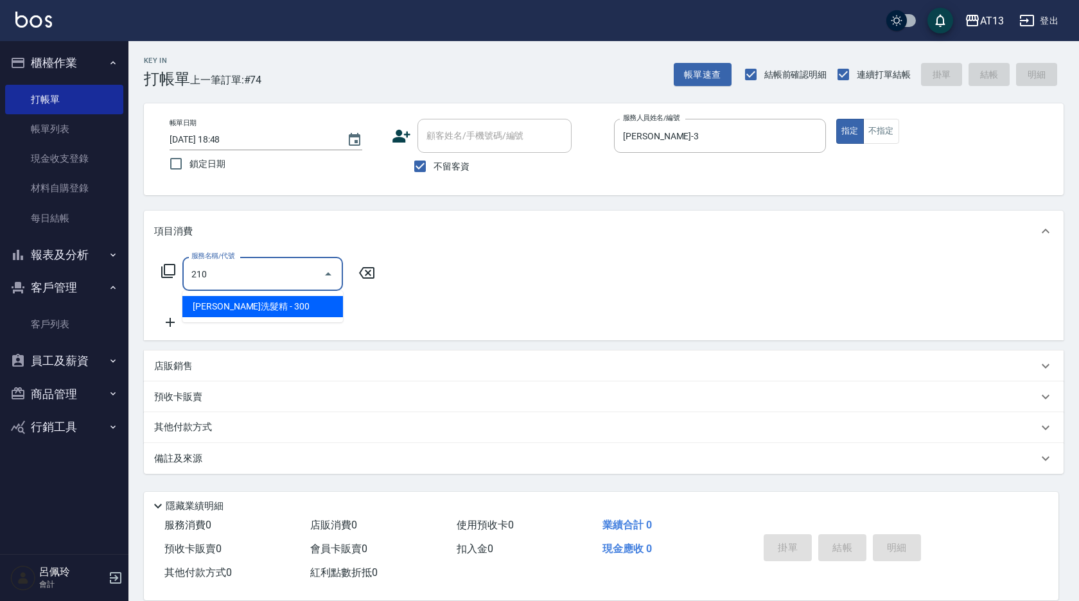
type input "歐娜洗髮精(210)"
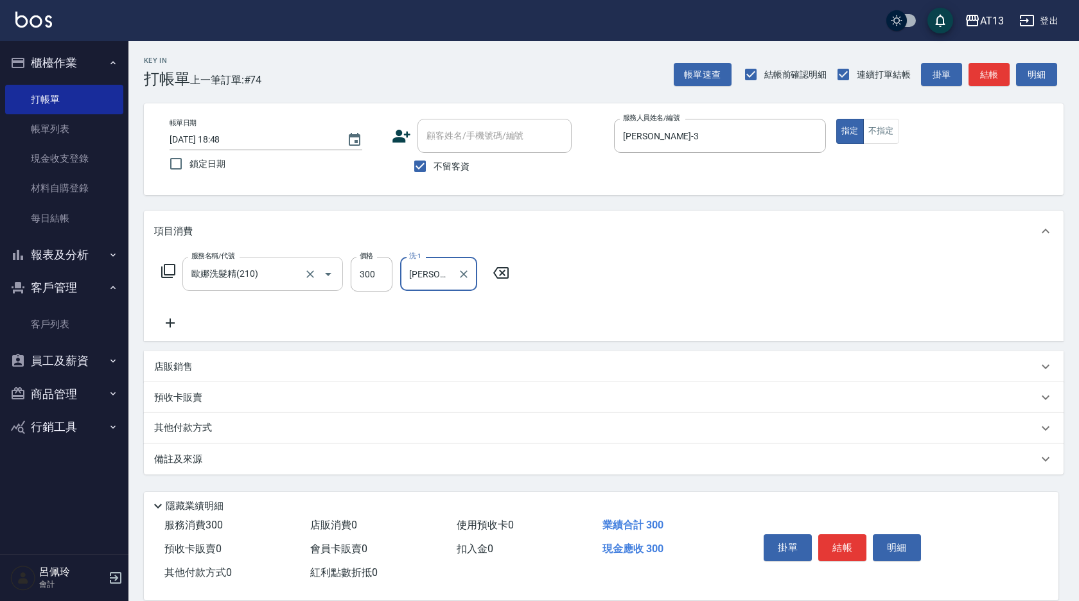
type input "[PERSON_NAME]-31"
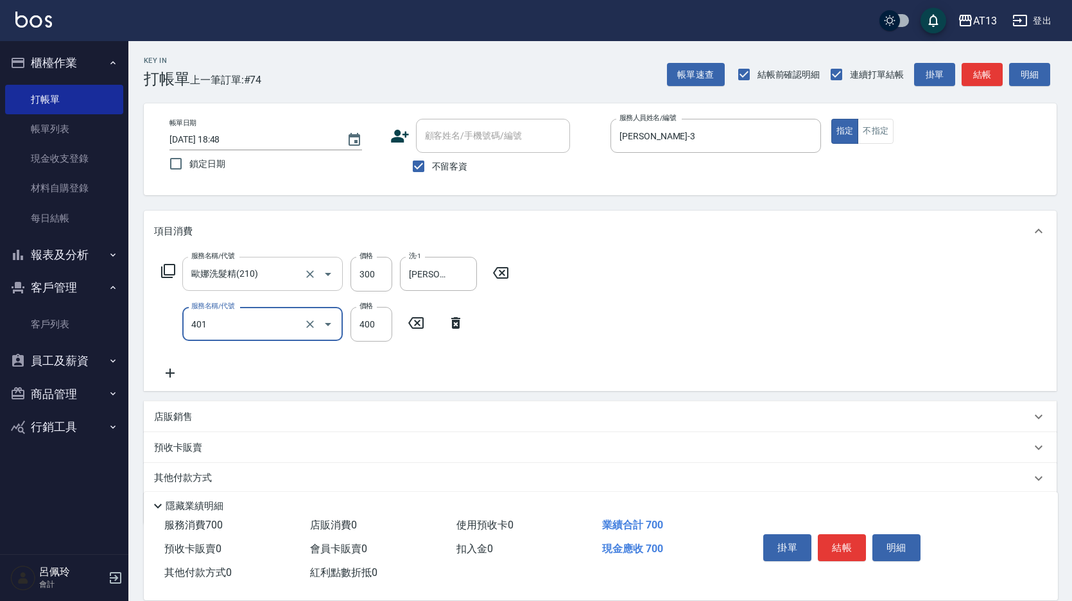
type input "剪髮(401)"
click at [704, 328] on div "服務名稱/代號 [PERSON_NAME]洗髮精(210) 服務名稱/代號 價格 300 價格 洗-1 [PERSON_NAME]-31 洗-1 服務名稱/代…" at bounding box center [600, 321] width 913 height 139
click at [835, 539] on button "結帳" at bounding box center [842, 547] width 48 height 27
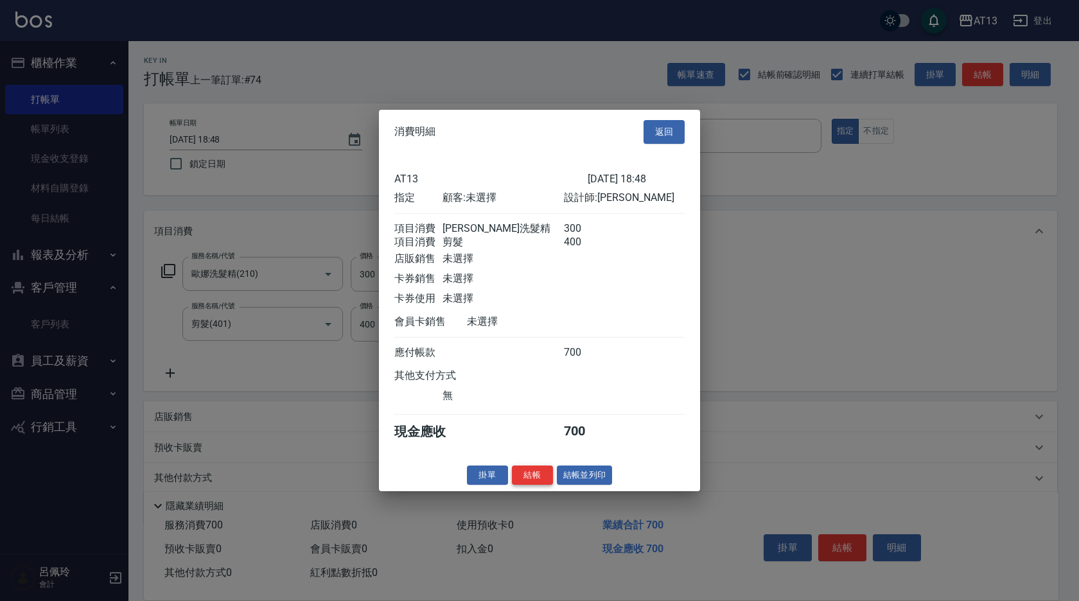
click at [540, 482] on button "結帳" at bounding box center [532, 475] width 41 height 20
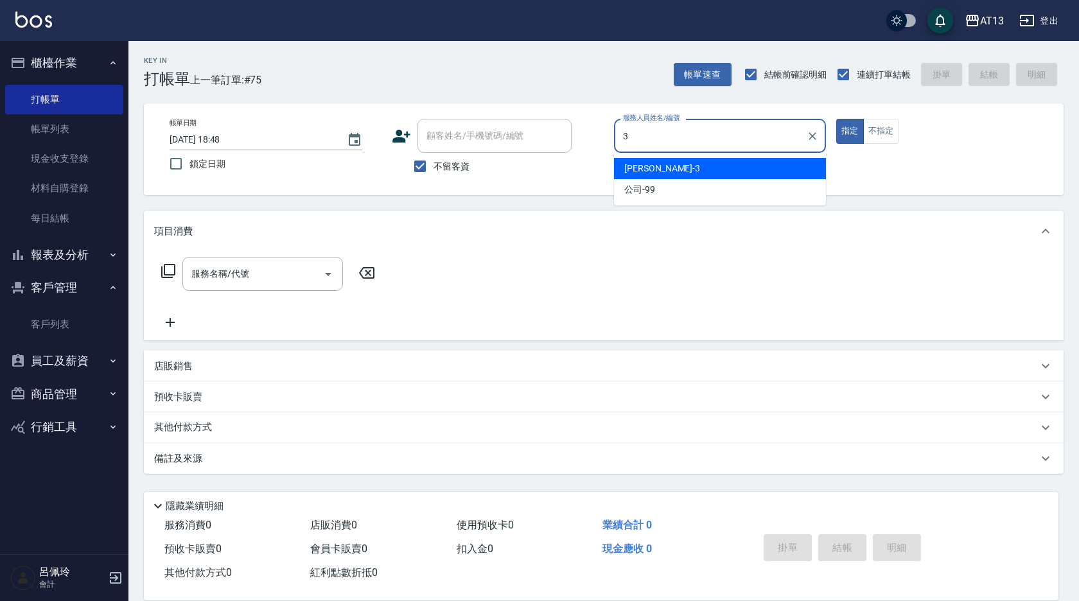
click at [645, 171] on span "[PERSON_NAME] -3" at bounding box center [662, 168] width 76 height 13
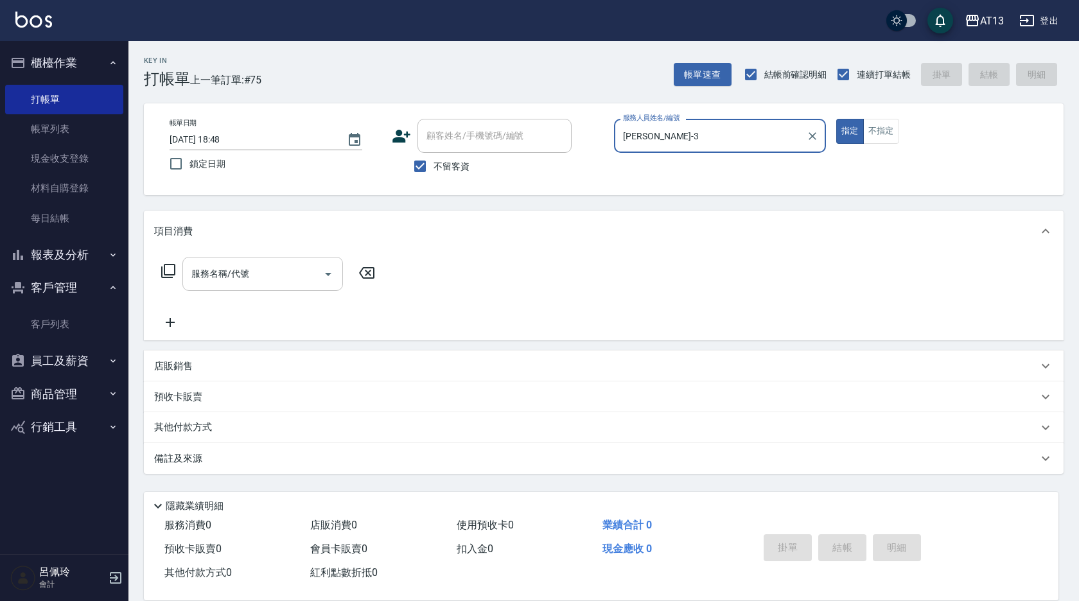
type input "[PERSON_NAME]-3"
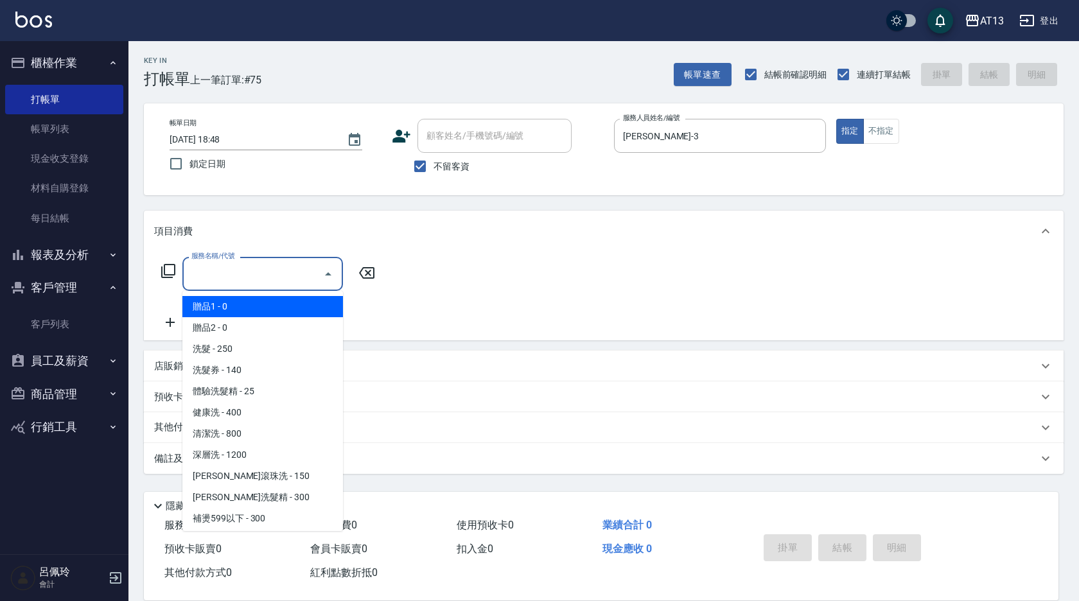
click at [228, 274] on div "服務名稱/代號 服務名稱/代號" at bounding box center [262, 274] width 161 height 34
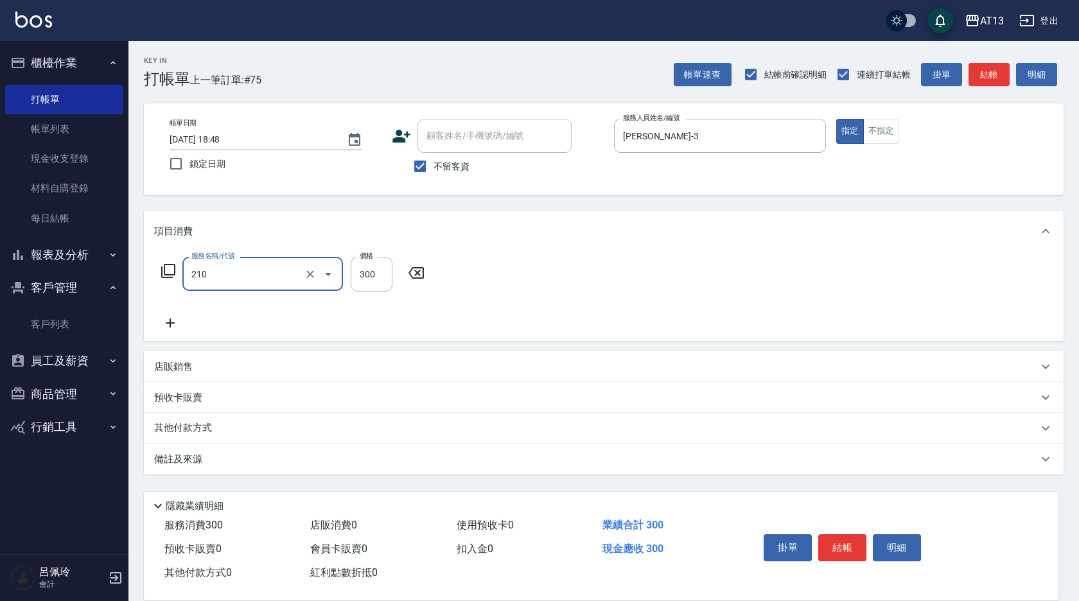
type input "歐娜洗髮精(210)"
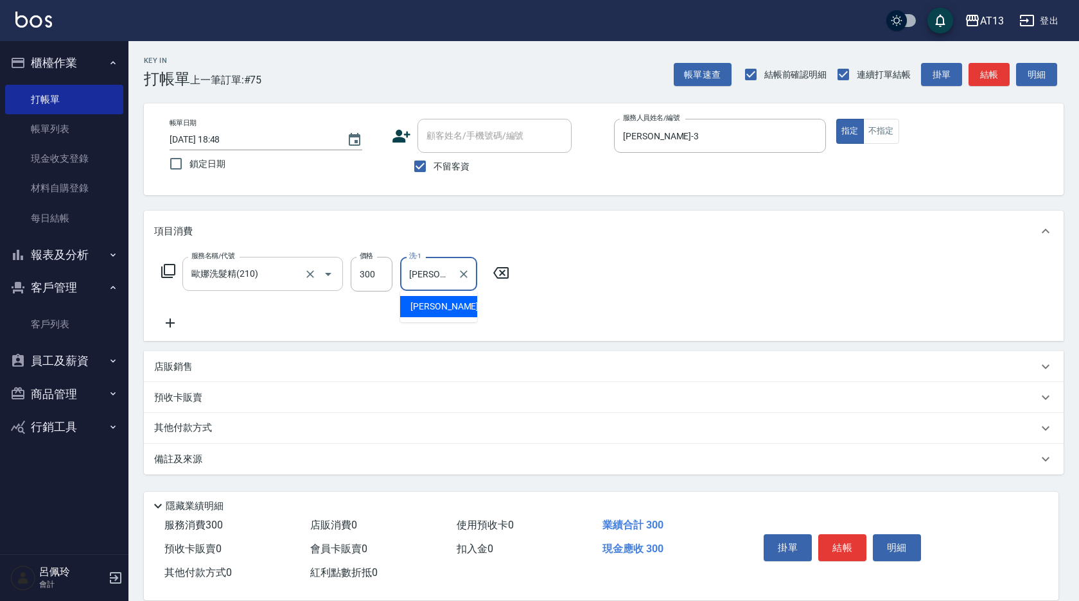
type input "[PERSON_NAME]-33"
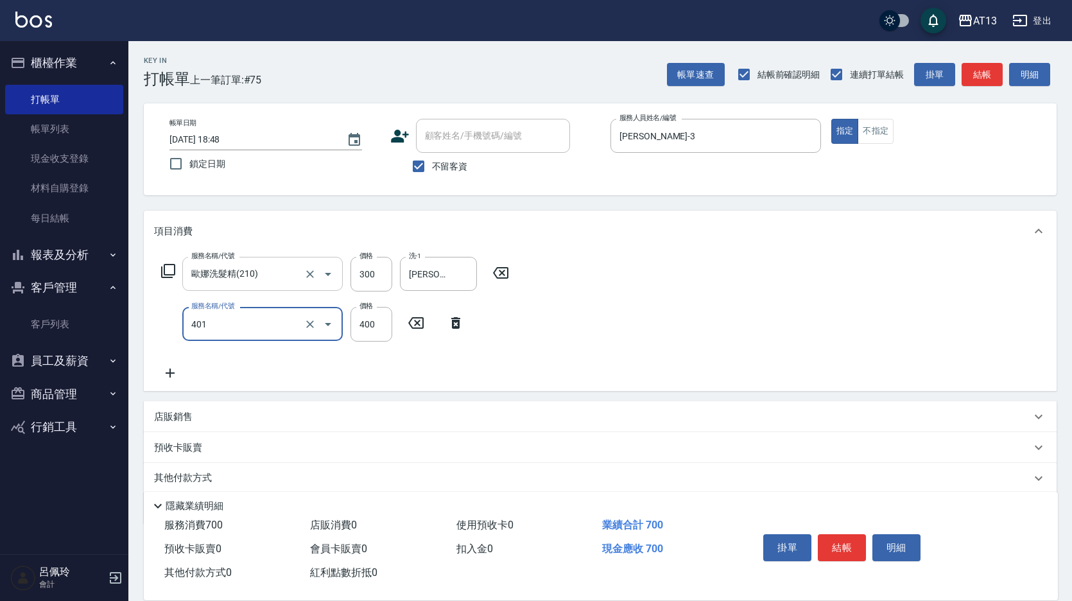
type input "剪髮(401)"
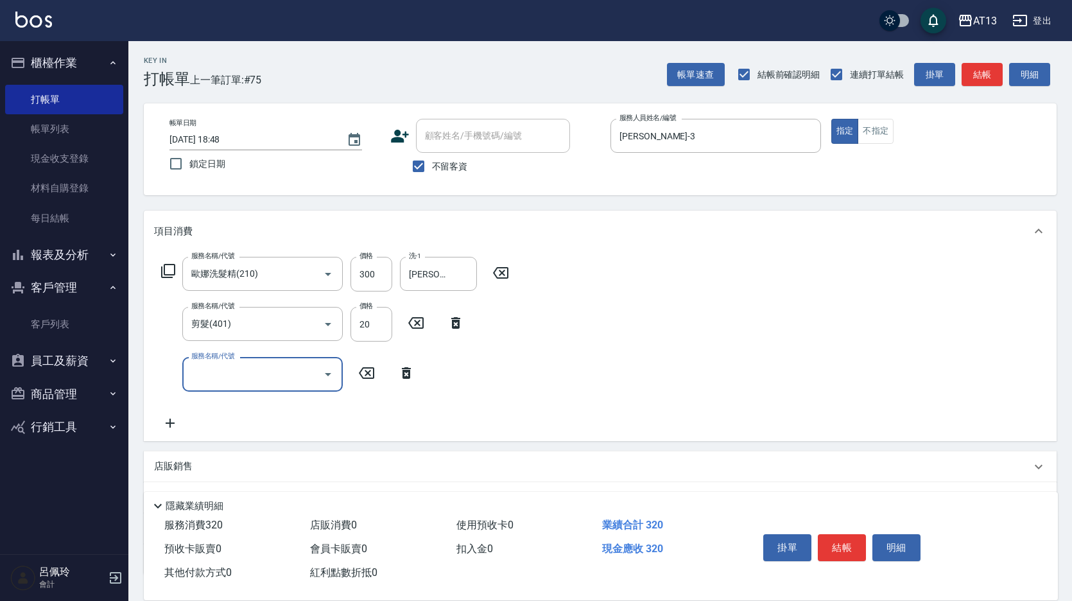
click at [694, 376] on div "服務名稱/代號 [PERSON_NAME]洗髮精(210) 服務名稱/代號 價格 300 價格 洗-1 [PERSON_NAME]-33 洗-1 服務名稱/代…" at bounding box center [600, 346] width 913 height 189
click at [370, 333] on input "20" at bounding box center [372, 324] width 42 height 35
type input "400"
click at [805, 360] on div "服務名稱/代號 [PERSON_NAME]洗髮精(210) 服務名稱/代號 價格 300 價格 洗-1 [PERSON_NAME]-33 洗-1 服務名稱/代…" at bounding box center [600, 346] width 913 height 189
click at [842, 530] on div "掛單 結帳 明細" at bounding box center [842, 549] width 168 height 40
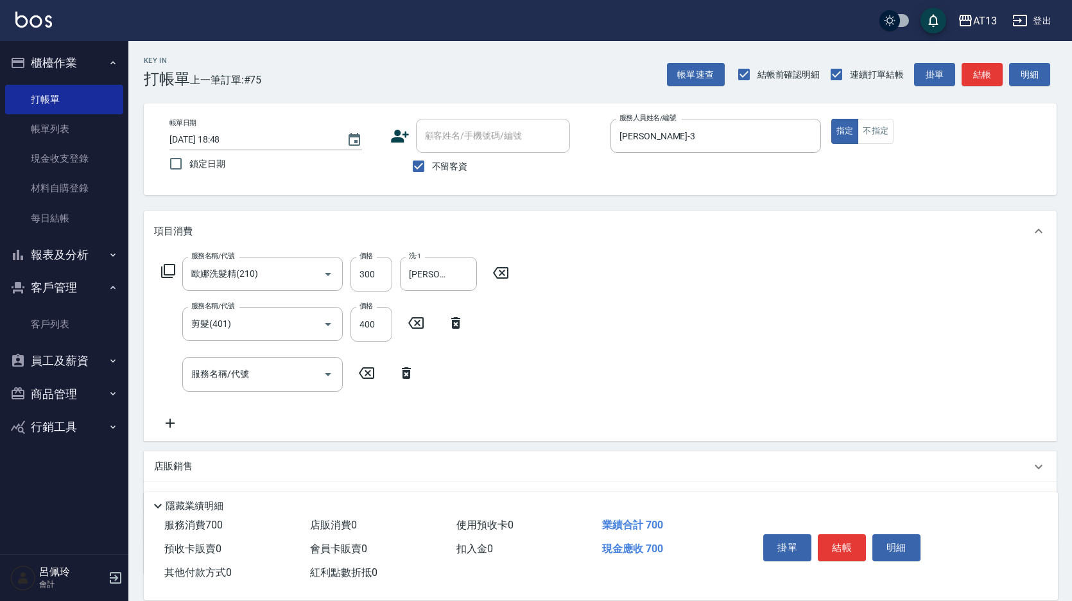
click at [839, 534] on button "結帳" at bounding box center [842, 547] width 48 height 27
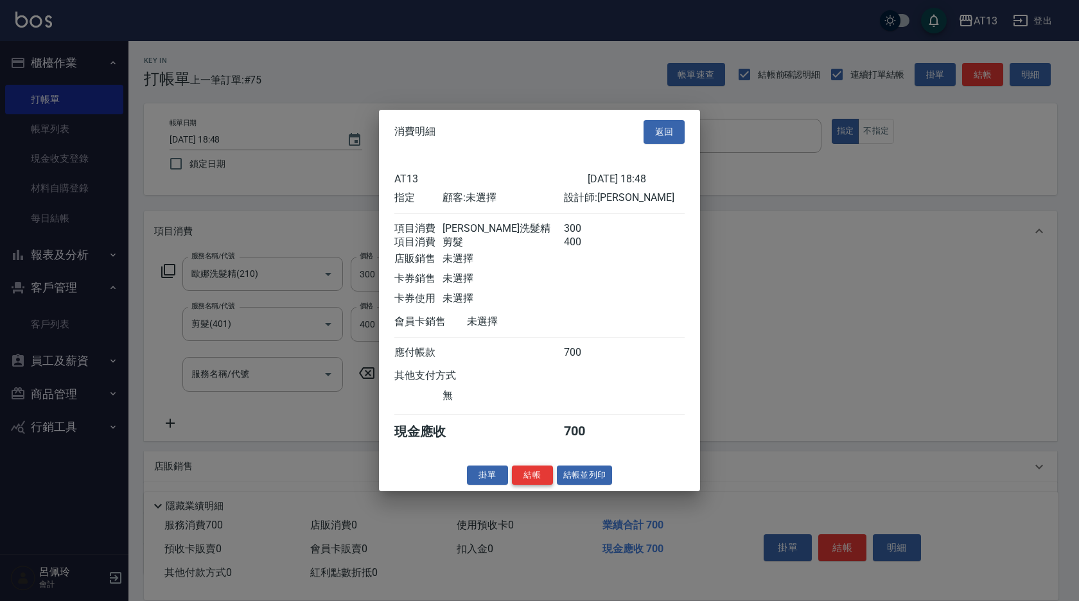
click at [523, 485] on button "結帳" at bounding box center [532, 475] width 41 height 20
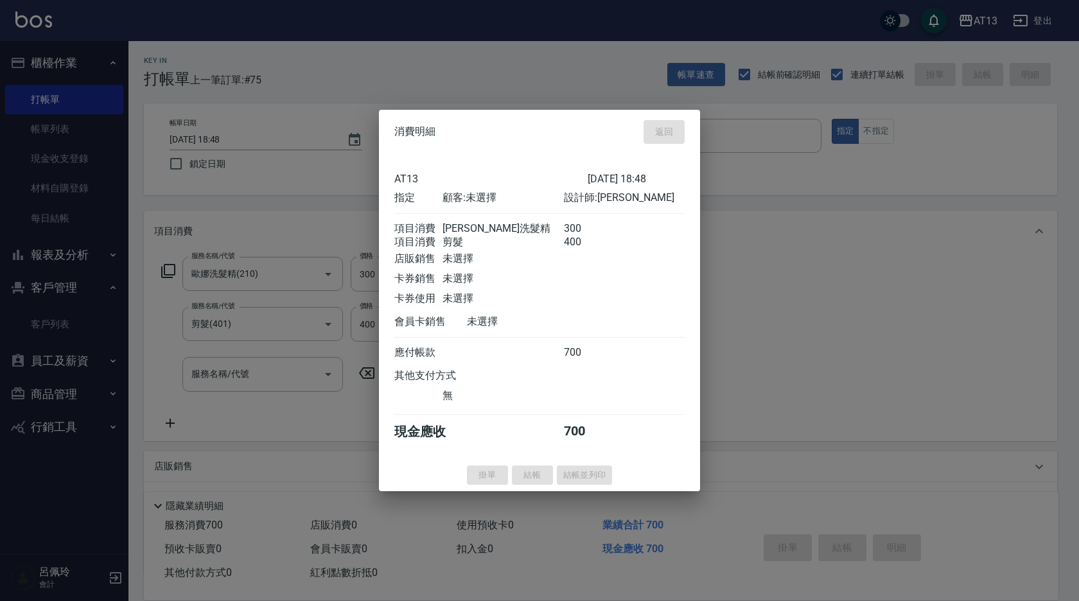
type input "[DATE] 18:49"
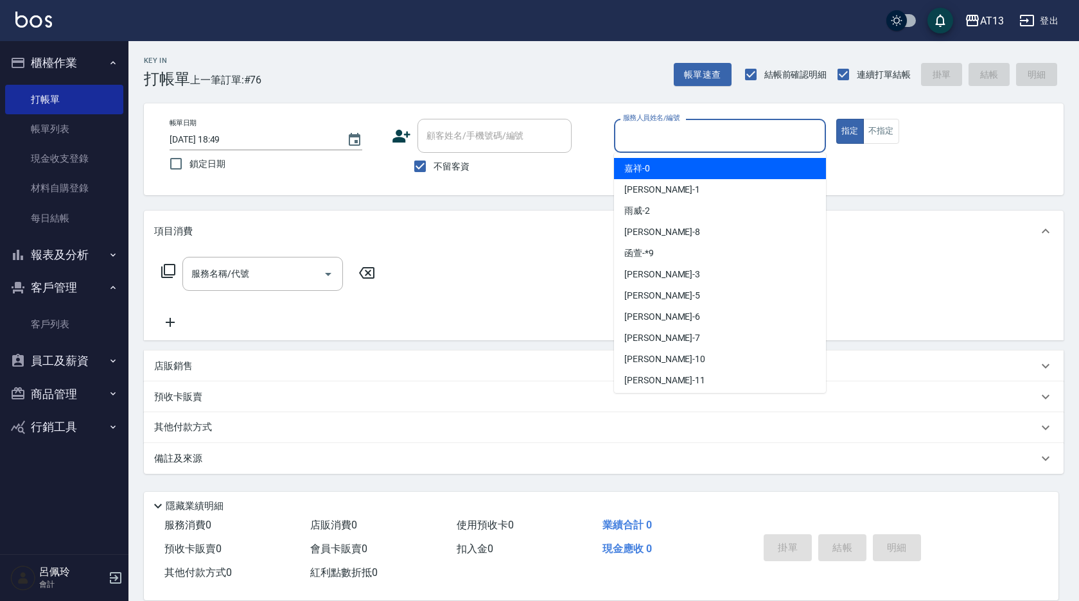
click at [673, 147] on input "服務人員姓名/編號" at bounding box center [720, 136] width 200 height 22
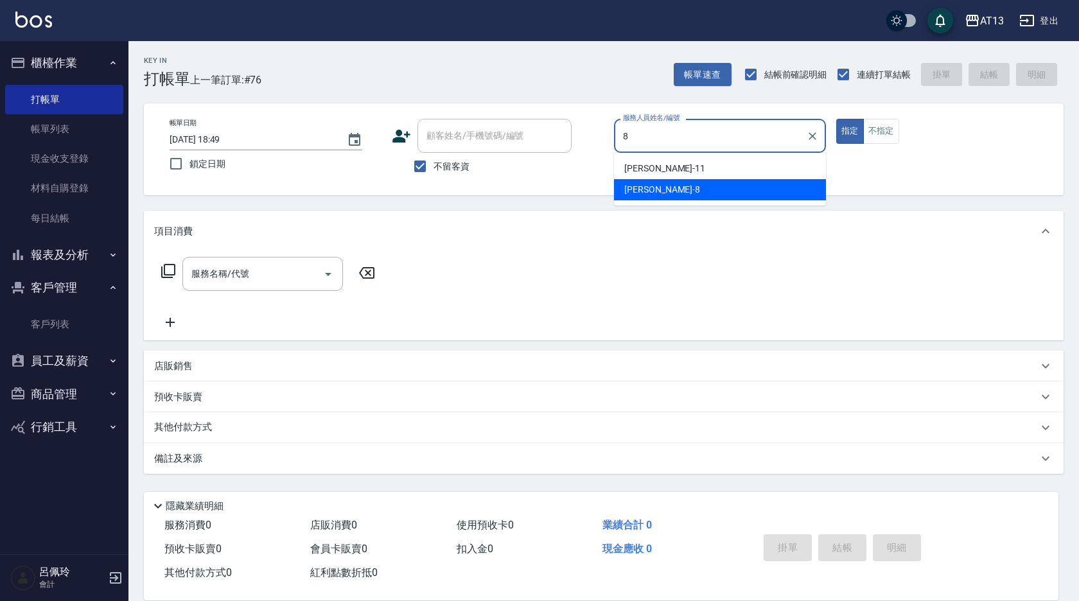
click at [700, 190] on div "[PERSON_NAME] -8" at bounding box center [720, 189] width 212 height 21
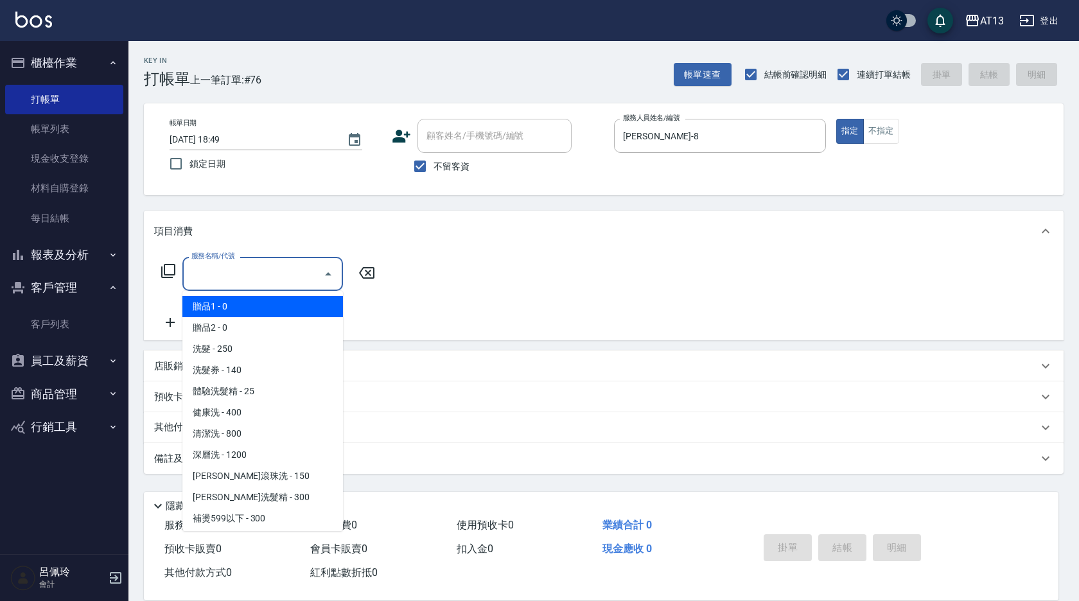
drag, startPoint x: 222, startPoint y: 272, endPoint x: 202, endPoint y: 270, distance: 20.0
click at [222, 274] on input "服務名稱/代號" at bounding box center [253, 274] width 130 height 22
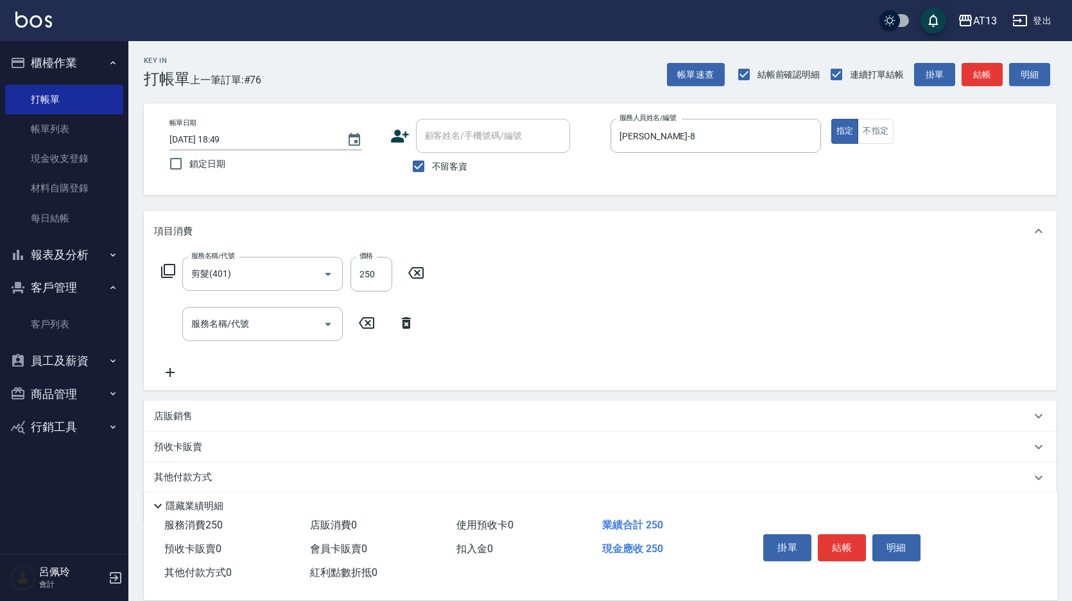
drag, startPoint x: 562, startPoint y: 302, endPoint x: 1078, endPoint y: 570, distance: 581.3
click at [564, 302] on div "服務名稱/代號 剪髮(401) 服務名稱/代號 價格 250 價格 服務名稱/代號 服務名稱/代號" at bounding box center [600, 321] width 913 height 139
click at [821, 537] on button "結帳" at bounding box center [842, 547] width 48 height 27
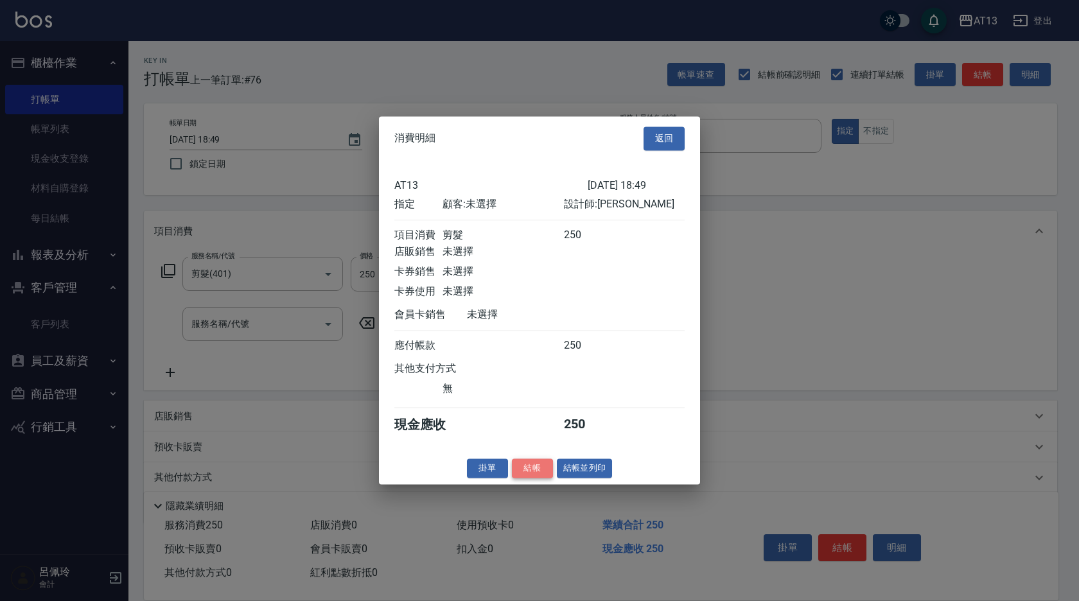
click at [536, 478] on button "結帳" at bounding box center [532, 468] width 41 height 20
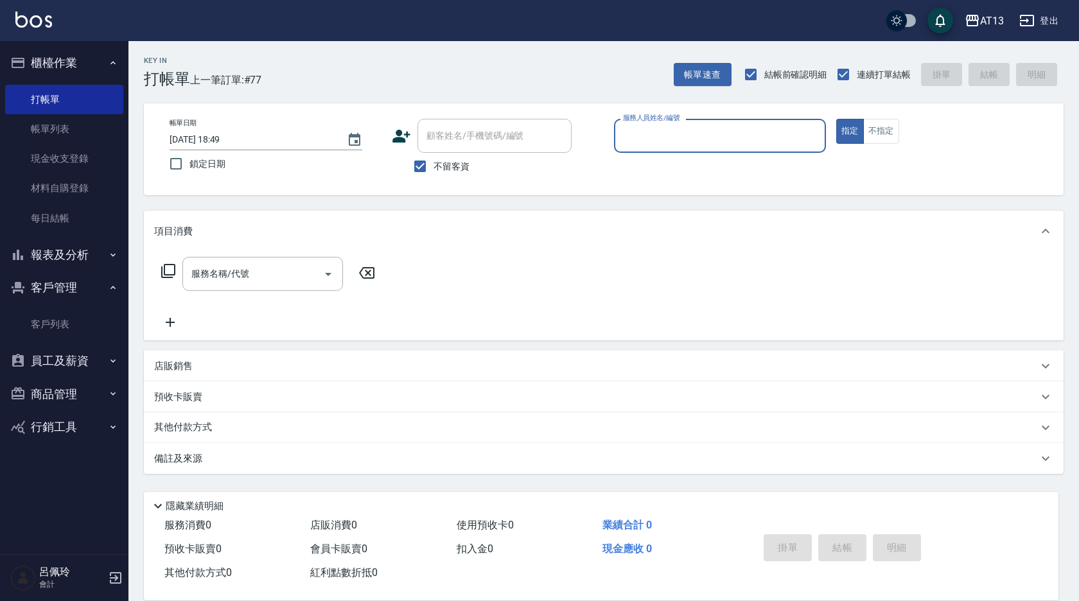
click at [668, 134] on input "服務人員姓名/編號" at bounding box center [720, 136] width 200 height 22
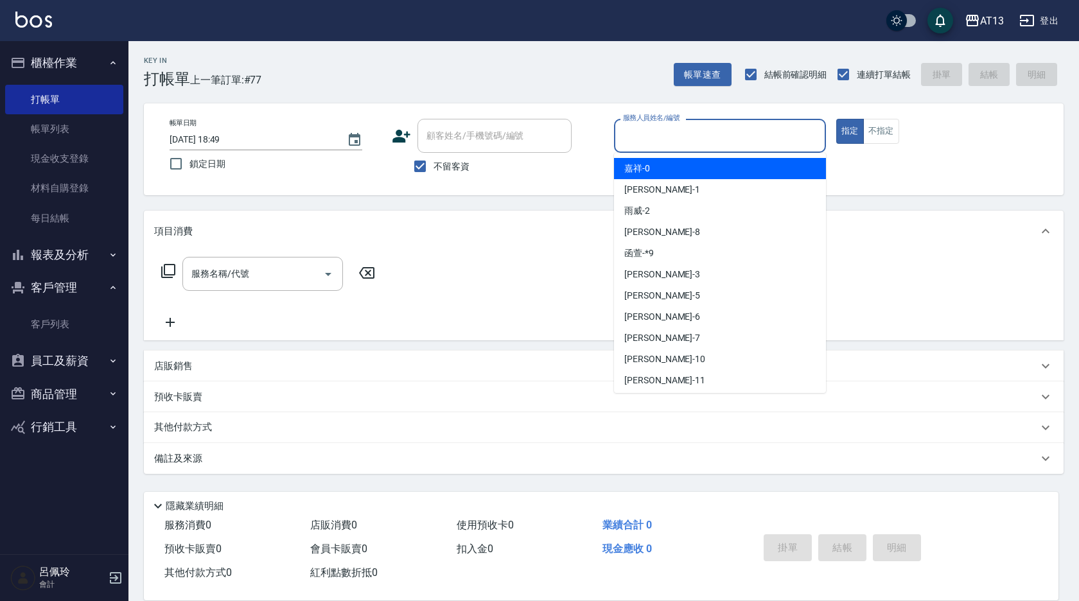
click at [637, 171] on span "嘉祥 -0" at bounding box center [637, 168] width 26 height 13
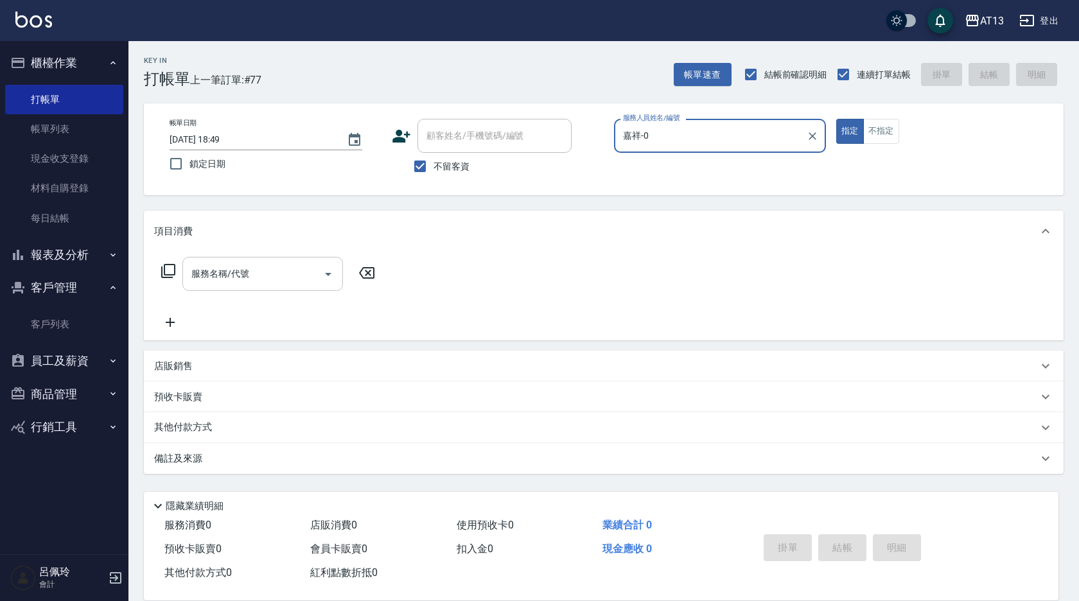
click at [239, 261] on div "服務名稱/代號" at bounding box center [262, 274] width 161 height 34
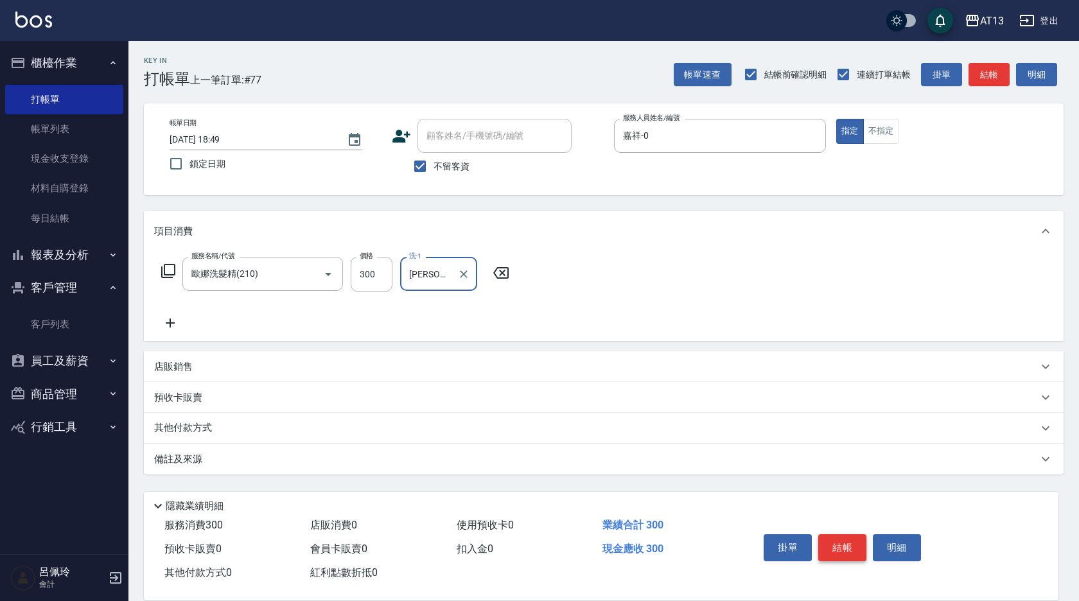
click at [847, 534] on button "結帳" at bounding box center [842, 547] width 48 height 27
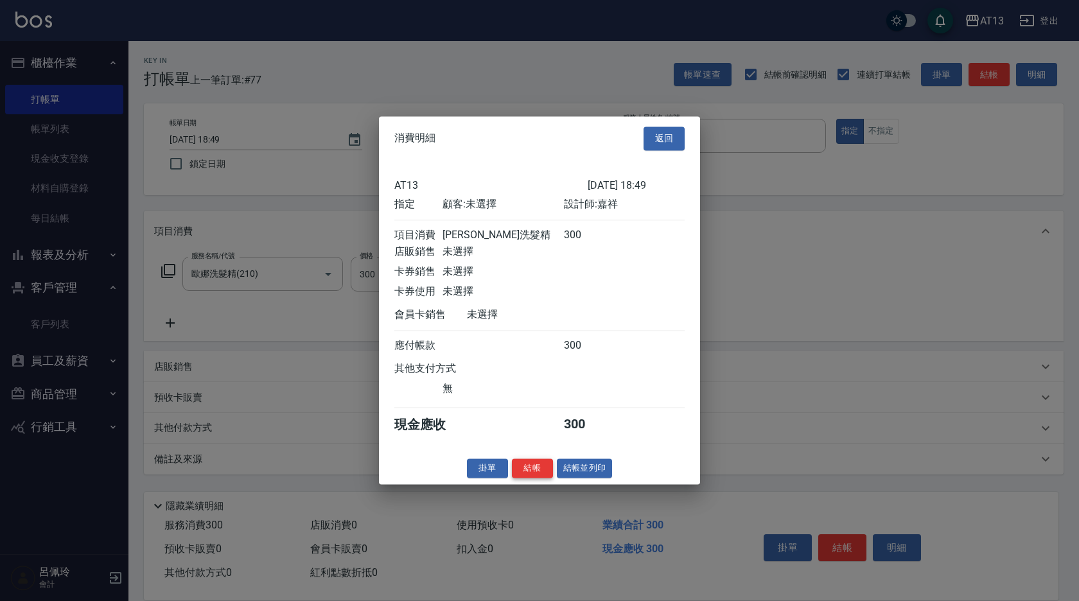
click at [529, 475] on button "結帳" at bounding box center [532, 468] width 41 height 20
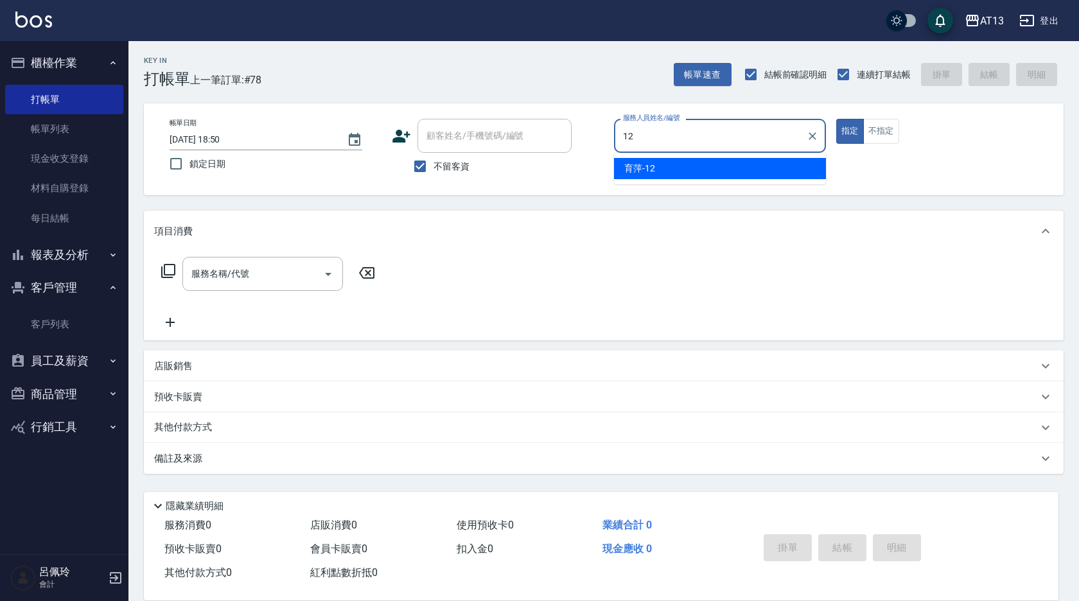
click at [663, 157] on ul "育萍 -12" at bounding box center [720, 168] width 212 height 31
click at [640, 167] on span "育萍 -12" at bounding box center [639, 168] width 31 height 13
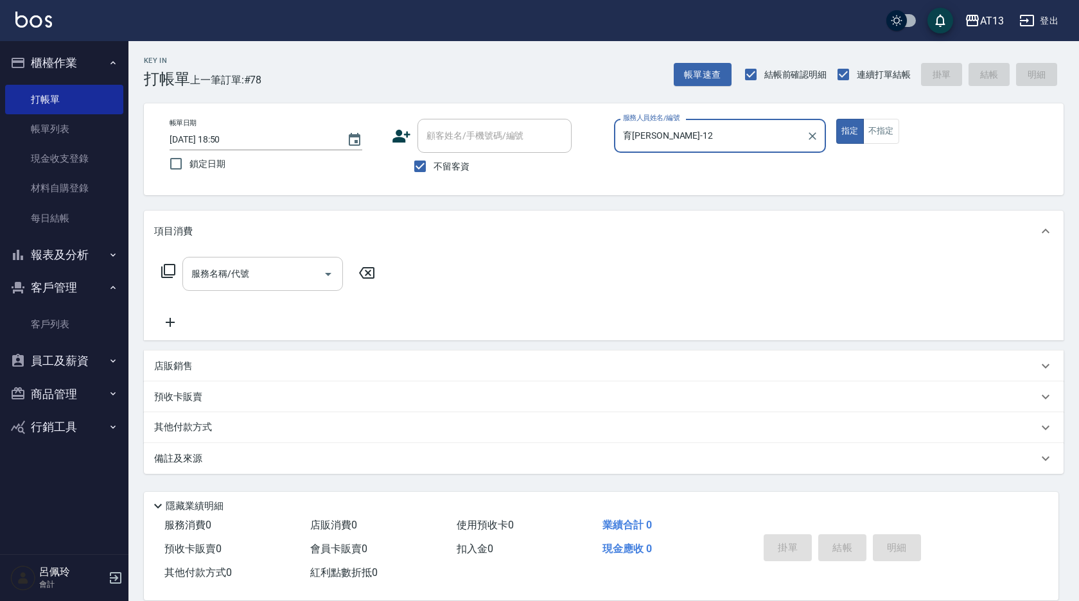
click at [201, 275] on input "服務名稱/代號" at bounding box center [253, 274] width 130 height 22
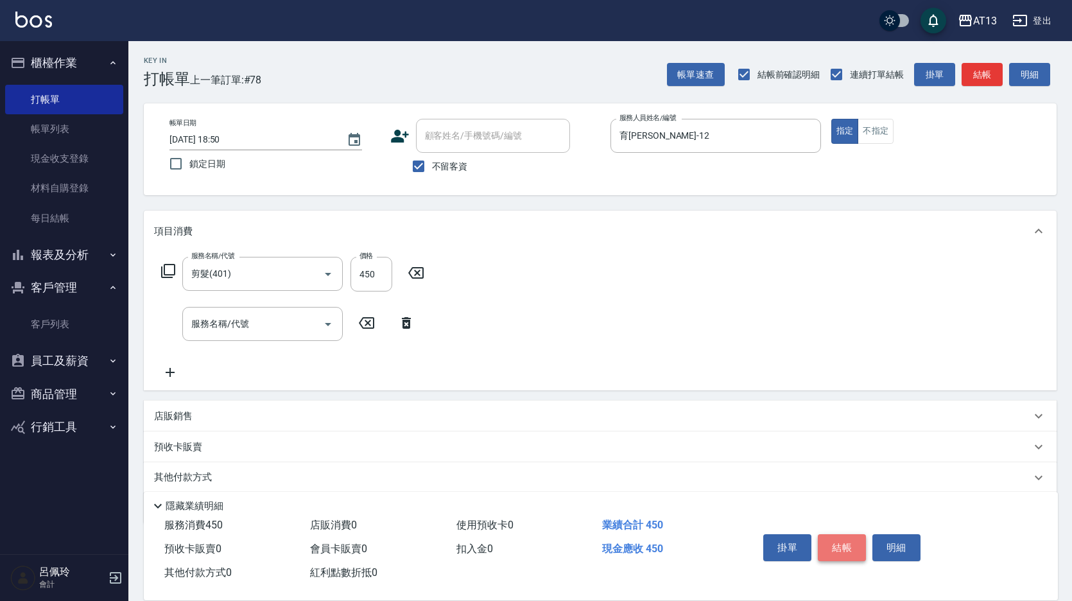
click at [844, 537] on button "結帳" at bounding box center [842, 547] width 48 height 27
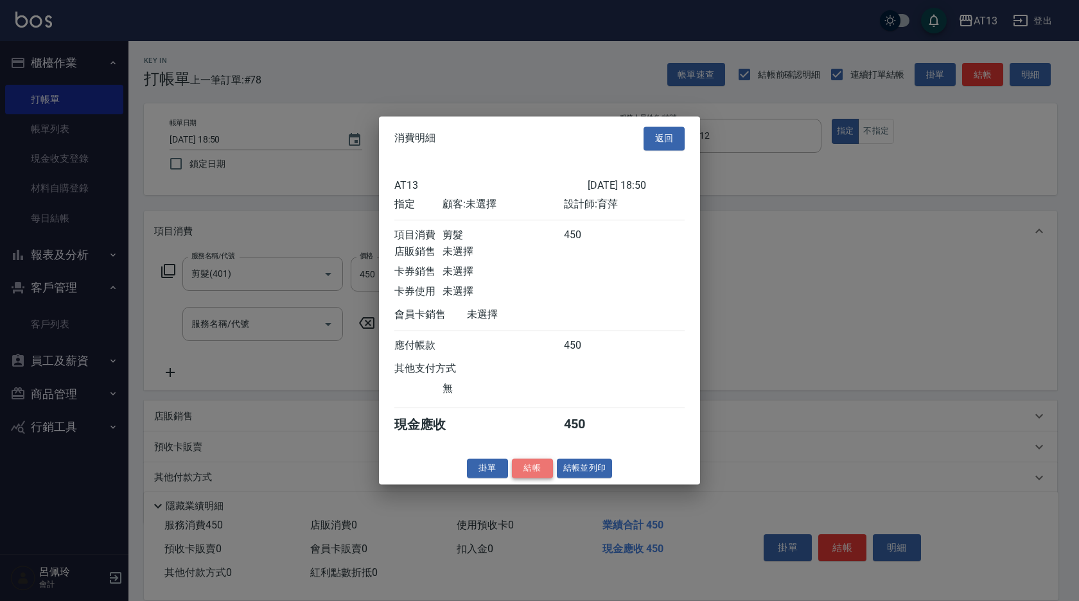
click at [528, 478] on button "結帳" at bounding box center [532, 468] width 41 height 20
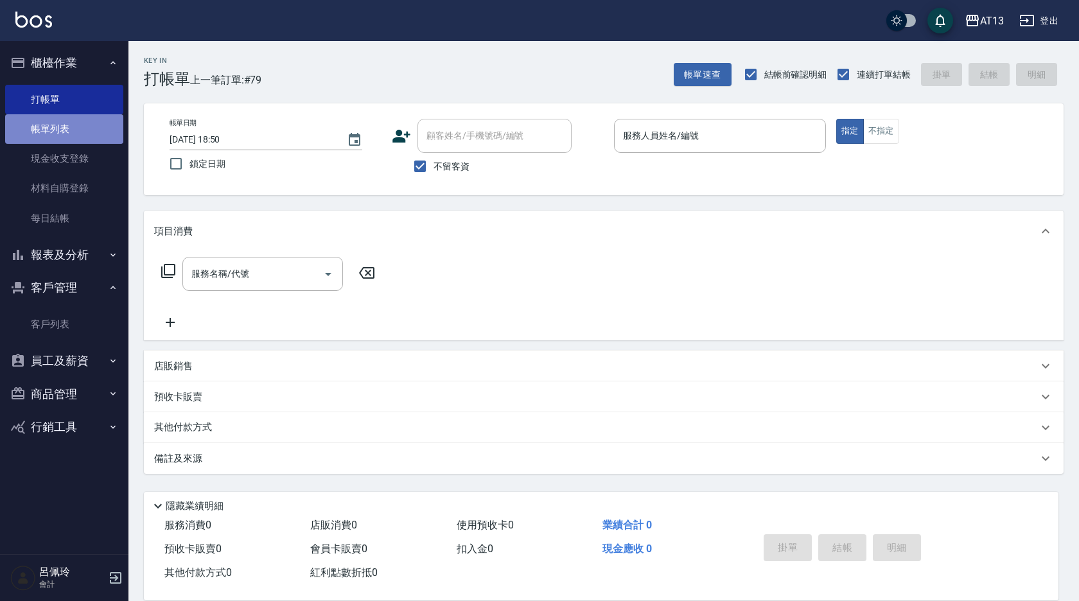
click at [57, 133] on link "帳單列表" at bounding box center [64, 129] width 118 height 30
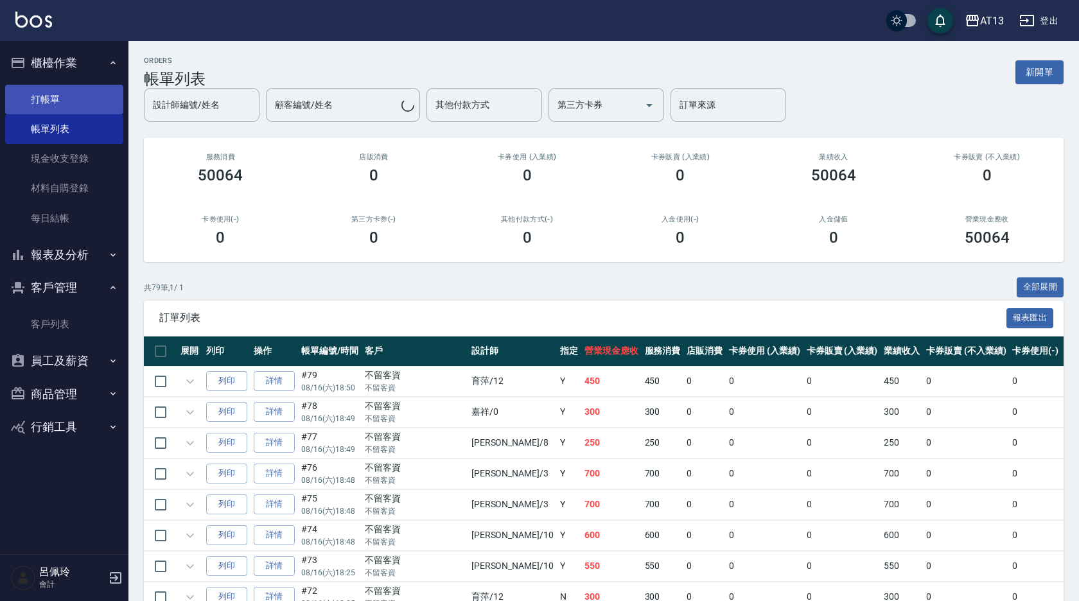
click at [57, 98] on link "打帳單" at bounding box center [64, 100] width 118 height 30
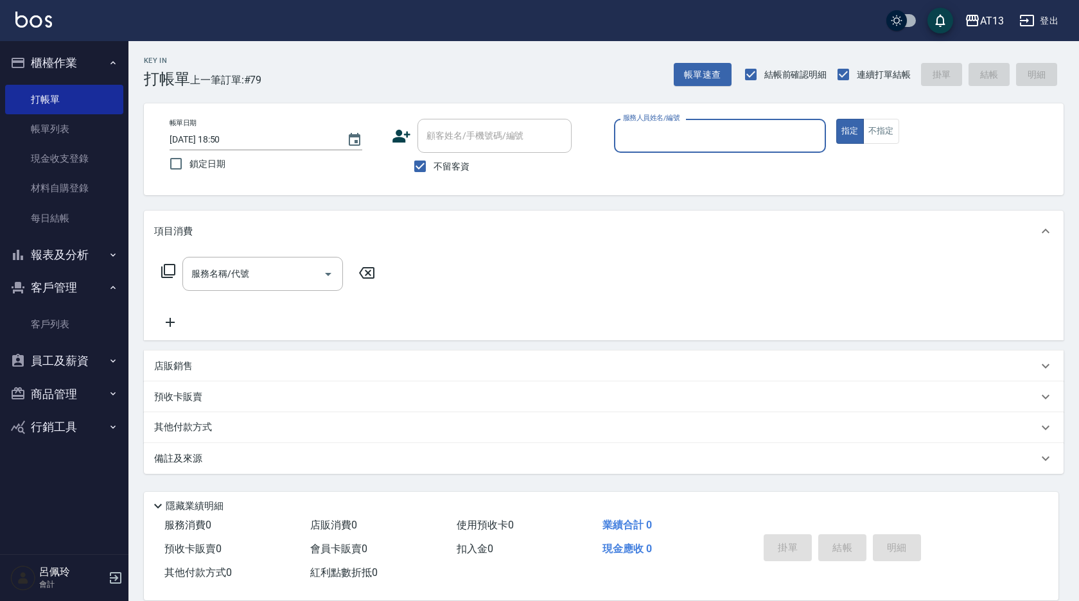
click at [82, 256] on button "報表及分析" at bounding box center [64, 254] width 118 height 33
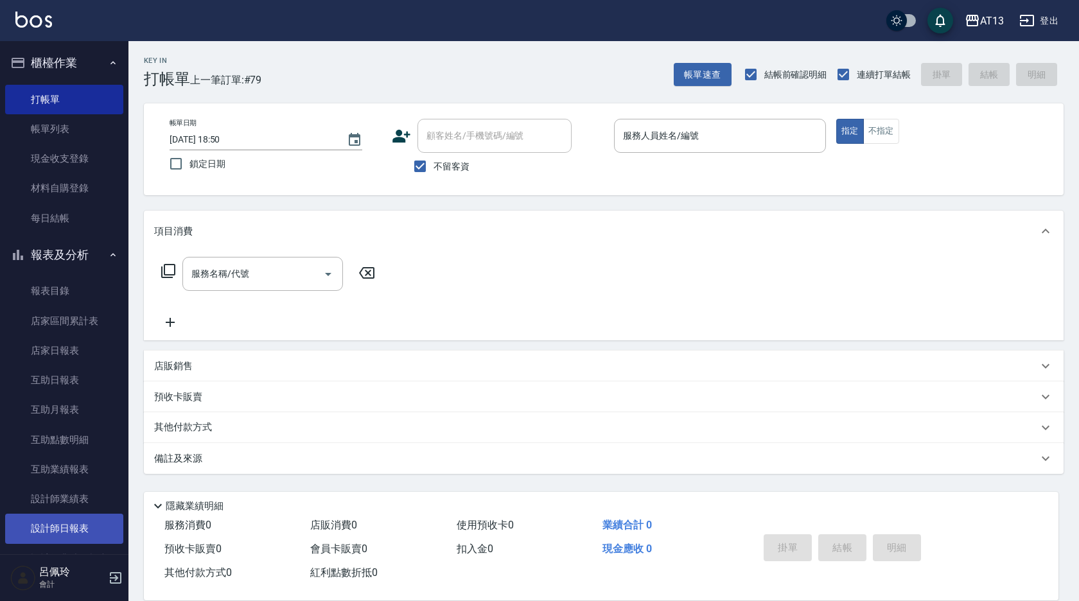
click at [56, 531] on link "設計師日報表" at bounding box center [64, 529] width 118 height 30
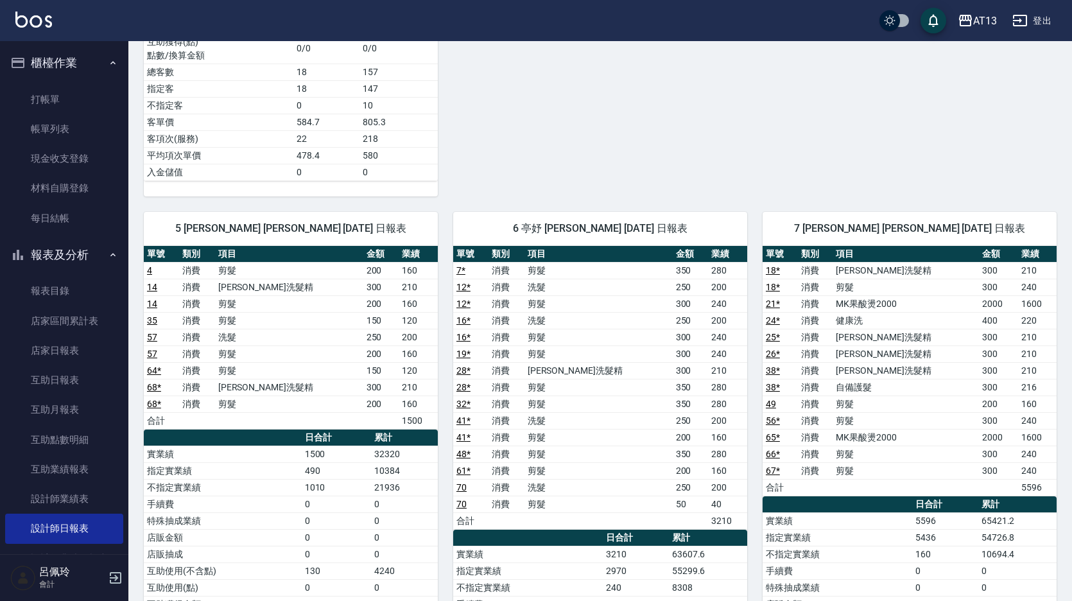
scroll to position [706, 0]
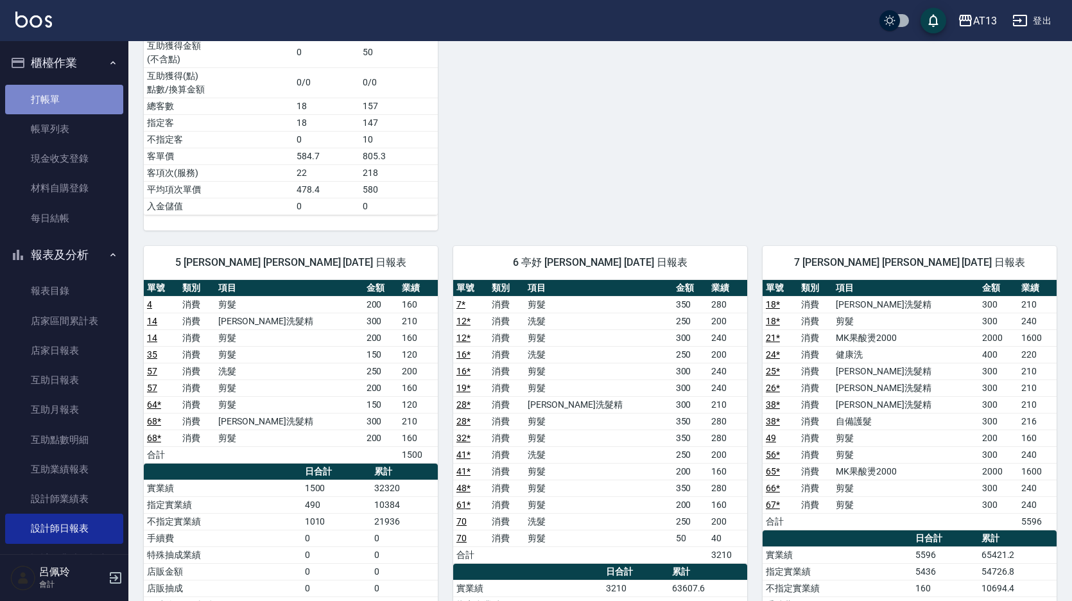
click at [101, 96] on link "打帳單" at bounding box center [64, 100] width 118 height 30
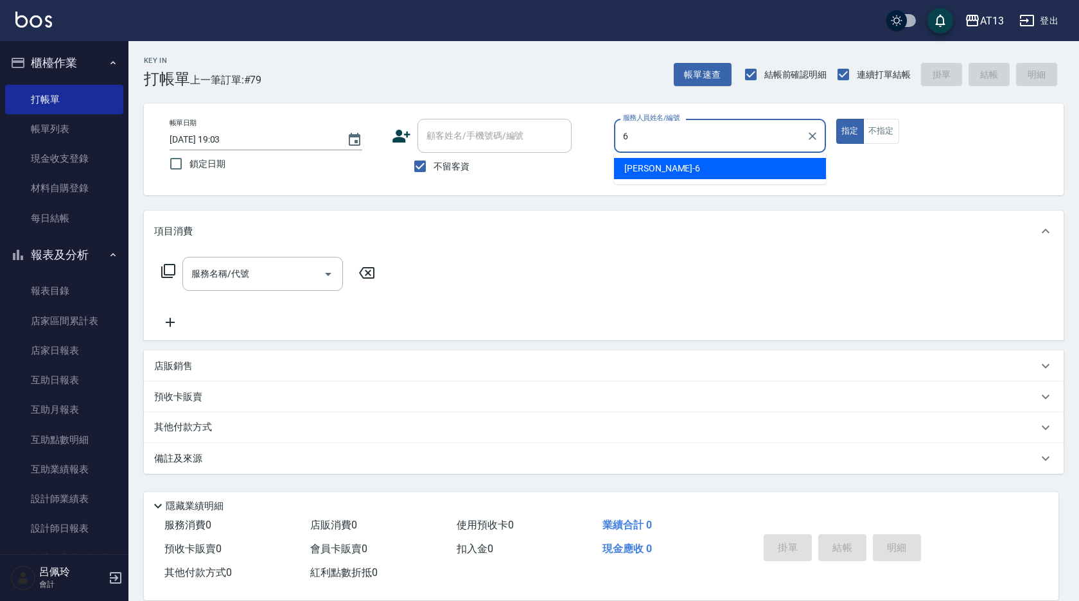
click at [794, 178] on div "亭妤 -6" at bounding box center [720, 168] width 212 height 21
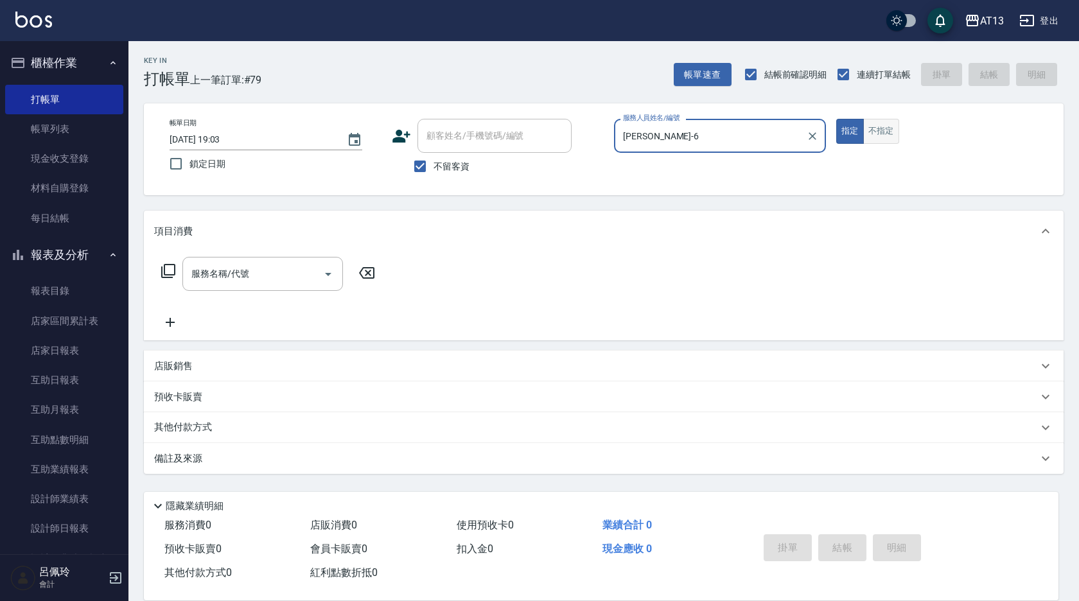
drag, startPoint x: 905, startPoint y: 123, endPoint x: 882, endPoint y: 132, distance: 25.4
click at [901, 125] on div "指定 不指定" at bounding box center [942, 131] width 212 height 25
drag, startPoint x: 882, startPoint y: 133, endPoint x: 875, endPoint y: 112, distance: 21.7
click at [881, 134] on button "不指定" at bounding box center [881, 131] width 36 height 25
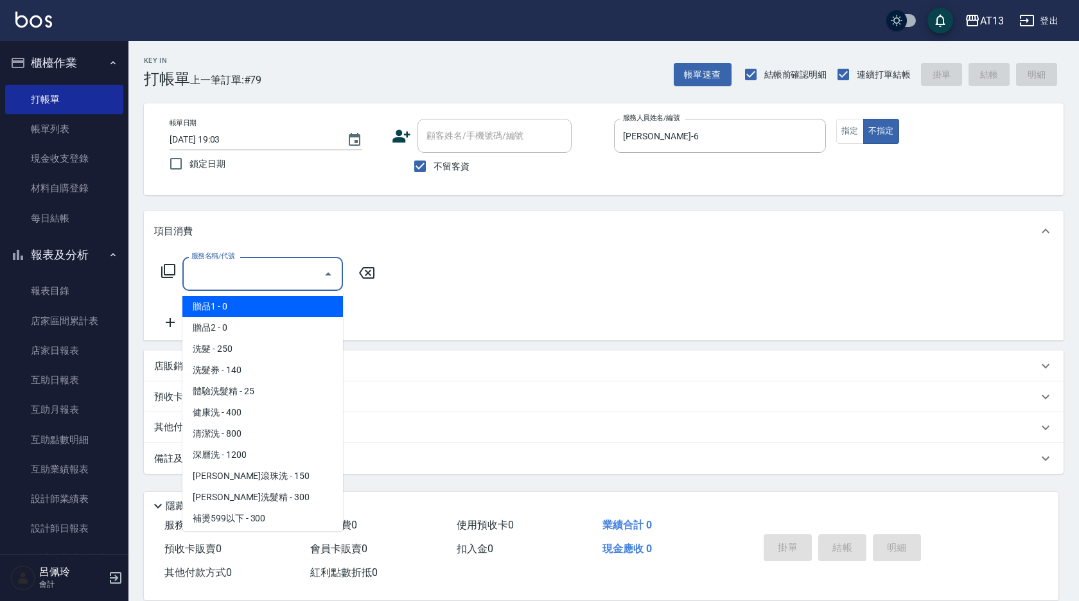
click at [283, 272] on input "服務名稱/代號" at bounding box center [253, 274] width 130 height 22
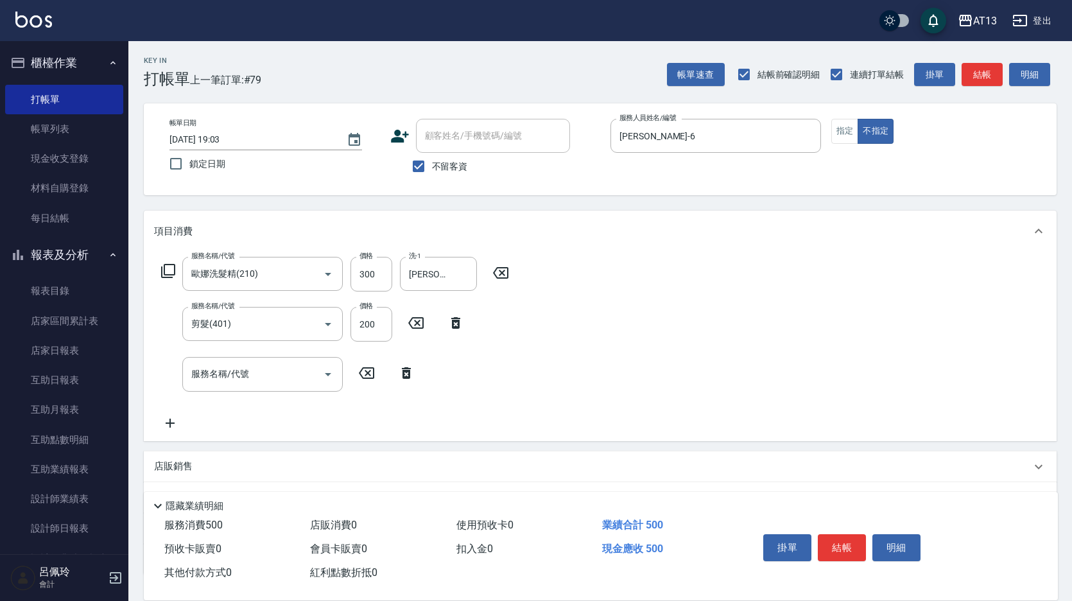
drag, startPoint x: 654, startPoint y: 370, endPoint x: 668, endPoint y: 376, distance: 15.3
click at [656, 370] on div "服務名稱/代號 [PERSON_NAME]洗髮精(210) 服務名稱/代號 價格 300 價格 洗-1 [PERSON_NAME]-11 洗-1 服務名稱/代…" at bounding box center [600, 346] width 913 height 189
click at [839, 544] on button "結帳" at bounding box center [842, 547] width 48 height 27
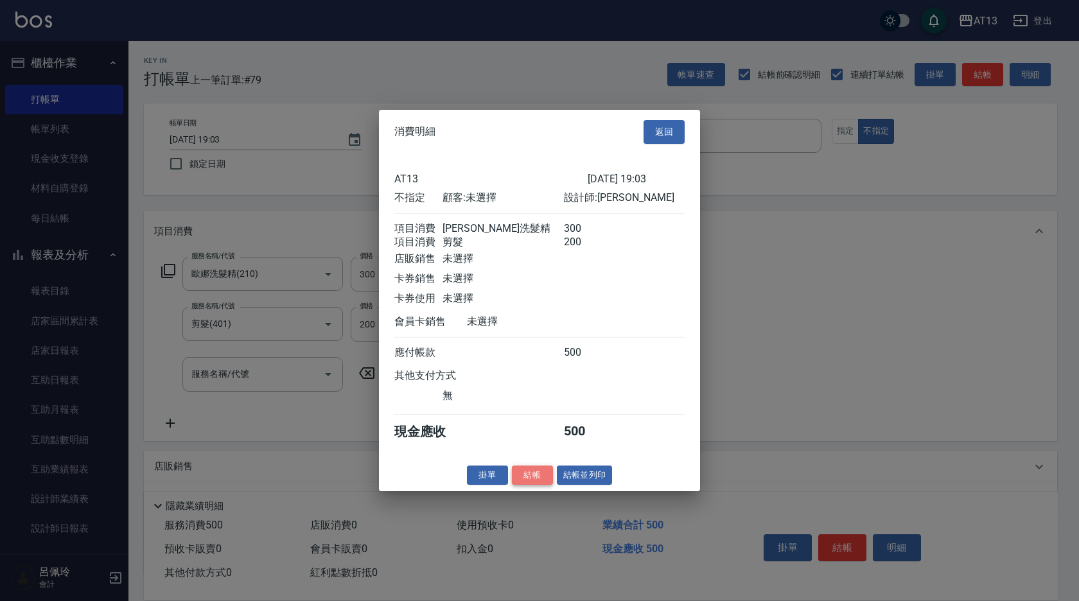
click at [512, 482] on button "結帳" at bounding box center [532, 475] width 41 height 20
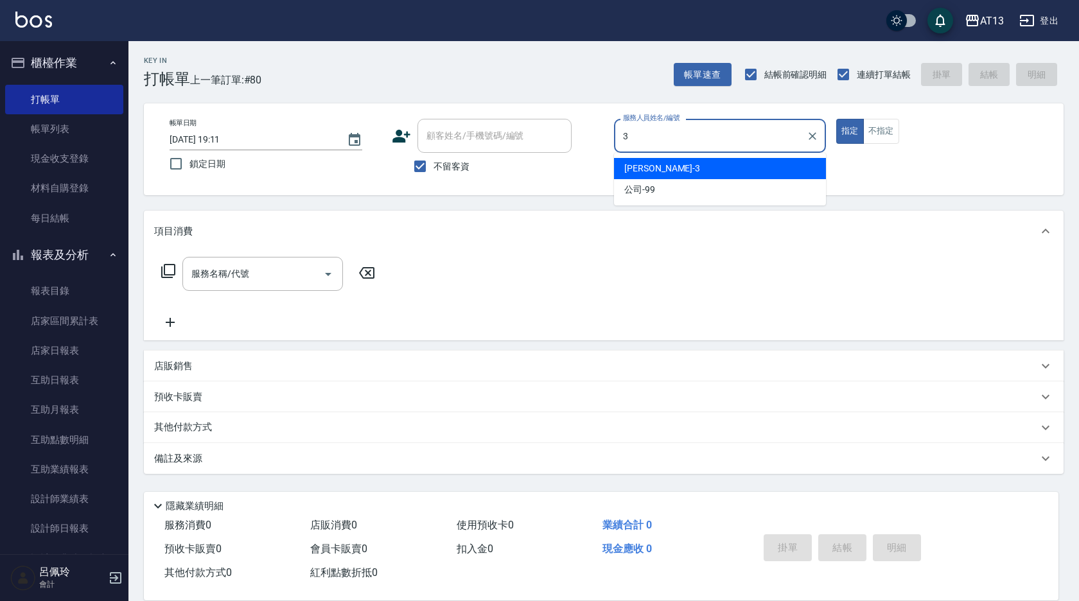
click at [694, 174] on div "[PERSON_NAME] -3" at bounding box center [720, 168] width 212 height 21
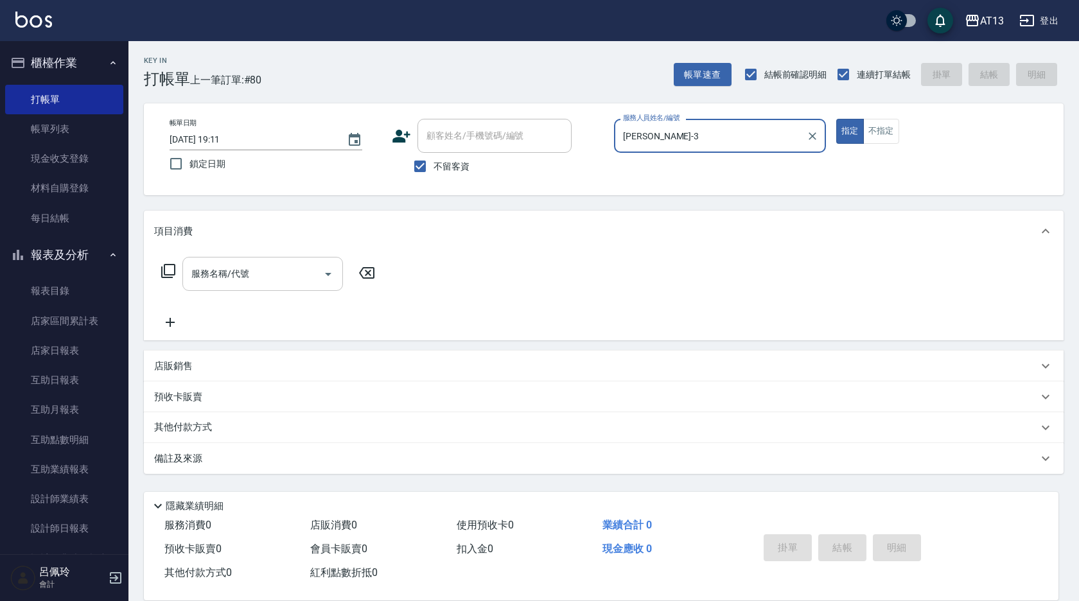
click at [219, 271] on input "服務名稱/代號" at bounding box center [253, 274] width 130 height 22
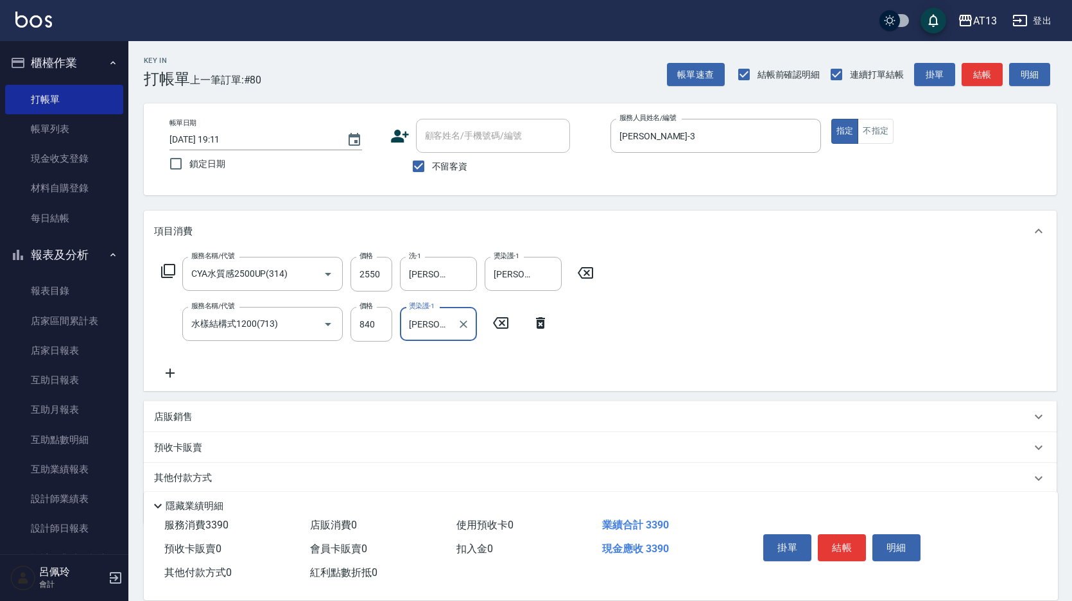
drag, startPoint x: 839, startPoint y: 547, endPoint x: 858, endPoint y: 516, distance: 36.7
click at [839, 548] on button "結帳" at bounding box center [842, 547] width 48 height 27
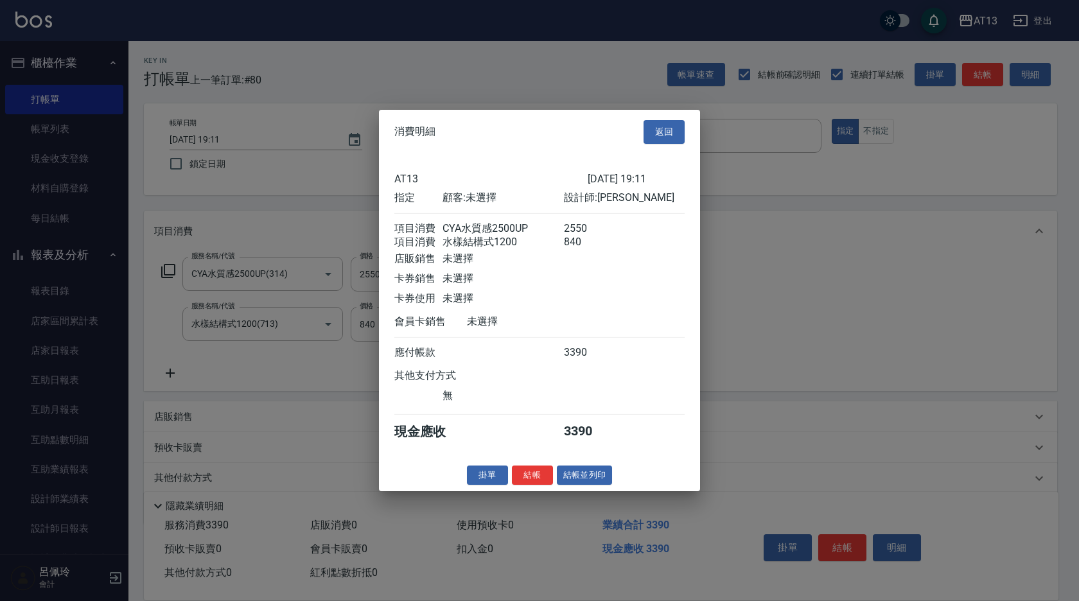
click at [522, 475] on div "消費明細 返回 AT13 [DATE] 19:11 指定 顧客: 未選擇 設計師: 敏玹 項目消費 CYA水質感2500UP 2550 項目消費 水樣結構式1…" at bounding box center [539, 300] width 321 height 381
click at [536, 482] on button "結帳" at bounding box center [532, 475] width 41 height 20
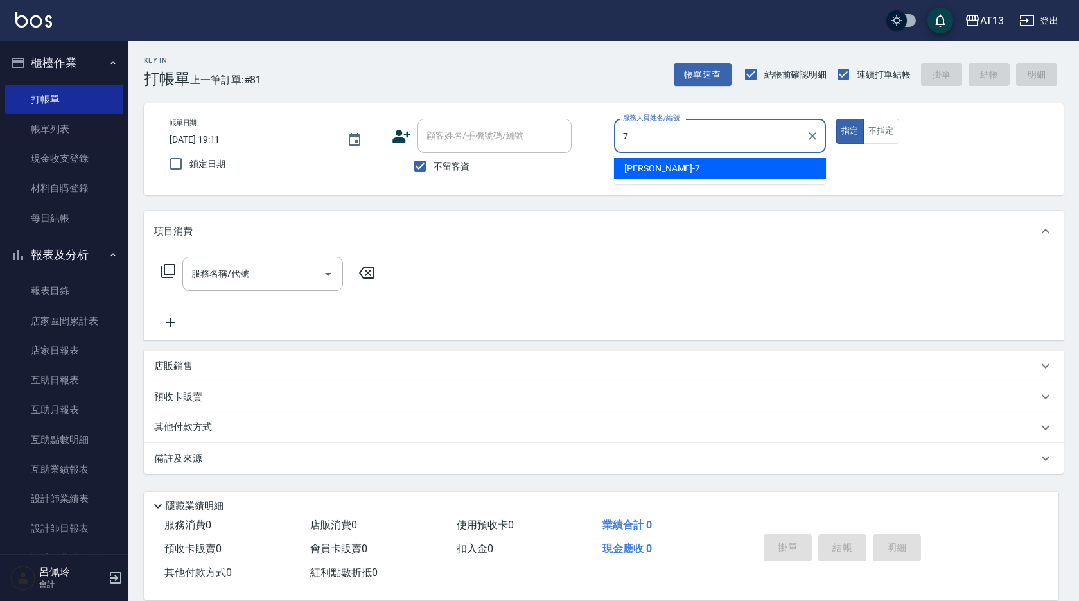
click at [652, 157] on ul "[PERSON_NAME]-7" at bounding box center [720, 168] width 212 height 31
drag, startPoint x: 703, startPoint y: 171, endPoint x: 797, endPoint y: 171, distance: 94.4
click at [704, 171] on div "[PERSON_NAME]-7" at bounding box center [720, 168] width 212 height 21
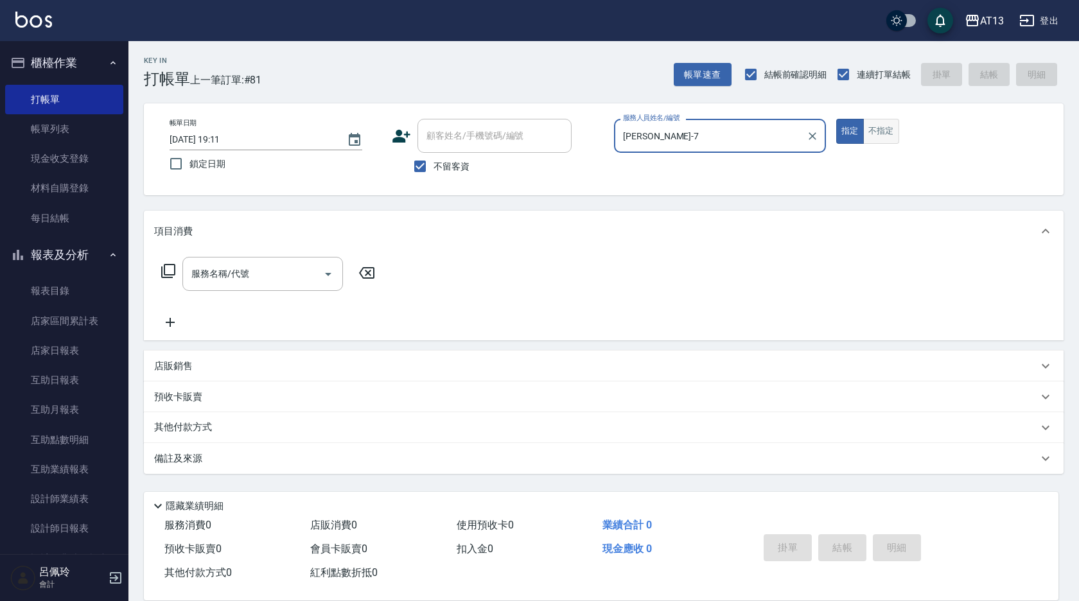
click at [889, 135] on button "不指定" at bounding box center [881, 131] width 36 height 25
click at [265, 257] on div "服務名稱/代號 服務名稱/代號" at bounding box center [603, 296] width 919 height 89
click at [265, 261] on div "服務名稱/代號" at bounding box center [262, 274] width 161 height 34
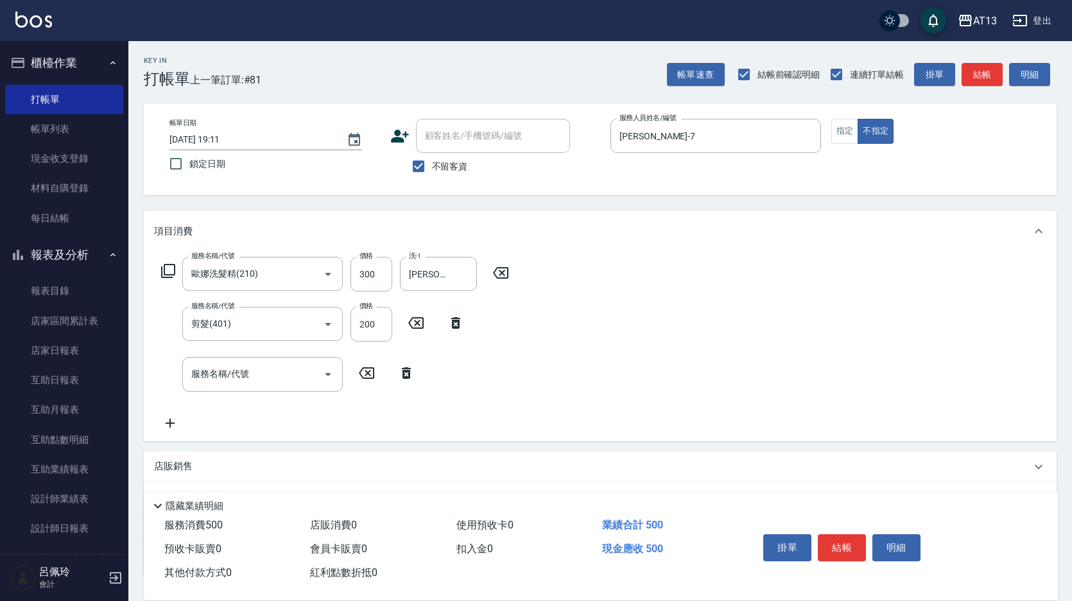
click at [516, 332] on div "服務名稱/代號 [PERSON_NAME]洗髮精(210) 服務名稱/代號 價格 300 價格 洗-1 [PERSON_NAME]-23 洗-1 服務名稱/代…" at bounding box center [335, 343] width 363 height 173
click at [845, 552] on button "結帳" at bounding box center [842, 547] width 48 height 27
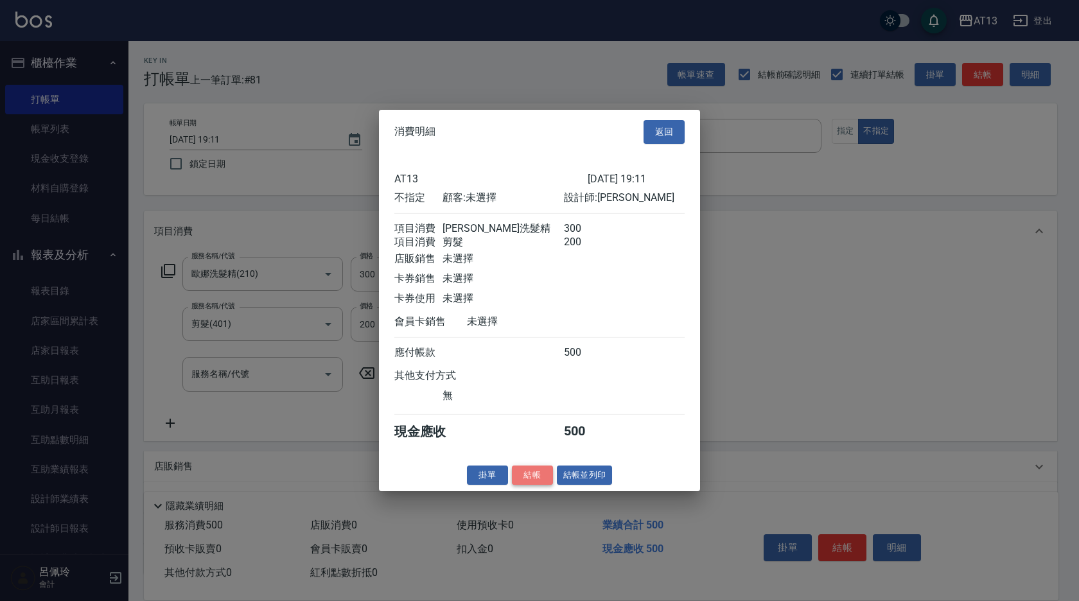
click at [532, 484] on button "結帳" at bounding box center [532, 475] width 41 height 20
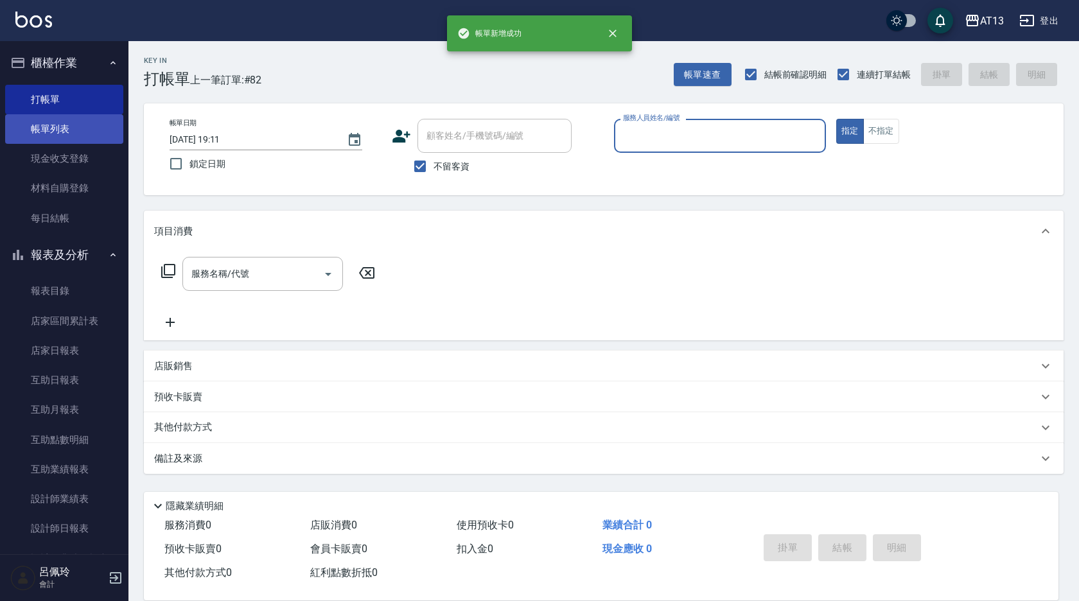
click at [56, 132] on link "帳單列表" at bounding box center [64, 129] width 118 height 30
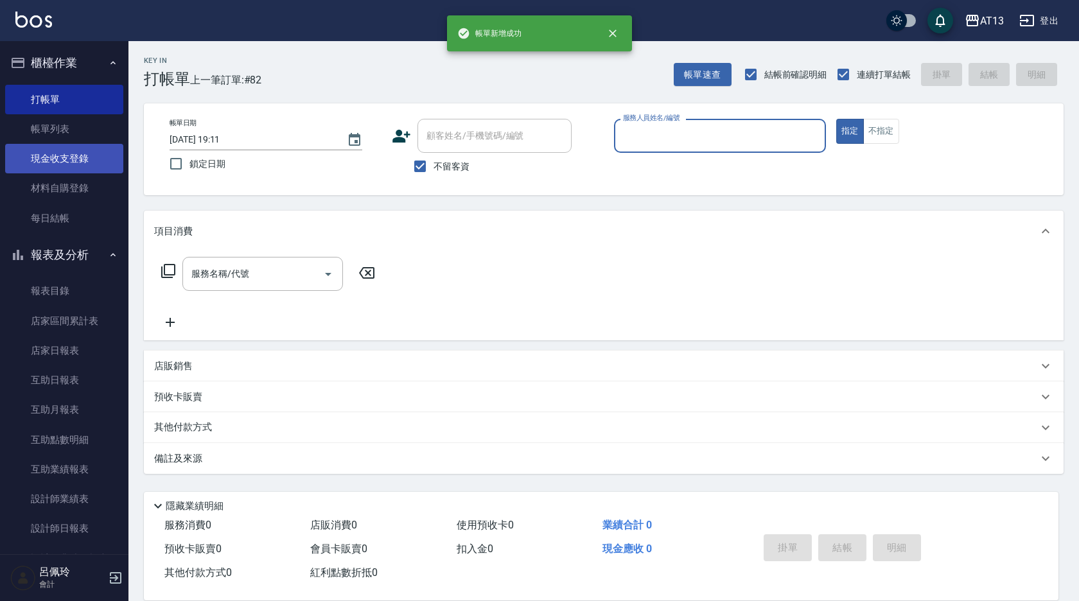
click at [61, 127] on link "帳單列表" at bounding box center [64, 129] width 118 height 30
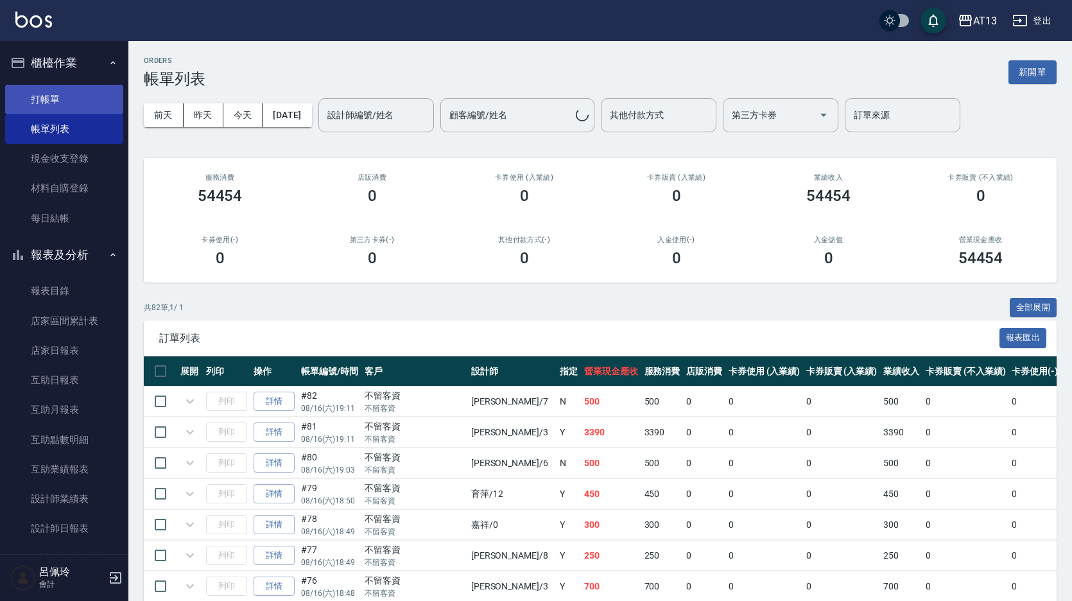
click at [59, 96] on link "打帳單" at bounding box center [64, 100] width 118 height 30
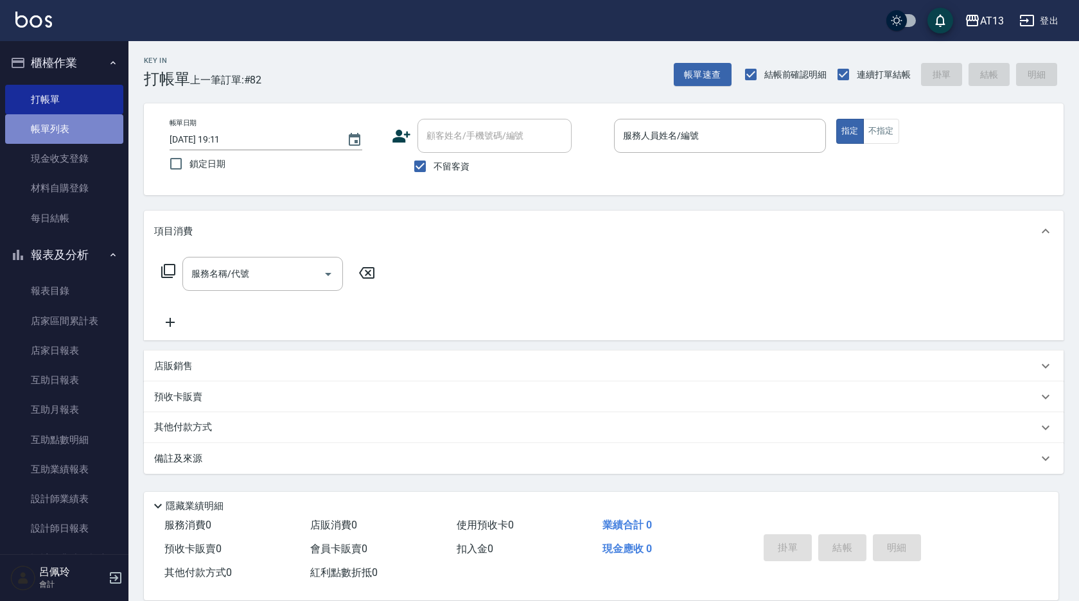
click at [67, 126] on link "帳單列表" at bounding box center [64, 129] width 118 height 30
click at [44, 94] on link "打帳單" at bounding box center [64, 100] width 118 height 30
click at [31, 99] on link "打帳單" at bounding box center [64, 100] width 118 height 30
click at [628, 141] on input "服務人員姓名/編號" at bounding box center [720, 136] width 200 height 22
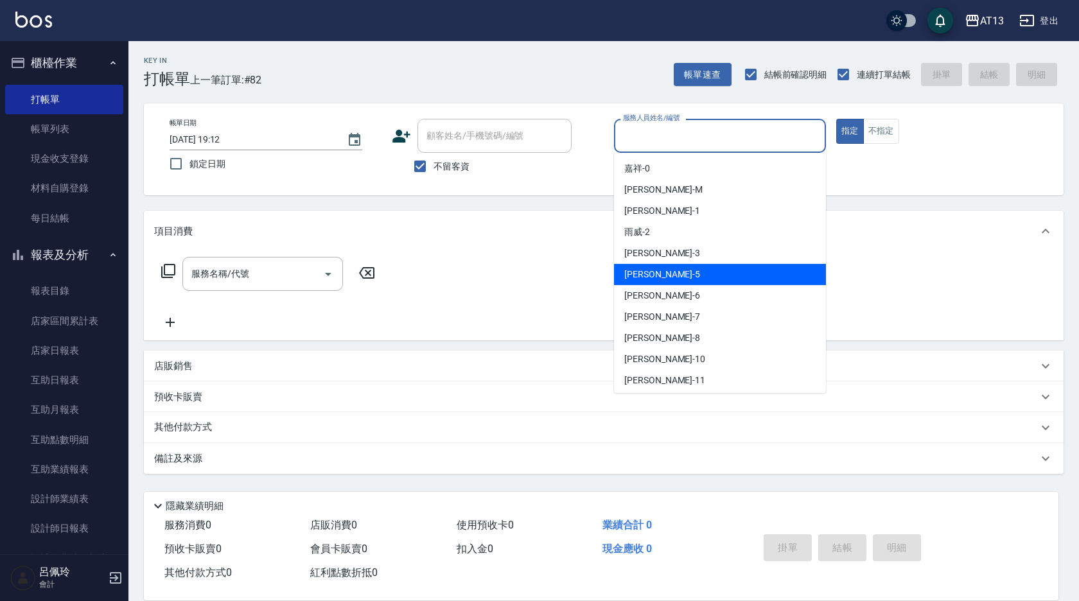
click at [659, 277] on div "[PERSON_NAME] -5" at bounding box center [720, 274] width 212 height 21
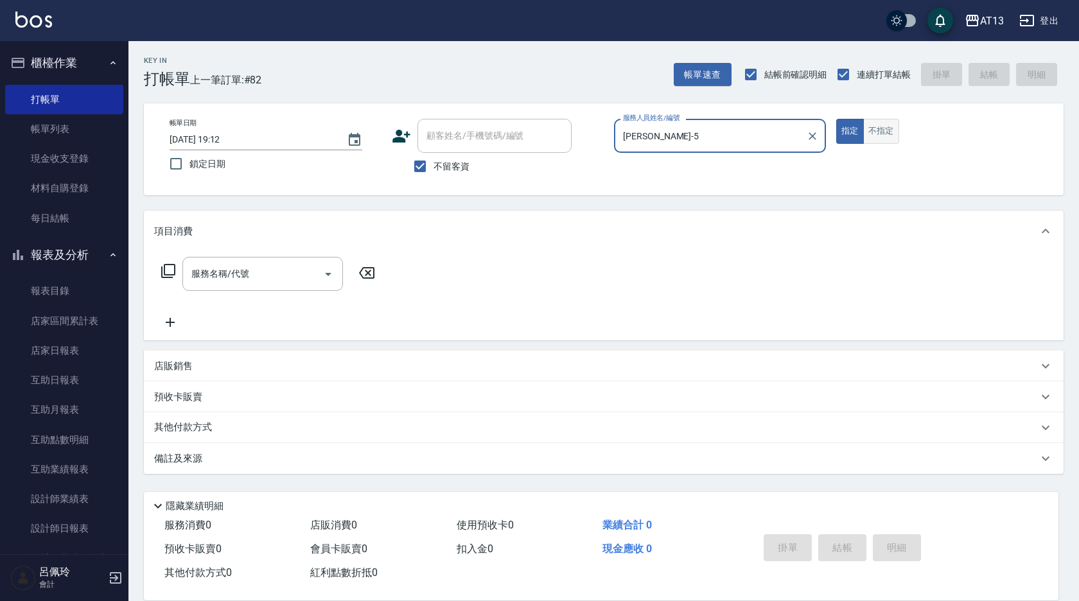
click at [878, 128] on button "不指定" at bounding box center [881, 131] width 36 height 25
click at [272, 276] on input "服務名稱/代號" at bounding box center [253, 274] width 130 height 22
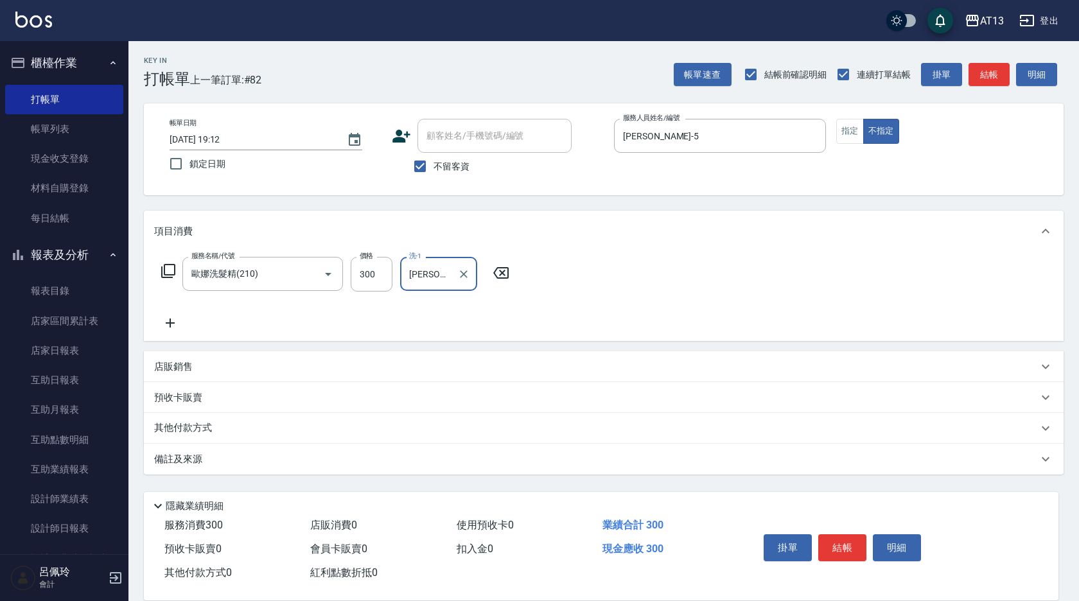
click at [735, 304] on div "服務名稱/代號 [PERSON_NAME]洗髮精(210) 服務名稱/代號 價格 300 價格 洗-1 [PERSON_NAME]-33 洗-1" at bounding box center [603, 296] width 919 height 89
click at [843, 550] on button "結帳" at bounding box center [842, 547] width 48 height 27
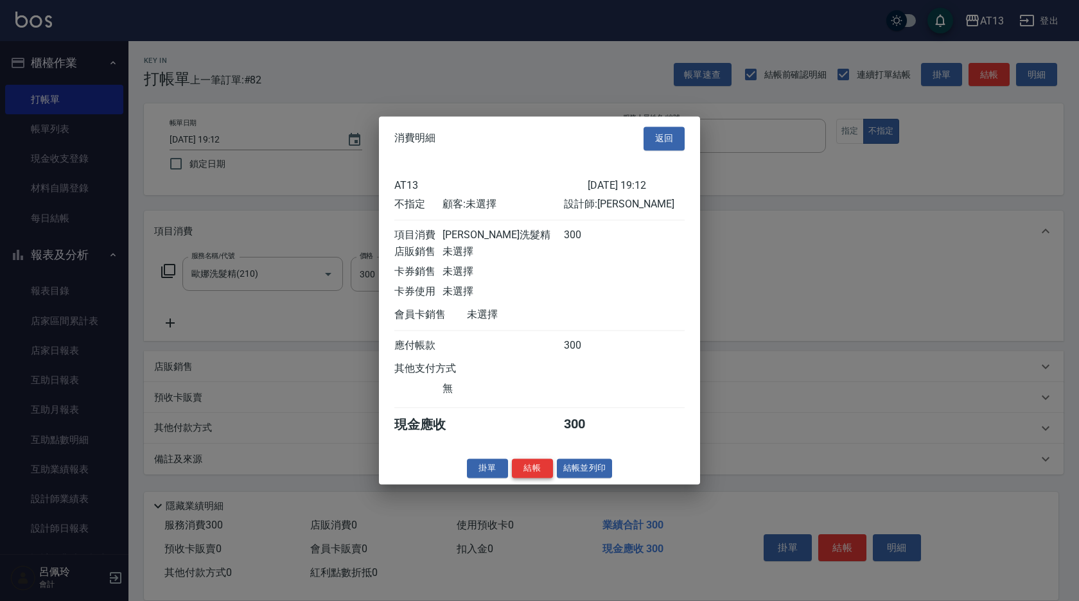
click at [519, 473] on button "結帳" at bounding box center [532, 468] width 41 height 20
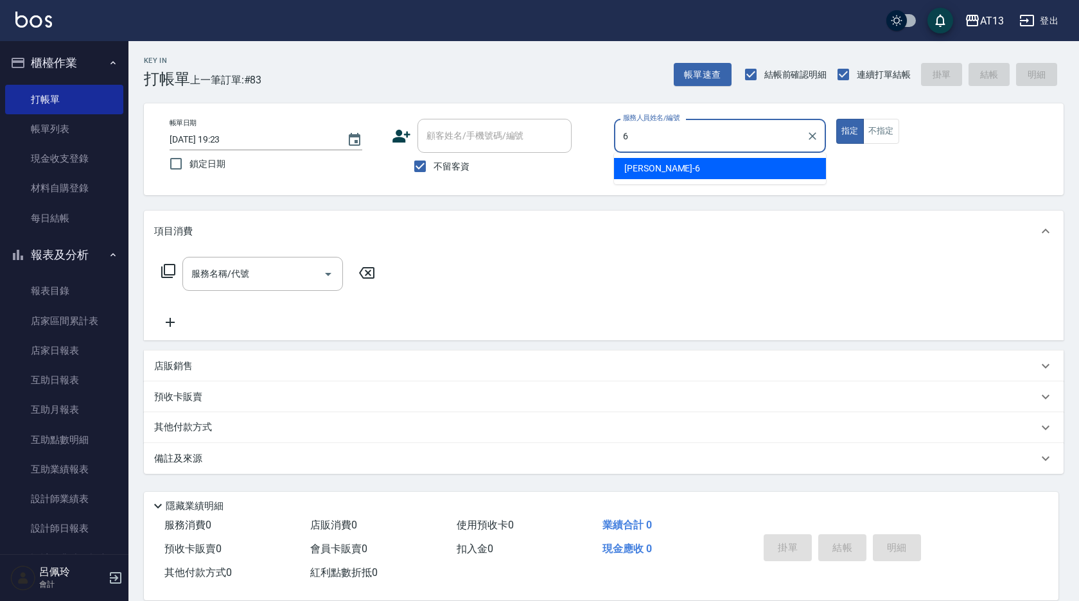
click at [733, 162] on div "亭妤 -6" at bounding box center [720, 168] width 212 height 21
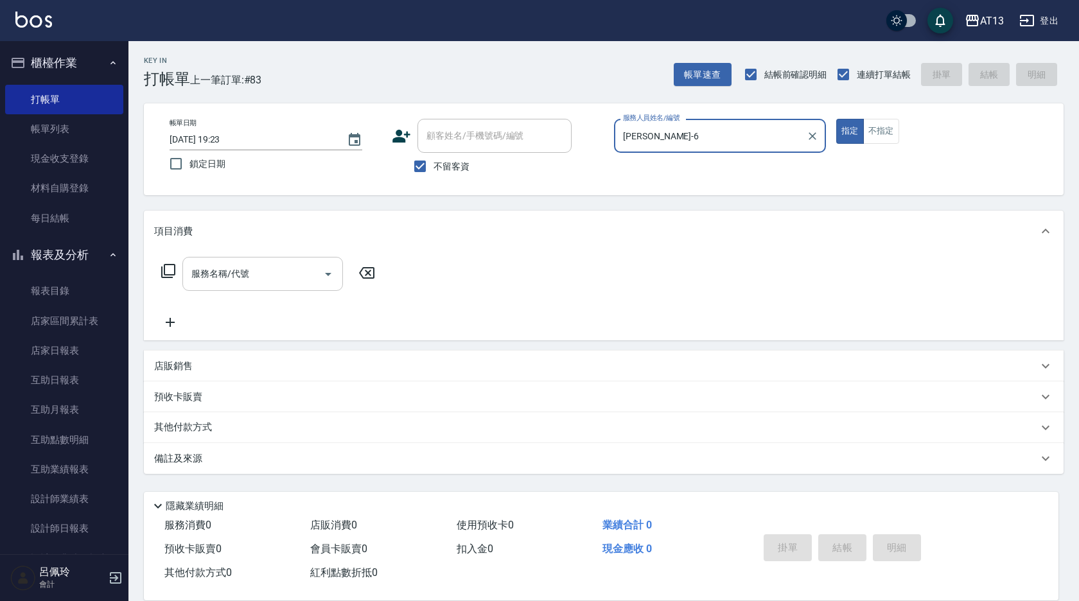
click at [252, 275] on input "服務名稱/代號" at bounding box center [253, 274] width 130 height 22
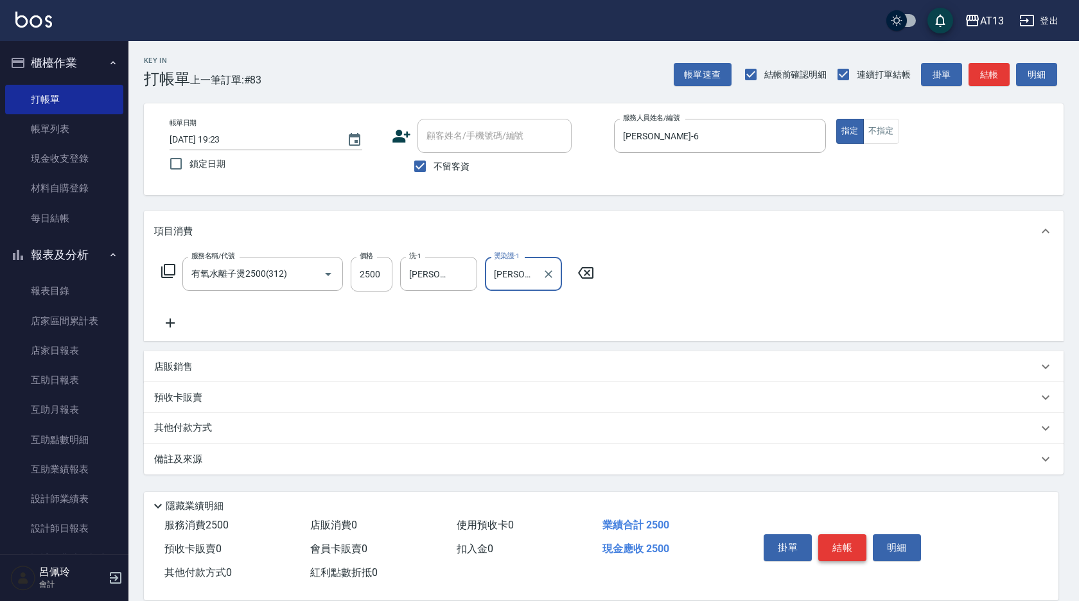
click at [842, 552] on button "結帳" at bounding box center [842, 547] width 48 height 27
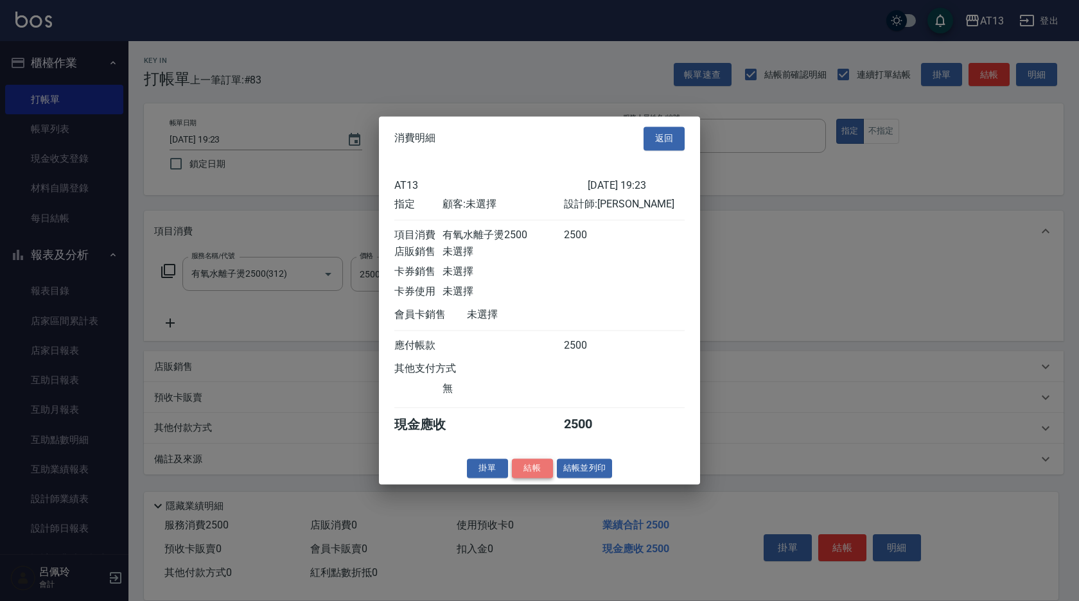
click at [528, 476] on button "結帳" at bounding box center [532, 468] width 41 height 20
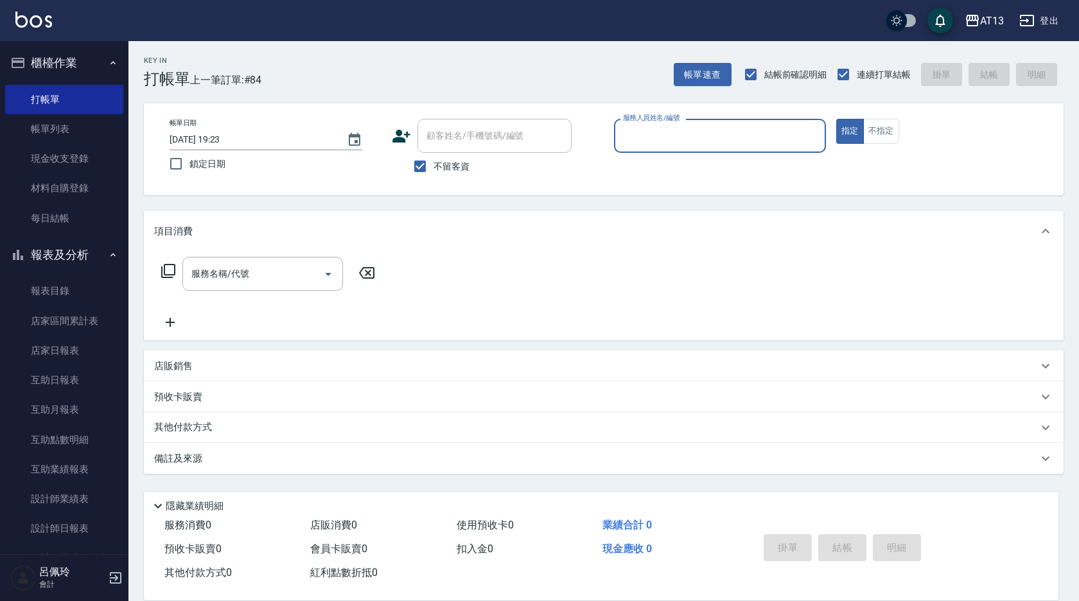
drag, startPoint x: 529, startPoint y: 466, endPoint x: 579, endPoint y: 172, distance: 298.3
click at [531, 462] on div "備註及來源" at bounding box center [603, 458] width 919 height 31
click at [574, 181] on div "Key In 打帳單 上一筆訂單:#84 帳單速查 結帳前確認明細 連續打單結帳 掛單 結帳 明細 帳單日期 [DATE] 19:23 鎖定日期 顧客姓名/手…" at bounding box center [603, 319] width 950 height 556
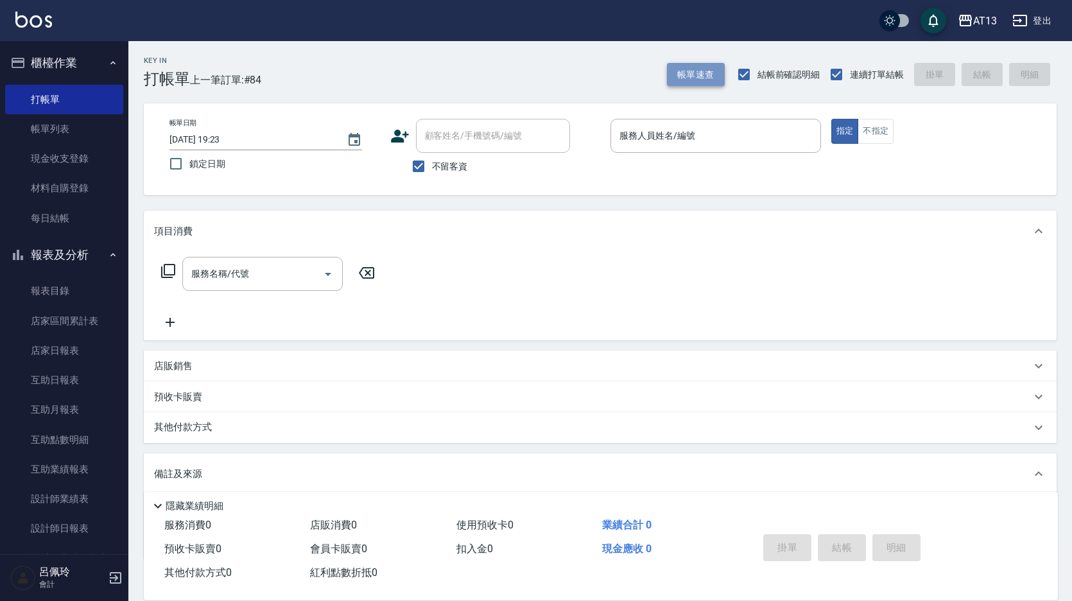
drag, startPoint x: 356, startPoint y: 19, endPoint x: 695, endPoint y: 82, distance: 344.7
click at [695, 82] on button "帳單速查" at bounding box center [696, 75] width 58 height 24
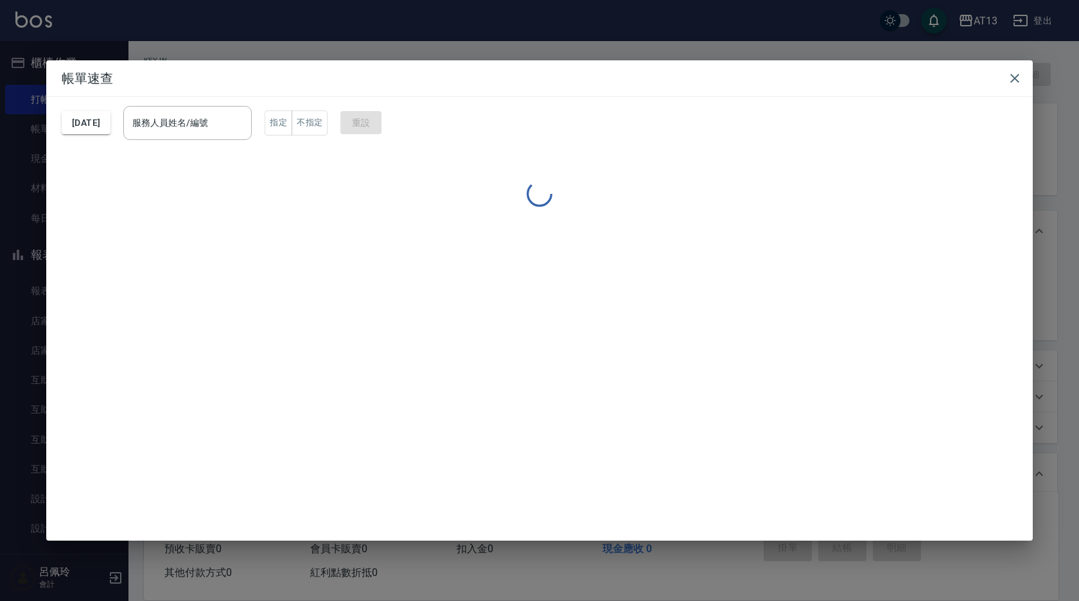
click at [210, 123] on div "服務人員姓名/編號 服務人員姓名/編號" at bounding box center [187, 123] width 128 height 34
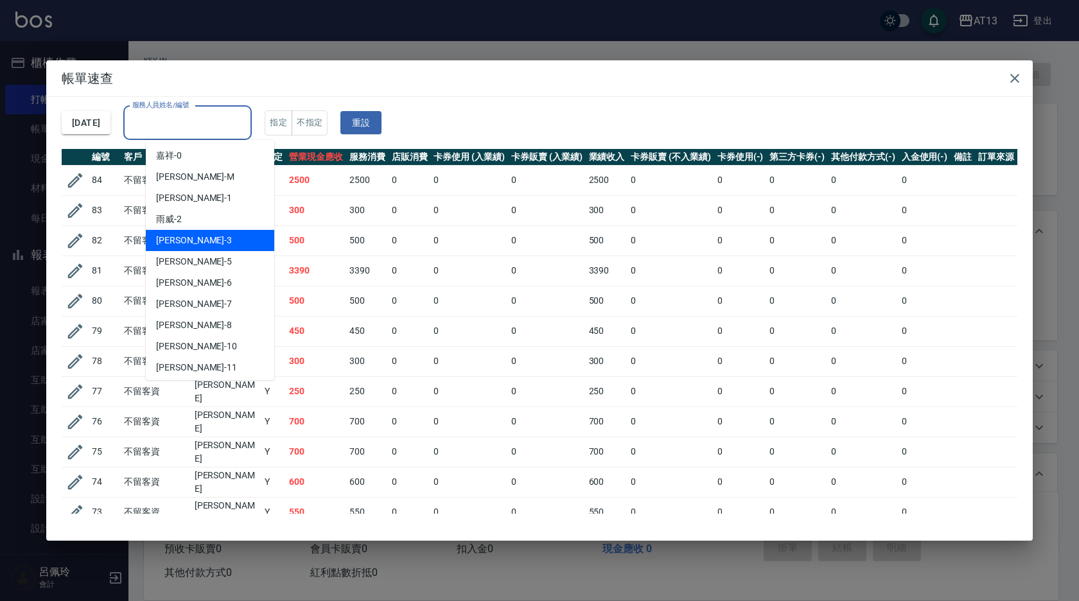
click at [207, 236] on div "[PERSON_NAME] -3" at bounding box center [210, 240] width 128 height 21
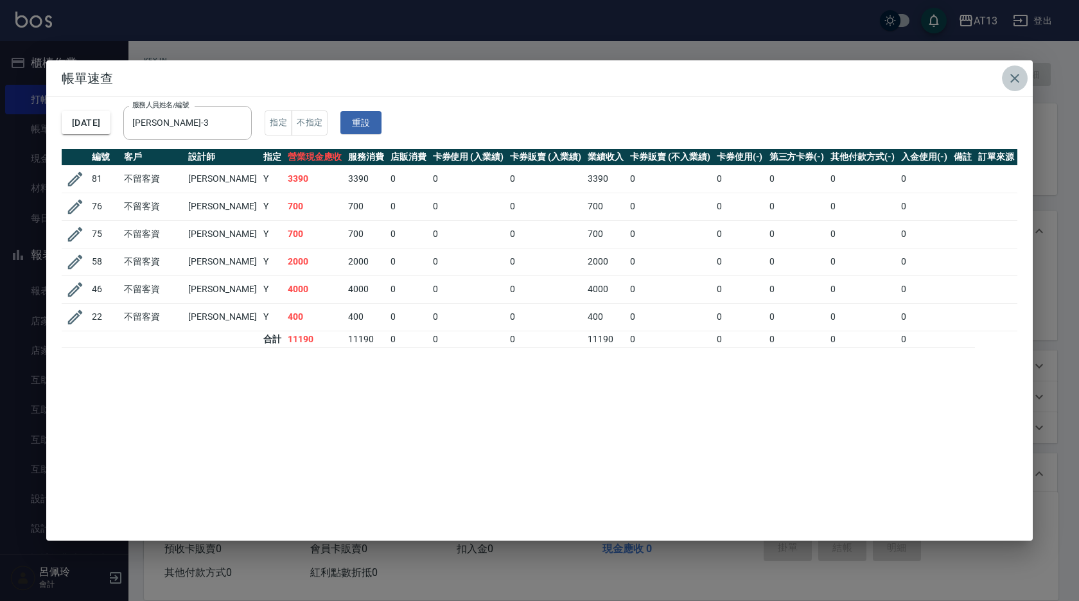
click at [1019, 74] on icon "button" at bounding box center [1014, 78] width 15 height 15
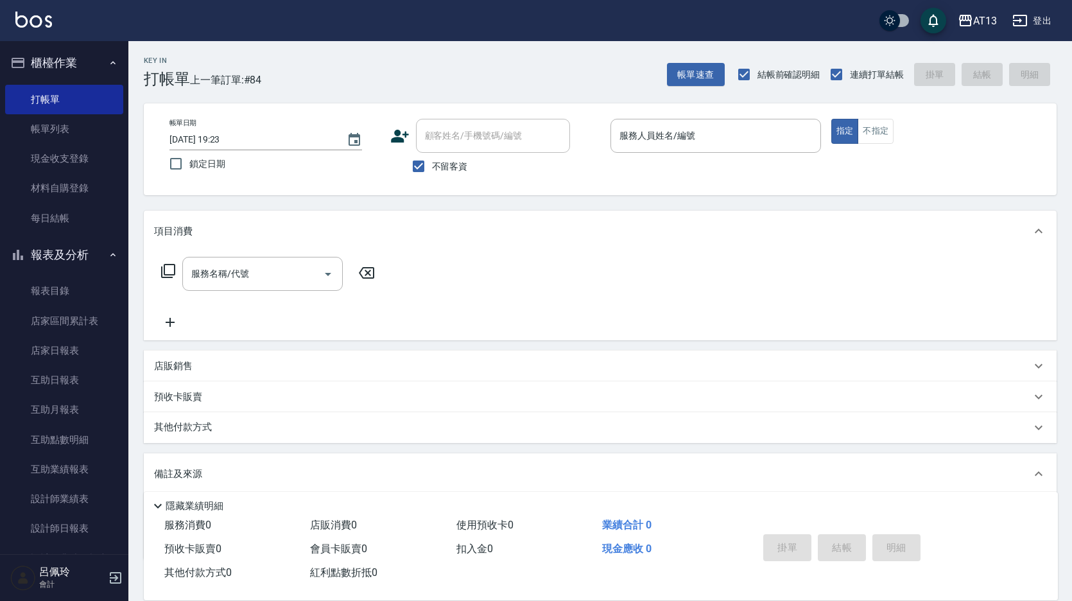
click at [575, 431] on div "其他付款方式" at bounding box center [592, 428] width 877 height 14
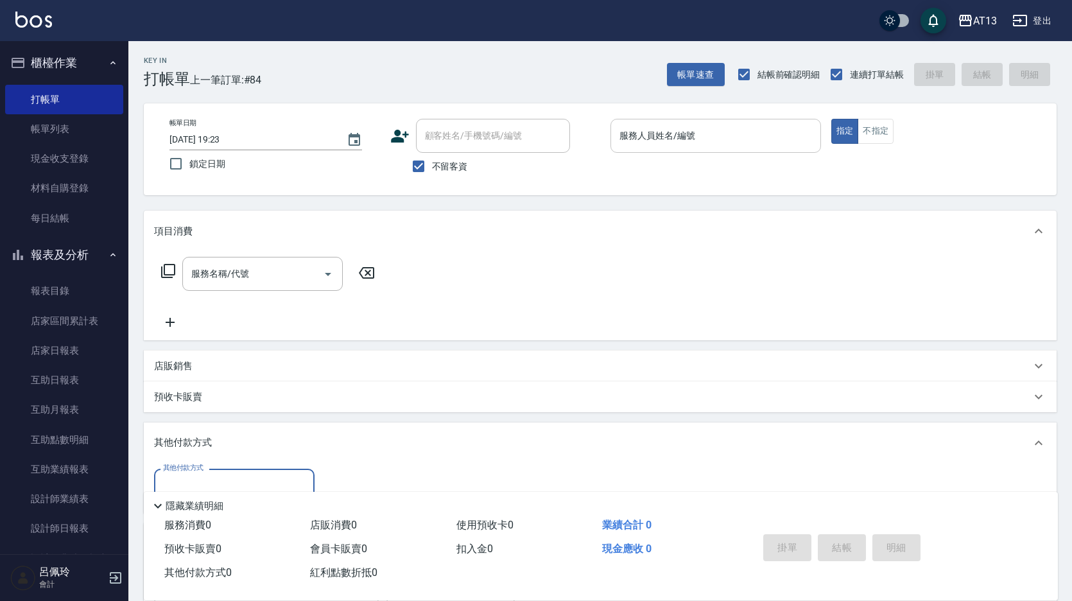
click at [647, 137] on input "服務人員姓名/編號" at bounding box center [715, 136] width 199 height 22
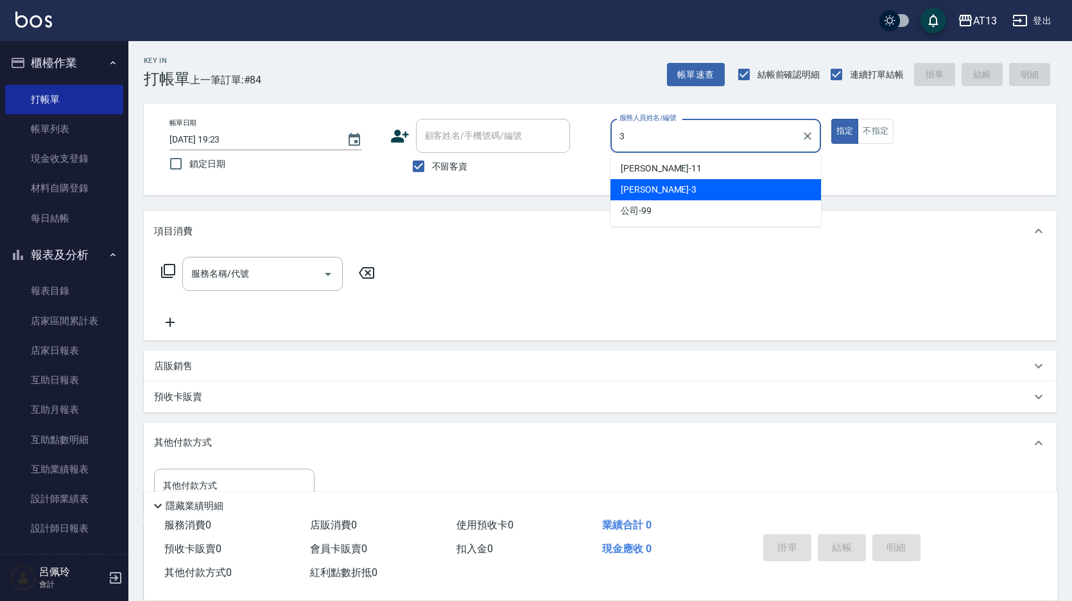
click at [656, 187] on div "[PERSON_NAME] -3" at bounding box center [716, 189] width 211 height 21
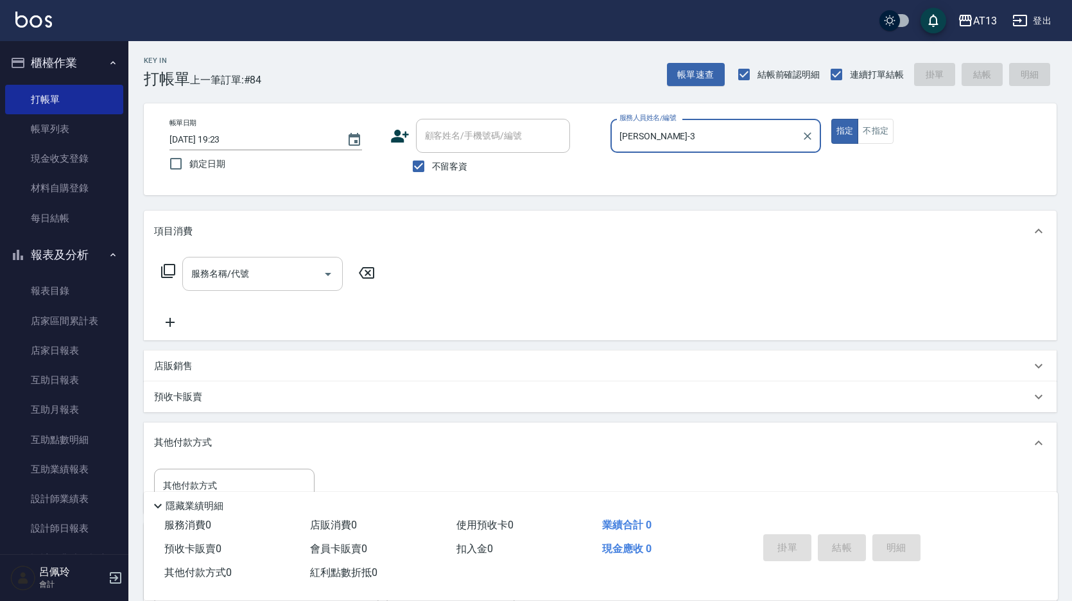
click at [280, 263] on input "服務名稱/代號" at bounding box center [253, 274] width 130 height 22
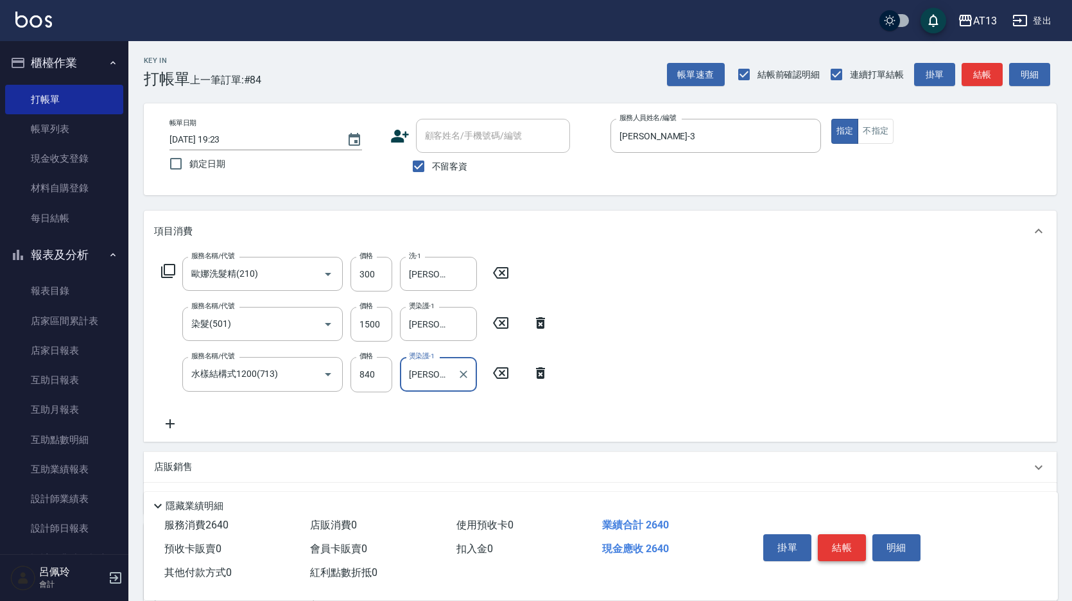
click at [840, 541] on button "結帳" at bounding box center [842, 547] width 48 height 27
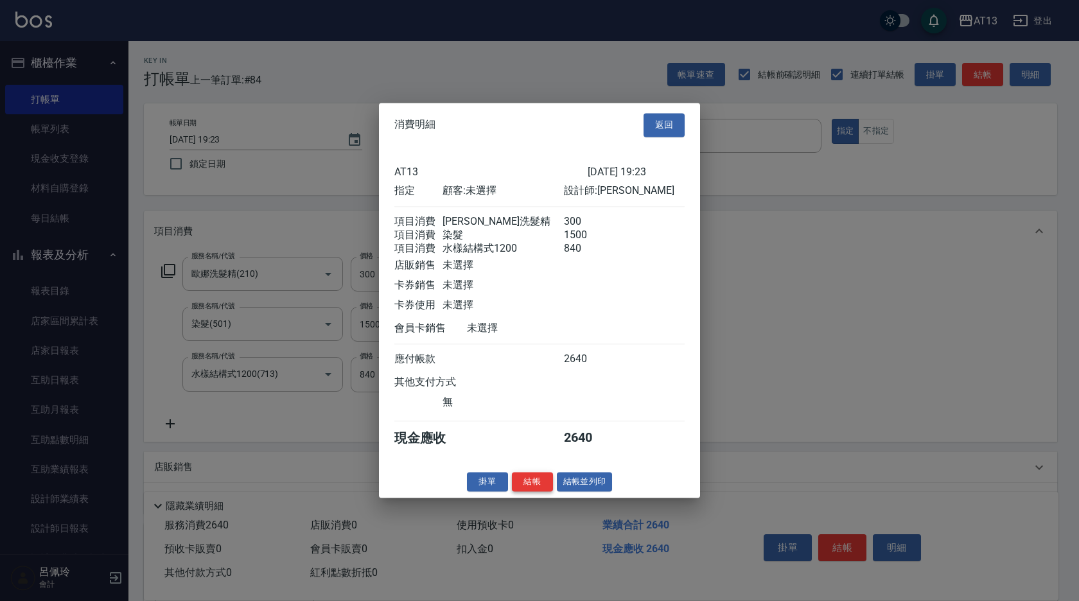
click at [540, 484] on button "結帳" at bounding box center [532, 482] width 41 height 20
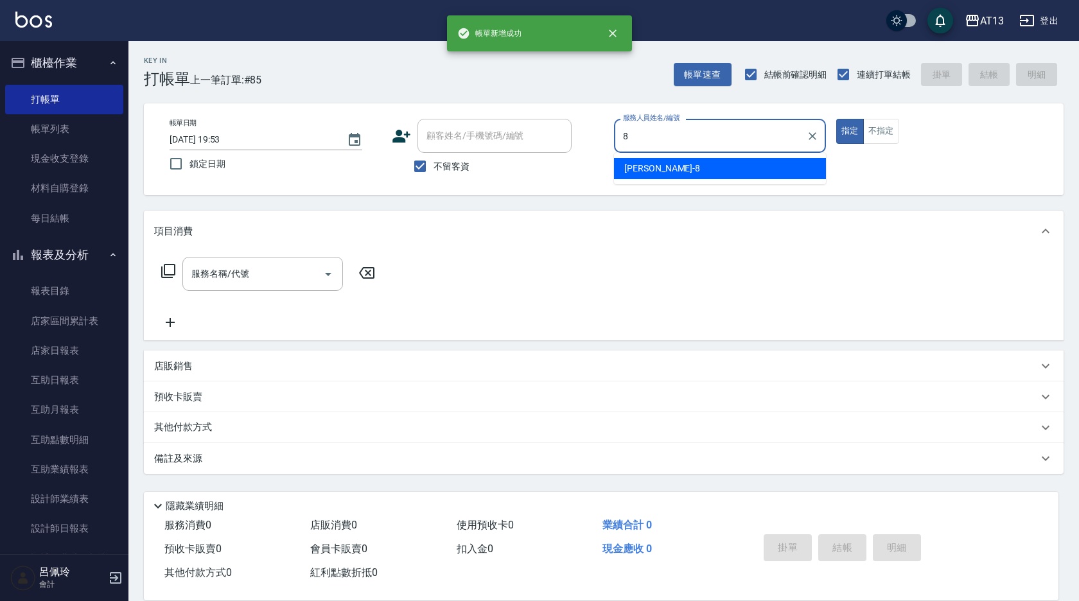
click at [724, 162] on div "[PERSON_NAME] -8" at bounding box center [720, 168] width 212 height 21
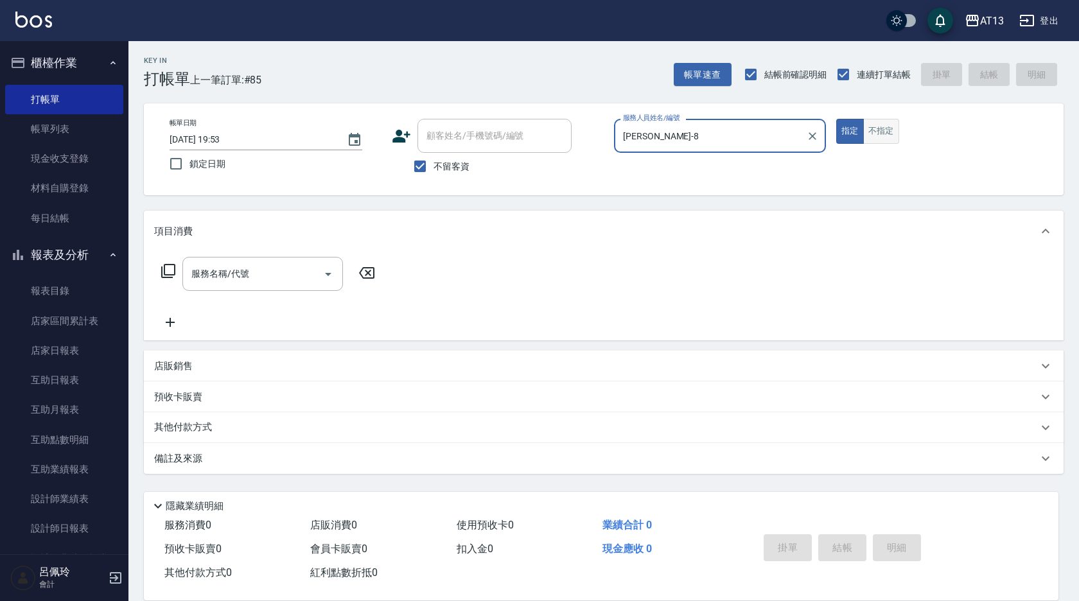
click at [870, 136] on button "不指定" at bounding box center [881, 131] width 36 height 25
click at [272, 271] on input "服務名稱/代號" at bounding box center [253, 274] width 130 height 22
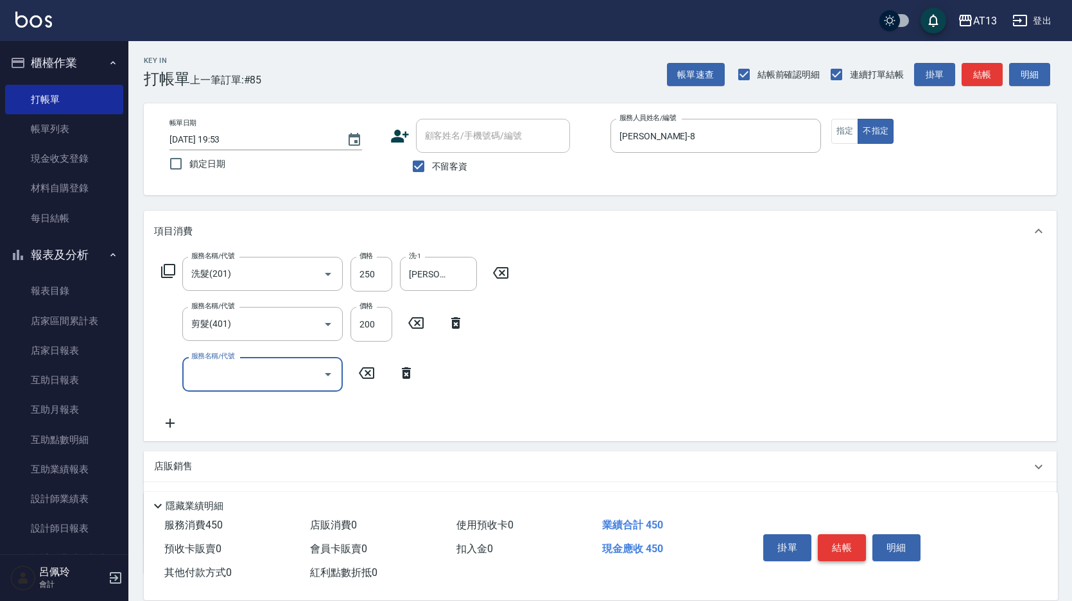
click at [846, 539] on button "結帳" at bounding box center [842, 547] width 48 height 27
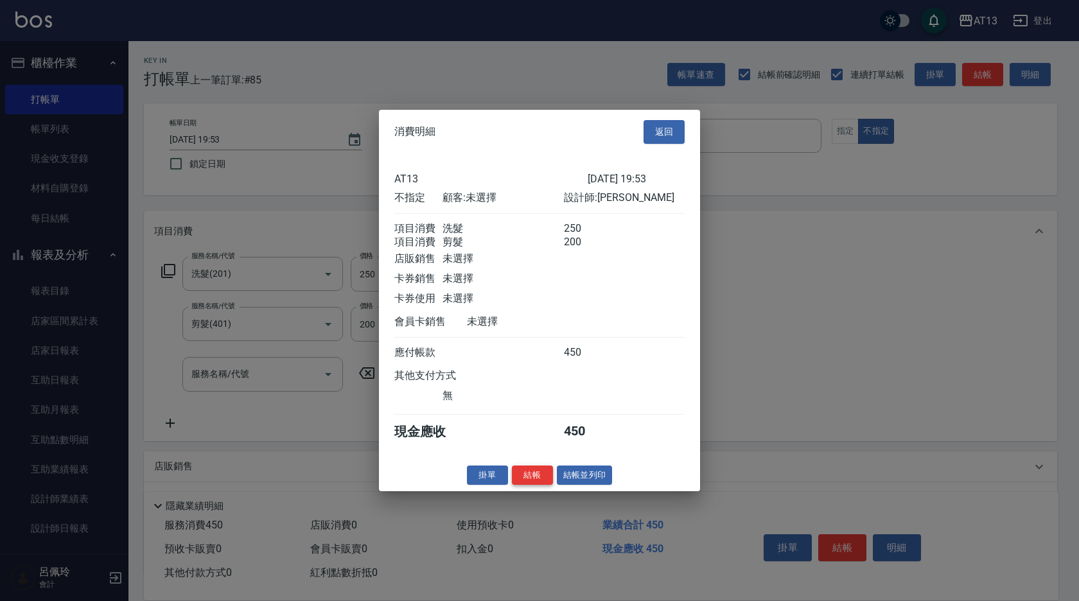
click at [543, 480] on button "結帳" at bounding box center [532, 475] width 41 height 20
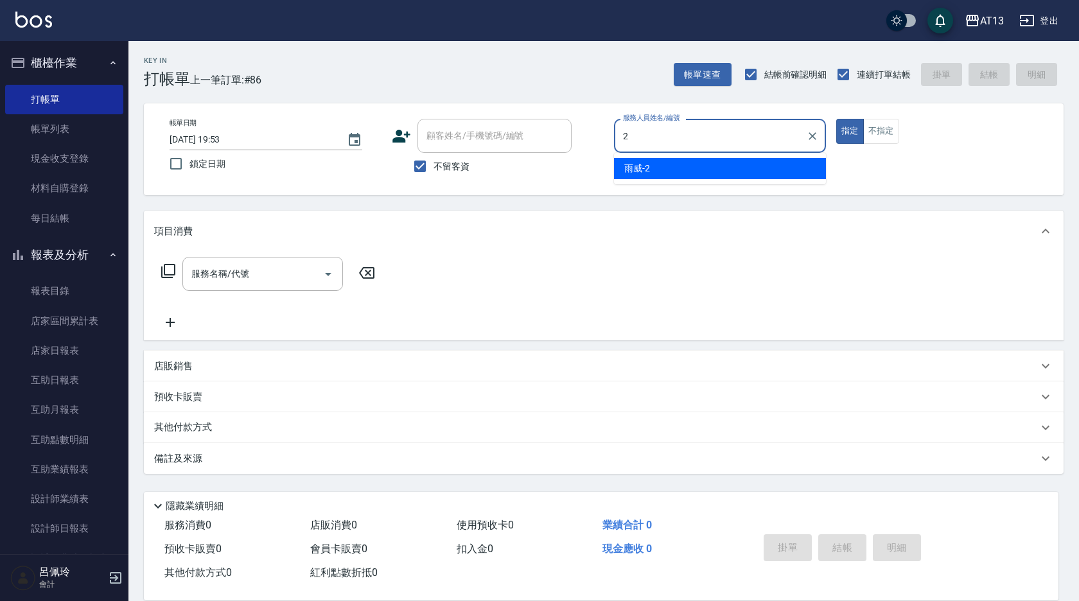
click at [659, 165] on div "雨威 -2" at bounding box center [720, 168] width 212 height 21
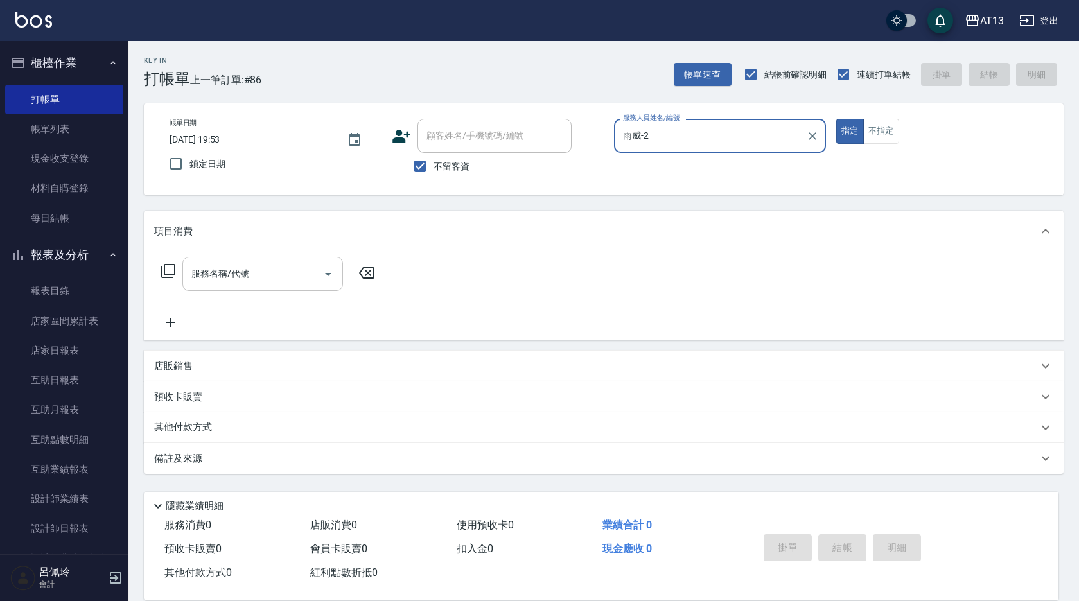
click at [272, 279] on input "服務名稱/代號" at bounding box center [253, 274] width 130 height 22
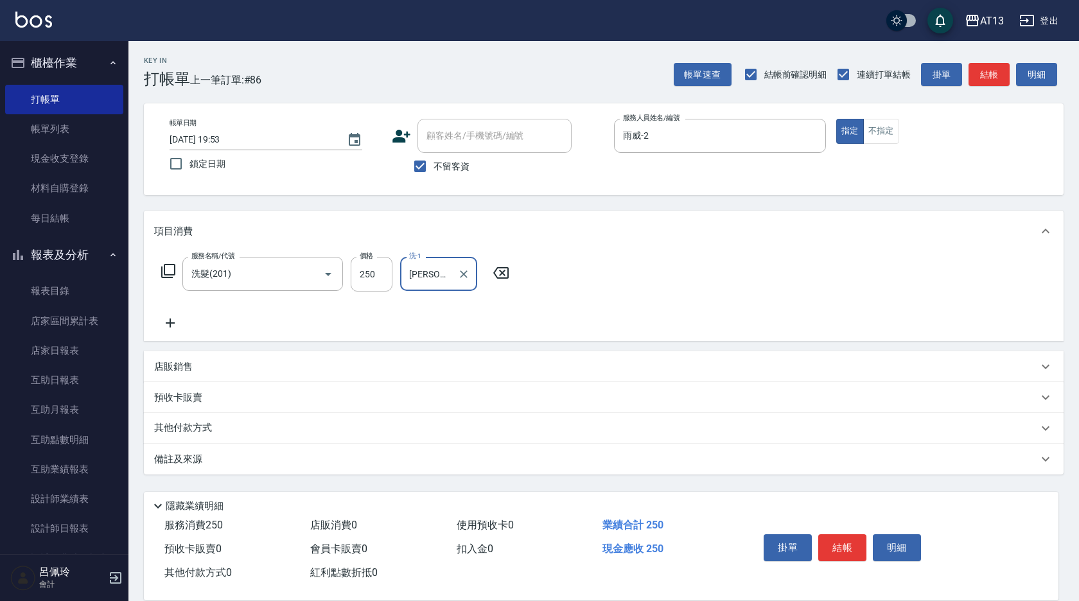
click at [593, 302] on div "服務名稱/代號 洗髮(201) 服務名稱/代號 價格 250 價格 洗-1 [PERSON_NAME]-31 洗-1" at bounding box center [603, 296] width 919 height 89
click at [844, 544] on button "結帳" at bounding box center [842, 547] width 48 height 27
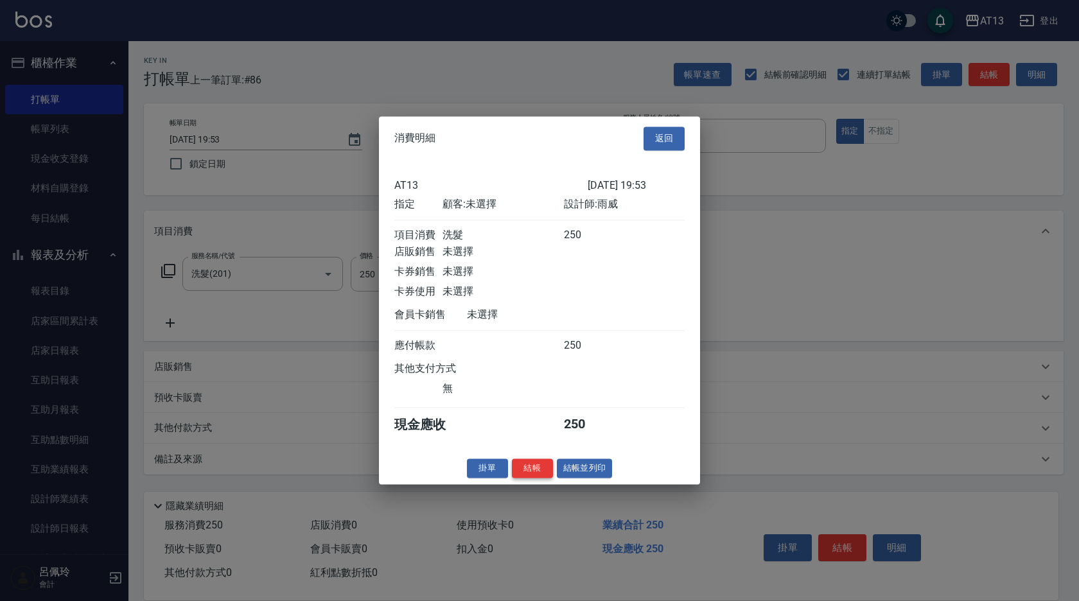
click at [530, 474] on button "結帳" at bounding box center [532, 468] width 41 height 20
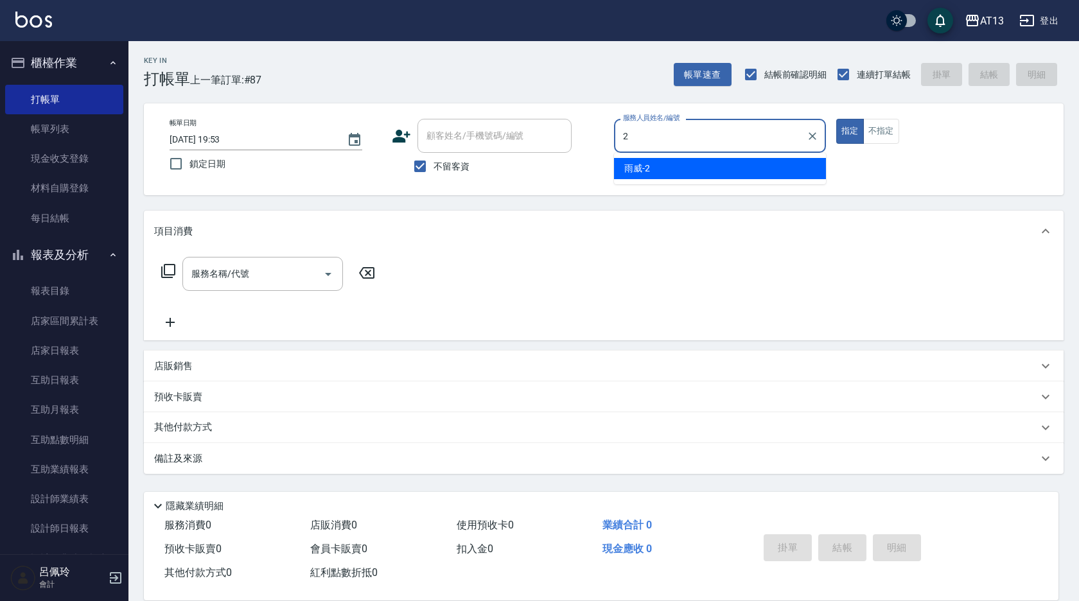
click at [659, 168] on div "雨威 -2" at bounding box center [720, 168] width 212 height 21
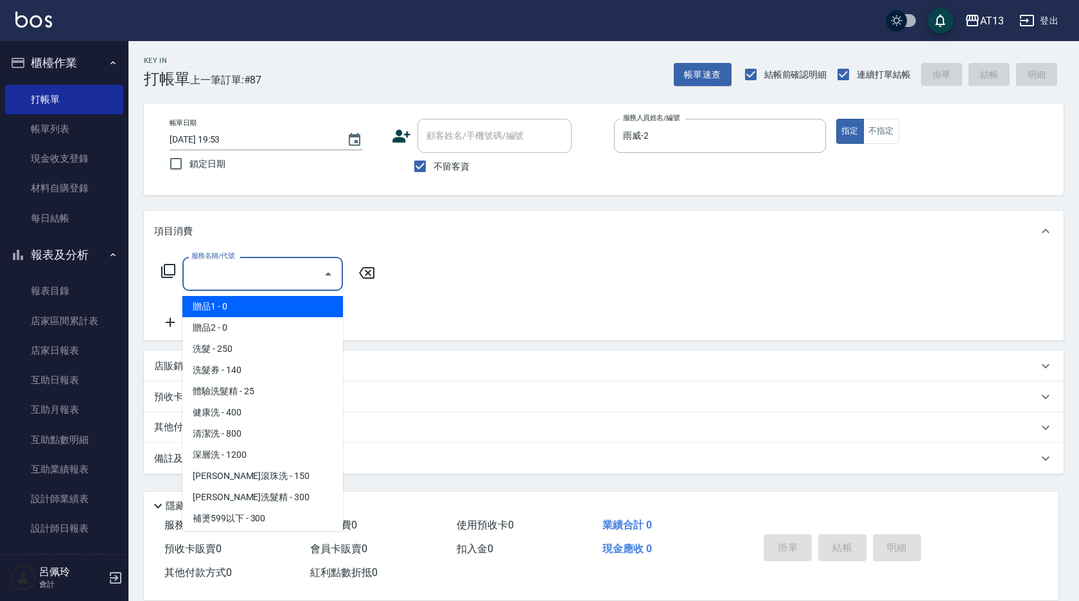
click at [311, 267] on input "服務名稱/代號" at bounding box center [253, 274] width 130 height 22
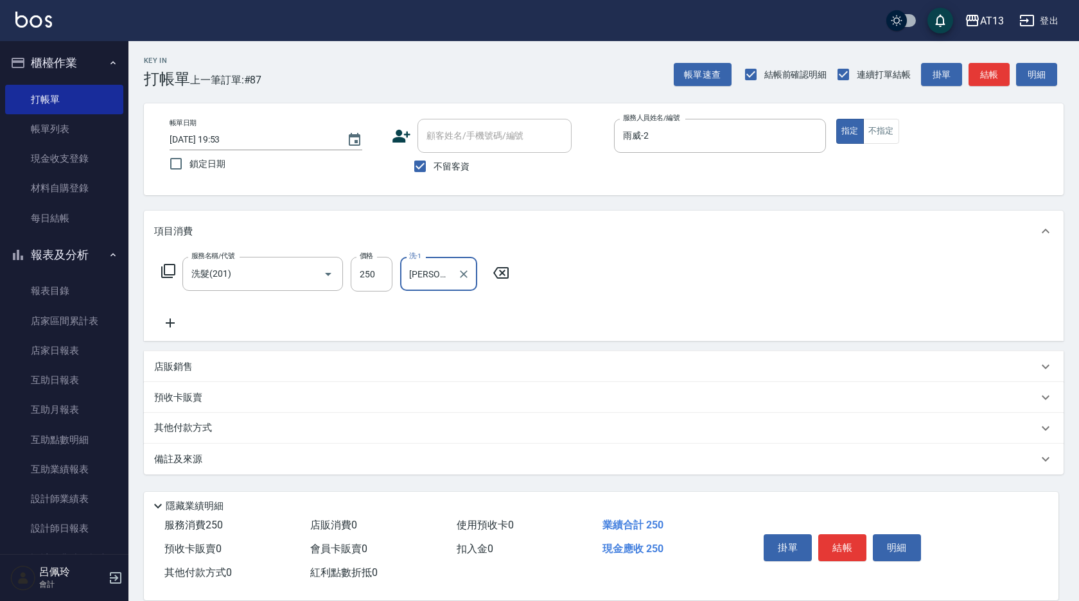
click at [577, 322] on div "服務名稱/代號 洗髮(201) 服務名稱/代號 價格 250 價格 洗-1 [PERSON_NAME]-31 洗-1" at bounding box center [603, 296] width 919 height 89
click at [849, 541] on button "結帳" at bounding box center [842, 547] width 48 height 27
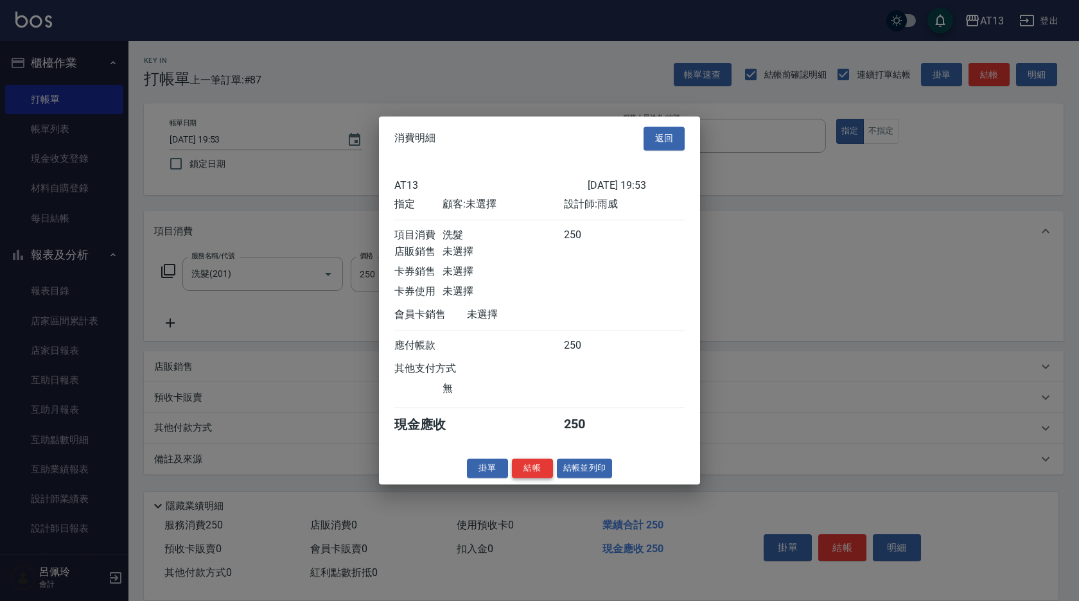
click at [537, 478] on button "結帳" at bounding box center [532, 468] width 41 height 20
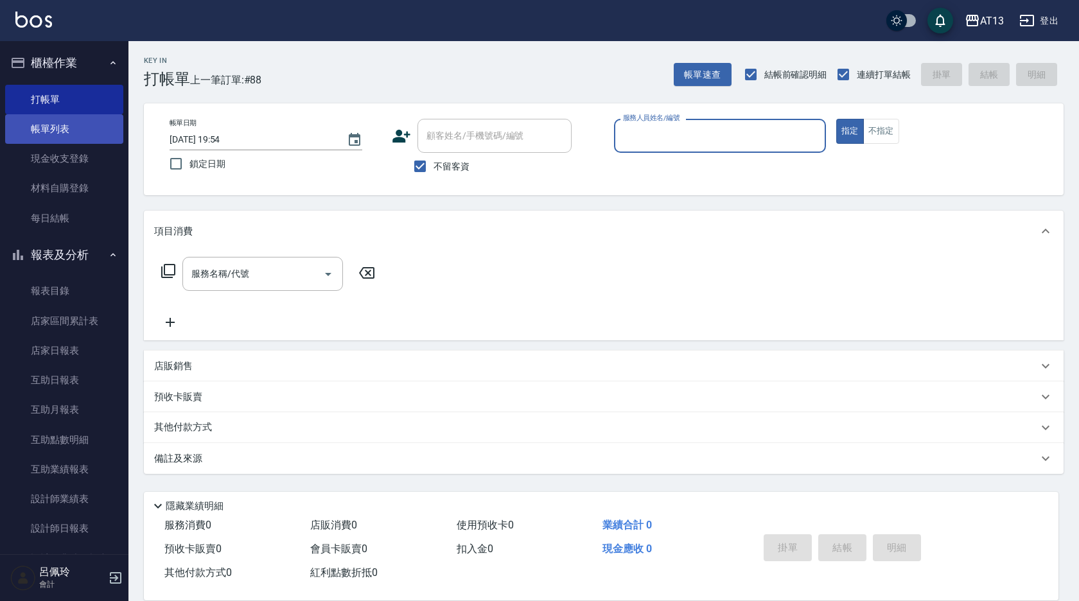
click at [64, 125] on link "帳單列表" at bounding box center [64, 129] width 118 height 30
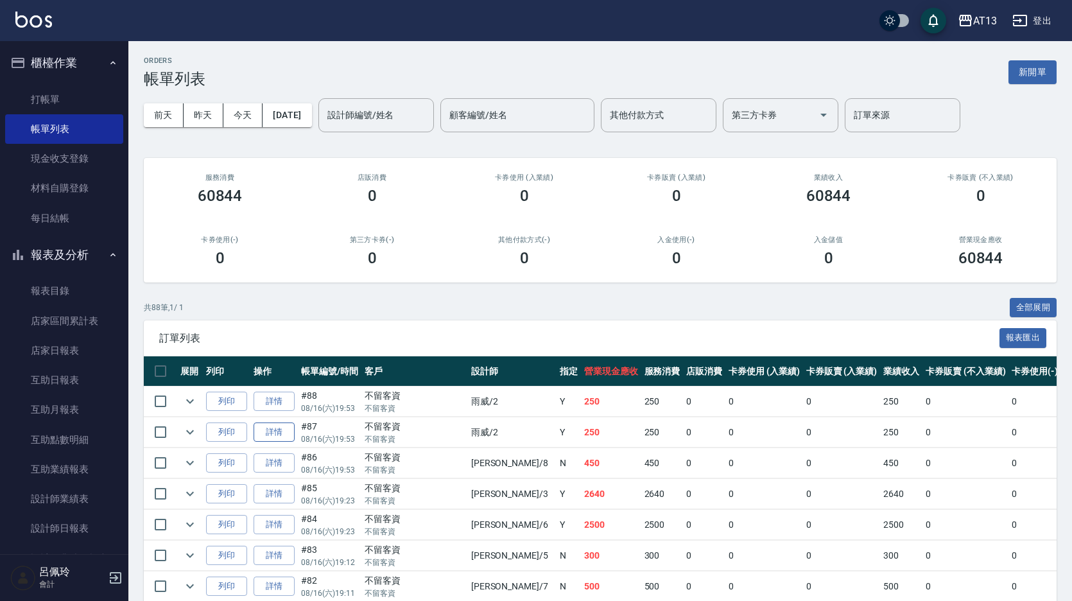
click at [279, 433] on link "詳情" at bounding box center [274, 432] width 41 height 20
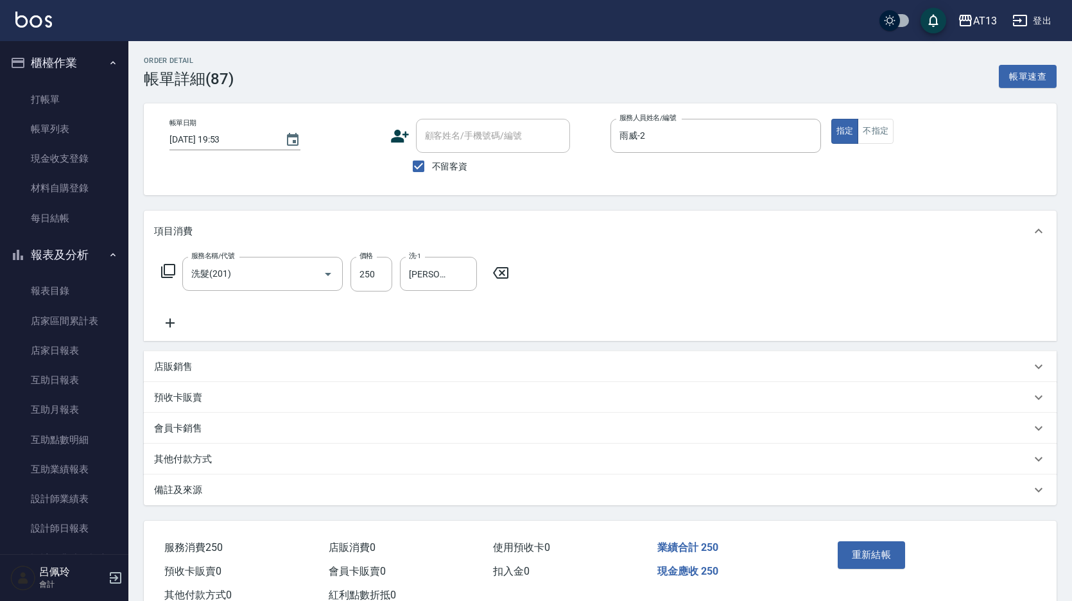
click at [505, 270] on icon at bounding box center [500, 273] width 15 height 12
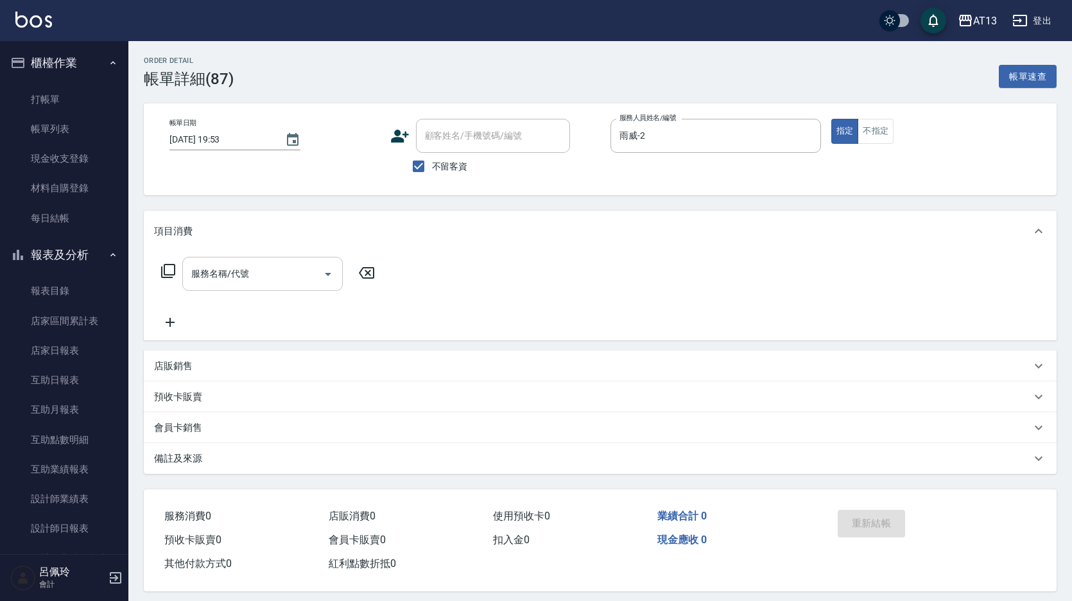
click at [283, 277] on input "服務名稱/代號" at bounding box center [253, 274] width 130 height 22
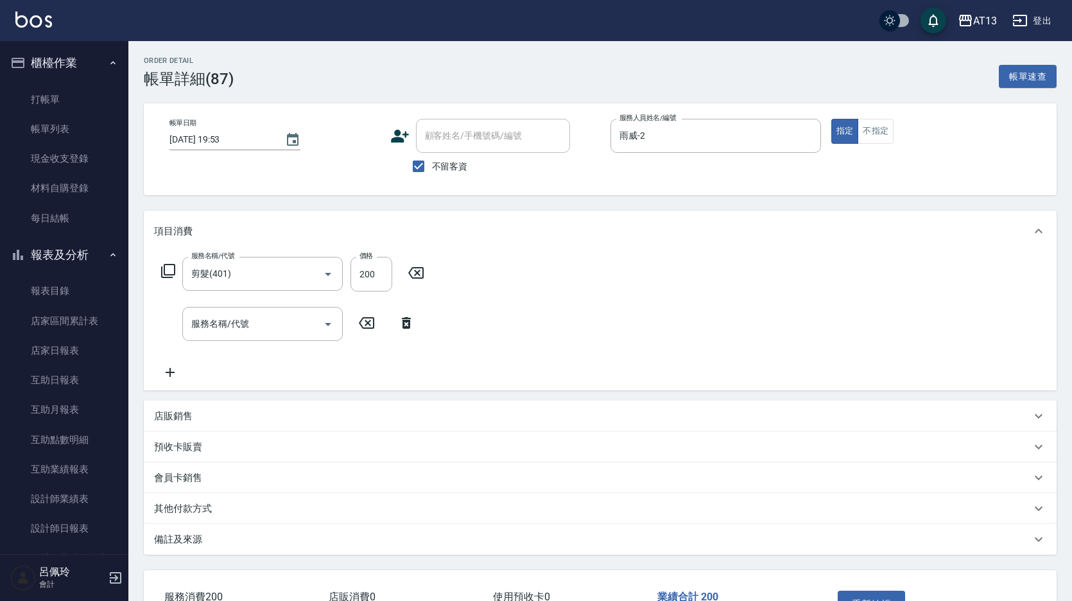
click at [643, 263] on div "服務名稱/代號 剪髮(401) 服務名稱/代號 價格 200 價格 服務名稱/代號 服務名稱/代號" at bounding box center [600, 321] width 913 height 139
click at [894, 591] on button "重新結帳" at bounding box center [872, 604] width 68 height 27
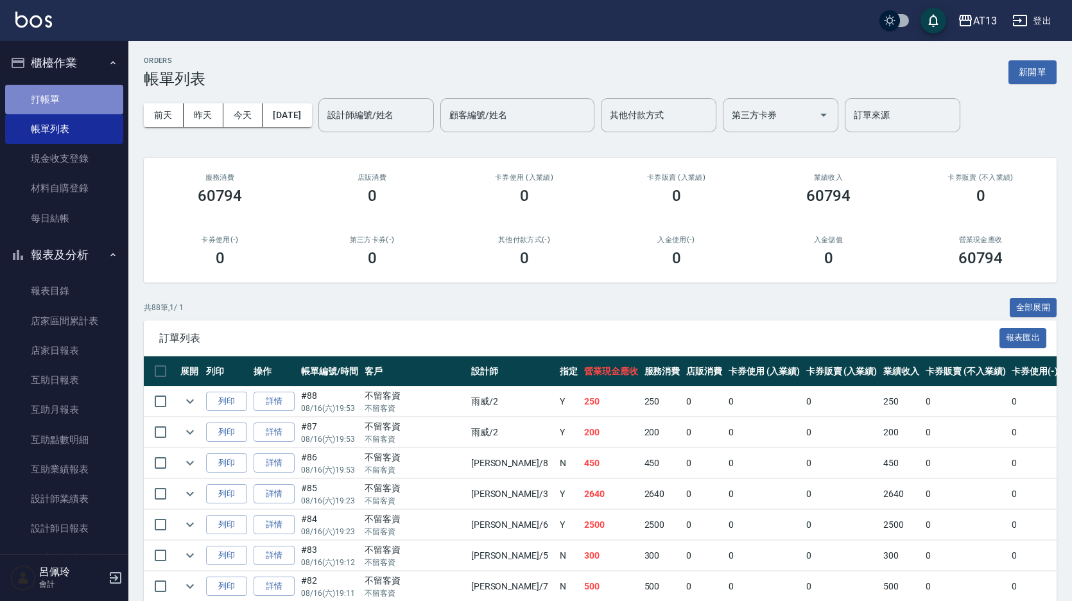
click at [86, 111] on link "打帳單" at bounding box center [64, 100] width 118 height 30
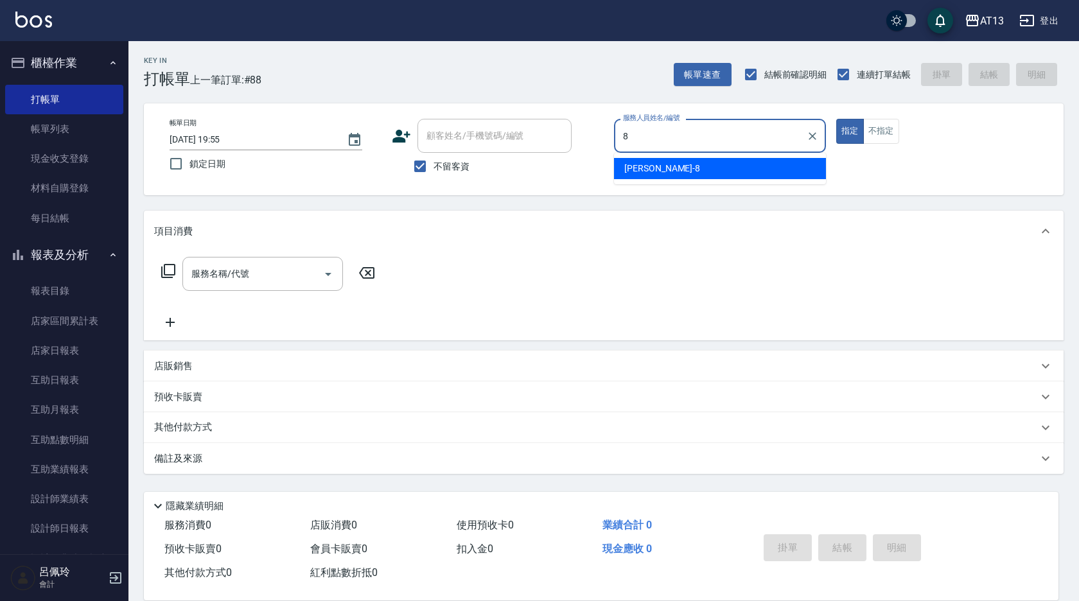
click at [641, 170] on span "[PERSON_NAME] -8" at bounding box center [662, 168] width 76 height 13
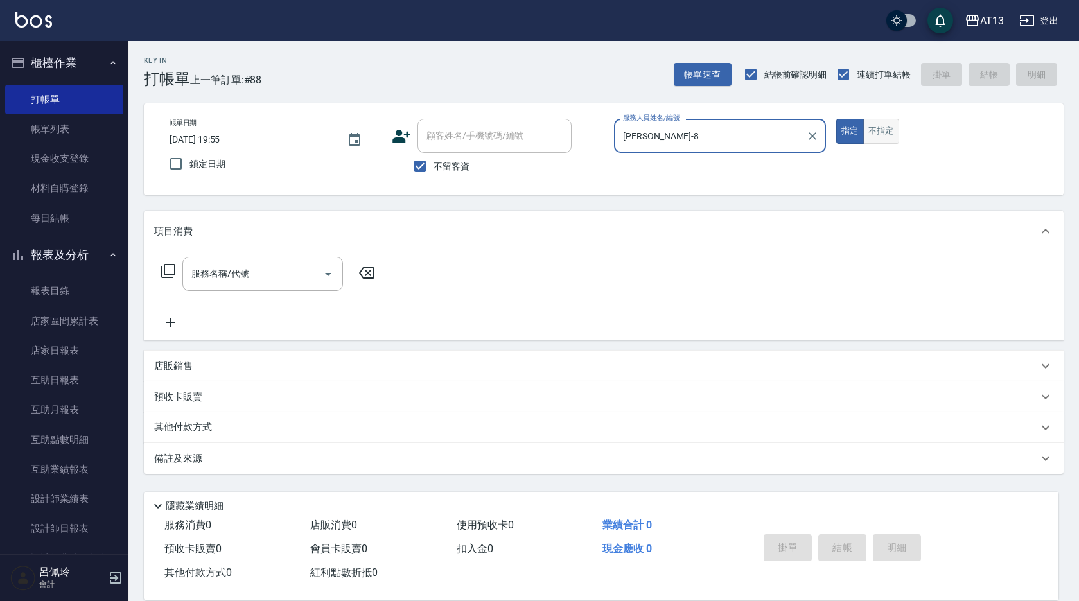
click at [888, 130] on button "不指定" at bounding box center [881, 131] width 36 height 25
drag, startPoint x: 273, startPoint y: 274, endPoint x: 263, endPoint y: 273, distance: 9.7
click at [271, 274] on input "服務名稱/代號" at bounding box center [253, 274] width 130 height 22
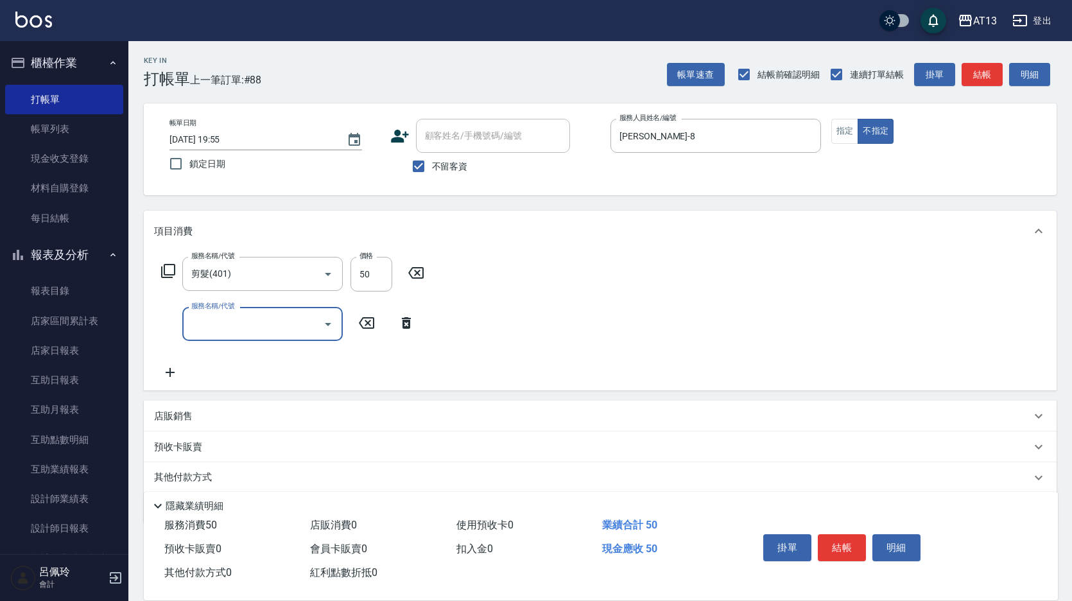
click at [799, 258] on div "服務名稱/代號 剪髮(401) 服務名稱/代號 價格 50 價格 服務名稱/代號 服務名稱/代號" at bounding box center [600, 321] width 913 height 139
click at [842, 543] on button "結帳" at bounding box center [842, 547] width 48 height 27
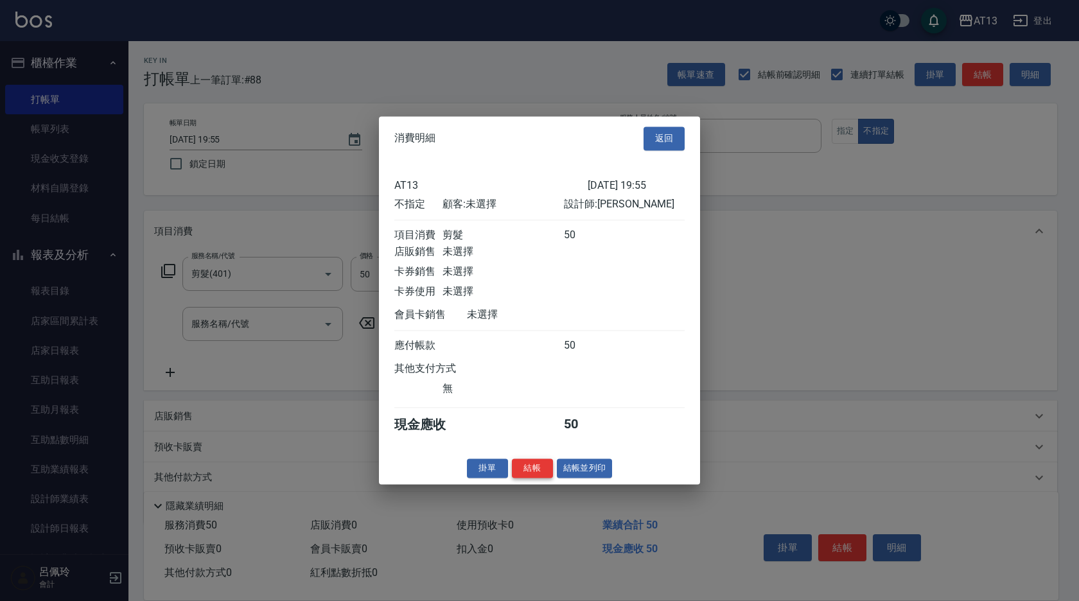
click at [548, 475] on button "結帳" at bounding box center [532, 468] width 41 height 20
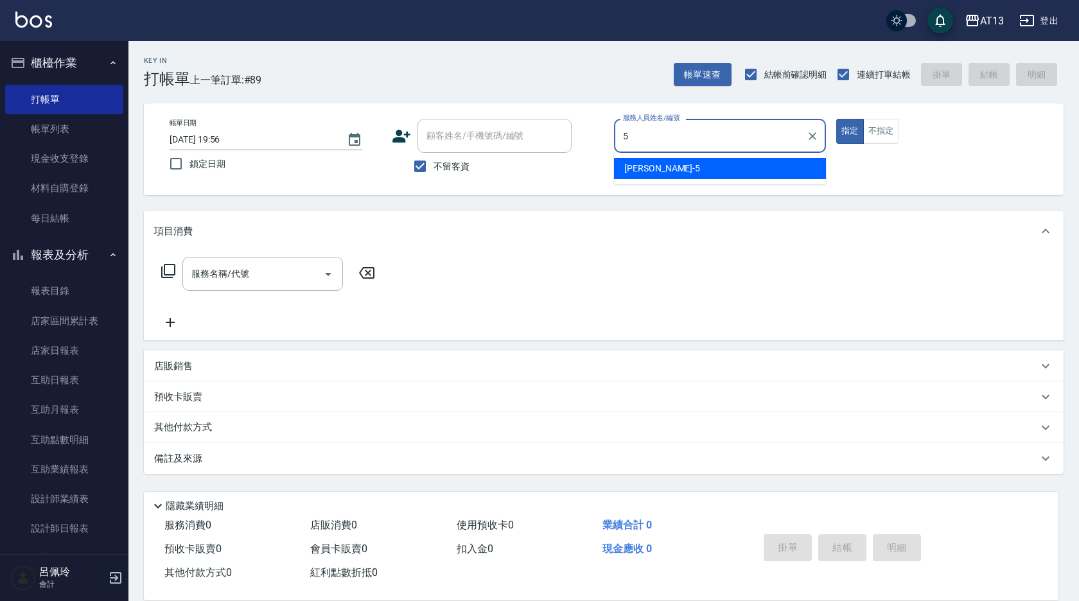
click at [699, 165] on div "[PERSON_NAME] -5" at bounding box center [720, 168] width 212 height 21
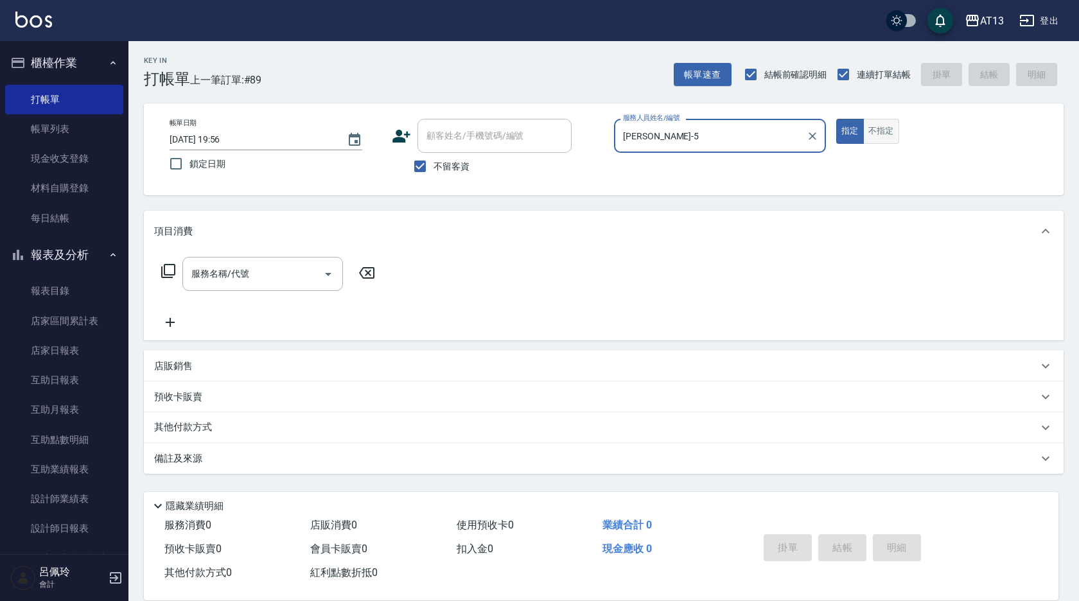
click at [867, 138] on button "不指定" at bounding box center [881, 131] width 36 height 25
click at [289, 275] on input "服務名稱/代號" at bounding box center [253, 274] width 130 height 22
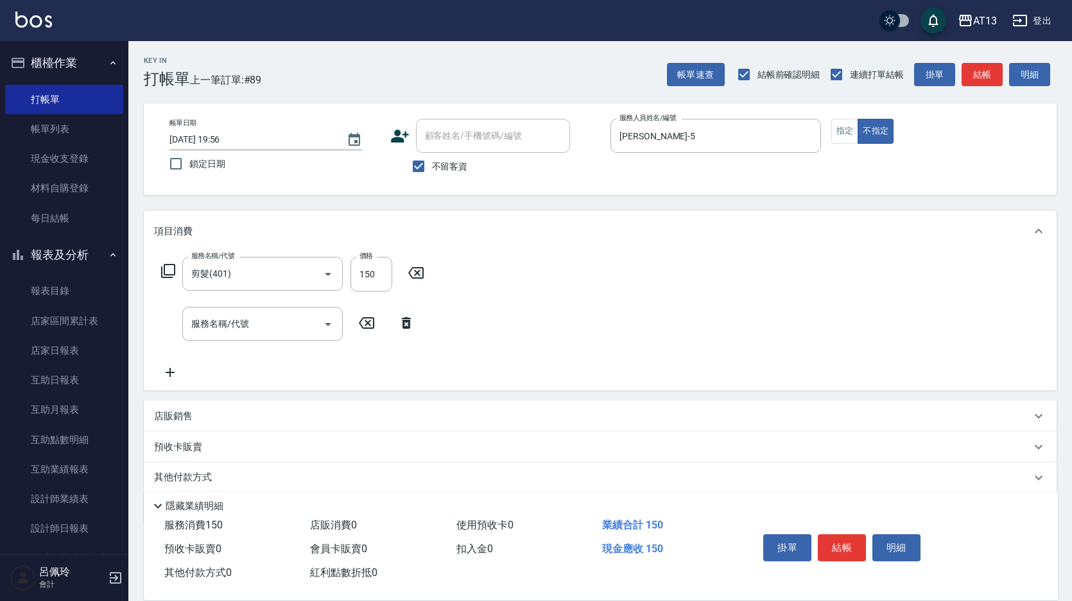
click at [541, 295] on div "服務名稱/代號 剪髮(401) 服務名稱/代號 價格 150 價格 服務名稱/代號 服務名稱/代號" at bounding box center [600, 321] width 913 height 139
click at [864, 550] on button "結帳" at bounding box center [842, 547] width 48 height 27
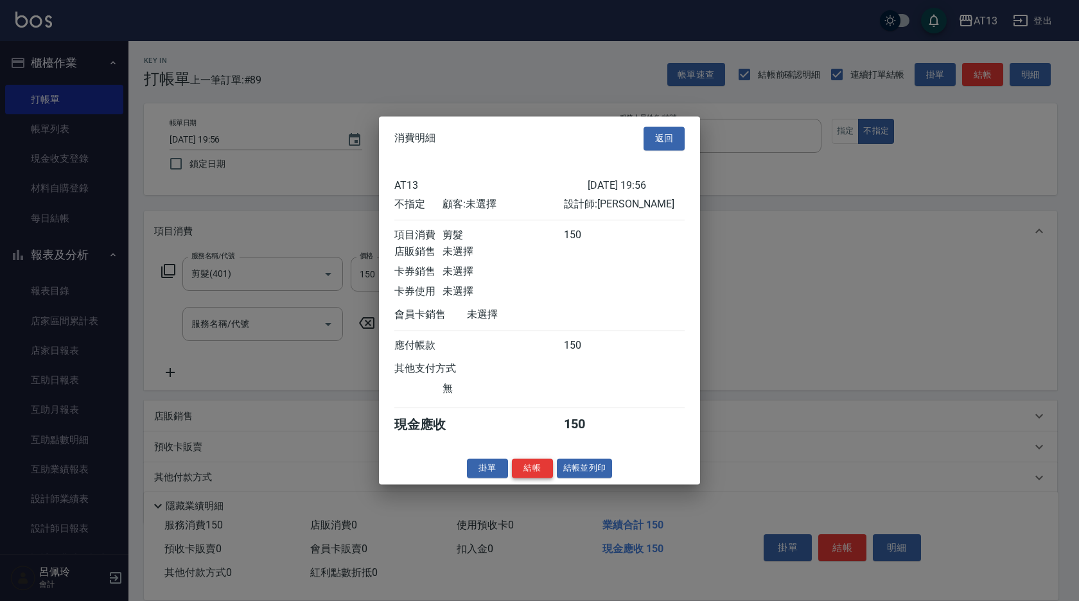
click at [541, 477] on button "結帳" at bounding box center [532, 468] width 41 height 20
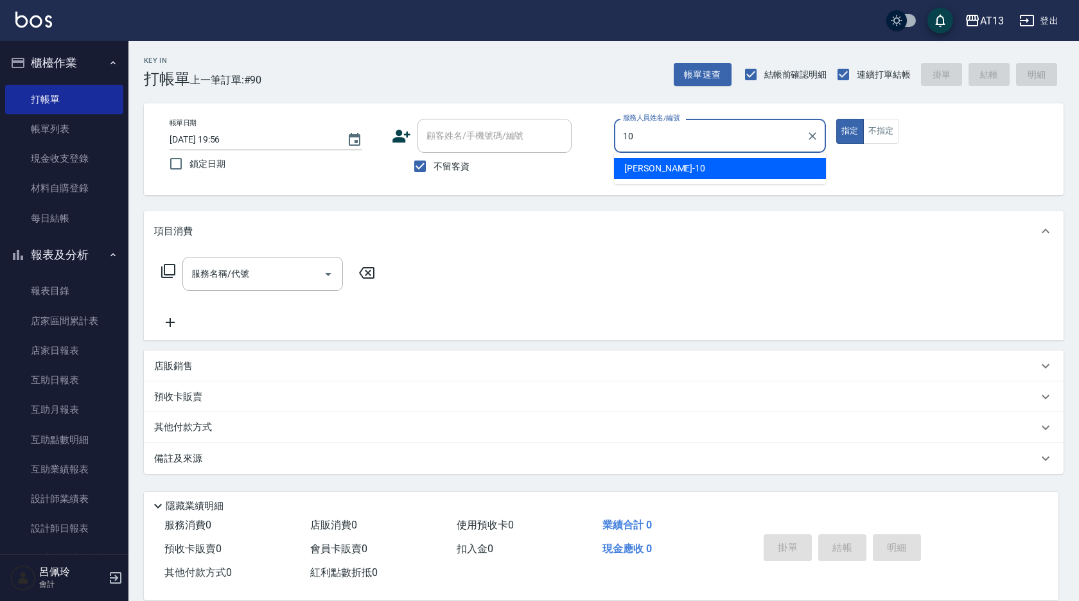
click at [687, 172] on div "[PERSON_NAME] -10" at bounding box center [720, 168] width 212 height 21
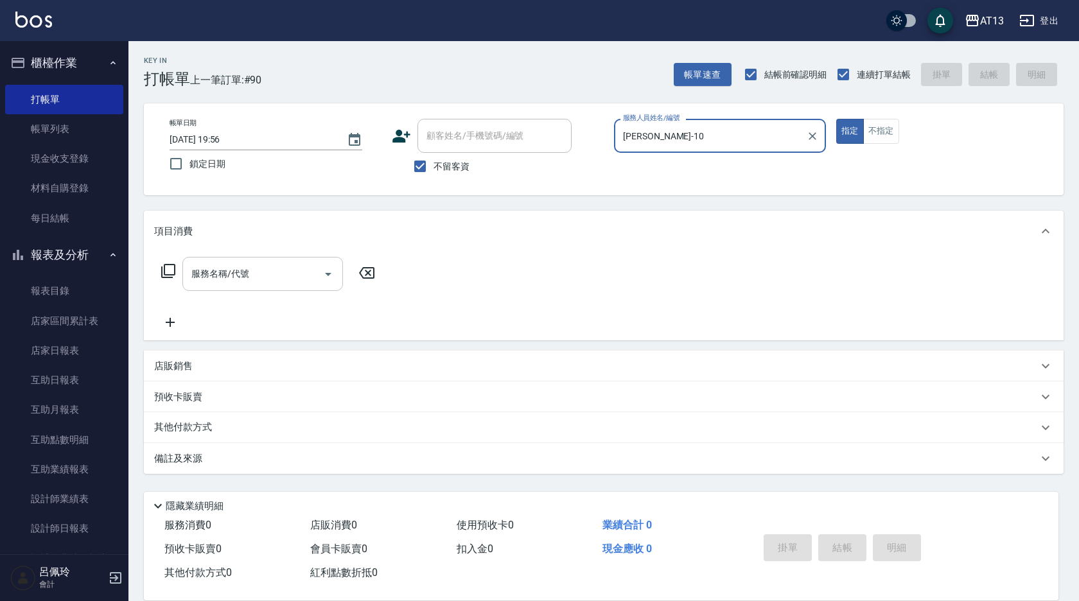
click at [286, 274] on input "服務名稱/代號" at bounding box center [253, 274] width 130 height 22
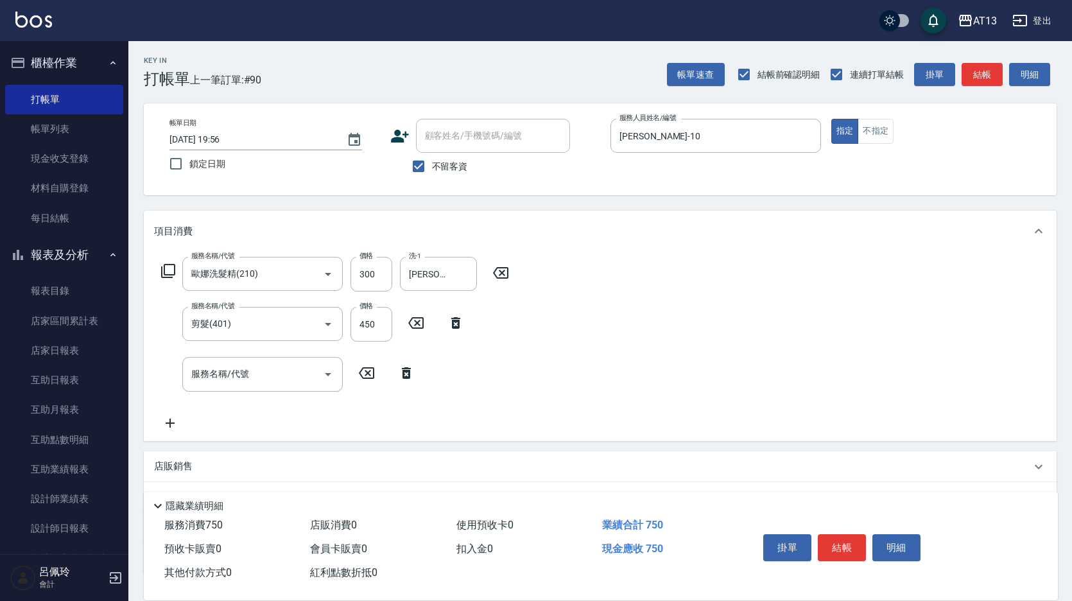
drag, startPoint x: 609, startPoint y: 349, endPoint x: 602, endPoint y: 347, distance: 7.9
click at [611, 350] on div "服務名稱/代號 [PERSON_NAME]洗髮精(210) 服務名稱/代號 價格 300 價格 洗-1 [PERSON_NAME]-33 洗-1 服務名稱/代…" at bounding box center [600, 346] width 913 height 189
click at [848, 540] on button "結帳" at bounding box center [842, 547] width 48 height 27
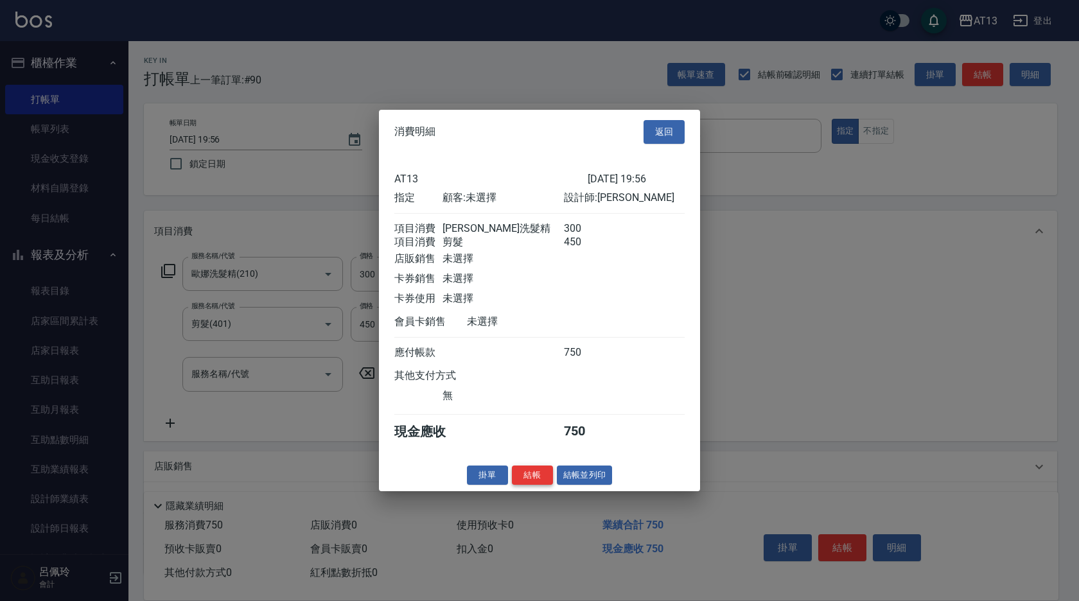
click at [530, 479] on button "結帳" at bounding box center [532, 475] width 41 height 20
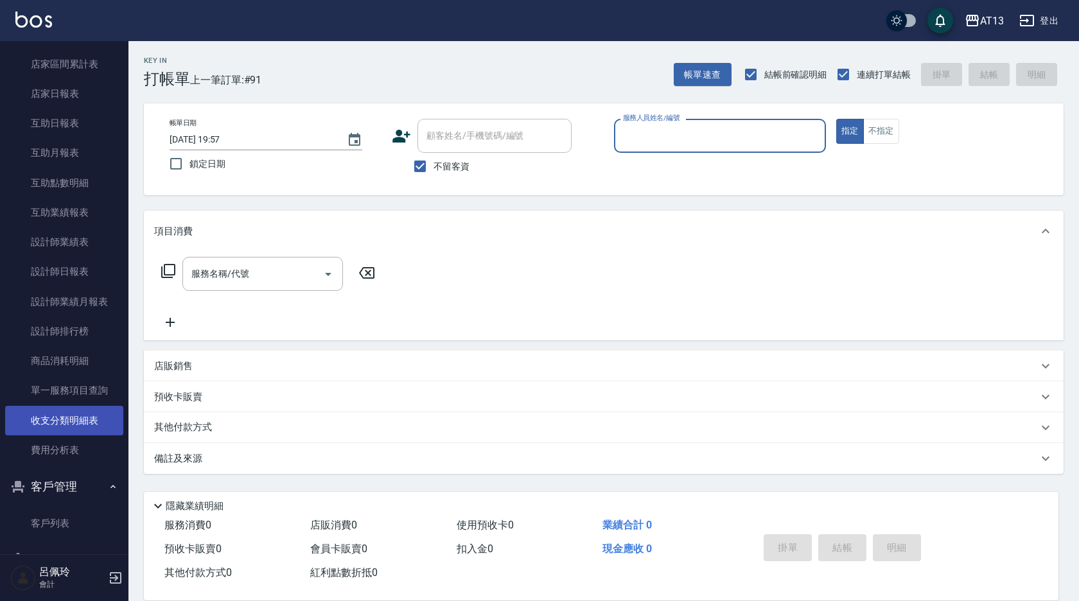
scroll to position [360, 0]
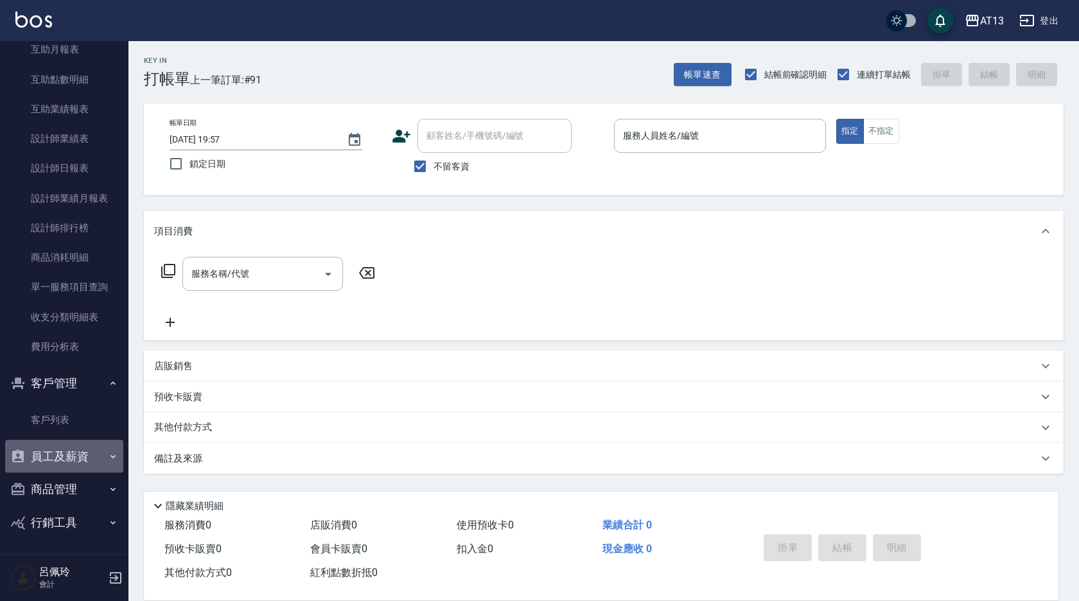
click at [66, 455] on button "員工及薪資" at bounding box center [64, 456] width 118 height 33
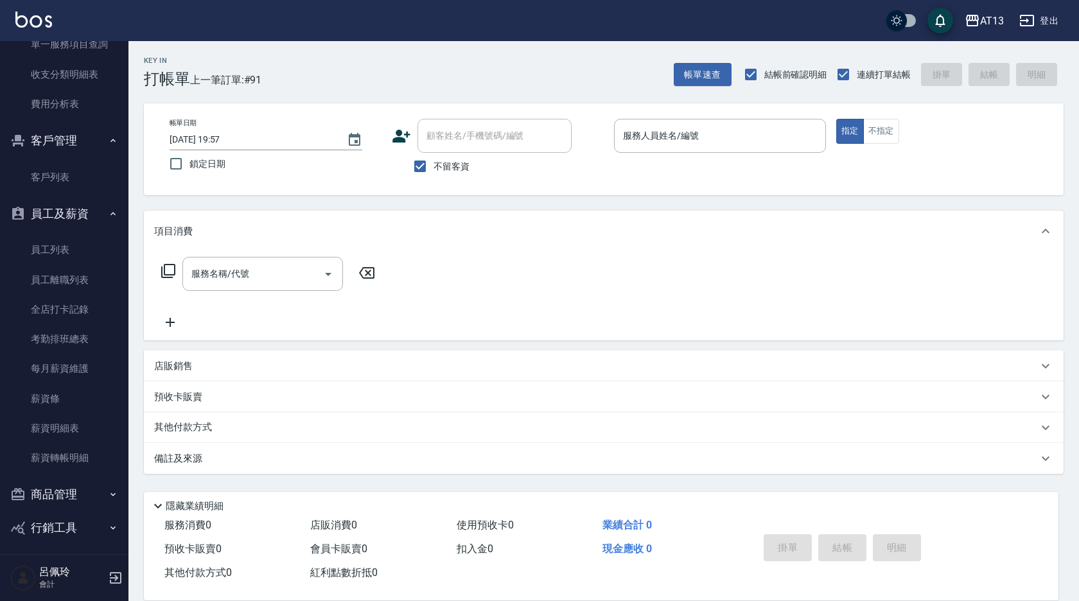
scroll to position [608, 0]
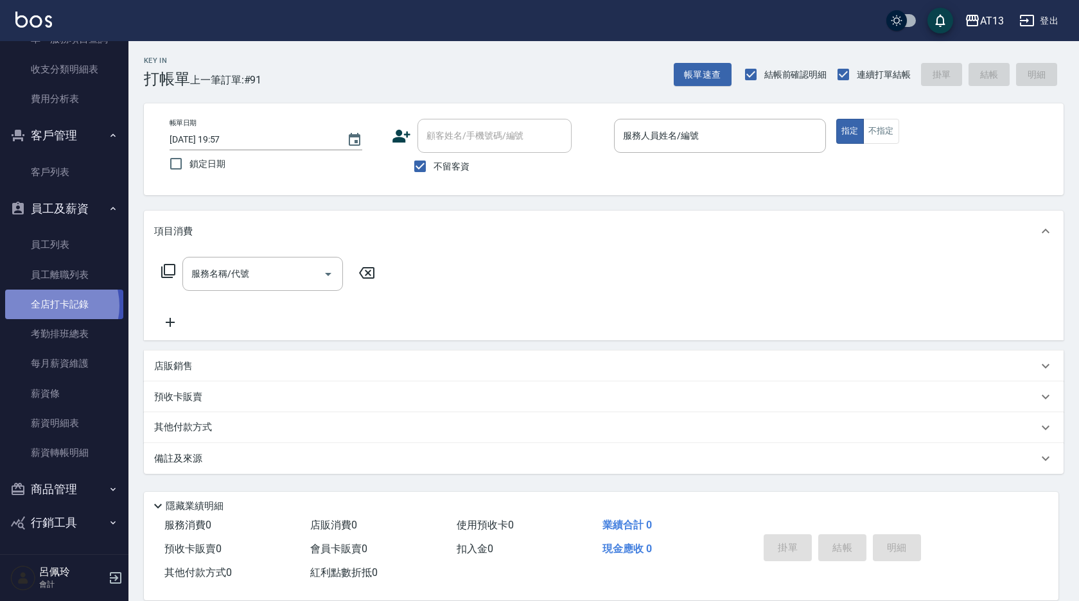
click at [49, 306] on link "全店打卡記錄" at bounding box center [64, 305] width 118 height 30
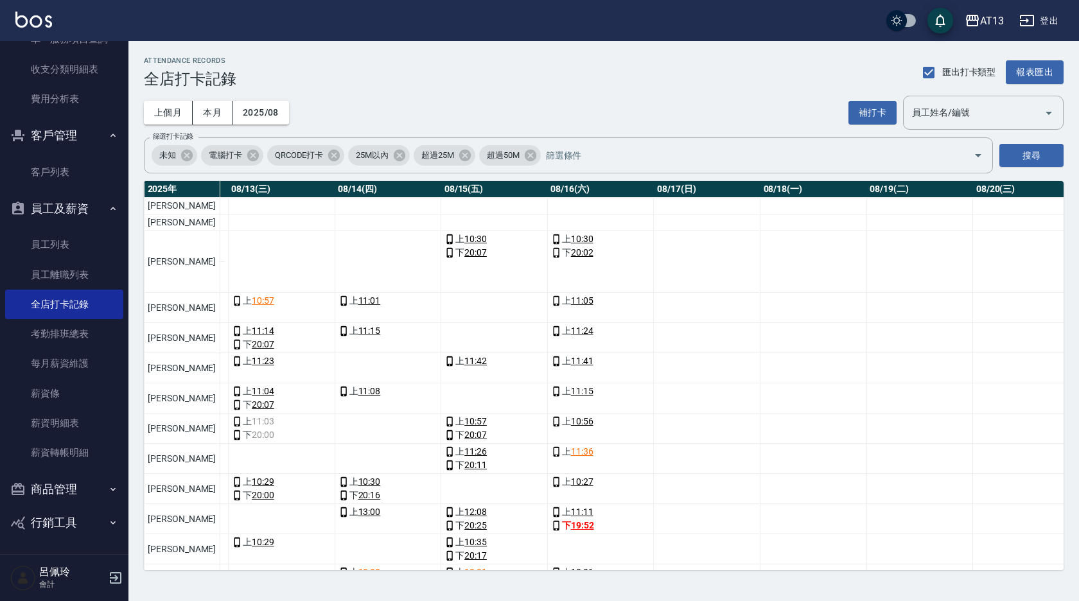
scroll to position [0, 1626]
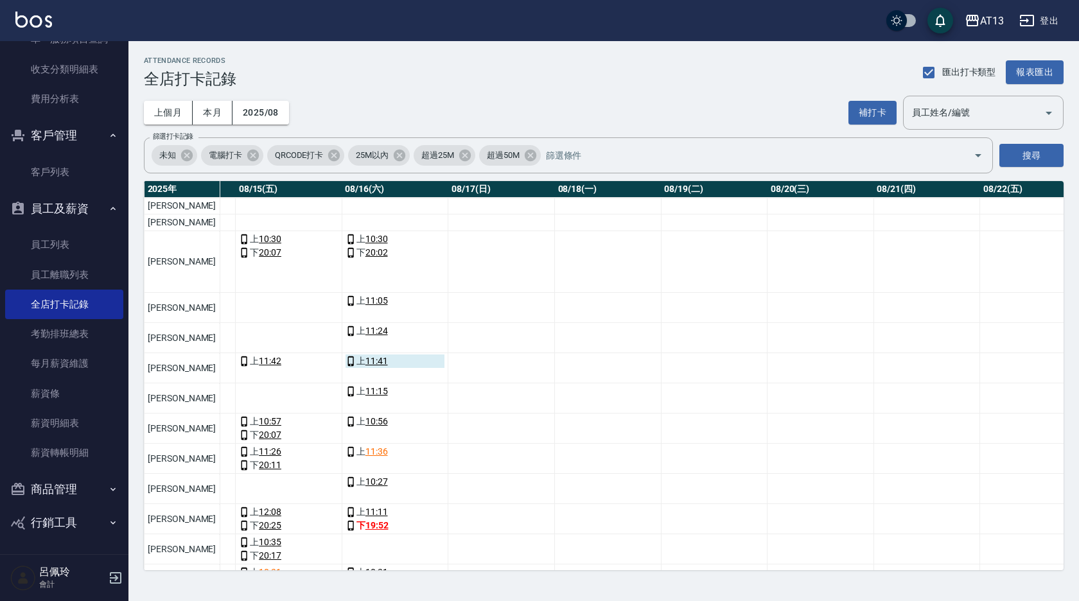
click at [365, 359] on link "11:41" at bounding box center [376, 360] width 22 height 13
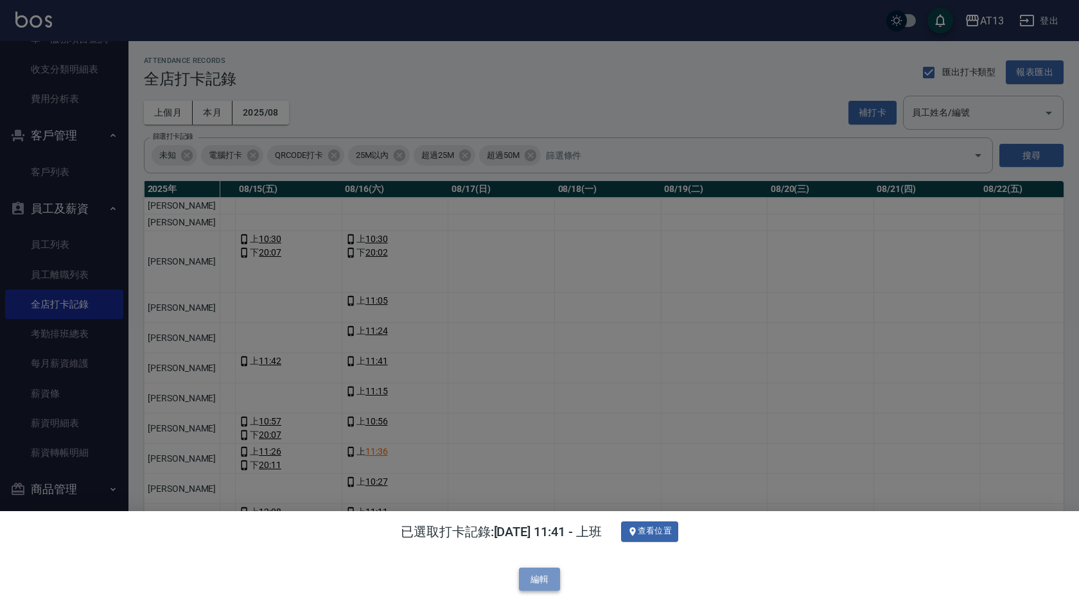
click at [553, 578] on button "編輯" at bounding box center [539, 580] width 41 height 24
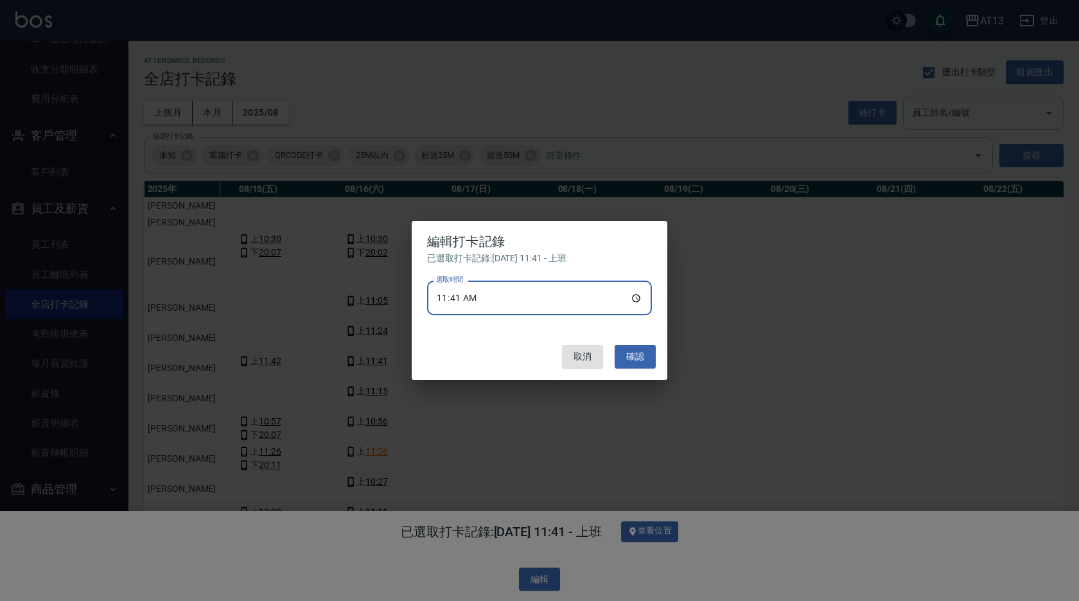
click at [634, 299] on input "11:41" at bounding box center [539, 298] width 225 height 35
click at [638, 361] on button "確認" at bounding box center [634, 357] width 41 height 24
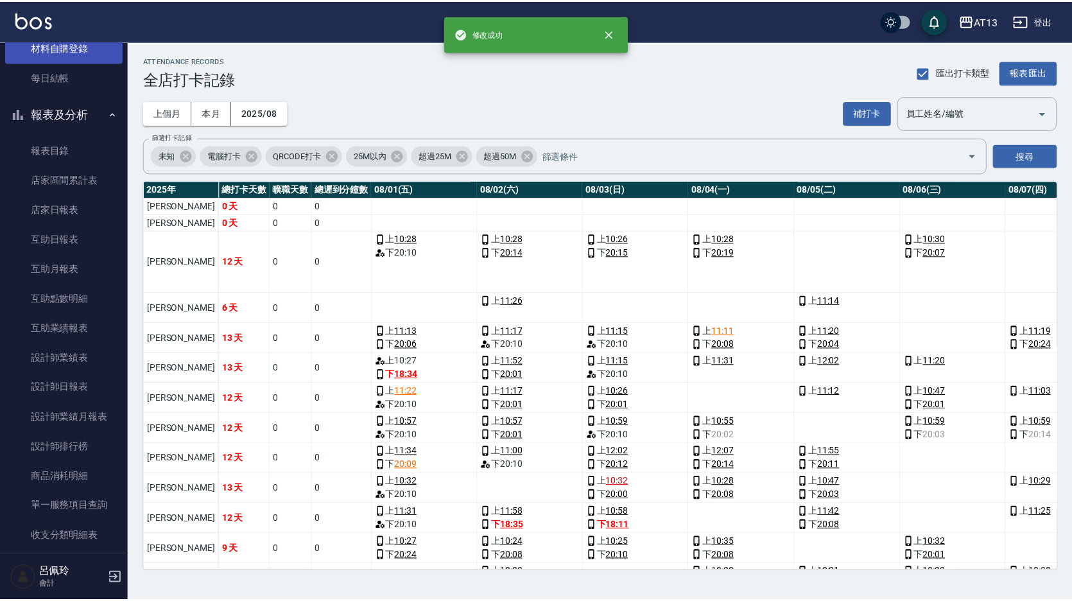
scroll to position [0, 0]
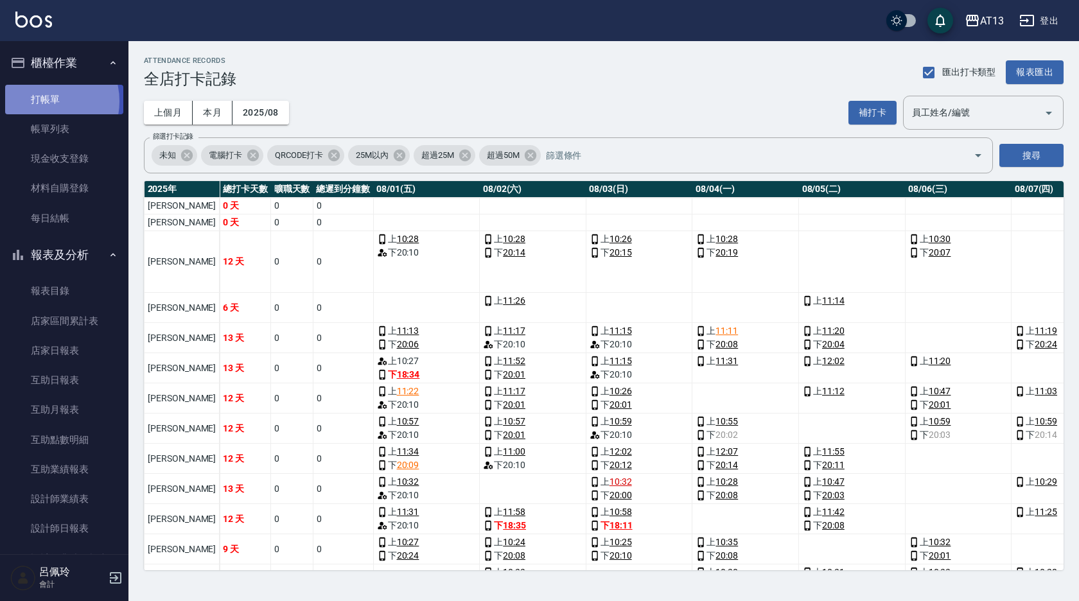
click at [44, 101] on link "打帳單" at bounding box center [64, 100] width 118 height 30
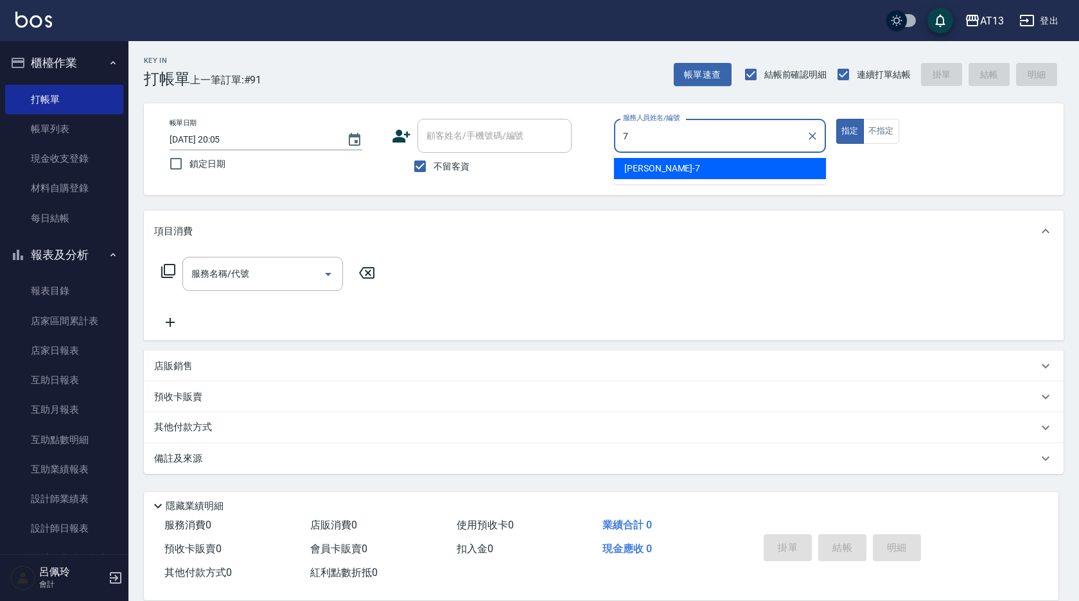
click at [724, 171] on div "[PERSON_NAME]-7" at bounding box center [720, 168] width 212 height 21
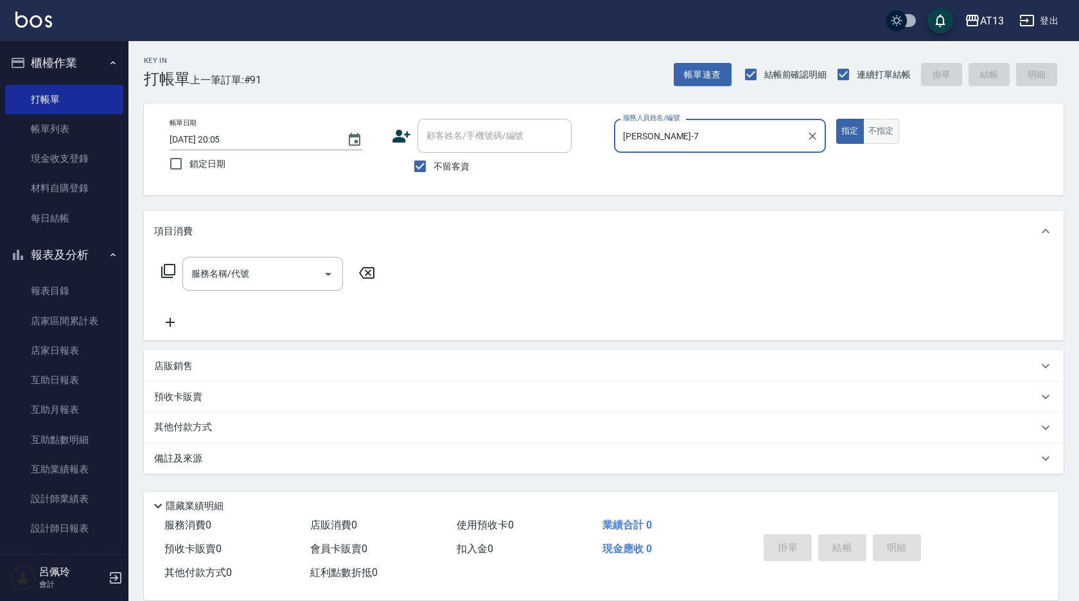
click at [895, 135] on button "不指定" at bounding box center [881, 131] width 36 height 25
click at [279, 283] on input "服務名稱/代號" at bounding box center [253, 274] width 130 height 22
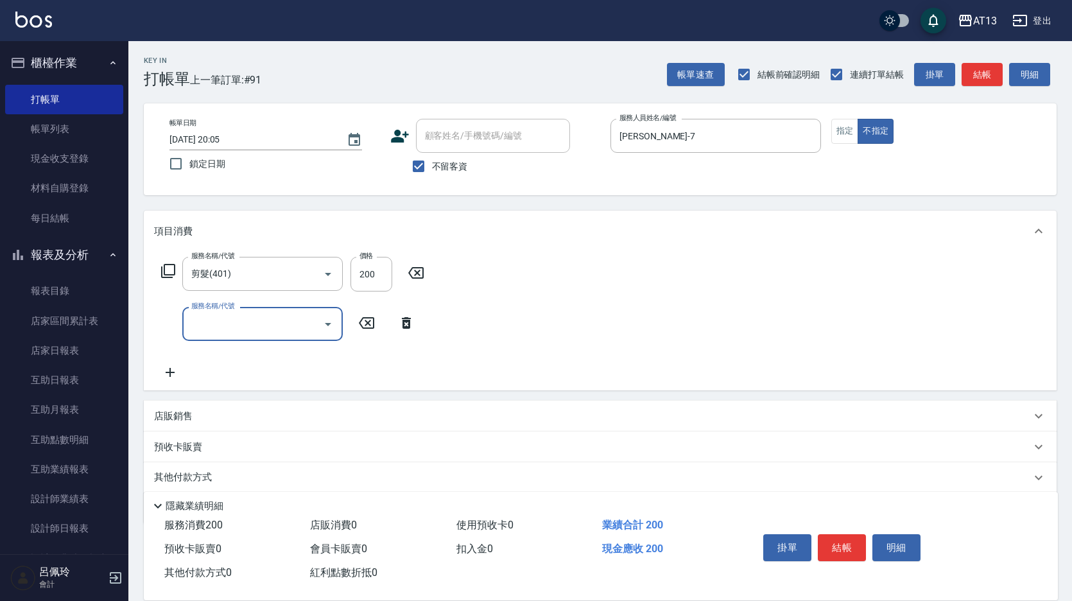
click at [519, 311] on div "服務名稱/代號 剪髮(401) 服務名稱/代號 價格 200 價格 服務名稱/代號 服務名稱/代號" at bounding box center [600, 321] width 913 height 139
drag, startPoint x: 836, startPoint y: 532, endPoint x: 843, endPoint y: 525, distance: 10.0
click at [836, 534] on button "結帳" at bounding box center [842, 547] width 48 height 27
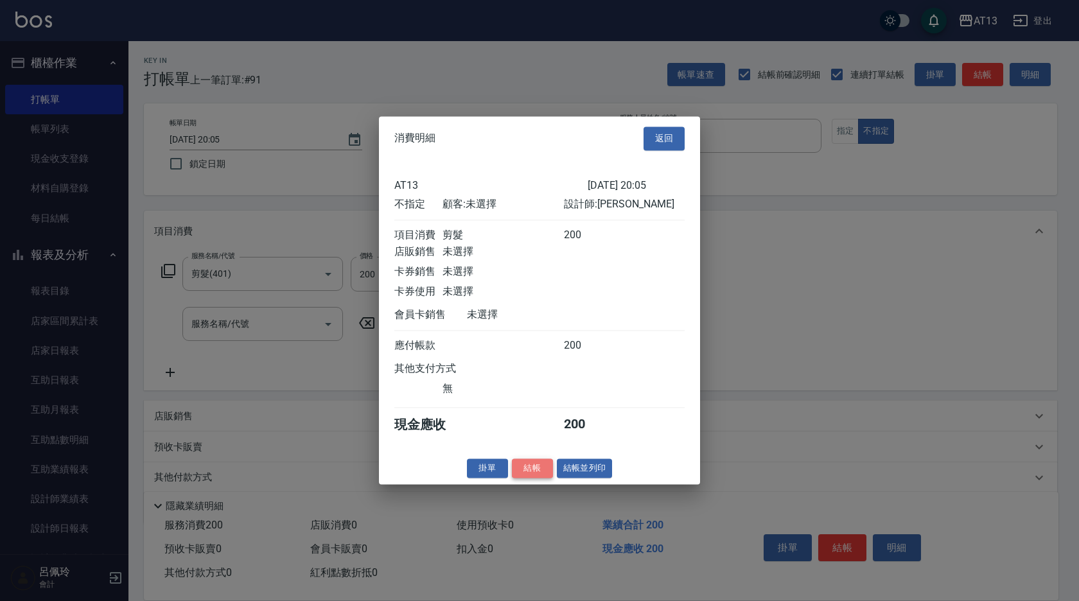
click at [524, 478] on button "結帳" at bounding box center [532, 468] width 41 height 20
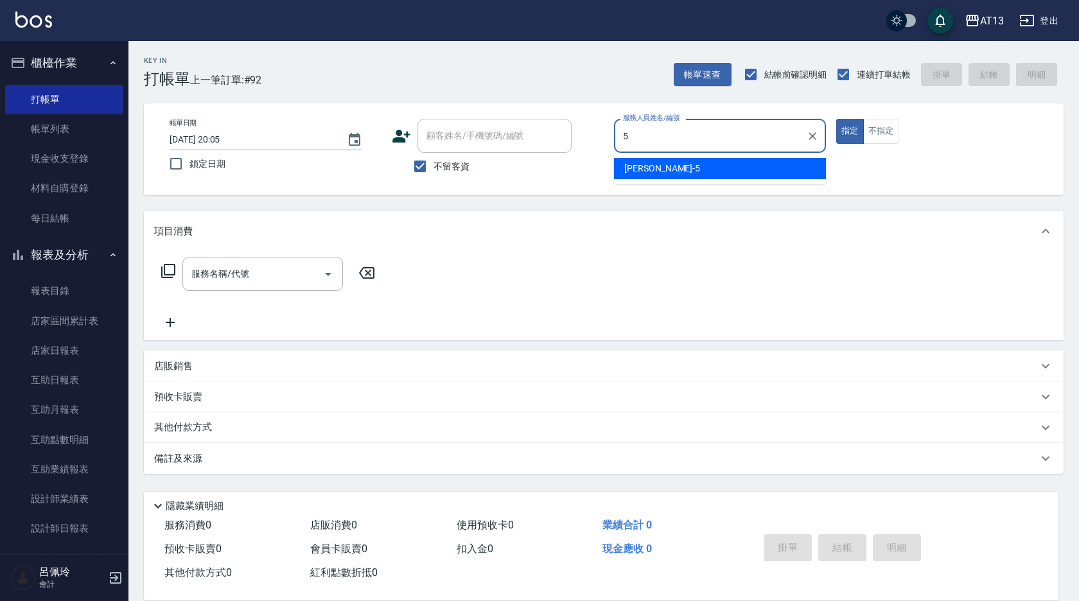
click at [714, 165] on div "[PERSON_NAME] -5" at bounding box center [720, 168] width 212 height 21
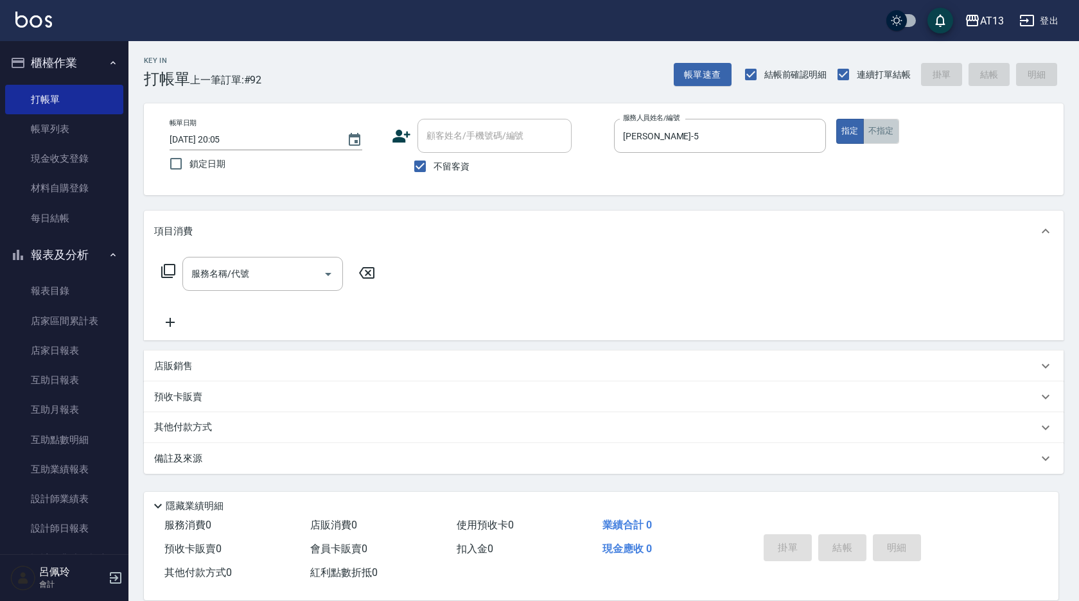
click at [884, 125] on button "不指定" at bounding box center [881, 131] width 36 height 25
click at [270, 279] on input "服務名稱/代號" at bounding box center [253, 274] width 130 height 22
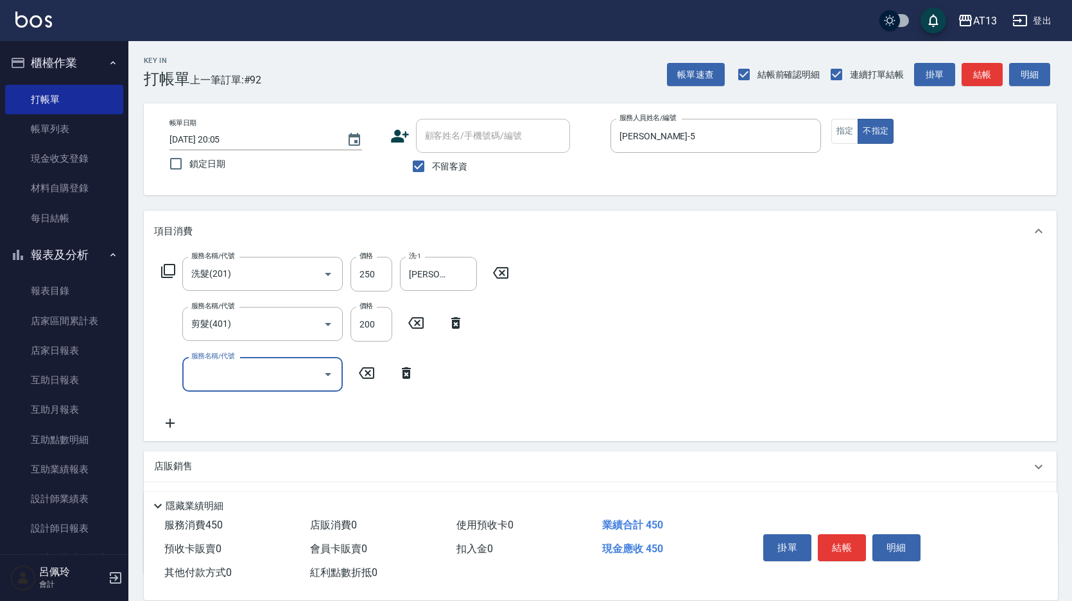
click at [647, 341] on div "服務名稱/代號 洗髮(201) 服務名稱/代號 價格 250 價格 洗-1 [PERSON_NAME]-31 洗-1 服務名稱/代號 剪髮(401) 服務名稱…" at bounding box center [600, 346] width 913 height 189
click at [833, 541] on button "結帳" at bounding box center [842, 547] width 48 height 27
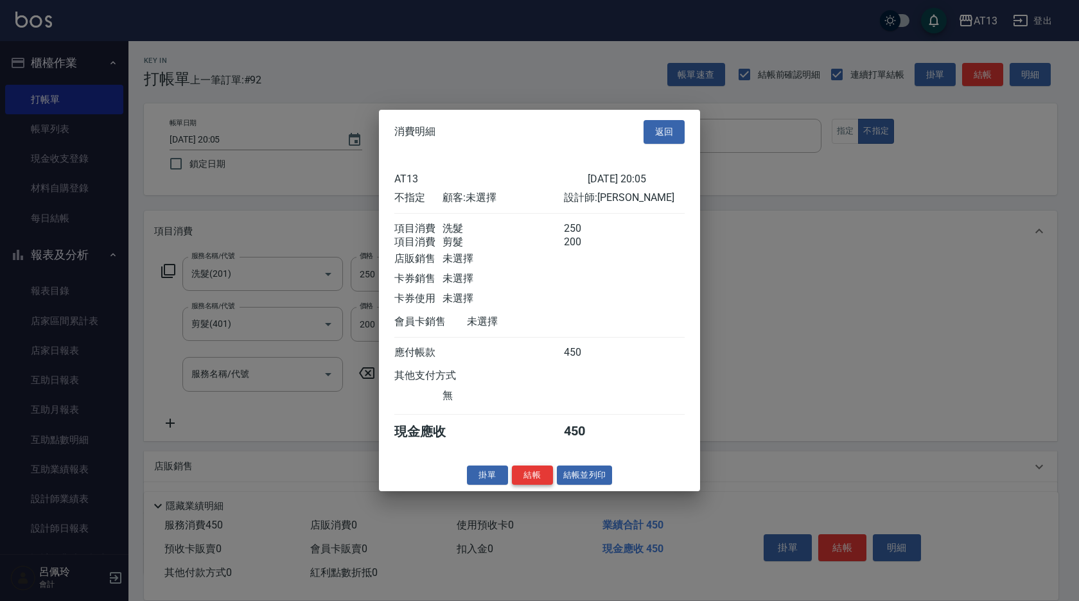
click at [533, 485] on button "結帳" at bounding box center [532, 475] width 41 height 20
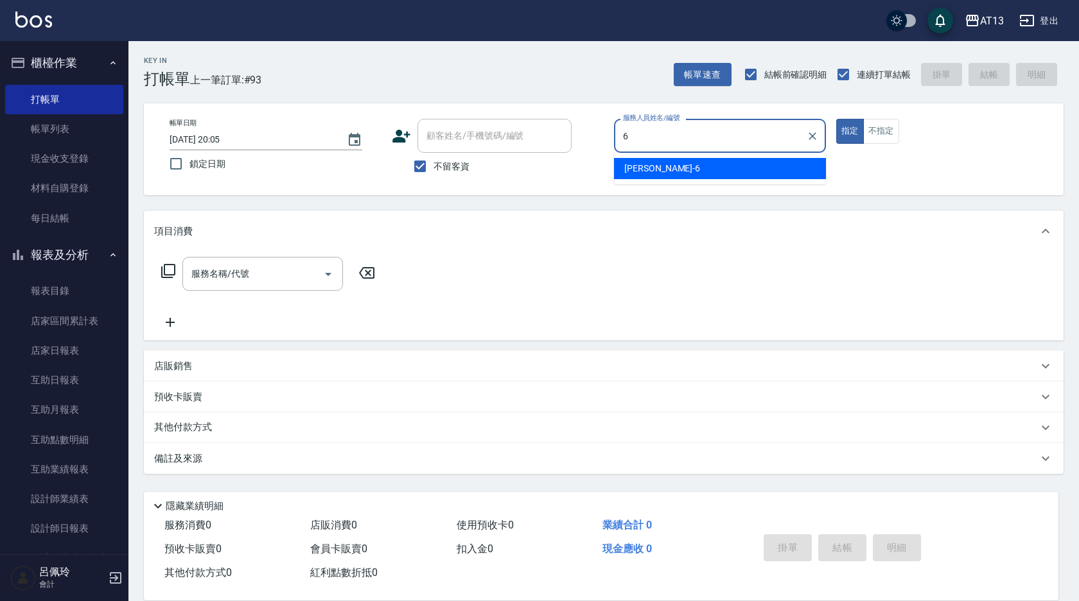
click at [673, 165] on div "亭妤 -6" at bounding box center [720, 168] width 212 height 21
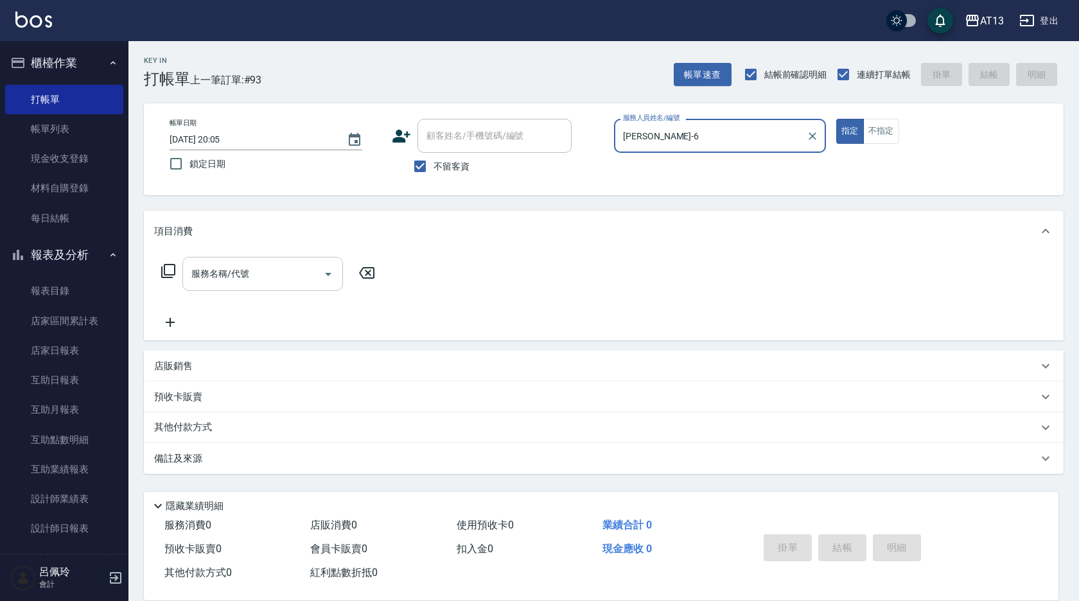
click at [229, 283] on input "服務名稱/代號" at bounding box center [253, 274] width 130 height 22
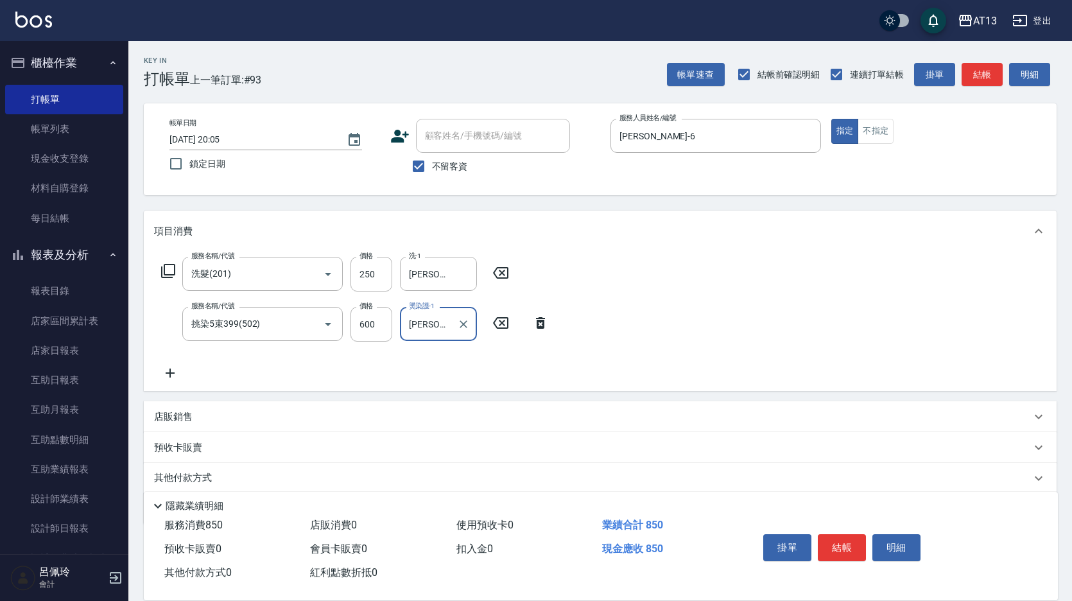
click at [616, 347] on div "服務名稱/代號 洗髮(201) 服務名稱/代號 價格 250 價格 洗-1 [PERSON_NAME]-11 洗-1 服務名稱/代號 挑染5束399(502)…" at bounding box center [600, 321] width 913 height 139
click at [828, 536] on button "結帳" at bounding box center [842, 547] width 48 height 27
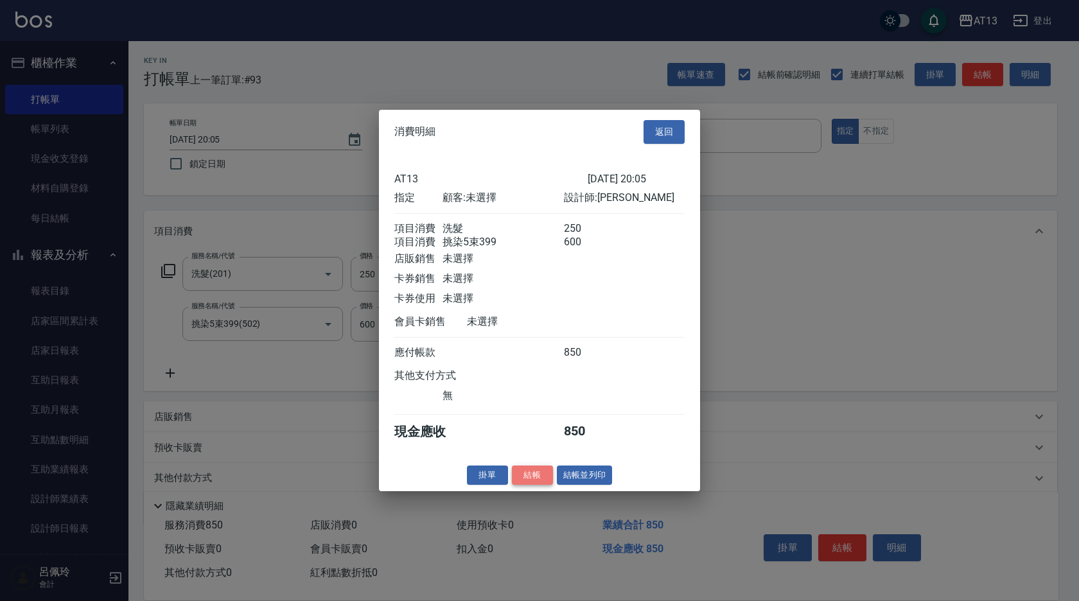
click at [527, 482] on button "結帳" at bounding box center [532, 475] width 41 height 20
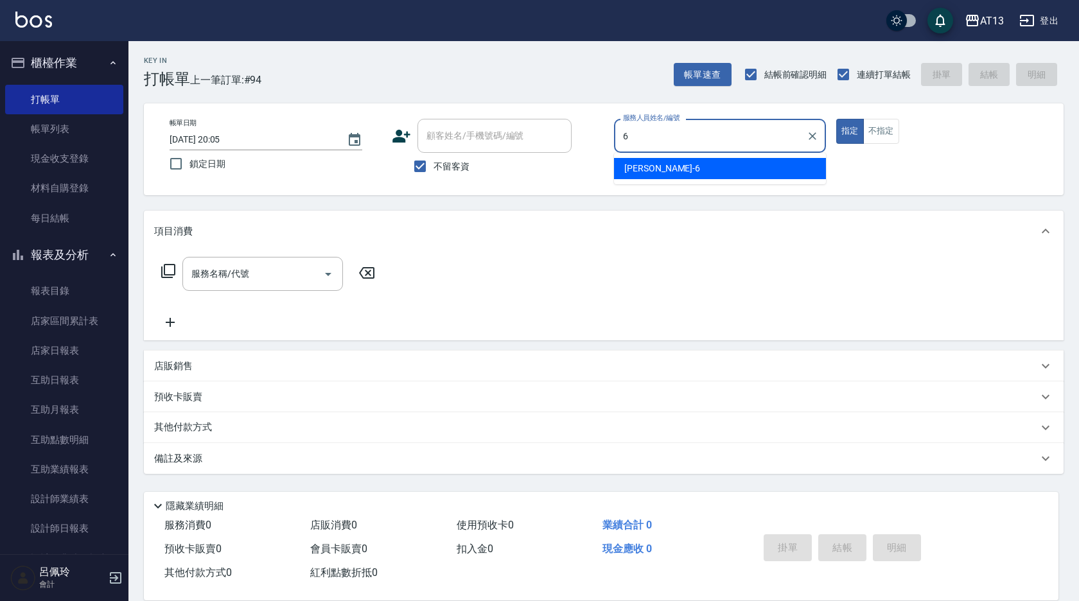
click at [643, 173] on span "亭妤 -6" at bounding box center [662, 168] width 76 height 13
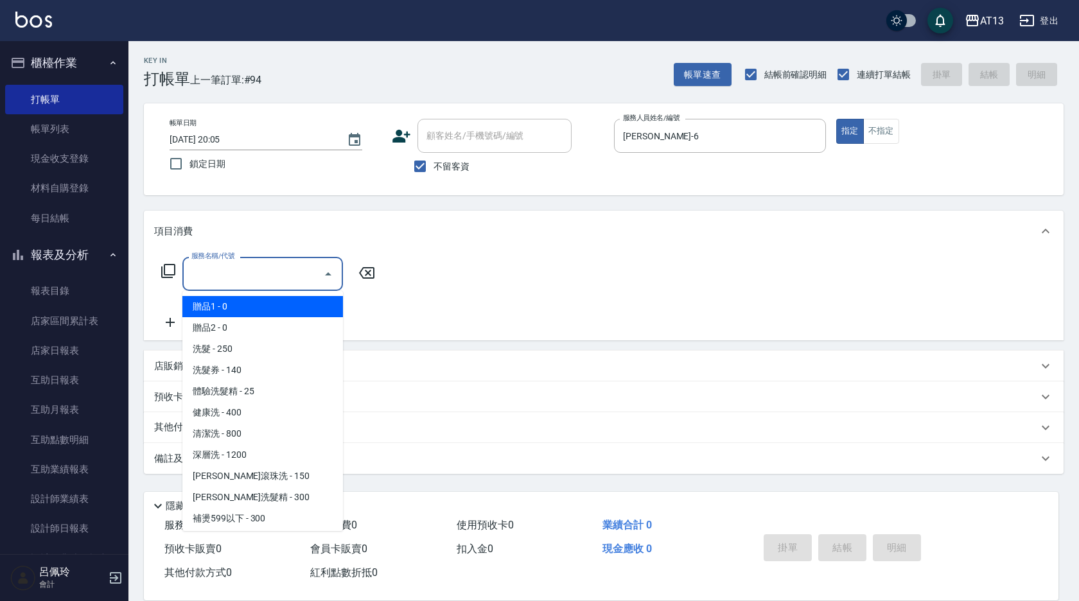
click at [265, 265] on input "服務名稱/代號" at bounding box center [253, 274] width 130 height 22
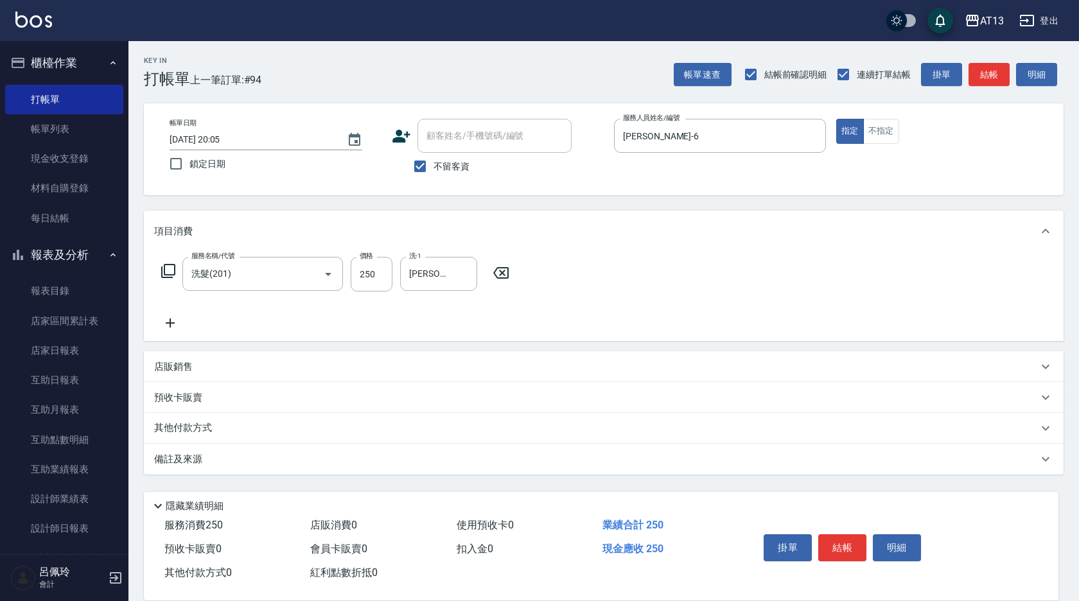
click at [658, 277] on div "服務名稱/代號 洗髮(201) 服務名稱/代號 價格 250 價格 洗-1 [PERSON_NAME]妡-30 洗-1" at bounding box center [603, 296] width 919 height 89
click at [837, 534] on button "結帳" at bounding box center [842, 547] width 48 height 27
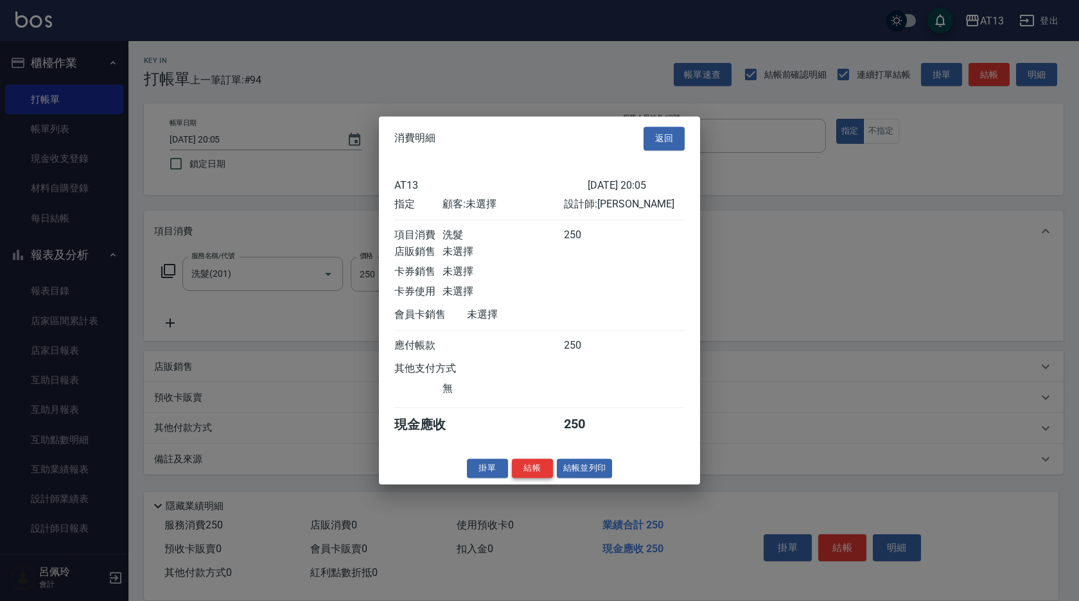
click at [535, 478] on button "結帳" at bounding box center [532, 468] width 41 height 20
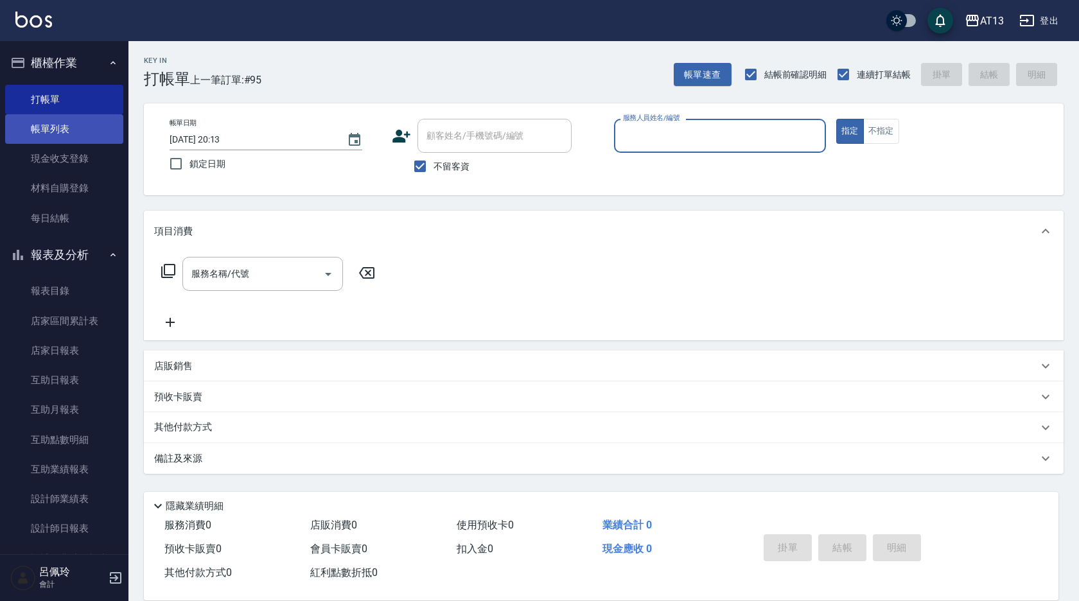
click at [59, 126] on link "帳單列表" at bounding box center [64, 129] width 118 height 30
click at [72, 130] on link "帳單列表" at bounding box center [64, 129] width 118 height 30
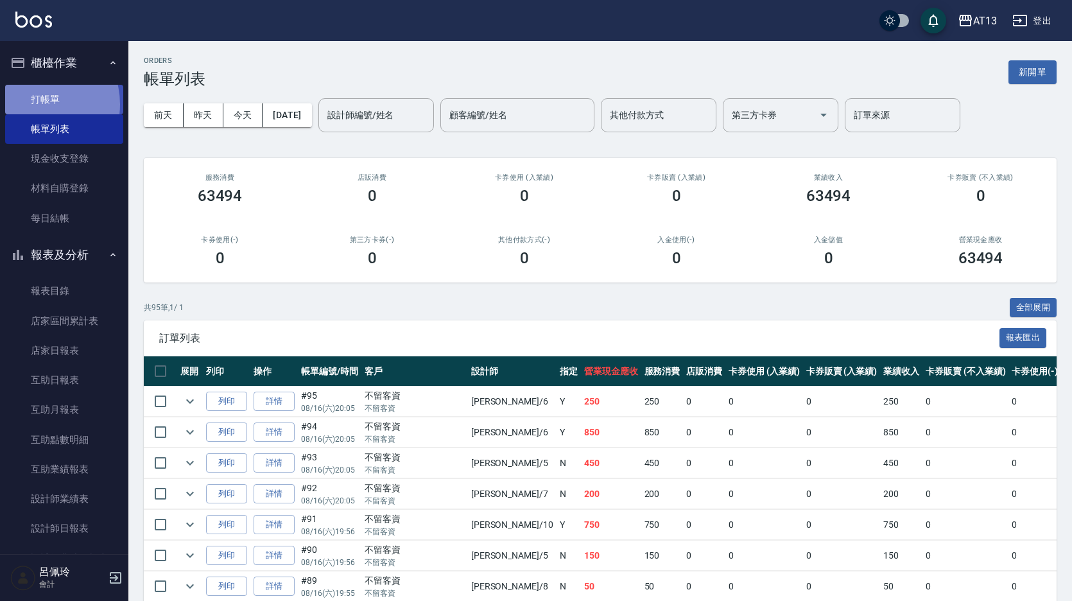
click at [31, 104] on link "打帳單" at bounding box center [64, 100] width 118 height 30
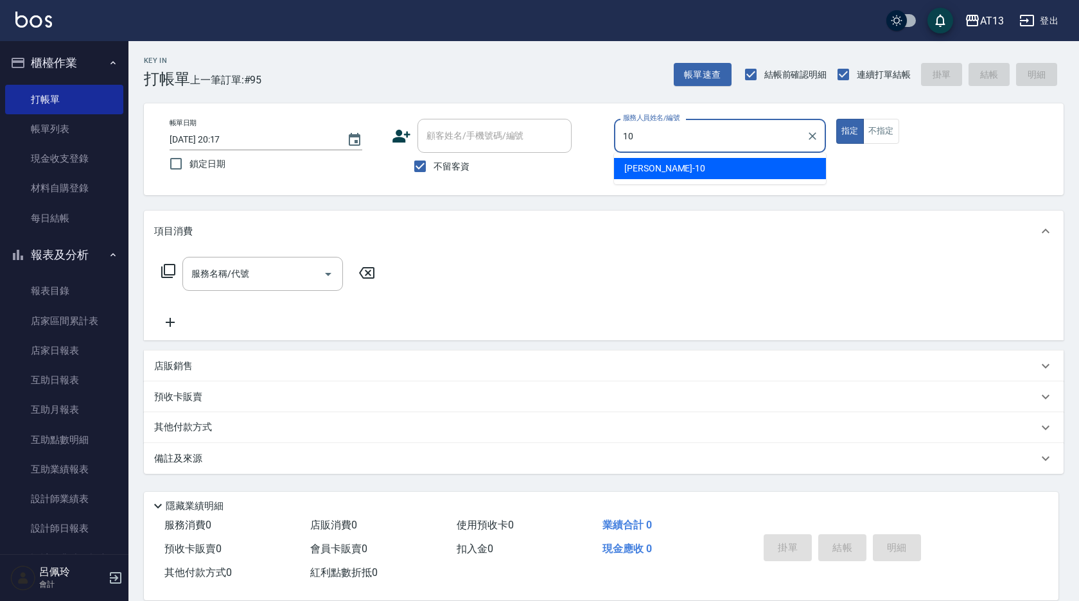
click at [786, 164] on div "[PERSON_NAME] -10" at bounding box center [720, 168] width 212 height 21
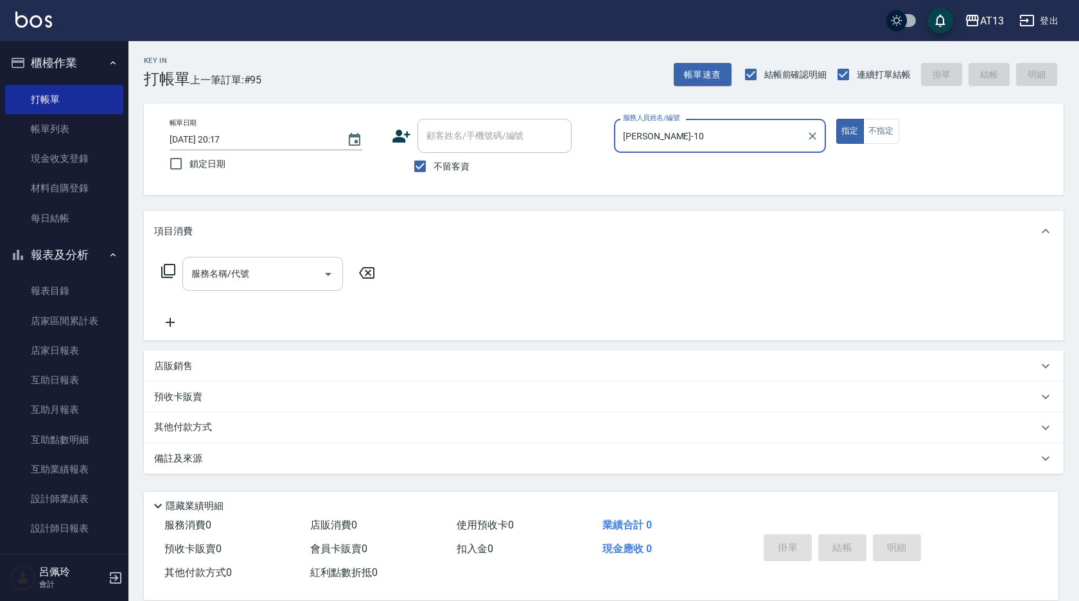
click at [259, 284] on input "服務名稱/代號" at bounding box center [253, 274] width 130 height 22
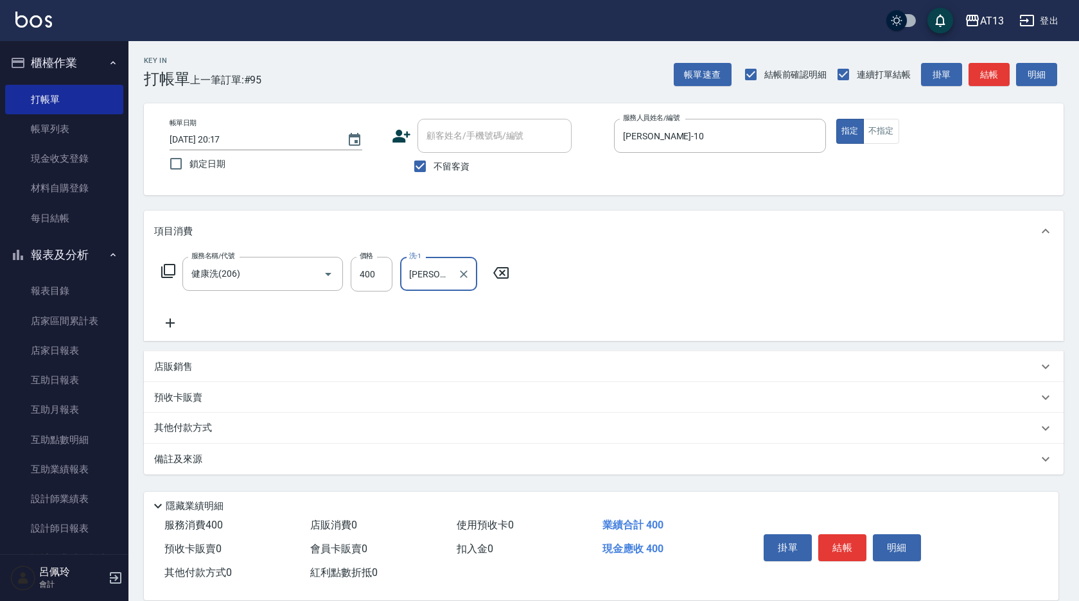
click at [675, 318] on div "服務名稱/代號 健康洗(206) 服務名稱/代號 價格 400 價格 洗-1 [PERSON_NAME]-23 洗-1" at bounding box center [603, 296] width 919 height 89
click at [837, 534] on button "結帳" at bounding box center [842, 547] width 48 height 27
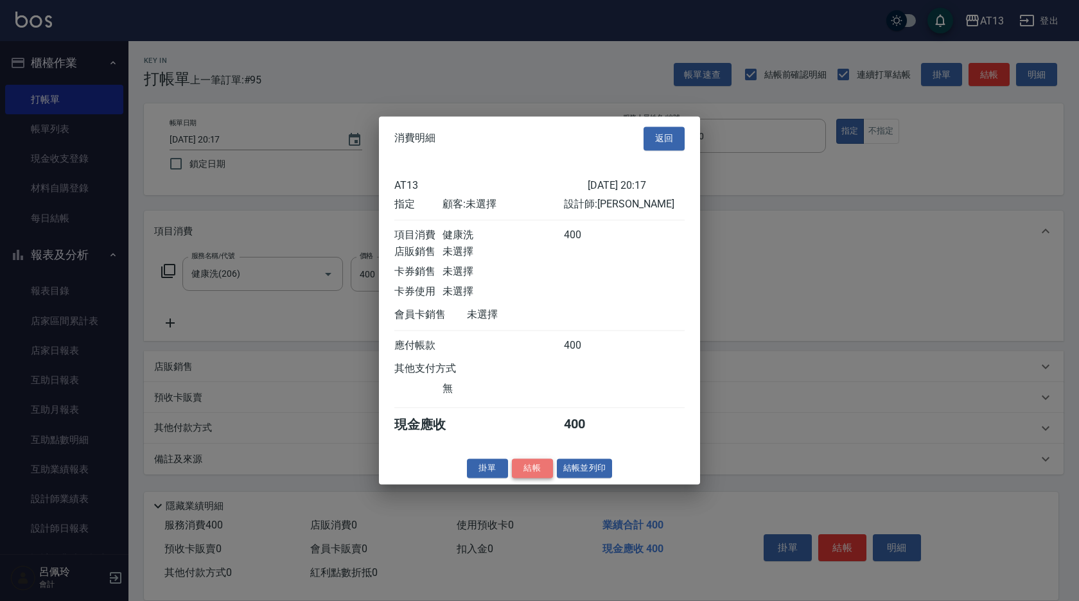
click at [544, 474] on button "結帳" at bounding box center [532, 468] width 41 height 20
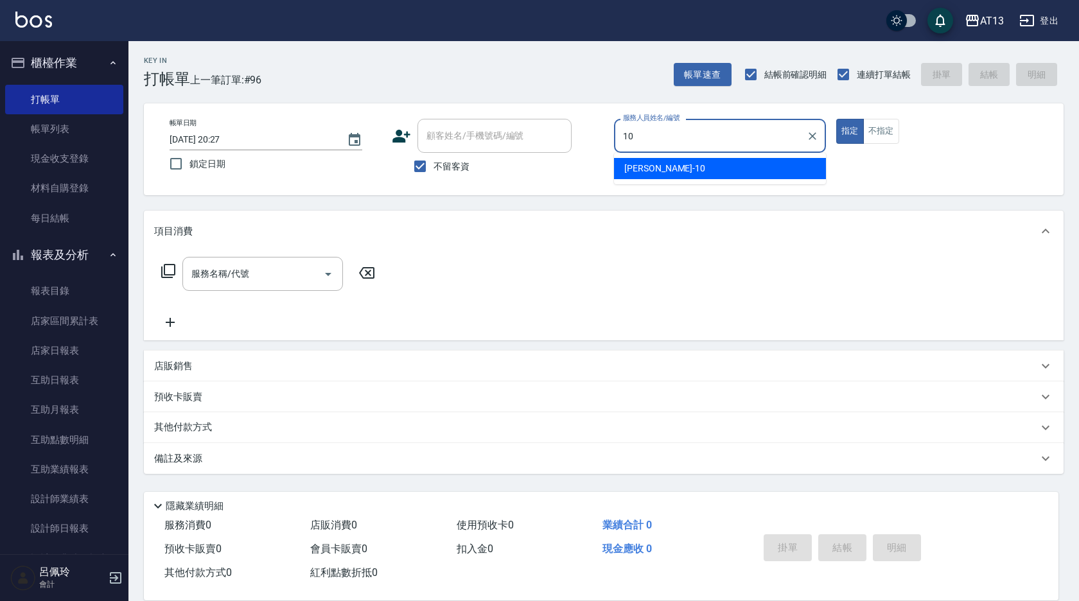
click at [647, 168] on span "[PERSON_NAME] -10" at bounding box center [664, 168] width 81 height 13
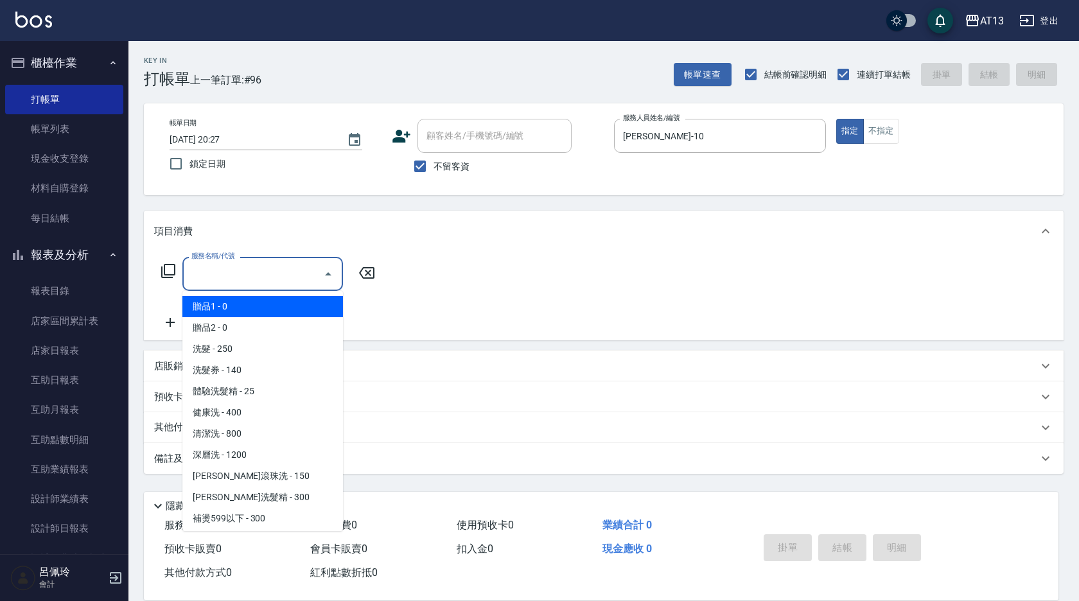
click at [257, 285] on input "服務名稱/代號" at bounding box center [253, 274] width 130 height 22
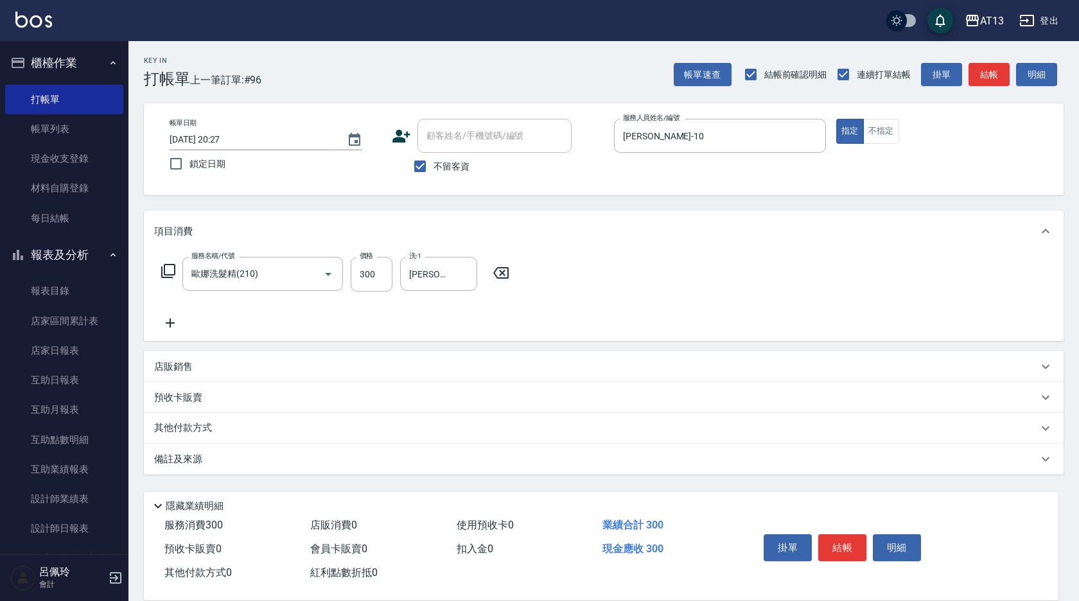
click at [688, 308] on div "服務名稱/代號 [PERSON_NAME]洗髮精(210) 服務名稱/代號 價格 300 價格 洗-1 [PERSON_NAME]-33 洗-1" at bounding box center [603, 296] width 919 height 89
click at [832, 534] on button "結帳" at bounding box center [842, 547] width 48 height 27
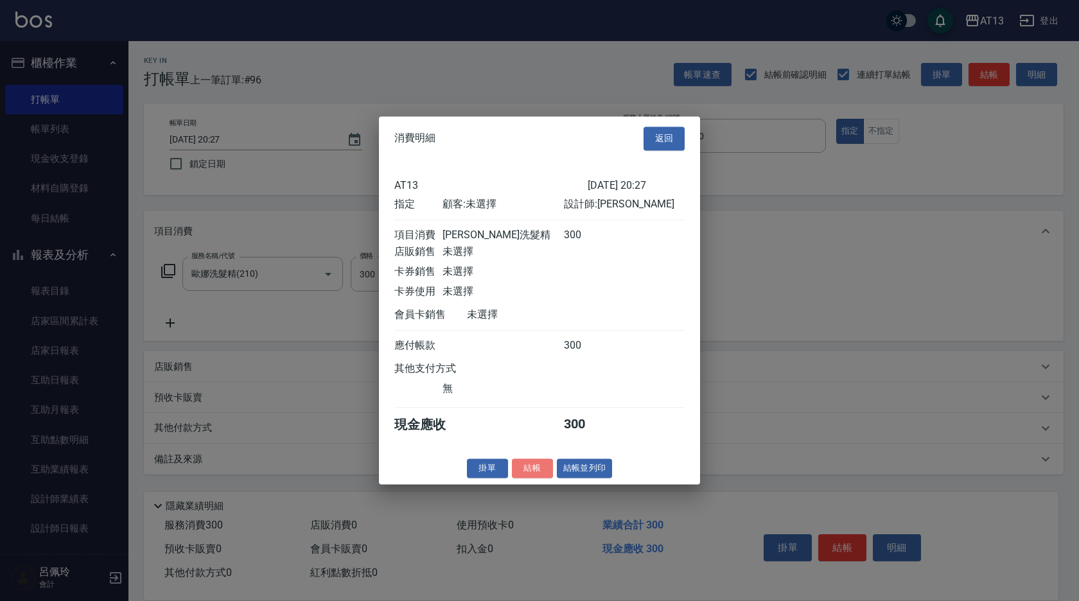
click at [523, 473] on button "結帳" at bounding box center [532, 468] width 41 height 20
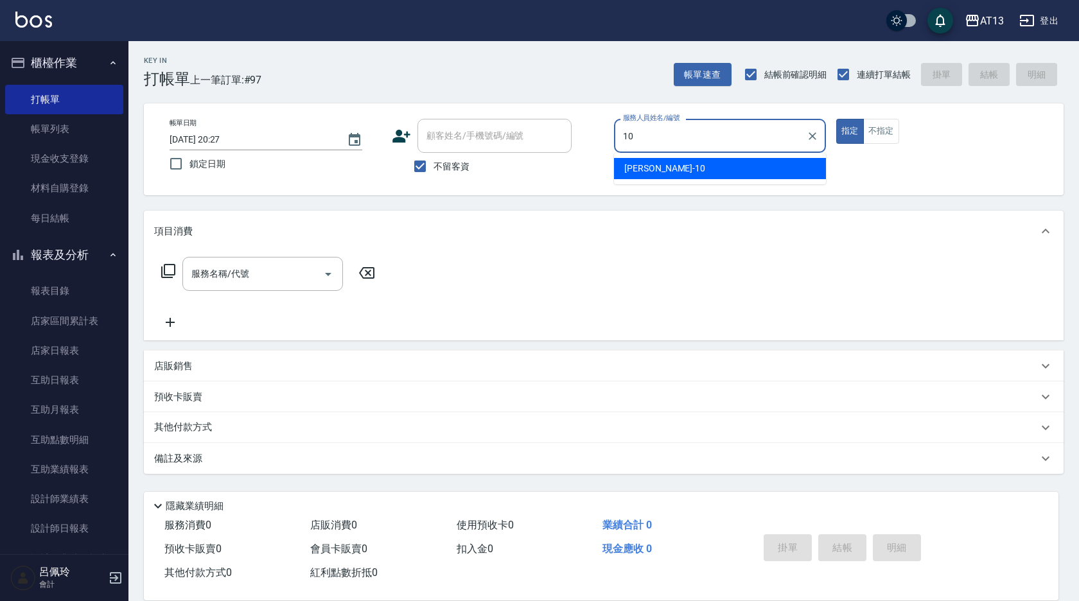
click at [651, 164] on span "[PERSON_NAME] -10" at bounding box center [664, 168] width 81 height 13
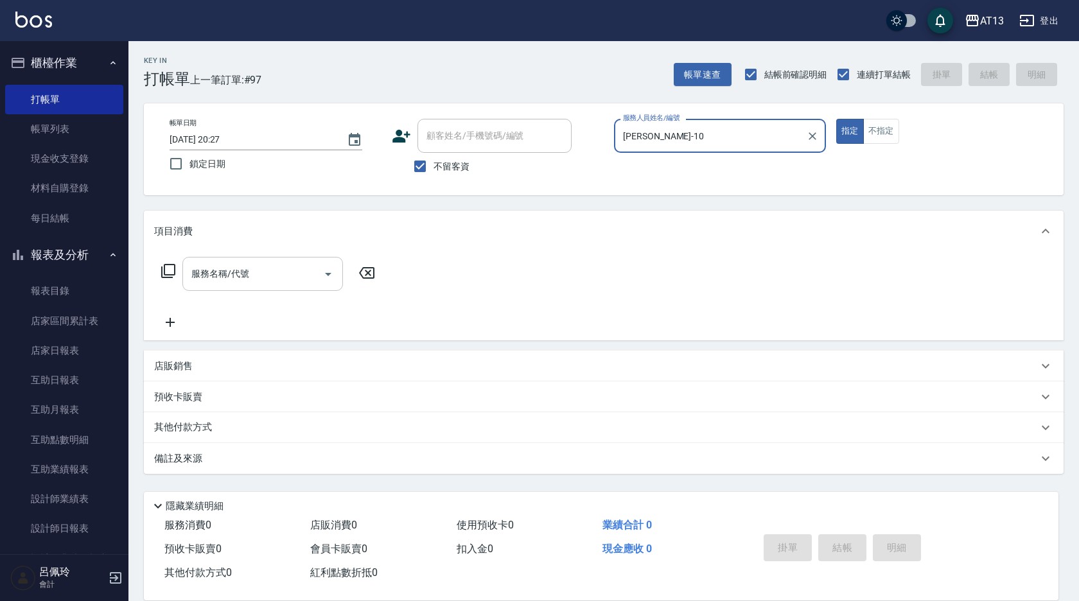
click at [275, 277] on input "服務名稱/代號" at bounding box center [253, 274] width 130 height 22
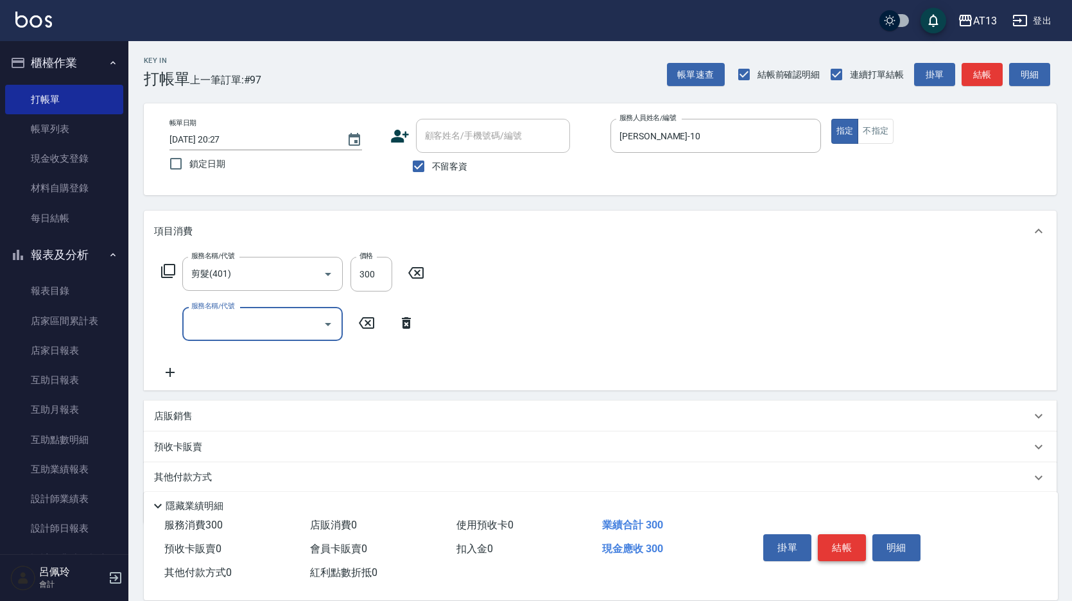
click at [840, 542] on button "結帳" at bounding box center [842, 547] width 48 height 27
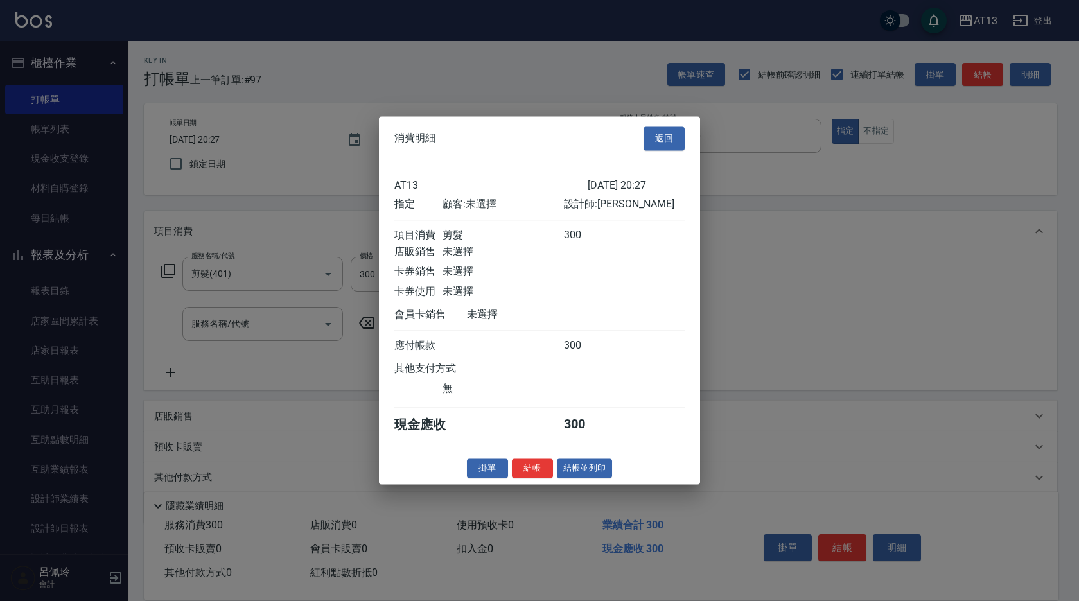
click at [510, 473] on div "掛單 結帳 結帳並列印" at bounding box center [539, 468] width 321 height 20
click at [515, 476] on button "結帳" at bounding box center [532, 468] width 41 height 20
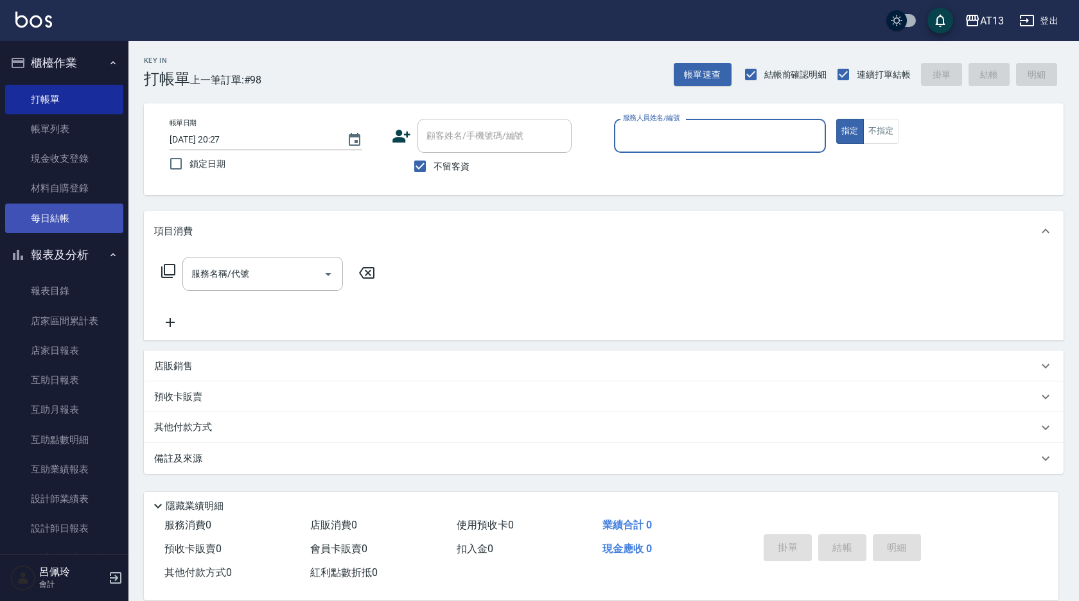
click at [65, 226] on link "每日結帳" at bounding box center [64, 219] width 118 height 30
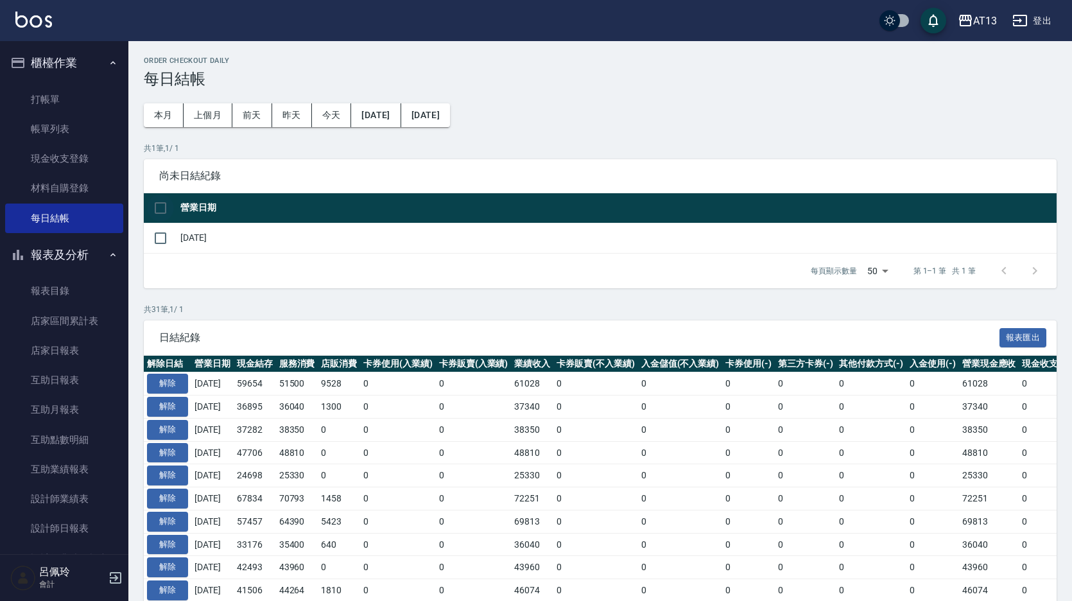
click at [164, 201] on input "checkbox" at bounding box center [160, 208] width 27 height 27
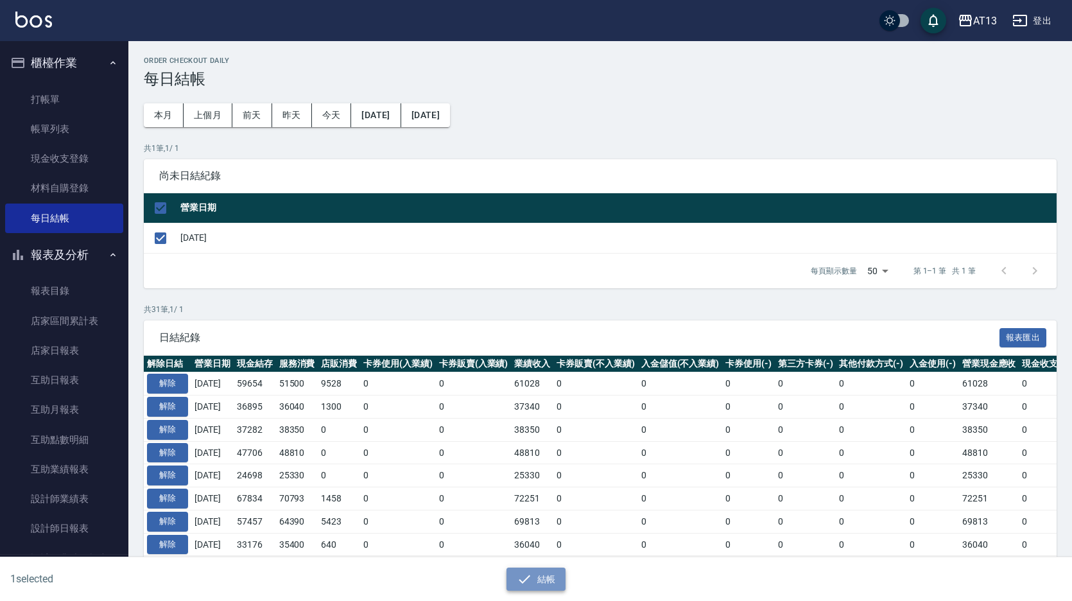
click at [532, 571] on button "結帳" at bounding box center [537, 580] width 60 height 24
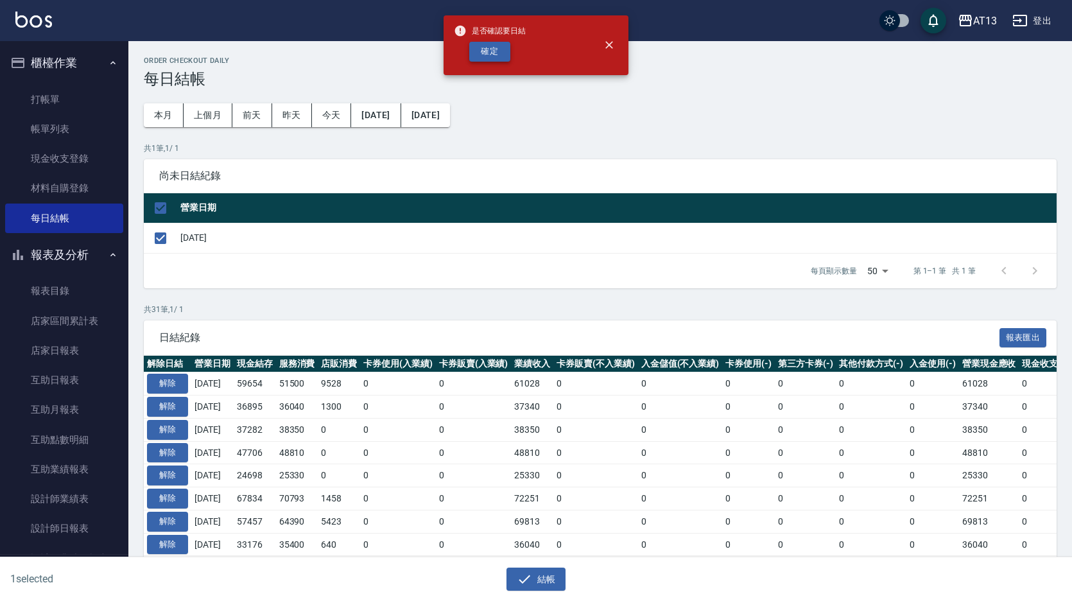
click at [495, 55] on button "確定" at bounding box center [489, 52] width 41 height 20
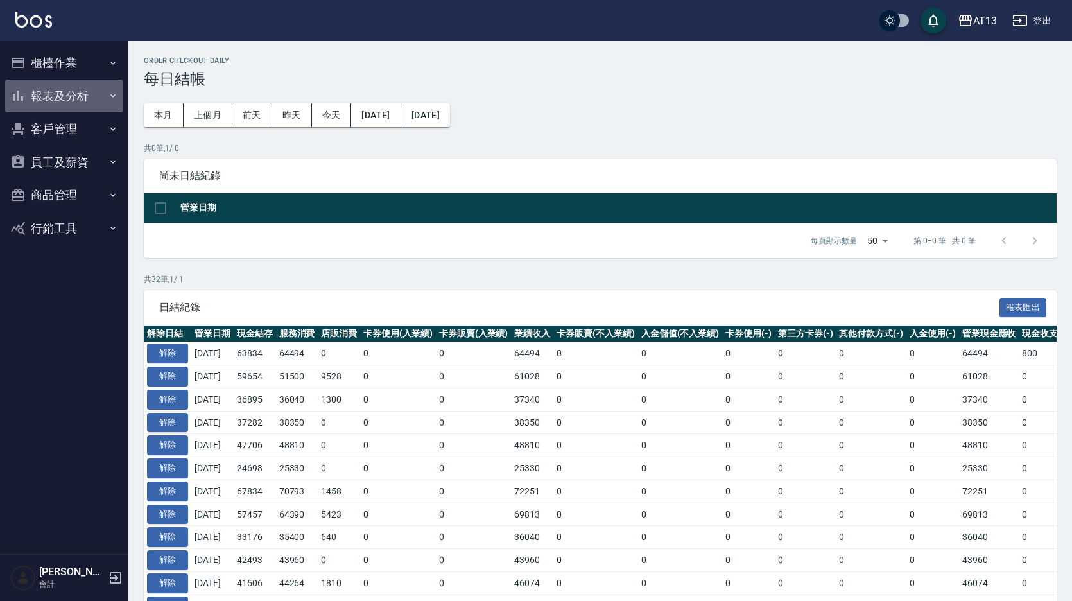
click at [71, 94] on button "報表及分析" at bounding box center [64, 96] width 118 height 33
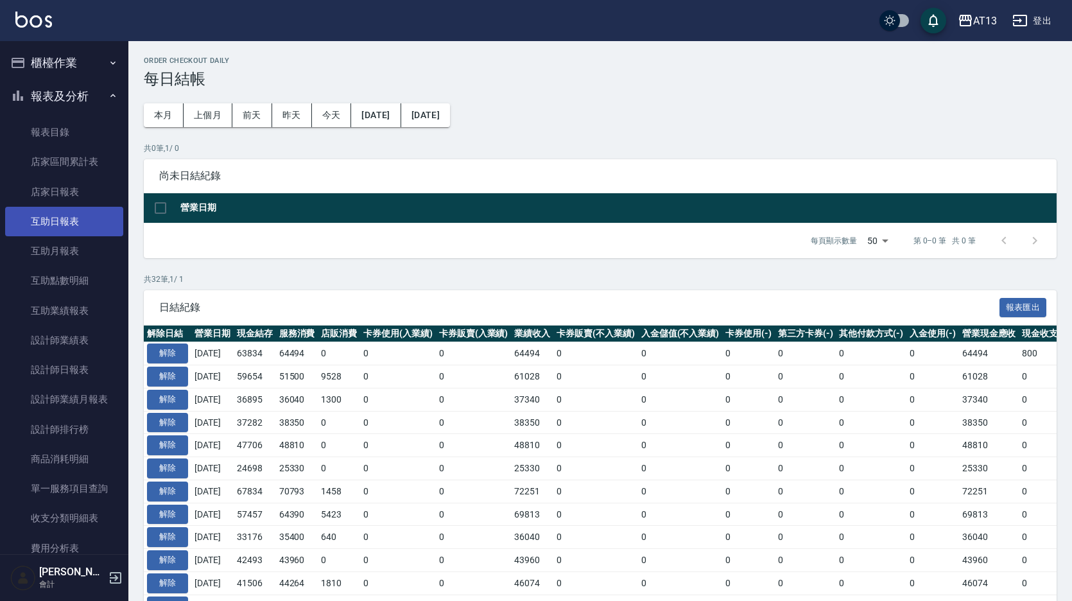
click at [82, 221] on link "互助日報表" at bounding box center [64, 222] width 118 height 30
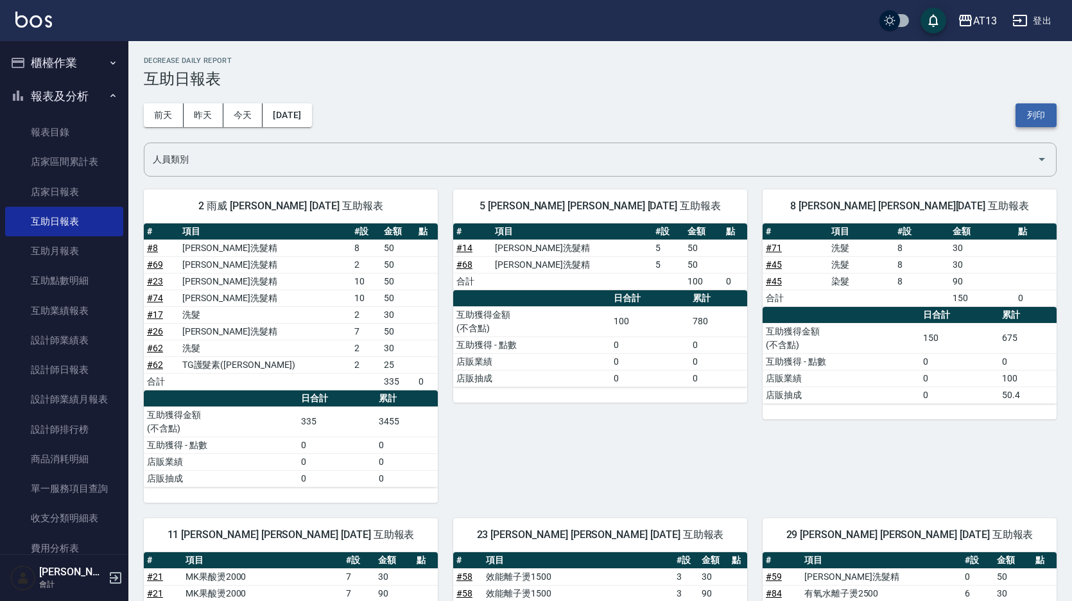
click at [1047, 118] on button "列印" at bounding box center [1036, 115] width 41 height 24
click at [76, 361] on link "設計師日報表" at bounding box center [64, 370] width 118 height 30
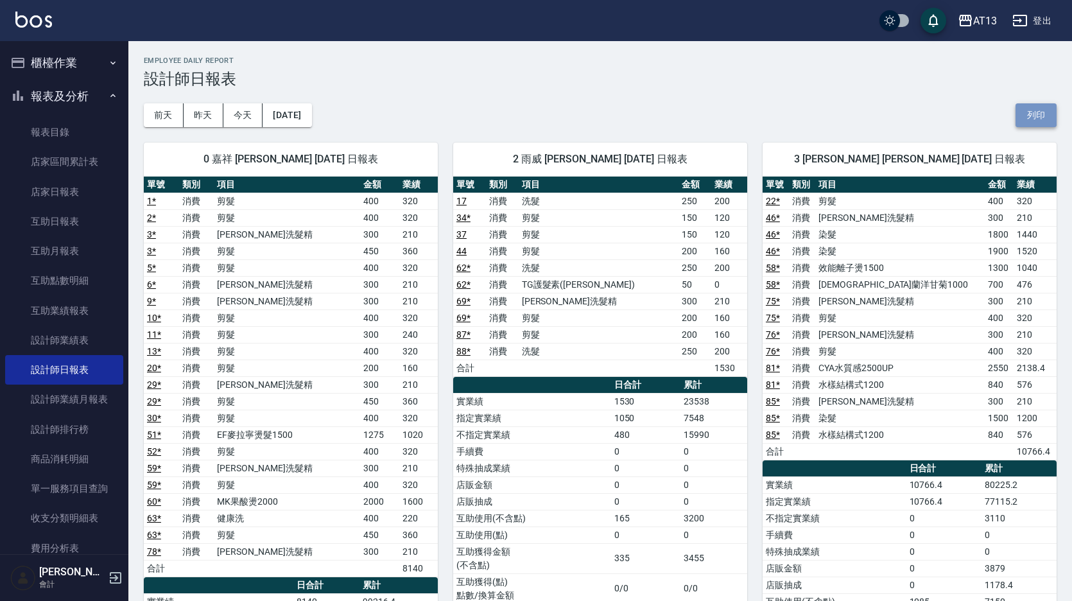
click at [1038, 123] on button "列印" at bounding box center [1036, 115] width 41 height 24
click at [47, 190] on link "店家日報表" at bounding box center [64, 192] width 118 height 30
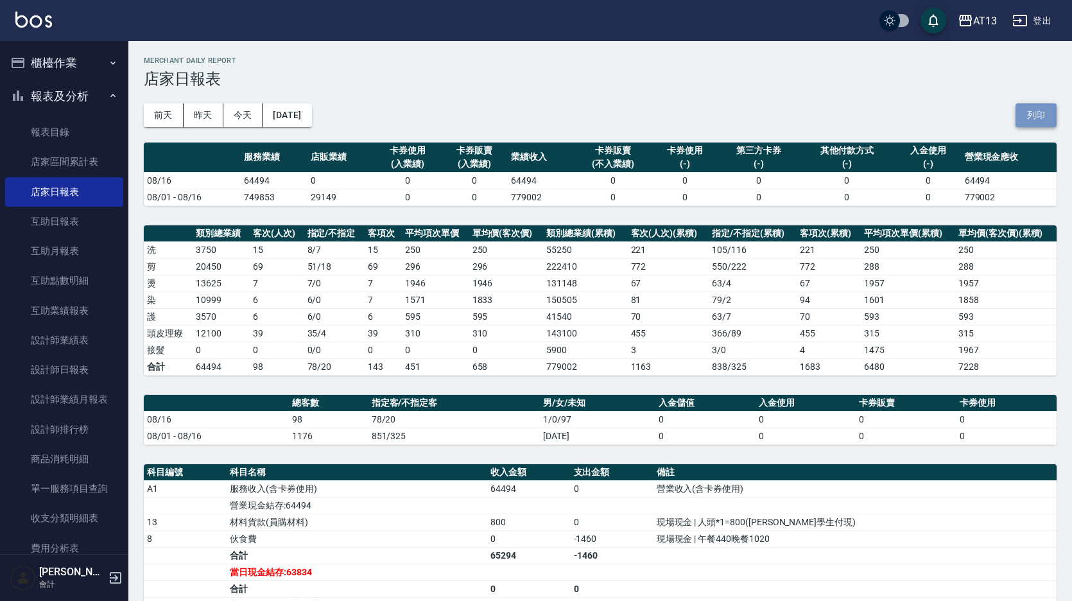
click at [1036, 110] on button "列印" at bounding box center [1036, 115] width 41 height 24
click at [77, 367] on link "設計師日報表" at bounding box center [64, 370] width 118 height 30
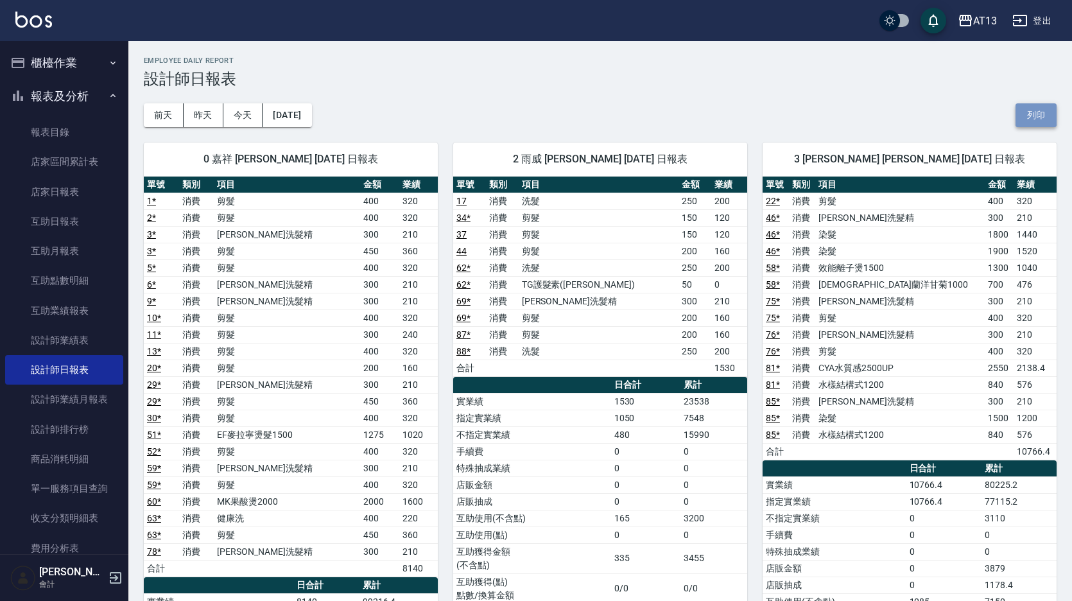
click at [1041, 118] on button "列印" at bounding box center [1036, 115] width 41 height 24
click at [840, 90] on div "前天 昨天 今天 2025/08/16 列印" at bounding box center [600, 115] width 913 height 55
click at [1047, 117] on button "列印" at bounding box center [1036, 115] width 41 height 24
click at [1033, 115] on button "列印" at bounding box center [1036, 115] width 41 height 24
click at [56, 189] on link "店家日報表" at bounding box center [64, 192] width 118 height 30
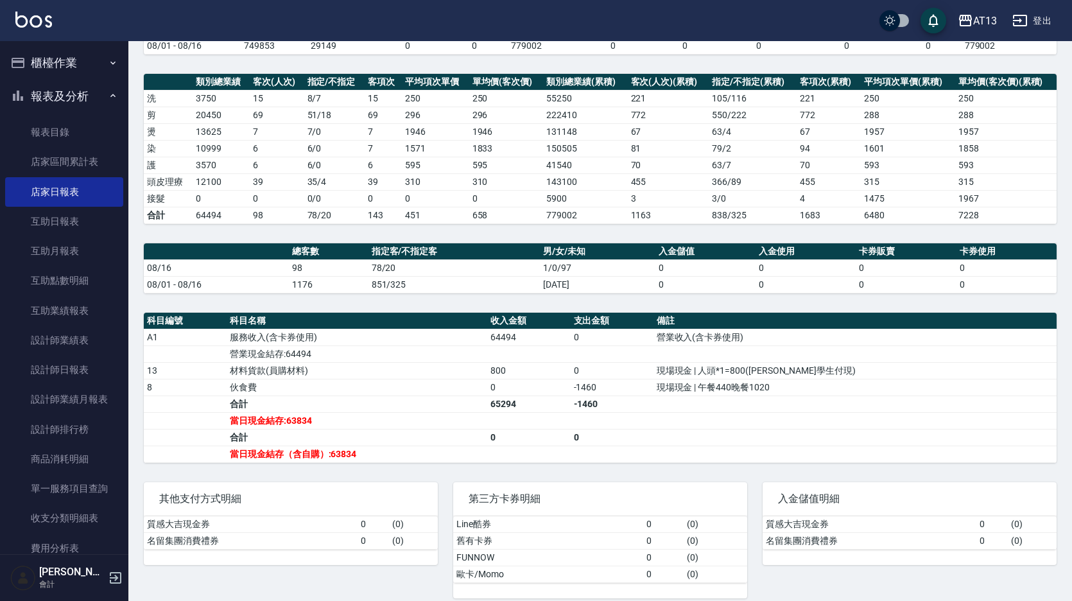
scroll to position [164, 0]
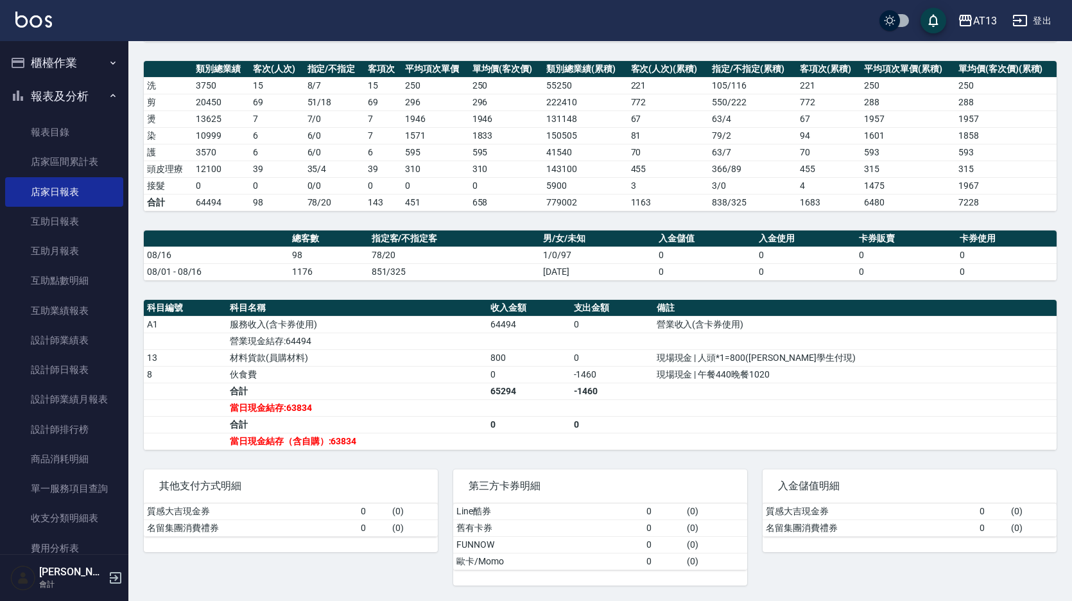
click at [64, 58] on button "櫃檯作業" at bounding box center [64, 62] width 118 height 33
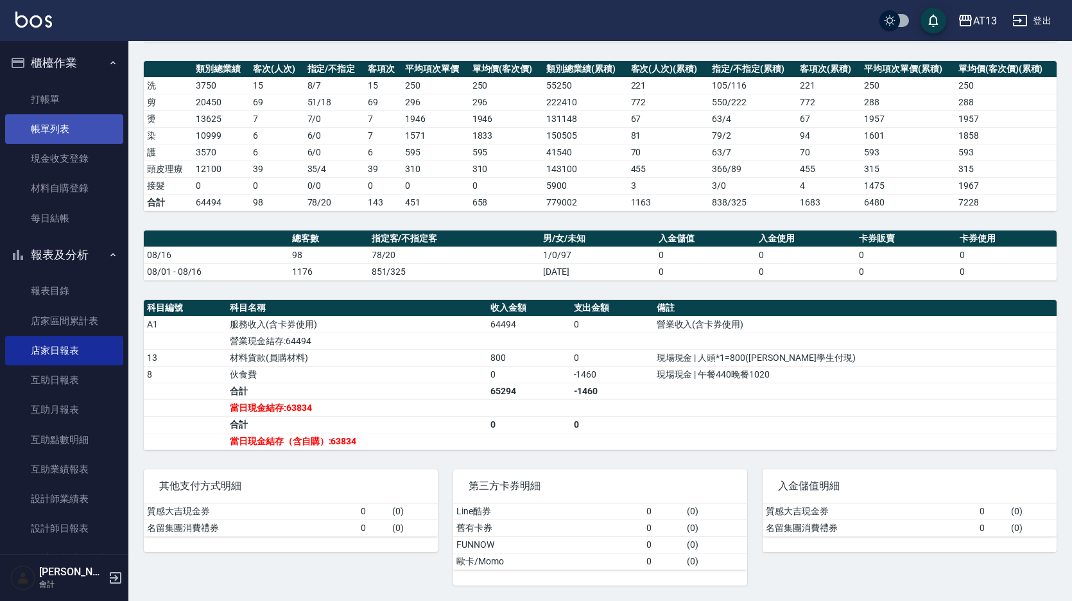
click at [64, 131] on link "帳單列表" at bounding box center [64, 129] width 118 height 30
